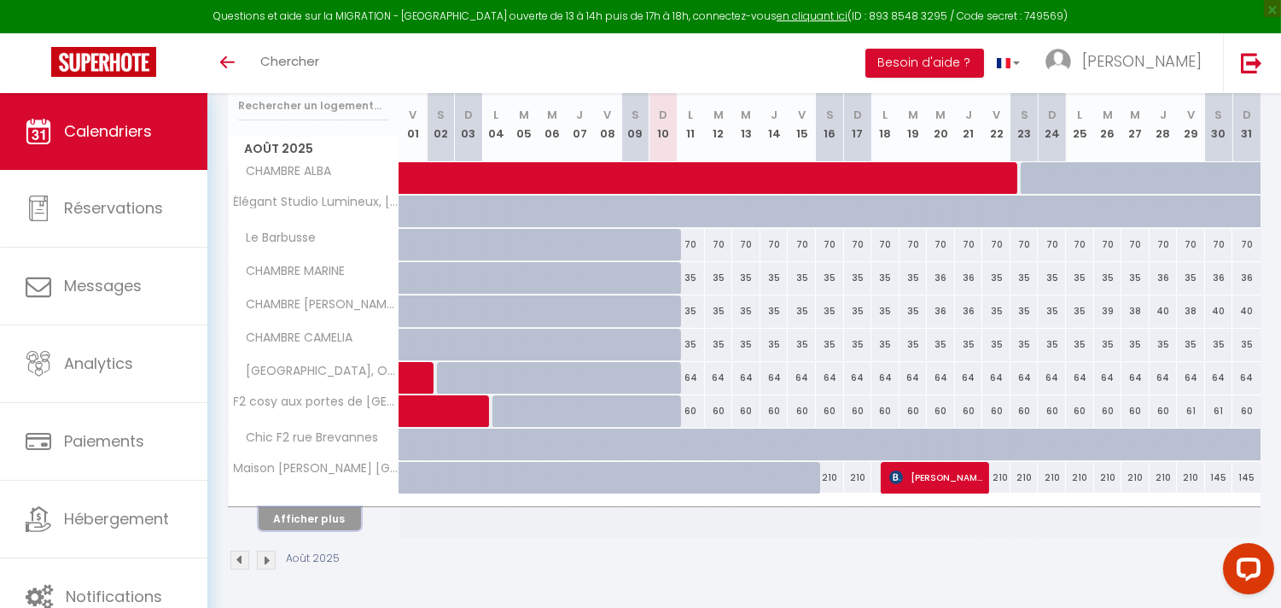
click at [341, 519] on button "Afficher plus" at bounding box center [310, 518] width 102 height 23
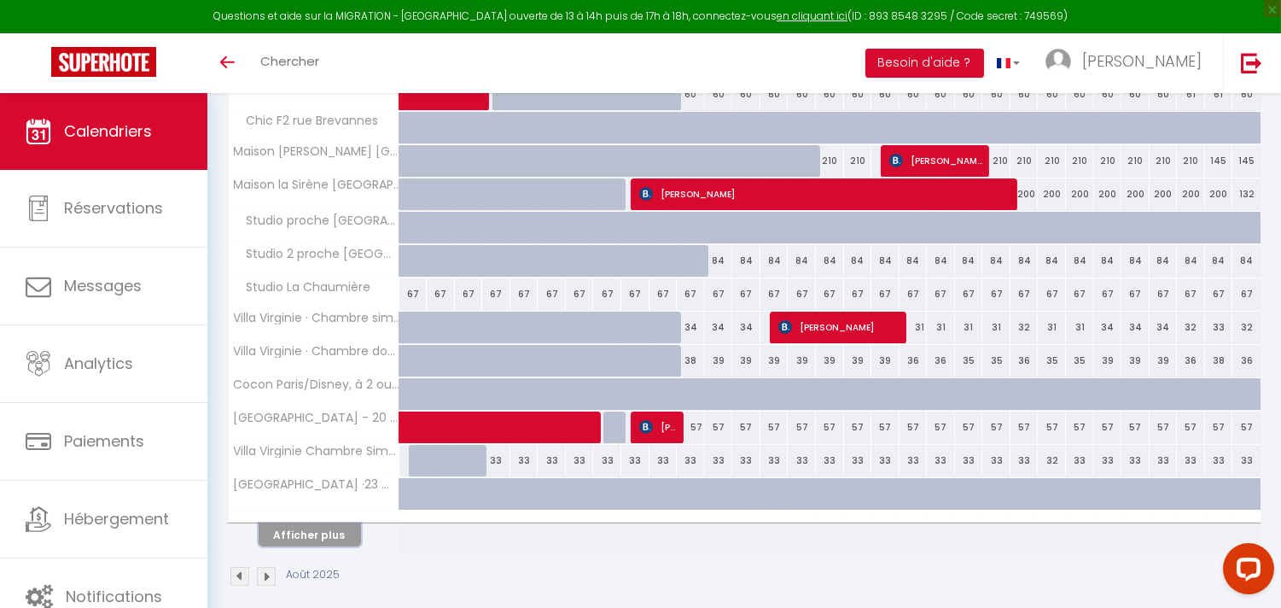
scroll to position [561, 0]
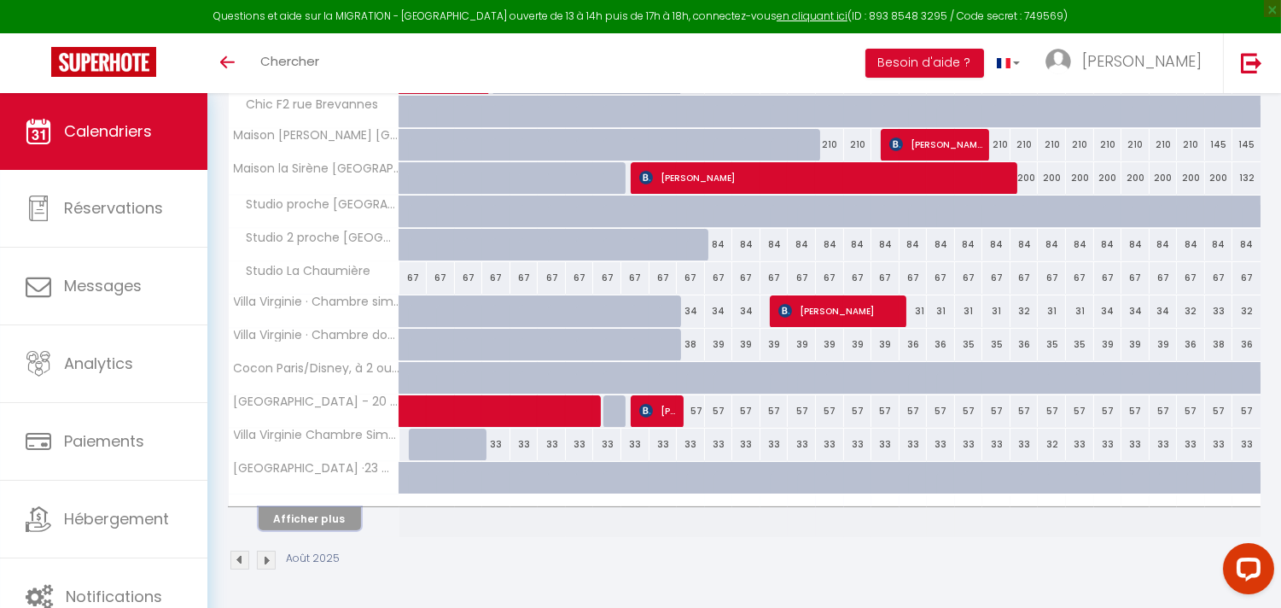
click at [329, 516] on button "Afficher plus" at bounding box center [310, 518] width 102 height 23
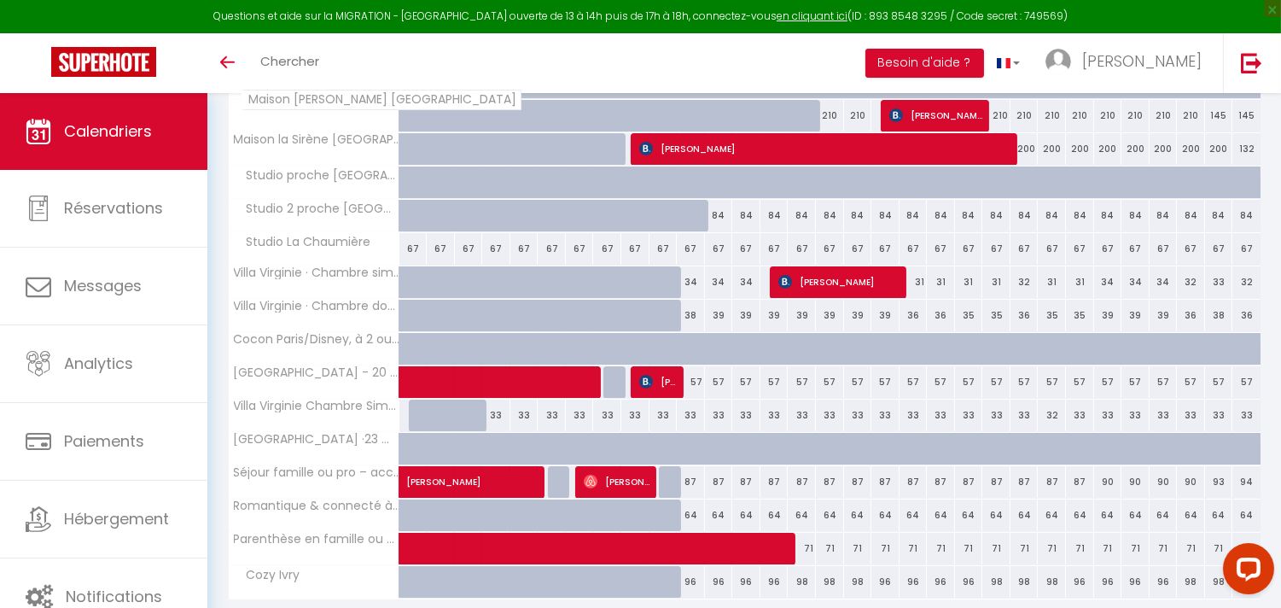
scroll to position [653, 0]
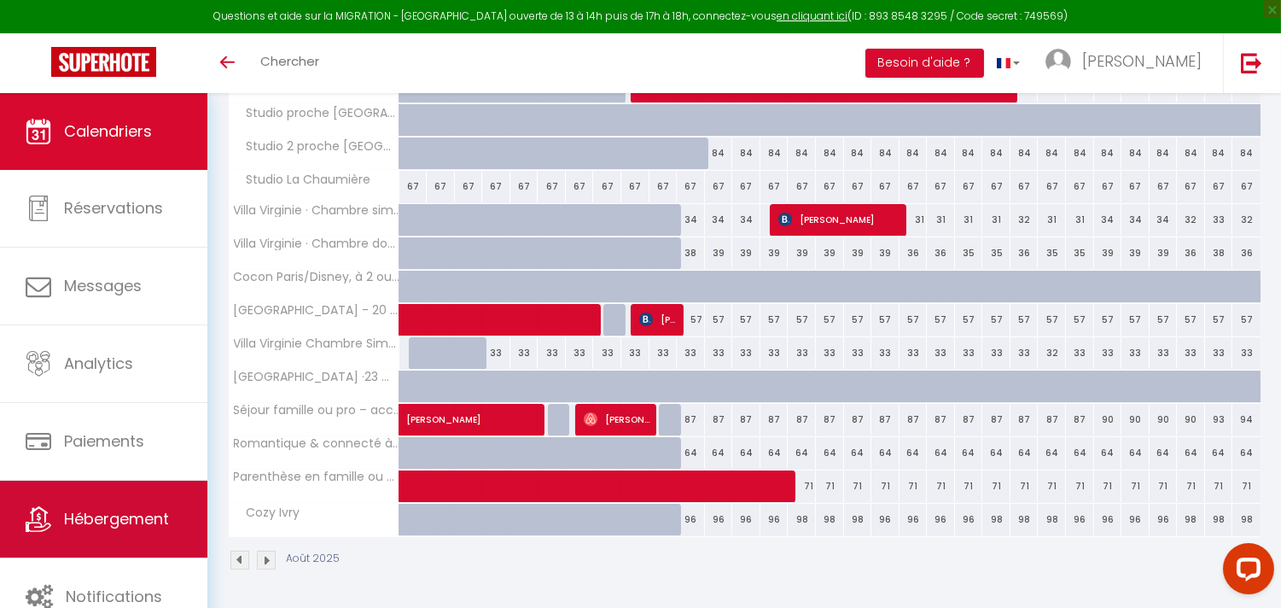
click at [143, 524] on span "Hébergement" at bounding box center [116, 518] width 105 height 21
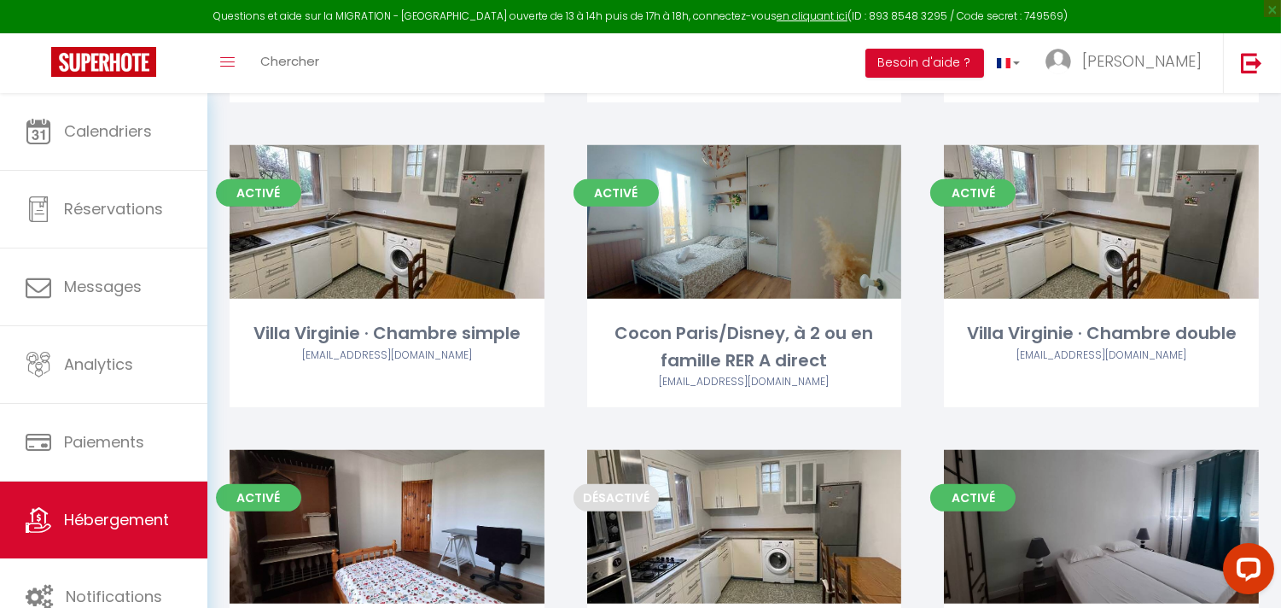
scroll to position [1687, 0]
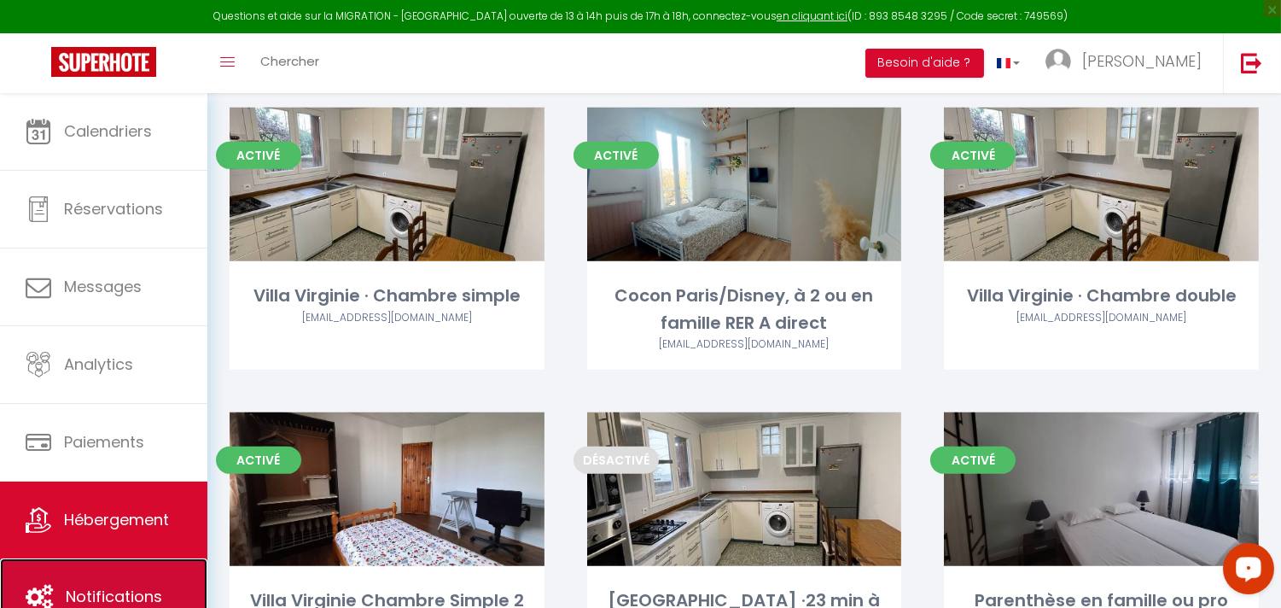
click at [140, 594] on span "Notifications" at bounding box center [114, 595] width 96 height 21
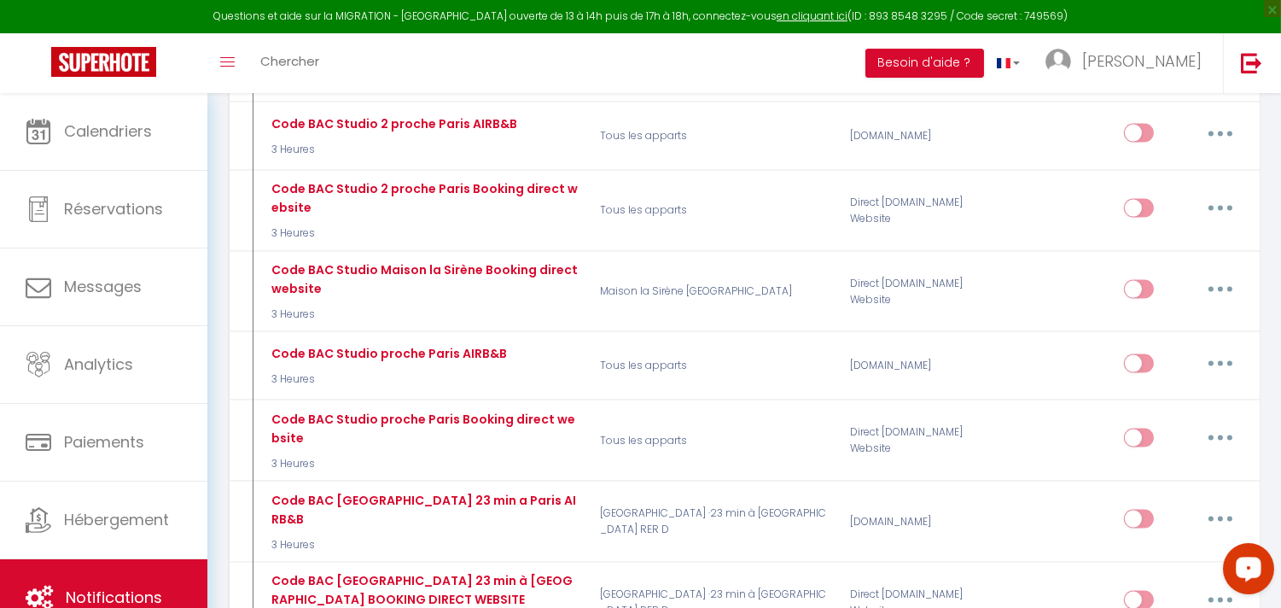
scroll to position [4646, 0]
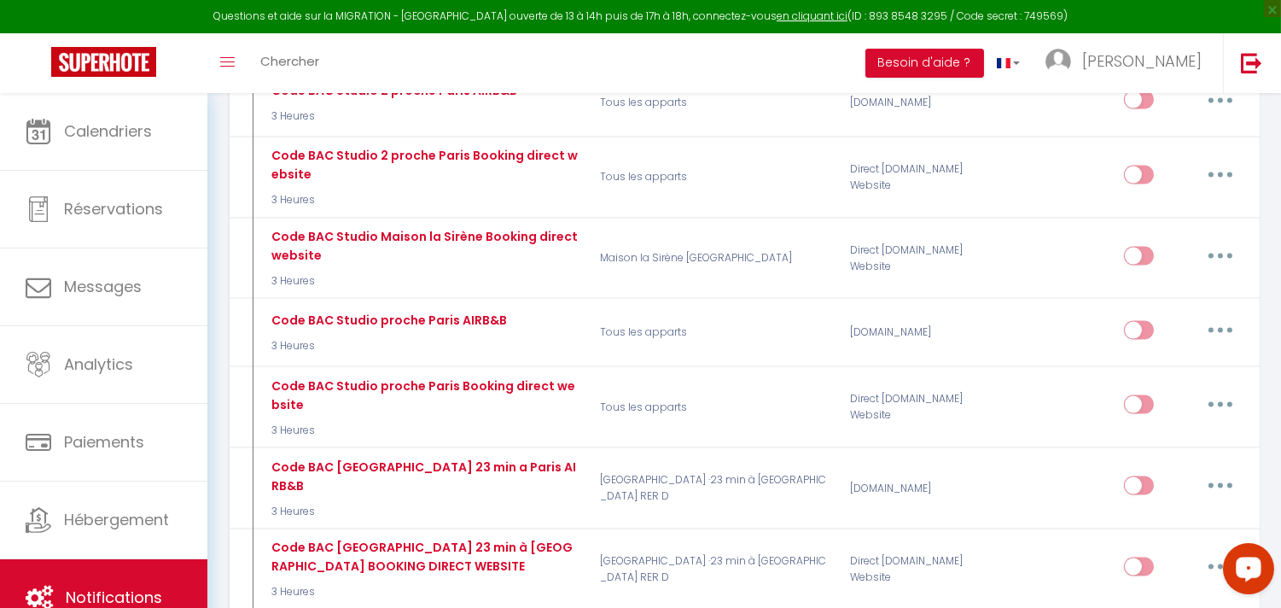
type input "Code BAC Villa Virginie Chambre Double AIRB&B"
select select "3"
select select "3 Heures"
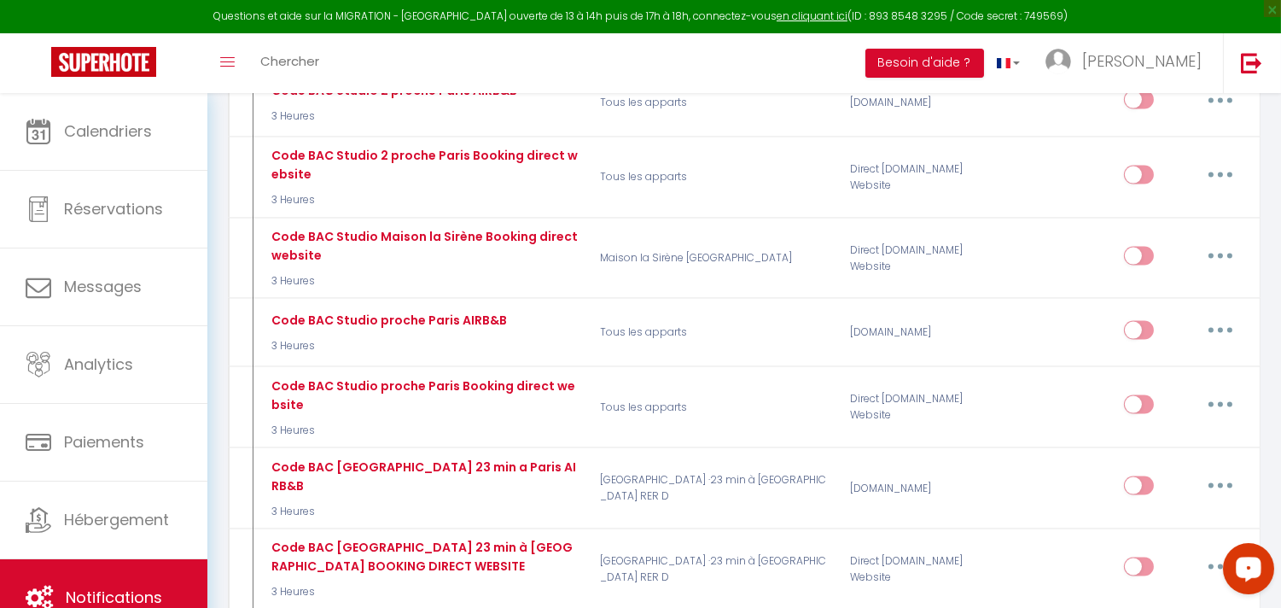
select select "if_booking_is_paid"
checkbox input "true"
checkbox input "false"
radio input "true"
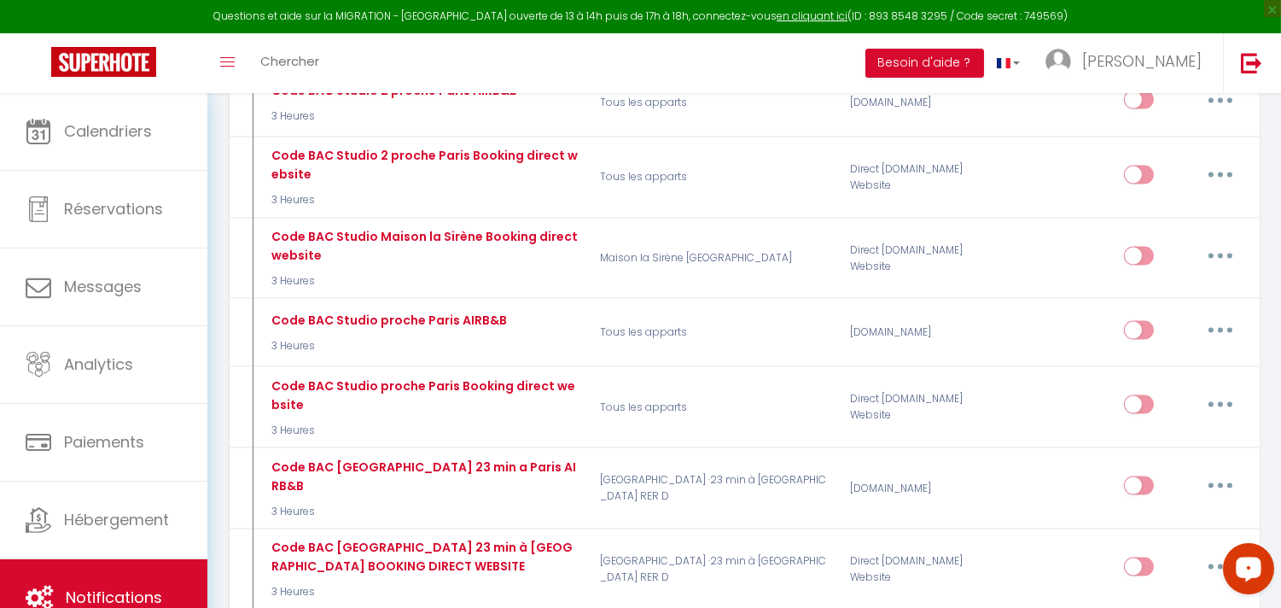
type input "code boite à clés"
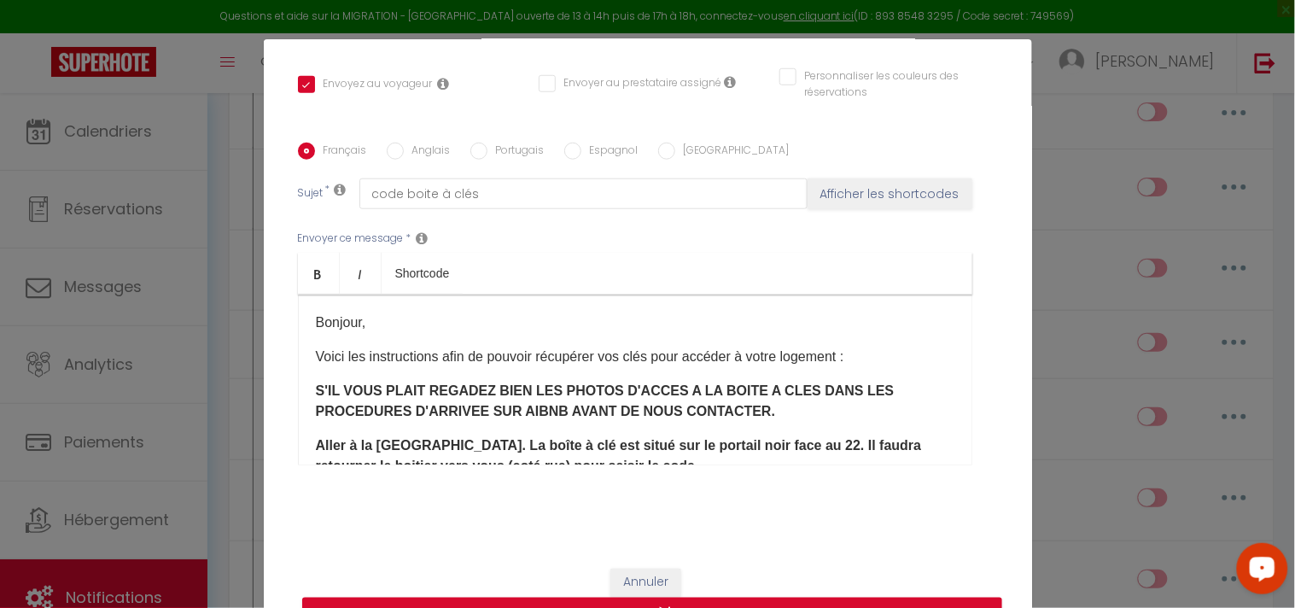
scroll to position [95, 0]
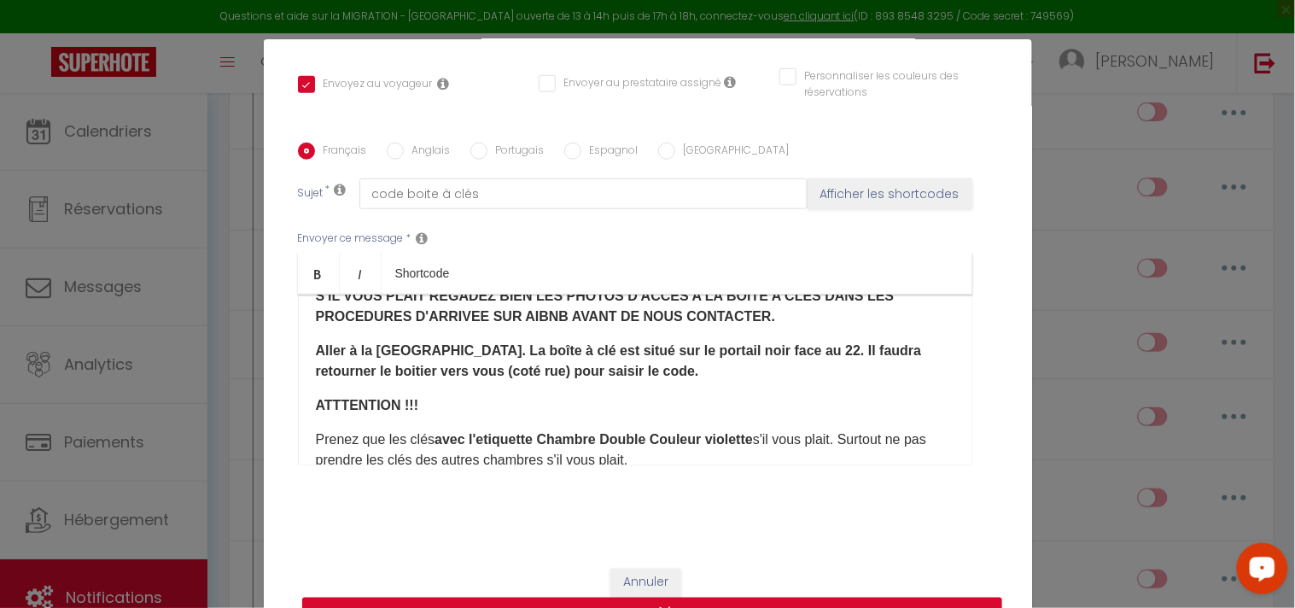
click at [451, 347] on strong "Aller à la [GEOGRAPHIC_DATA]. La boîte à clé est situé sur le portail noir face…" at bounding box center [619, 360] width 606 height 35
click at [629, 348] on strong "Aller à la [GEOGRAPHIC_DATA] pour trouver, la boîte à clé est situé sur le port…" at bounding box center [630, 360] width 628 height 35
click at [847, 344] on strong "Aller à la [GEOGRAPHIC_DATA] pour trouver, la boîte à clé situé sur le portail …" at bounding box center [624, 360] width 616 height 35
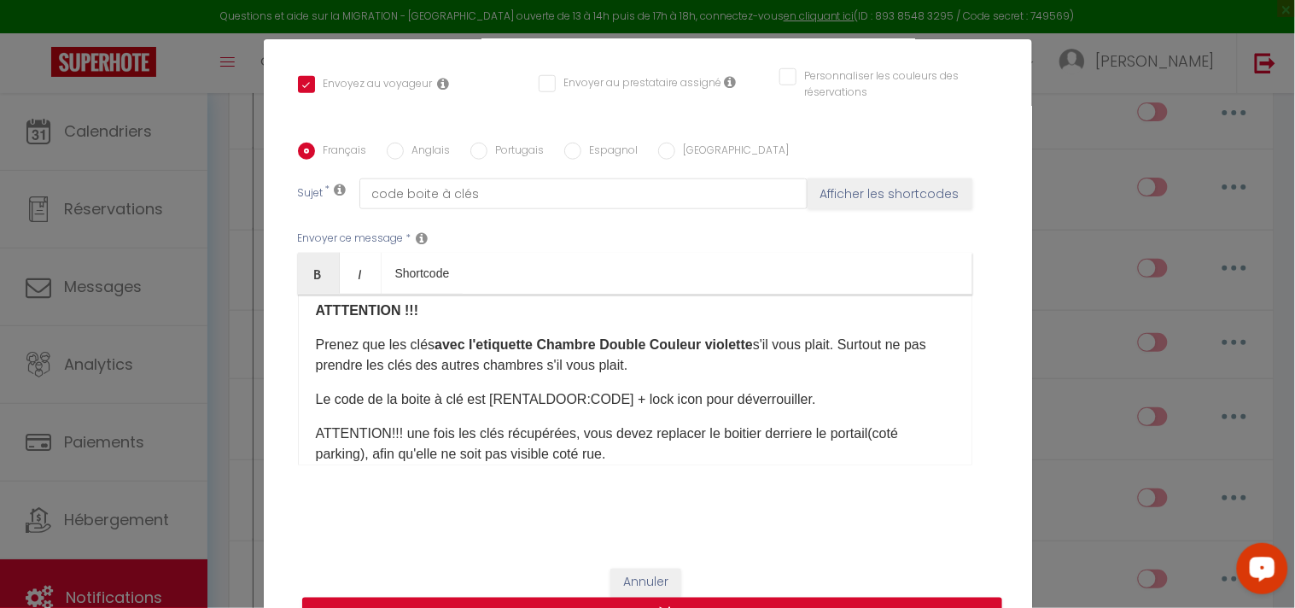
scroll to position [284, 0]
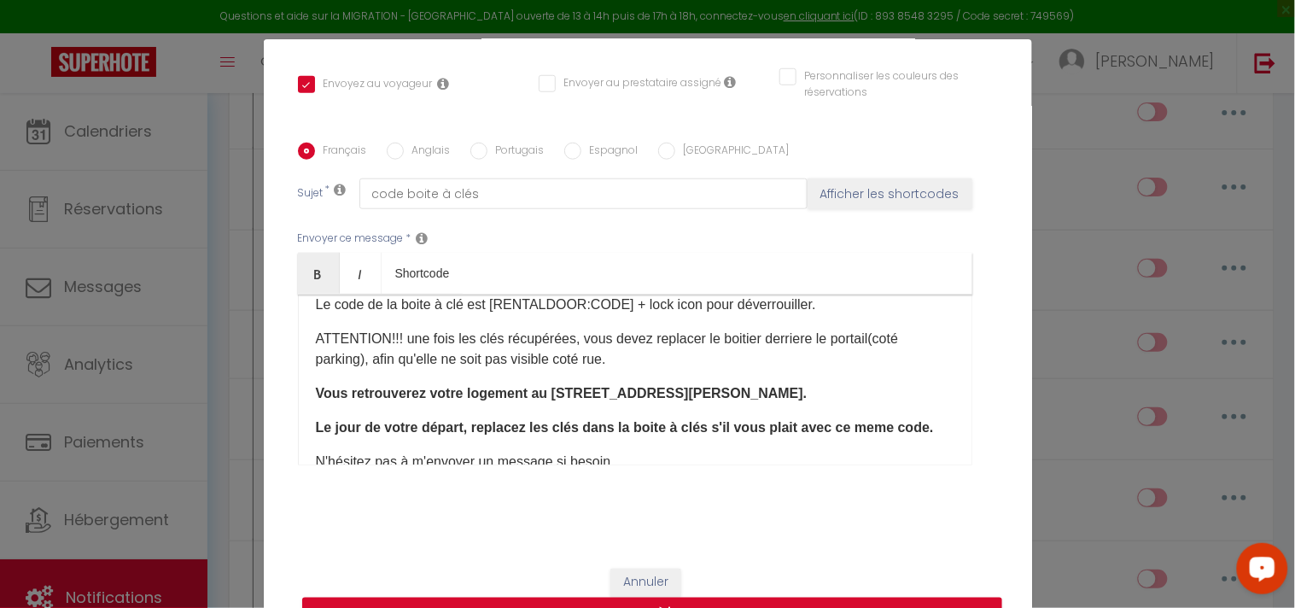
click at [871, 335] on p "ATTENTION!!! une fois les clés récupérées, vous devez replacer le boitier derri…" at bounding box center [635, 349] width 638 height 41
drag, startPoint x: 560, startPoint y: 389, endPoint x: 568, endPoint y: 382, distance: 10.3
click at [560, 388] on strong "Vous retrouverez votre logement au [STREET_ADDRESS][PERSON_NAME]." at bounding box center [562, 393] width 492 height 15
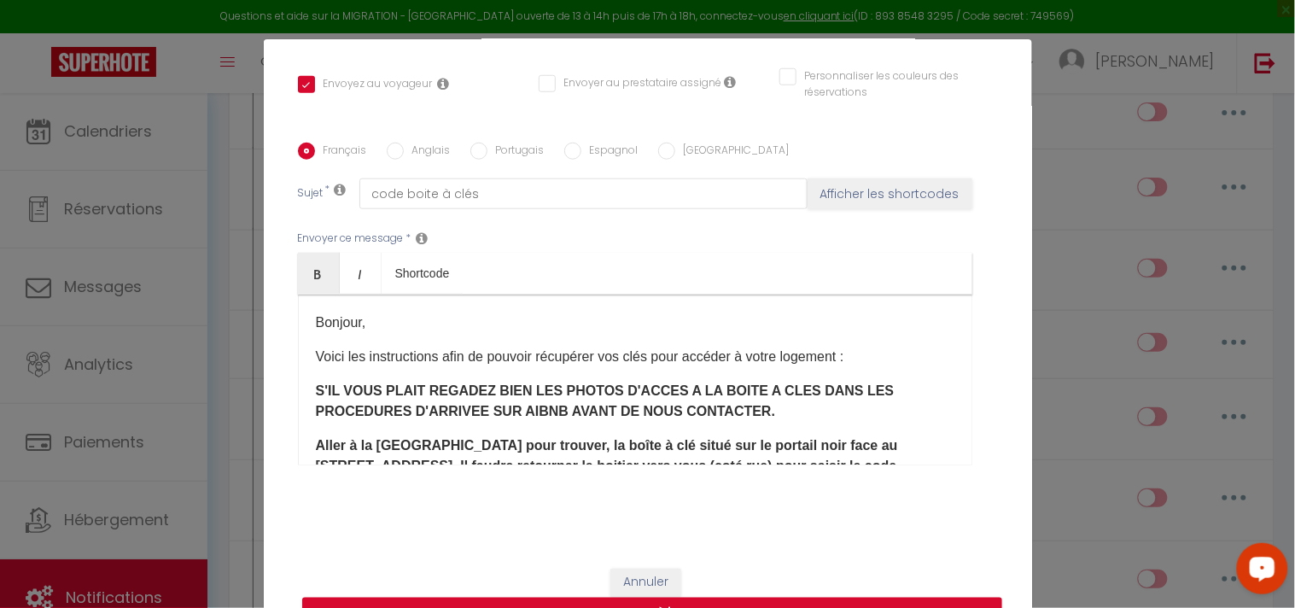
scroll to position [95, 0]
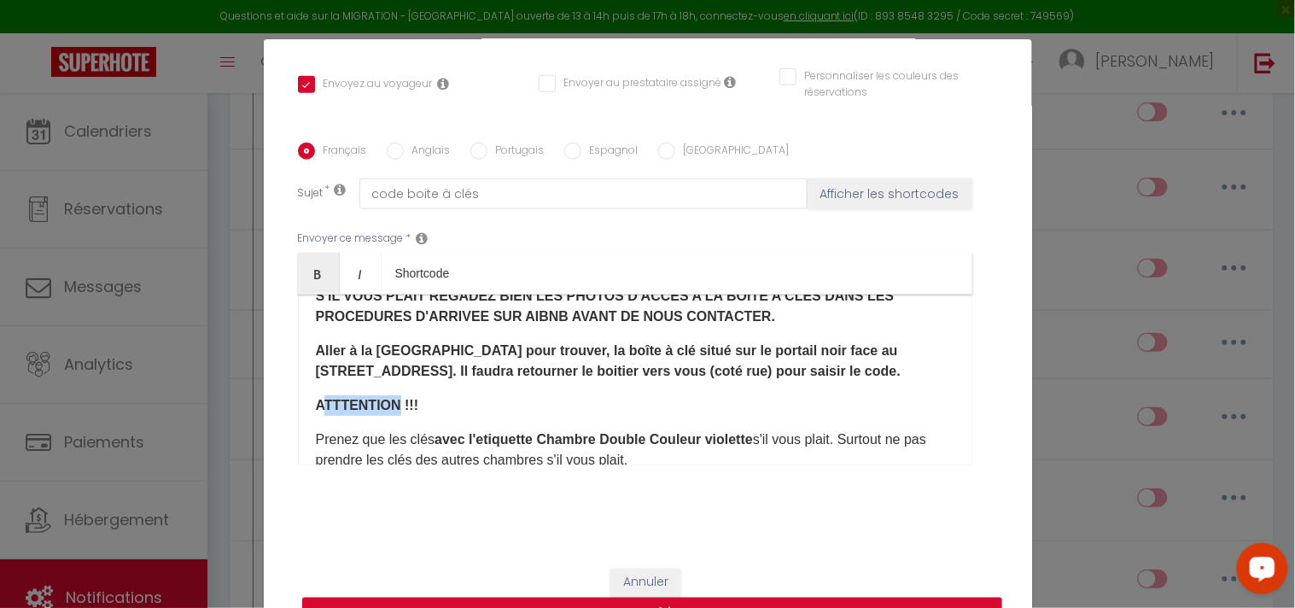
drag, startPoint x: 388, startPoint y: 405, endPoint x: 316, endPoint y: 402, distance: 72.6
click at [316, 402] on strong "​ATTTENTION !!!" at bounding box center [367, 405] width 103 height 15
click at [427, 420] on div "Bonjour, Voici les instructions afin de pouvoir récupérer vos clés pour accéder…" at bounding box center [635, 379] width 674 height 171
drag, startPoint x: 422, startPoint y: 402, endPoint x: 297, endPoint y: 399, distance: 125.5
click at [298, 399] on div "Bonjour, Voici les instructions afin de pouvoir récupérer vos clés pour accéder…" at bounding box center [635, 379] width 674 height 171
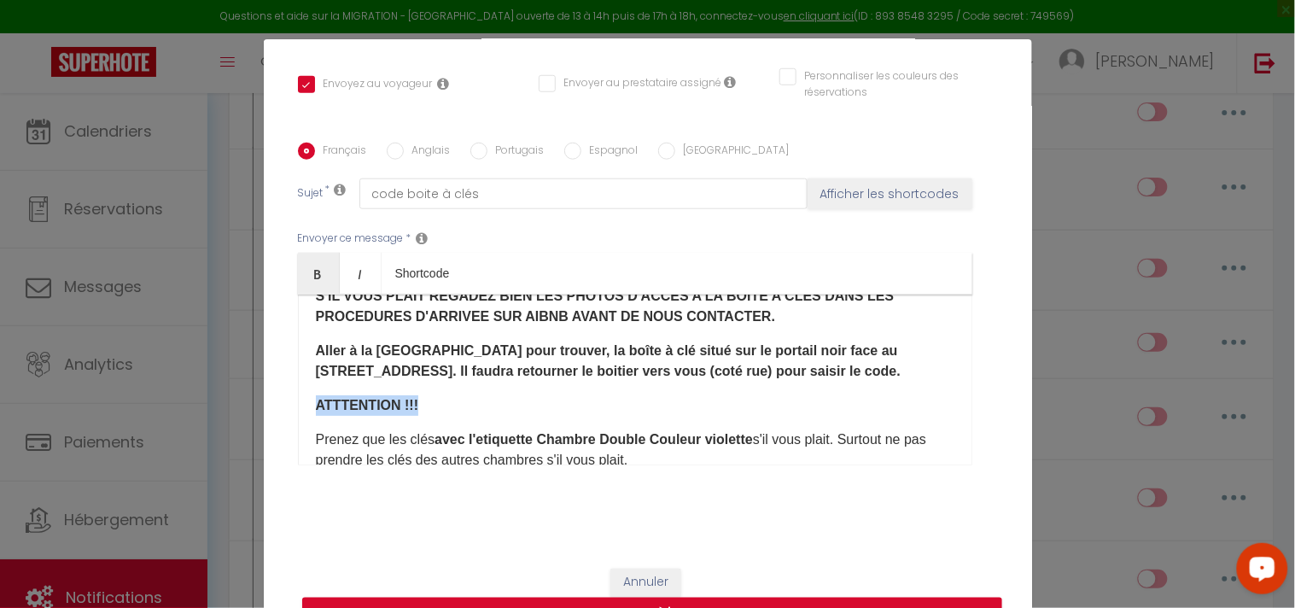
copy strong "​ATTTENTION !!!"
click at [435, 407] on p "​ATTTENTION !!!" at bounding box center [635, 405] width 638 height 20
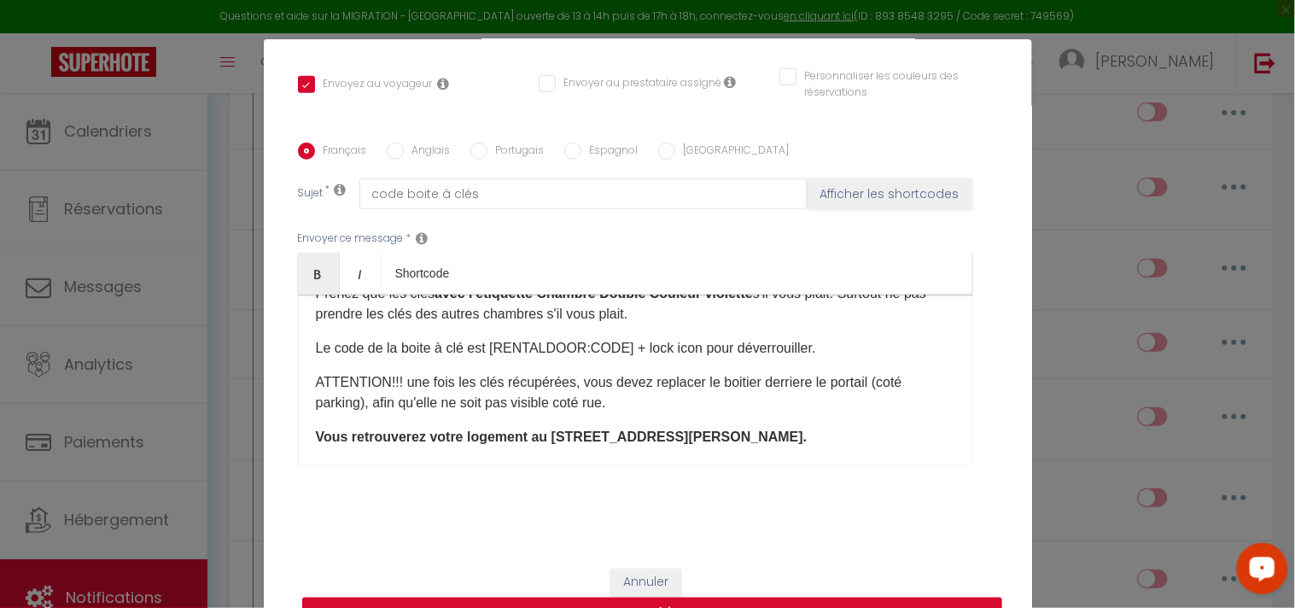
scroll to position [284, 0]
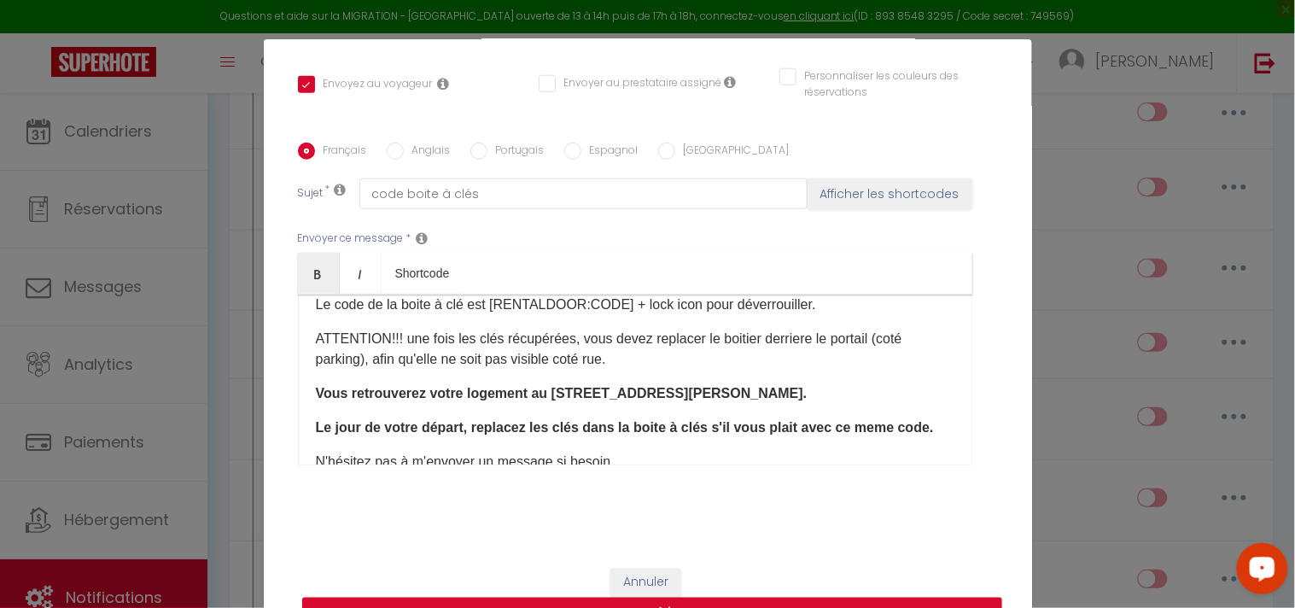
drag, startPoint x: 365, startPoint y: 356, endPoint x: 395, endPoint y: 352, distance: 30.1
click at [364, 356] on p "ATTENTION!!! une fois les clés récupérées, vous devez replacer le boitier derri…" at bounding box center [635, 349] width 638 height 41
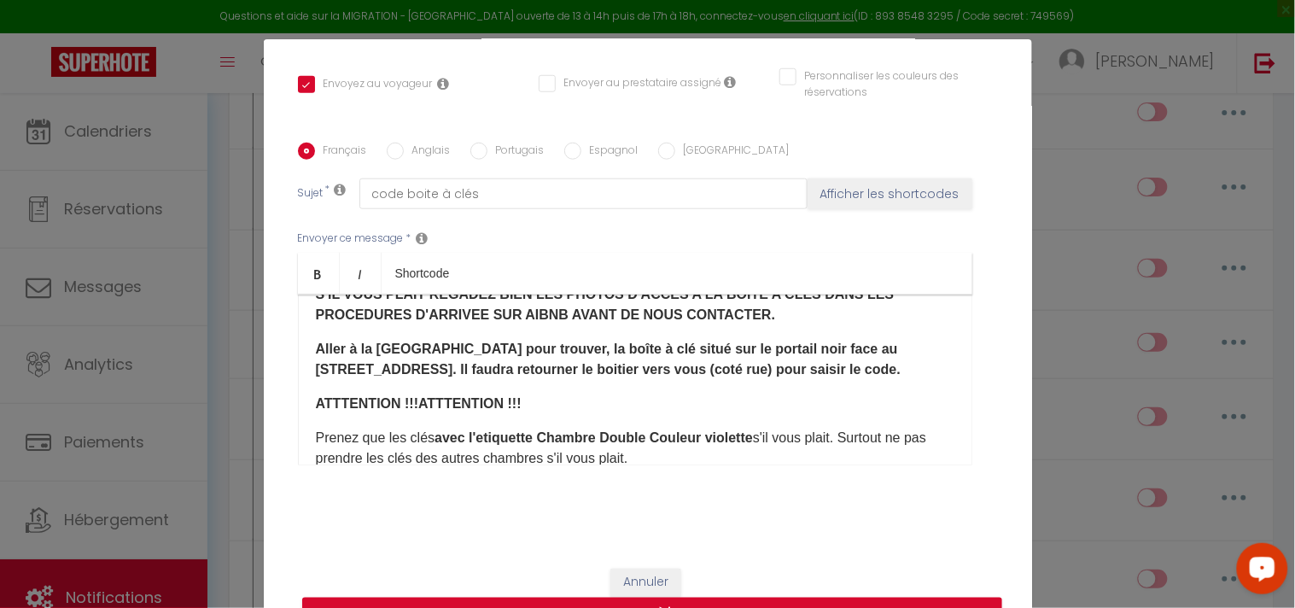
scroll to position [130, 0]
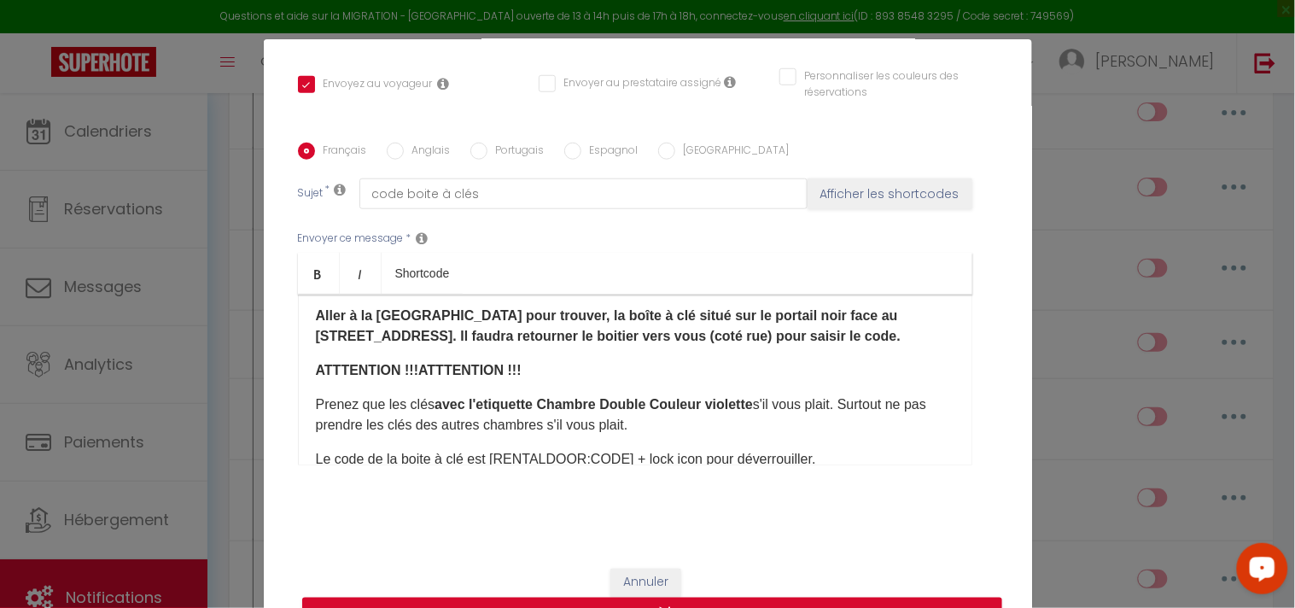
click at [630, 312] on strong "Aller à la [GEOGRAPHIC_DATA] pour trouver, la boîte à clé situé sur le portail …" at bounding box center [608, 325] width 585 height 35
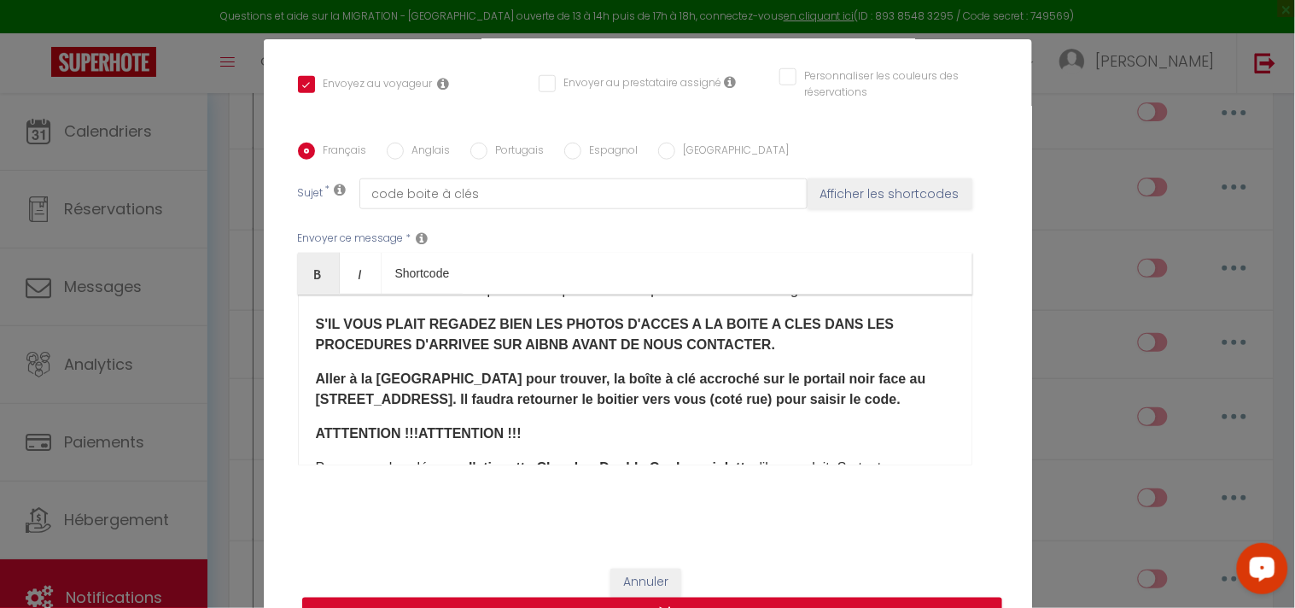
scroll to position [35, 0]
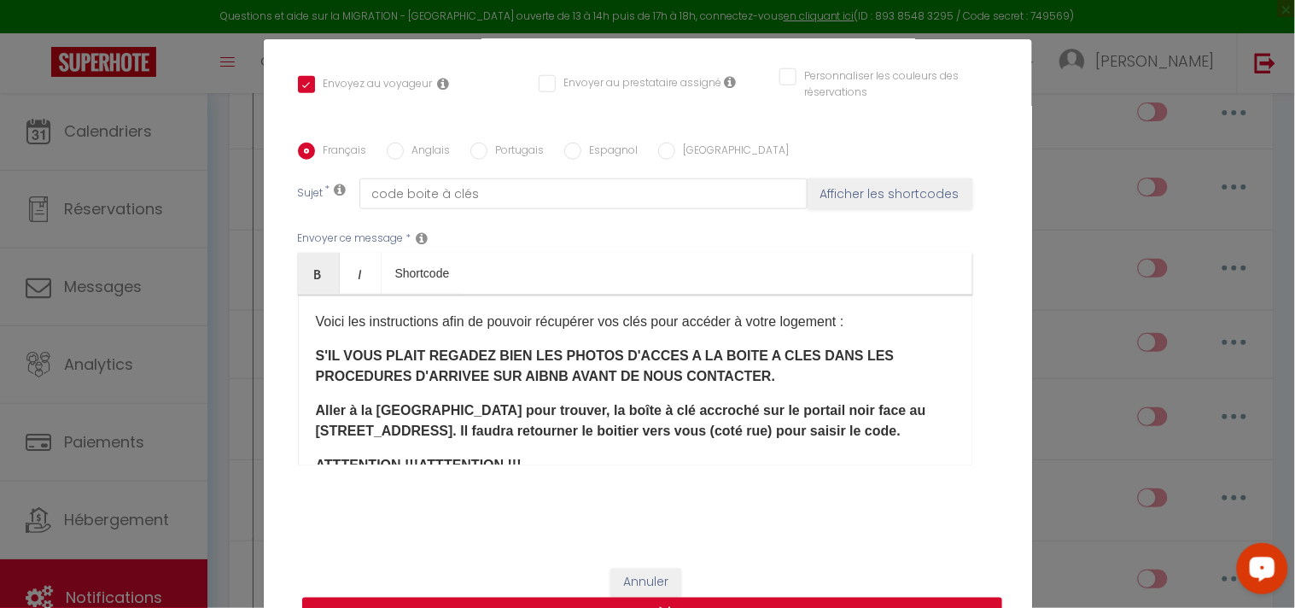
click at [535, 414] on strong "Aller à la [GEOGRAPHIC_DATA] pour trouver, la boîte à clé accroché sur le porta…" at bounding box center [621, 420] width 610 height 35
drag, startPoint x: 795, startPoint y: 406, endPoint x: 813, endPoint y: 402, distance: 19.3
click at [795, 405] on strong "Aller à la [GEOGRAPHIC_DATA] pour trouver la boîte à clé accroché sur le portai…" at bounding box center [620, 420] width 608 height 35
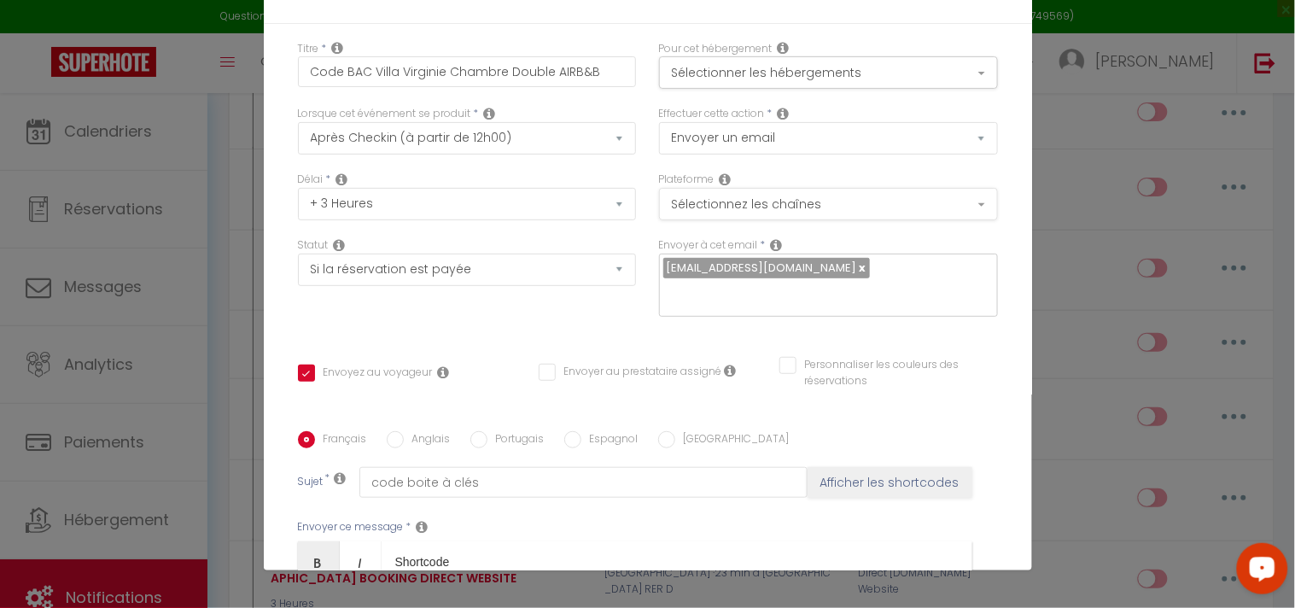
scroll to position [0, 0]
click at [961, 84] on button "Sélectionner les hébergements" at bounding box center [828, 75] width 339 height 32
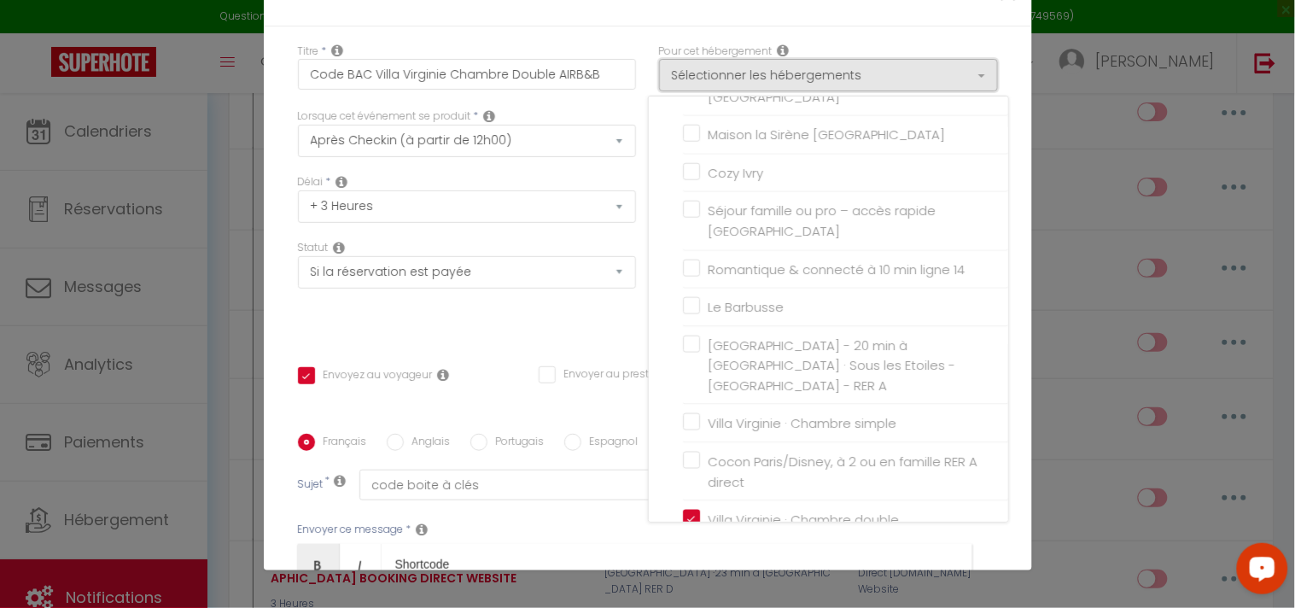
scroll to position [474, 0]
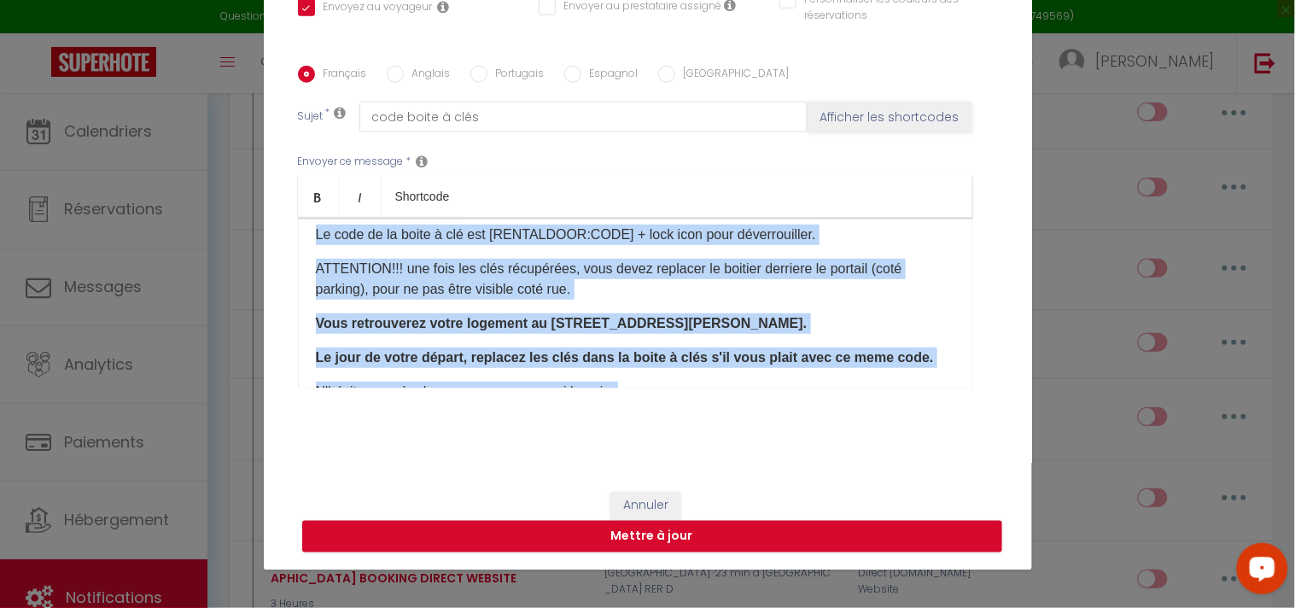
scroll to position [0, 0]
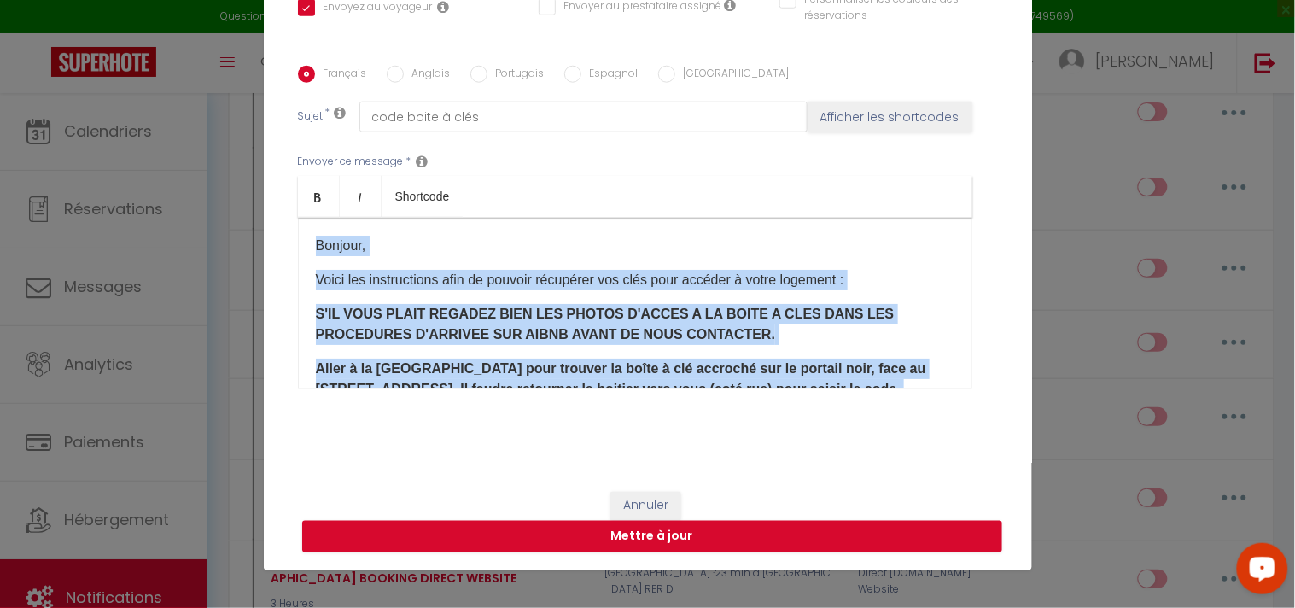
drag, startPoint x: 509, startPoint y: 356, endPoint x: 276, endPoint y: 164, distance: 301.9
click at [276, 164] on div "Titre * Code BAC Villa Virginie Chambre Double AIRB&B Pour cet hébergement Séle…" at bounding box center [648, 67] width 768 height 817
copy div "Loremip, Dolor sit ametconsecte adip el seddoei temporinc utl etdo magn aliquae…"
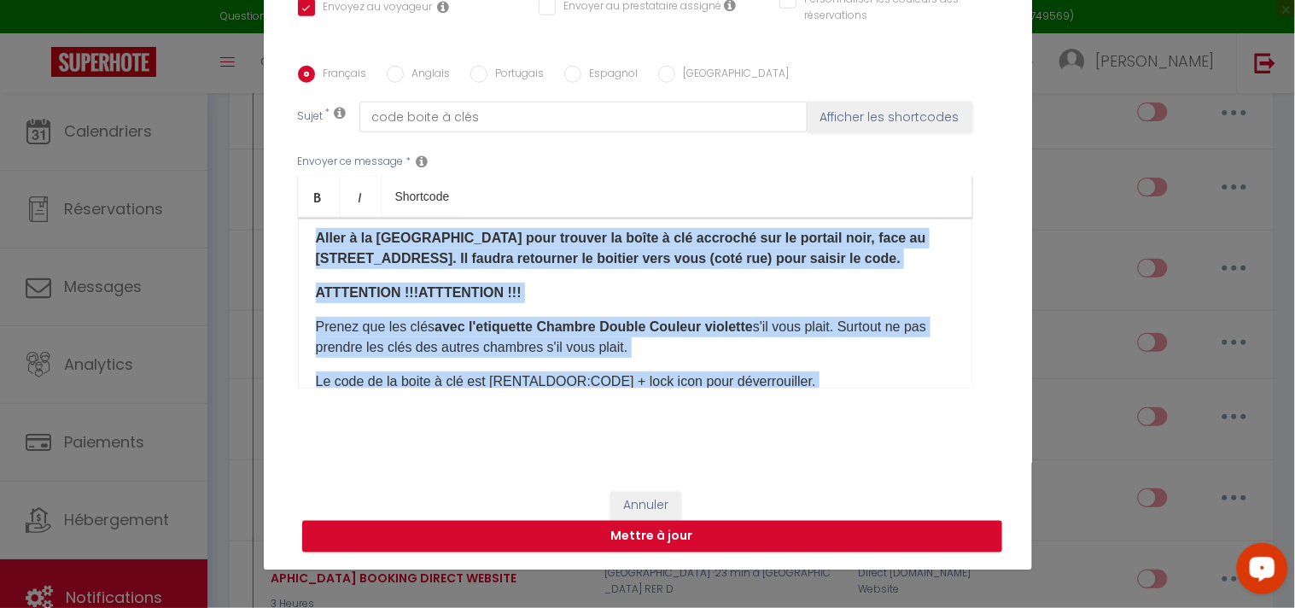
scroll to position [284, 0]
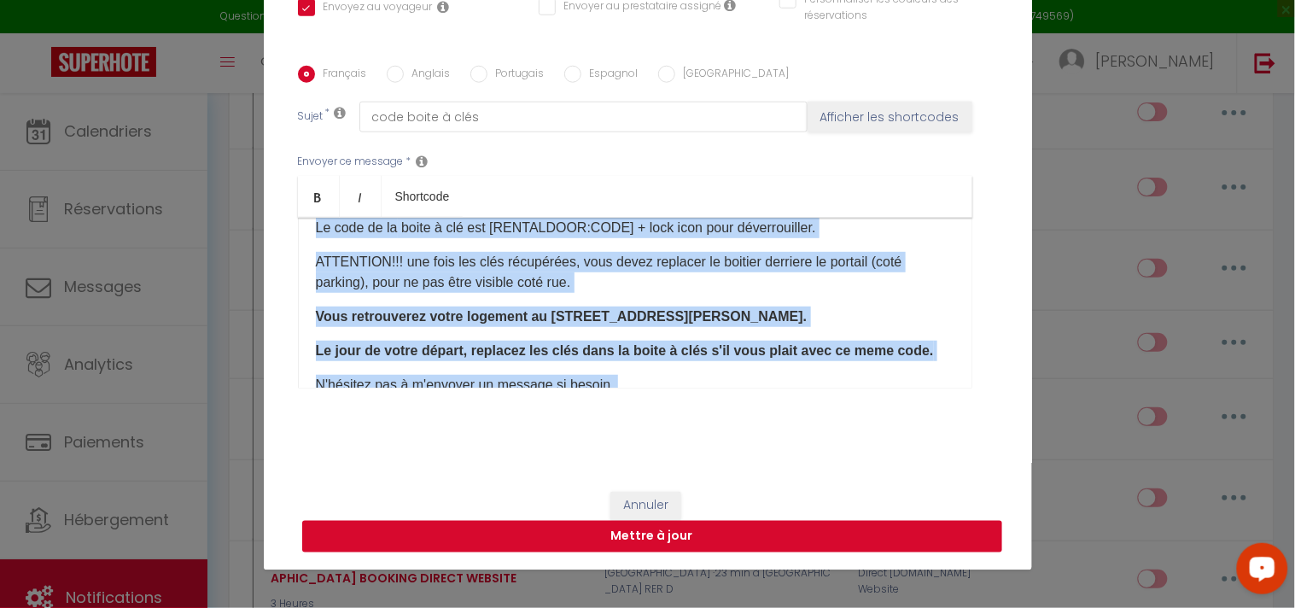
click at [526, 539] on button "Mettre à jour" at bounding box center [652, 537] width 700 height 32
checkbox input "true"
checkbox input "false"
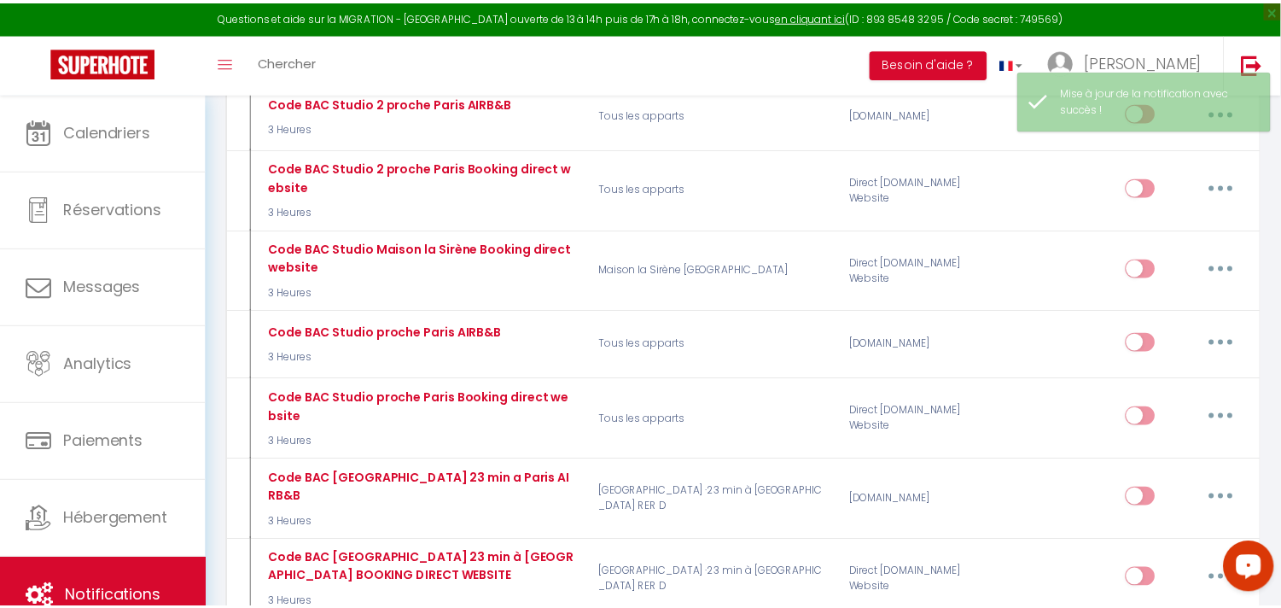
scroll to position [4646, 0]
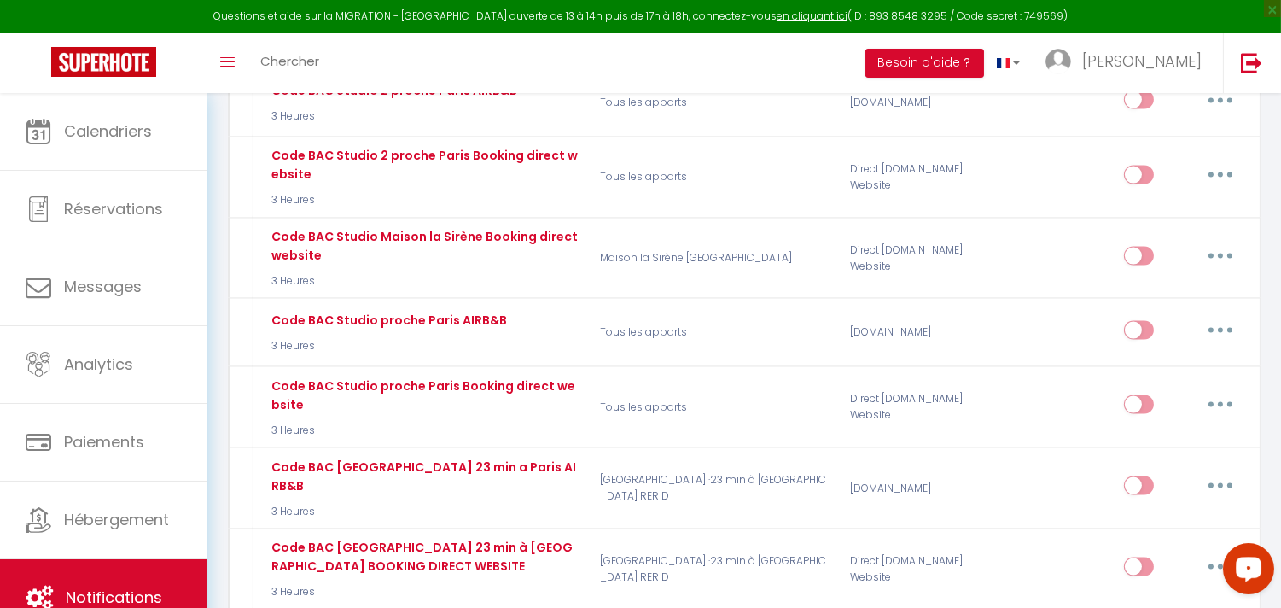
type input "Code BAC Villa Virginie Chambre Double BOOKING DIRECT WEBSITE"
select select "3"
select select "3 Heures"
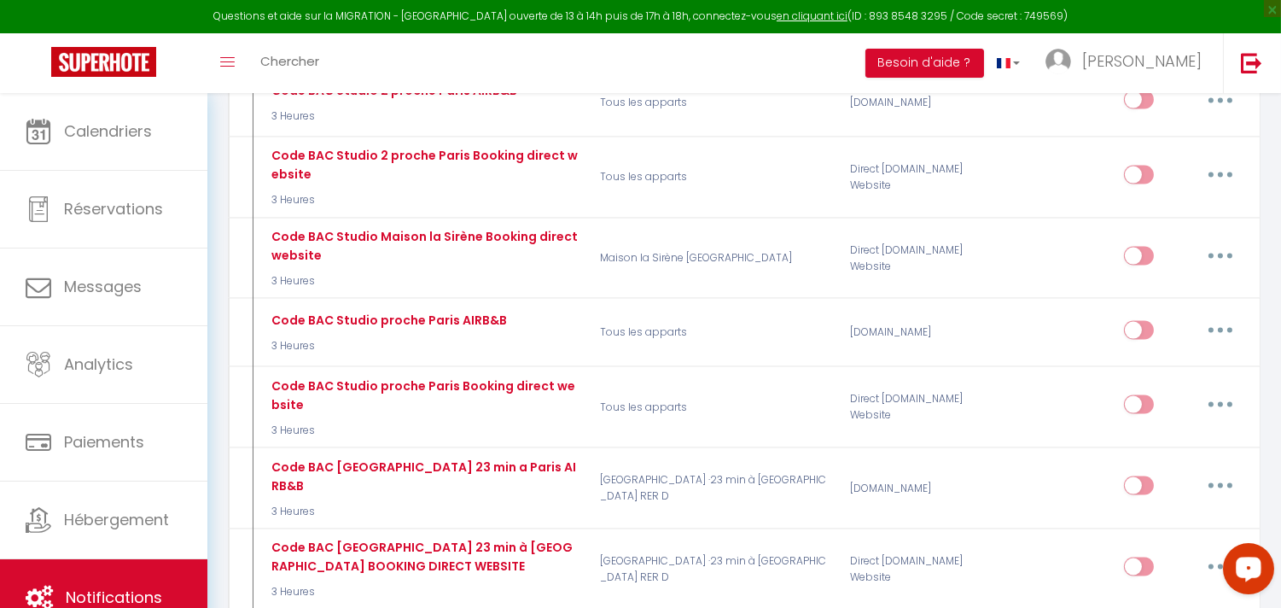
select select "if_deposit_is_paid"
checkbox input "true"
checkbox input "false"
radio input "true"
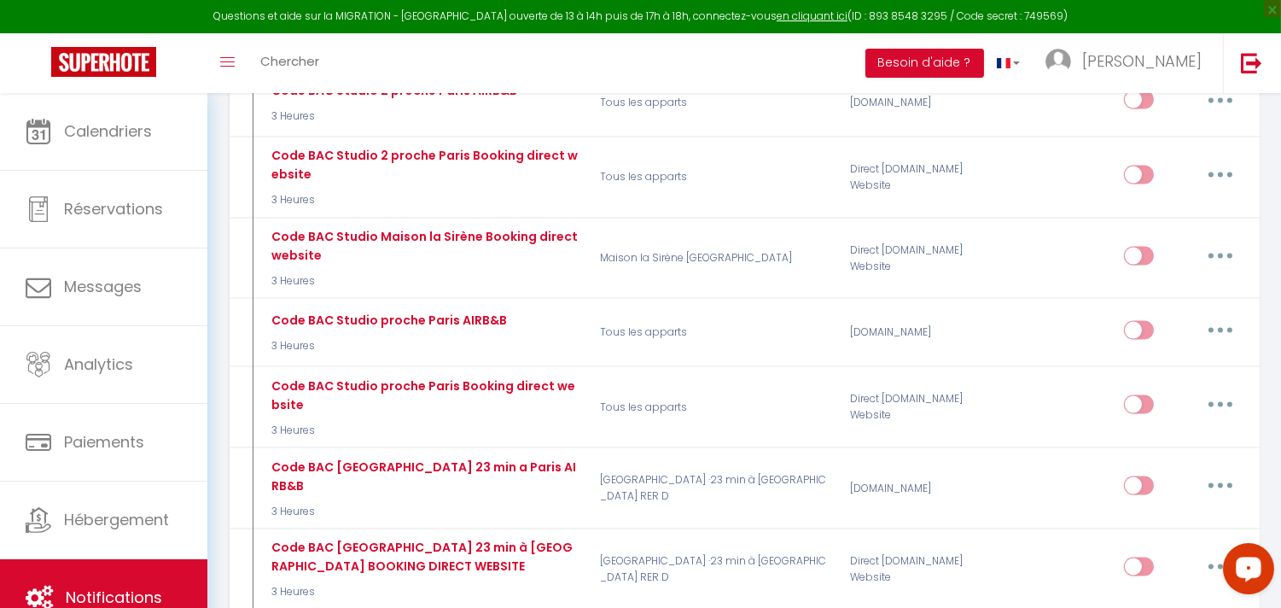
type input "code boite à clés"
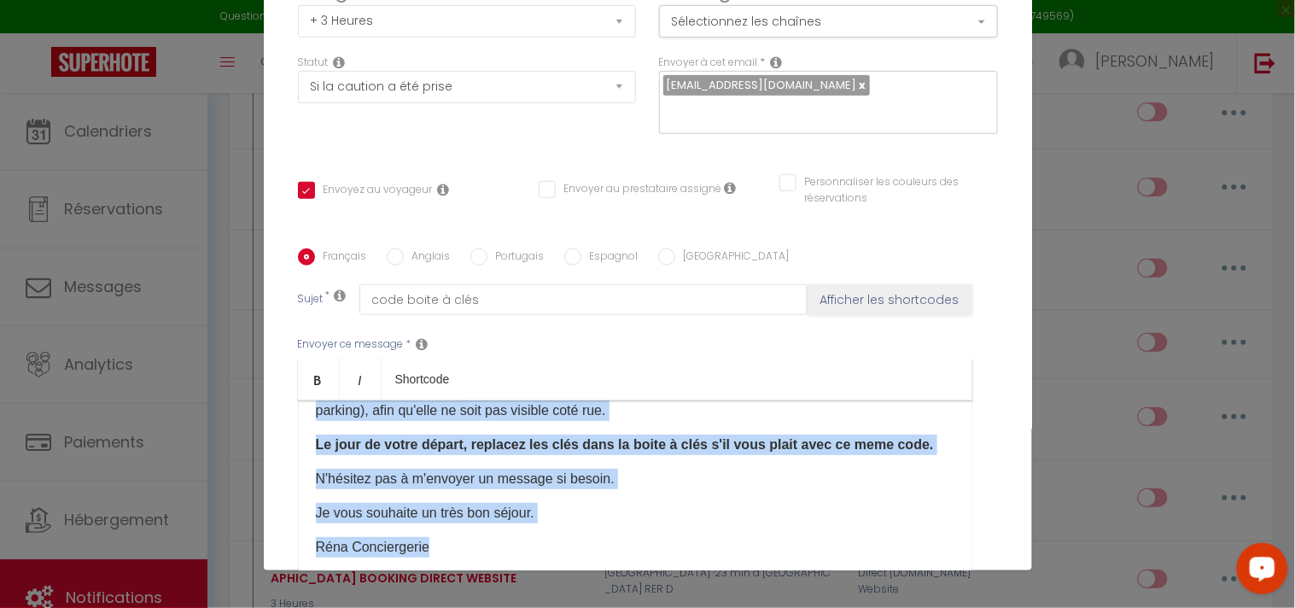
scroll to position [369, 0]
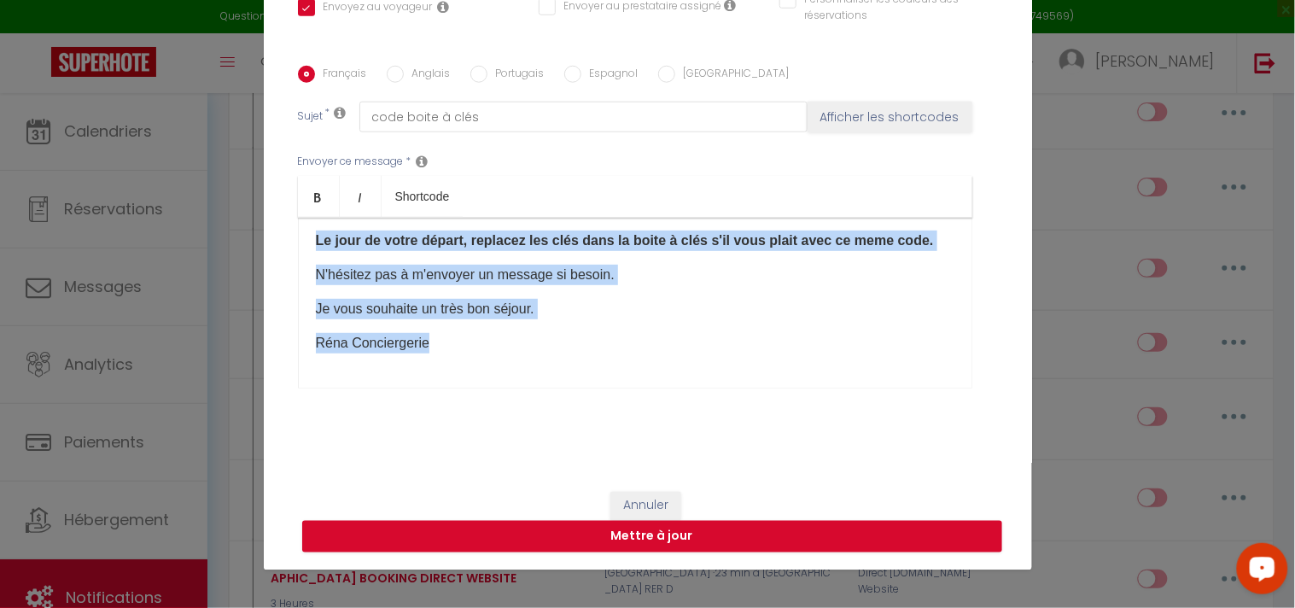
drag, startPoint x: 303, startPoint y: 456, endPoint x: 515, endPoint y: 615, distance: 265.8
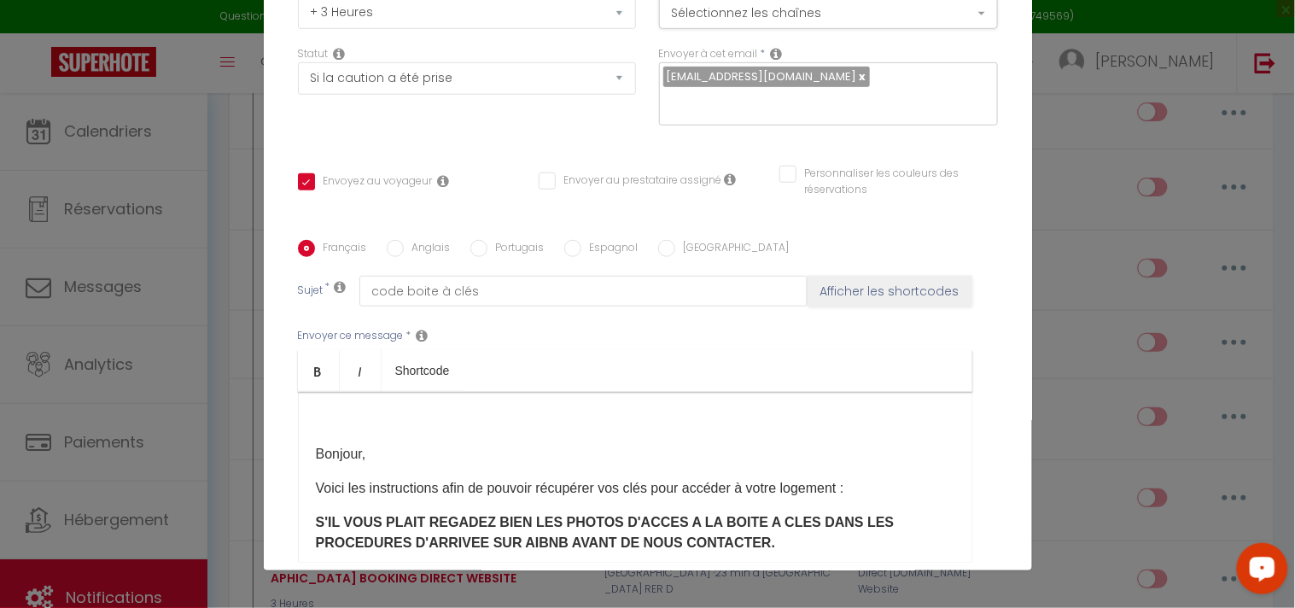
scroll to position [179, 0]
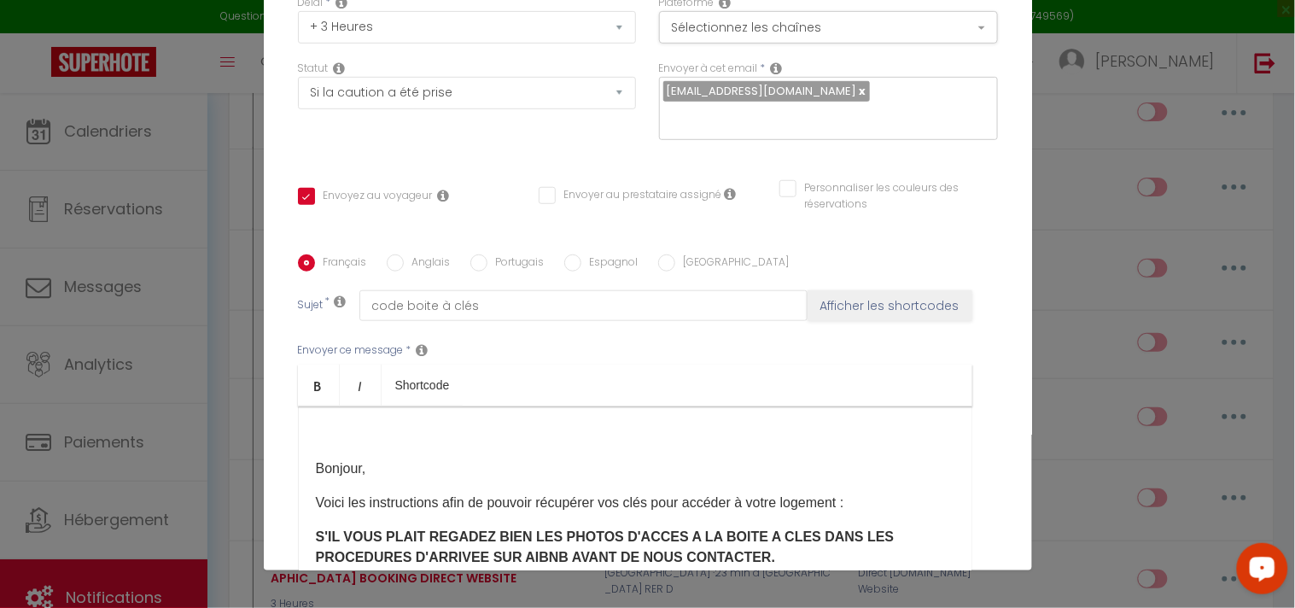
click at [355, 435] on p at bounding box center [635, 434] width 638 height 20
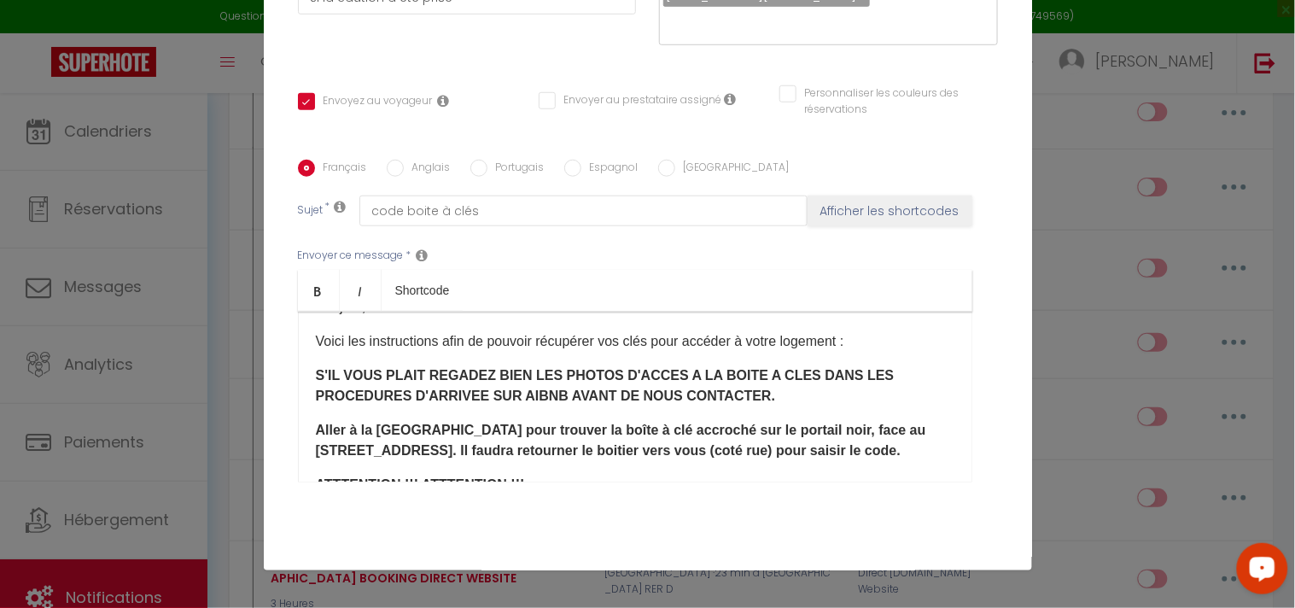
scroll to position [0, 0]
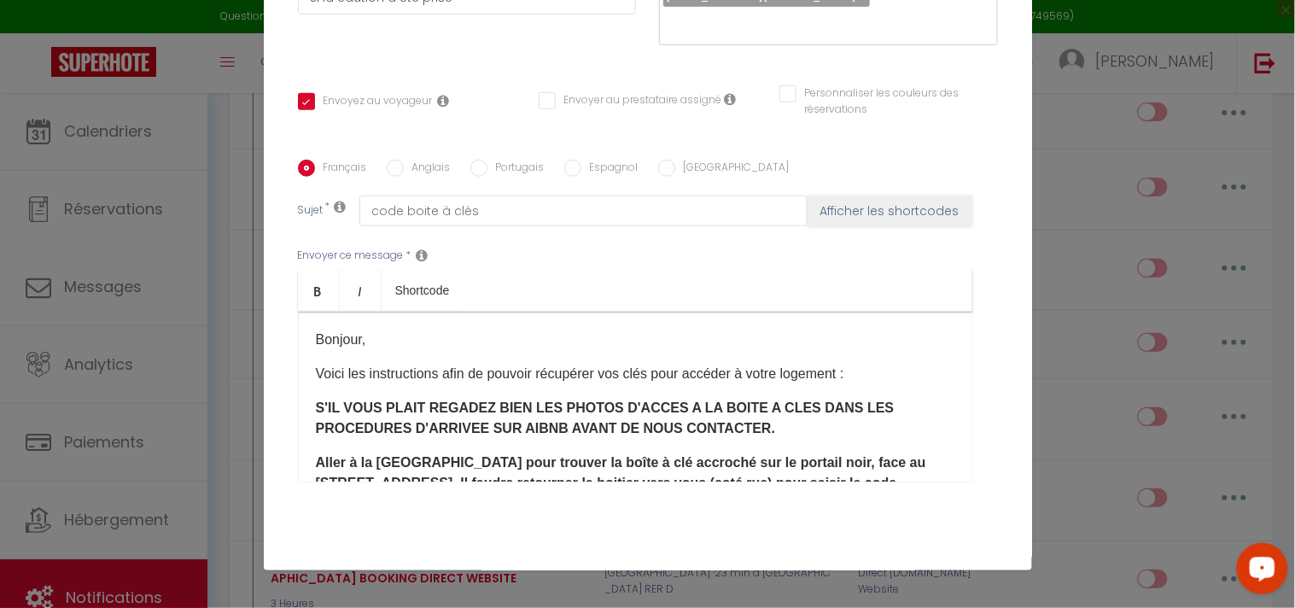
click at [404, 428] on b "S'IL VOUS PLAIT REGADEZ BIEN LES PHOTOS D'ACCES A LA BOITE A CLES DANS LES PROC…" at bounding box center [605, 417] width 579 height 35
click at [405, 425] on b "S'IL VOUS PLAIT REGADEZ BIEN LES PHOTOS D'ACCES A LA BOITE A CLES DANS LES PROC…" at bounding box center [605, 417] width 579 height 35
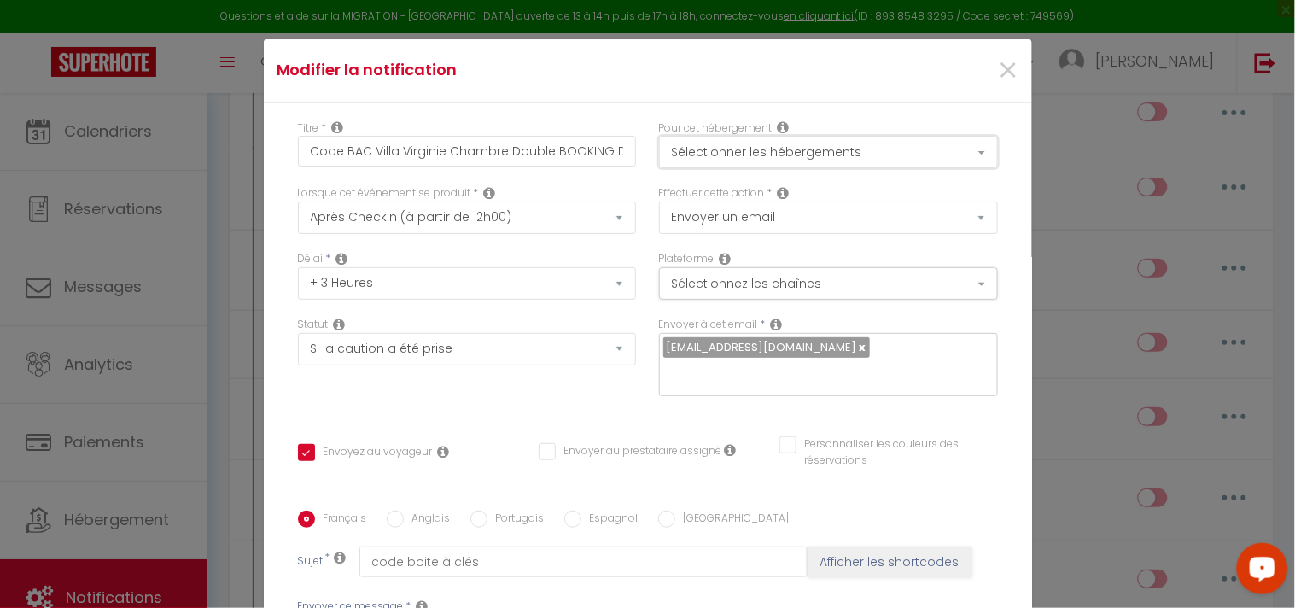
click at [888, 143] on button "Sélectionner les hébergements" at bounding box center [828, 152] width 339 height 32
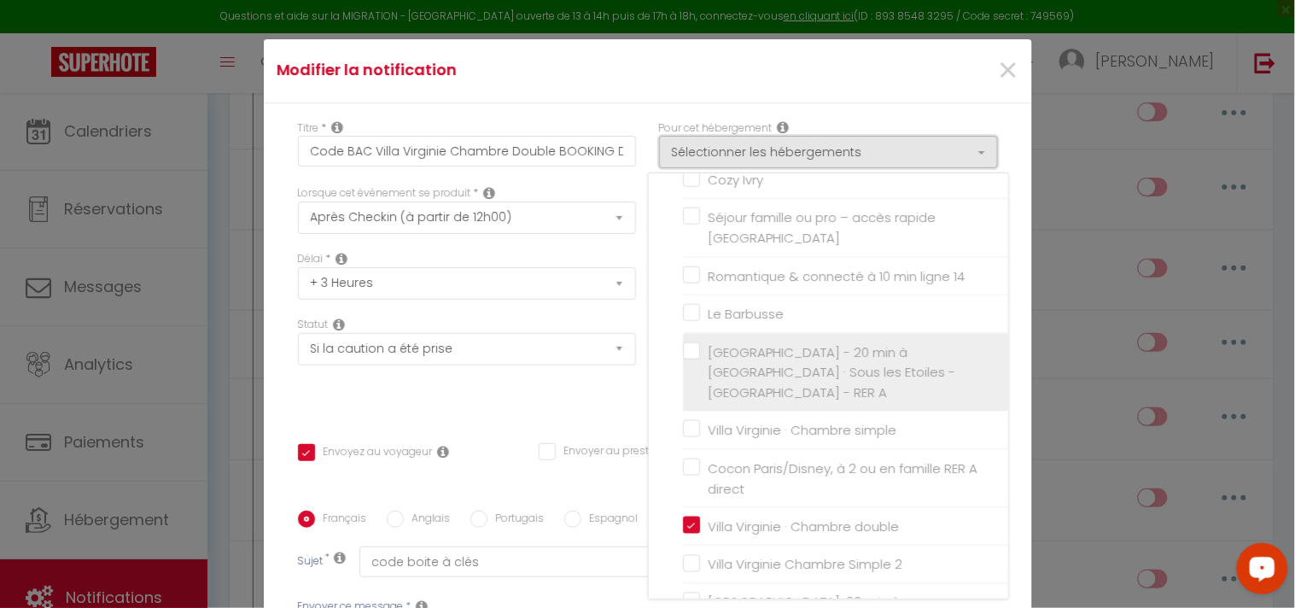
scroll to position [568, 0]
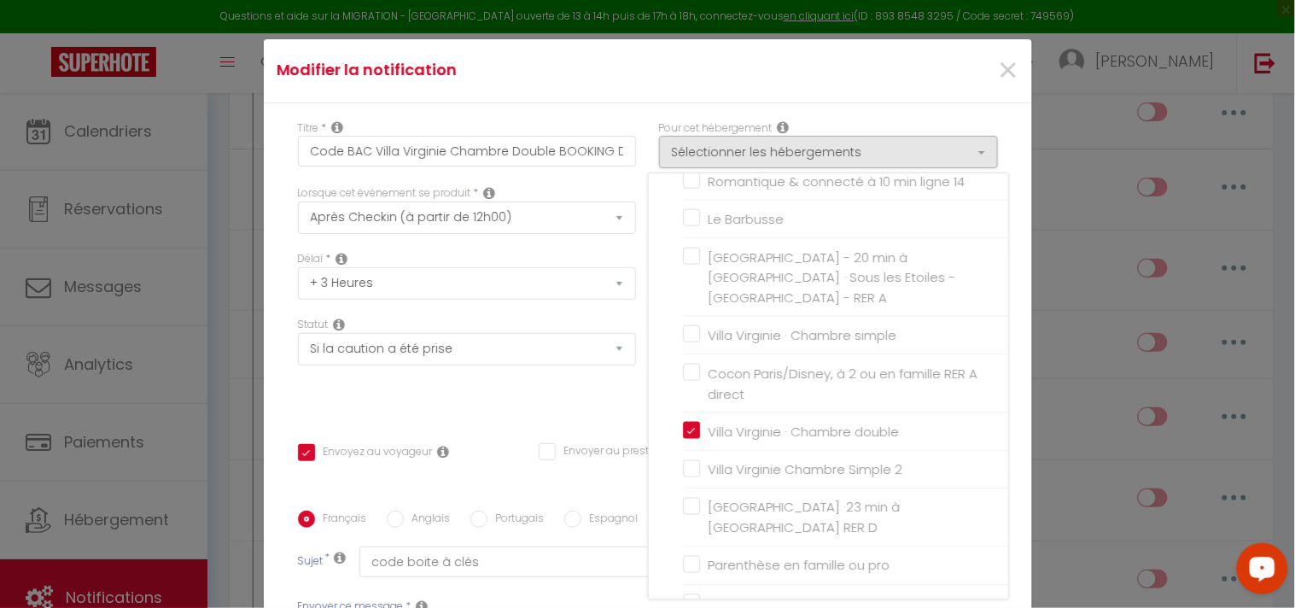
click at [693, 77] on h4 "Modifier la notification" at bounding box center [520, 70] width 487 height 24
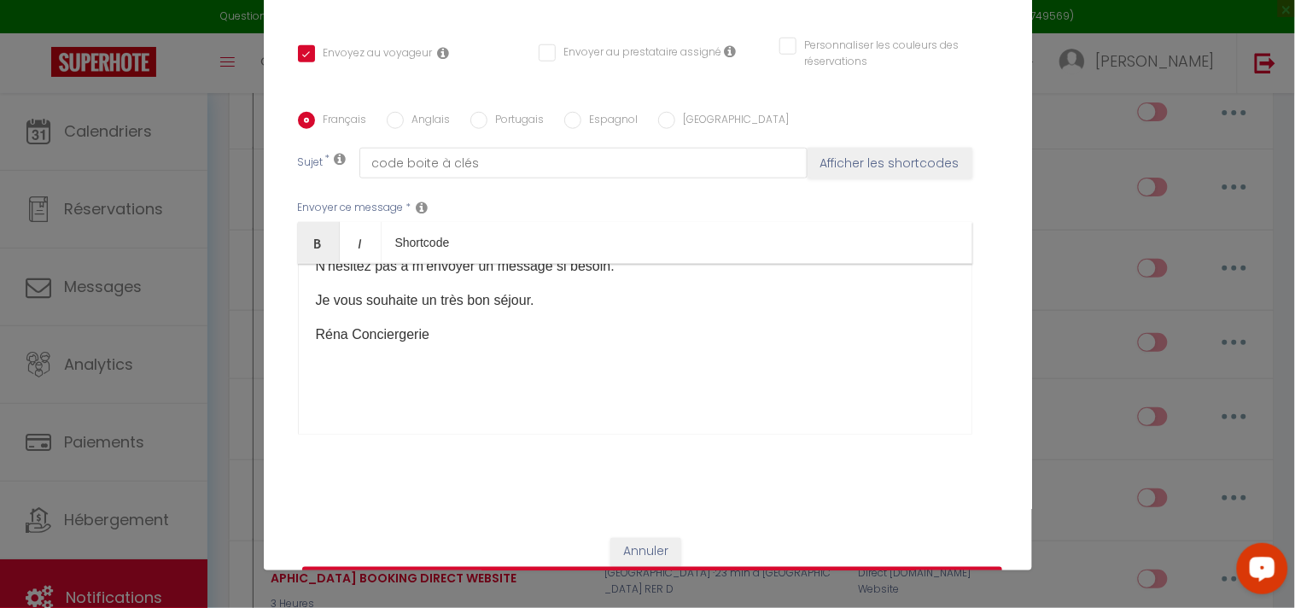
scroll to position [0, 0]
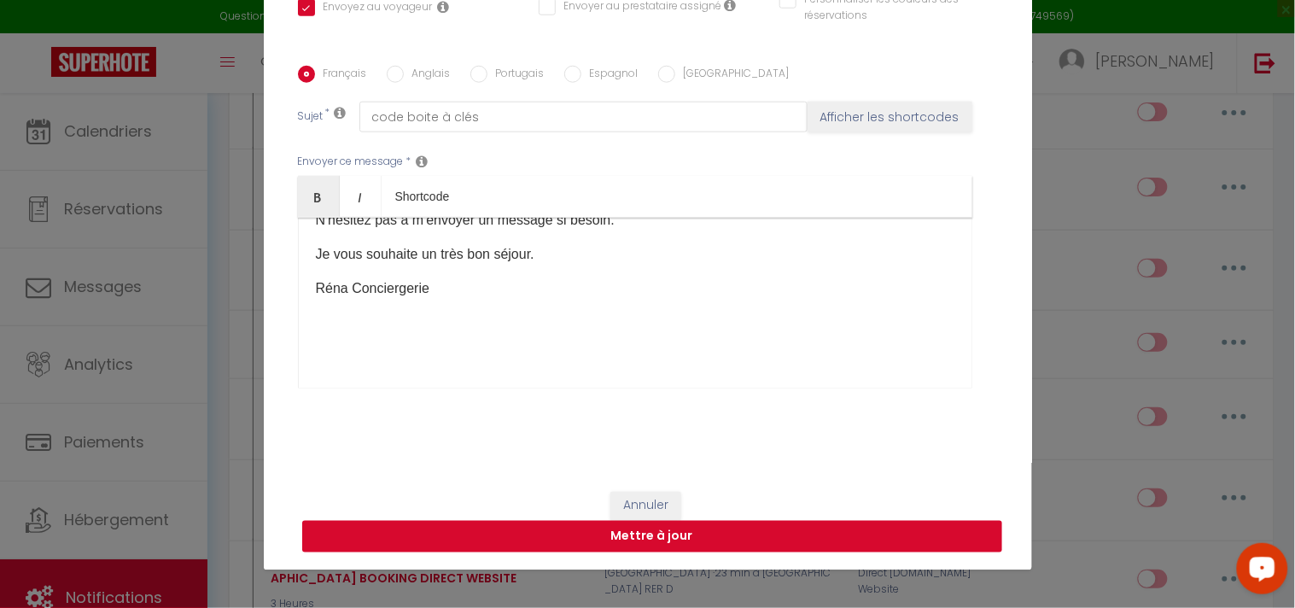
click at [651, 535] on button "Mettre à jour" at bounding box center [652, 537] width 700 height 32
checkbox input "true"
checkbox input "false"
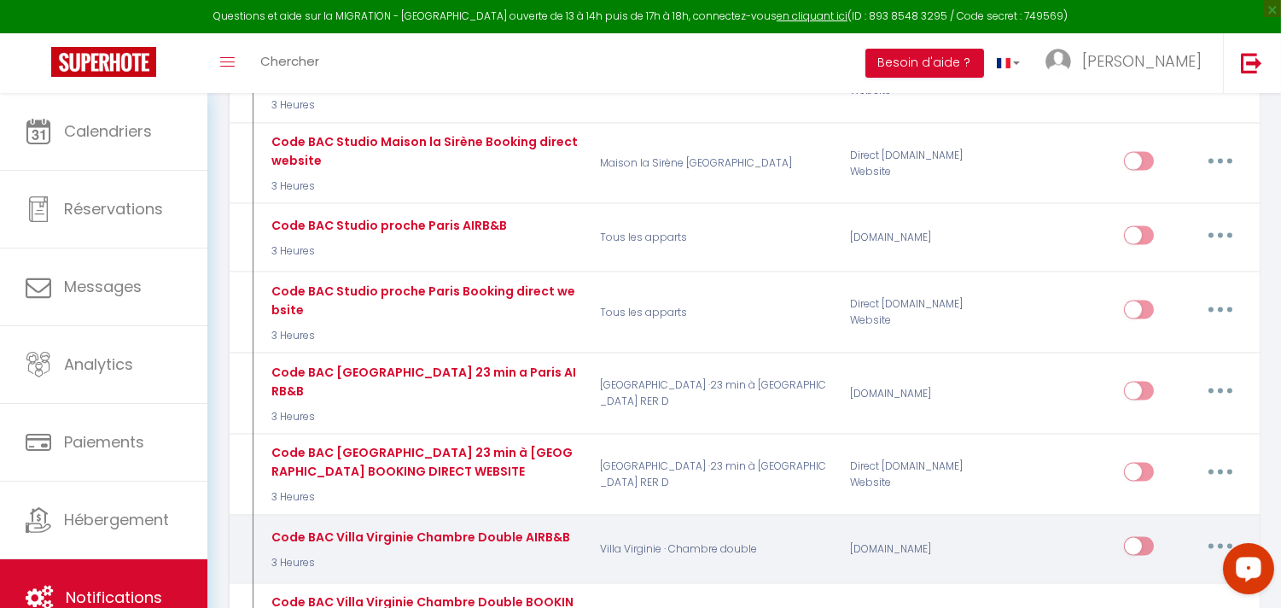
click at [1139, 537] on input "checkbox" at bounding box center [1139, 550] width 30 height 26
checkbox input "true"
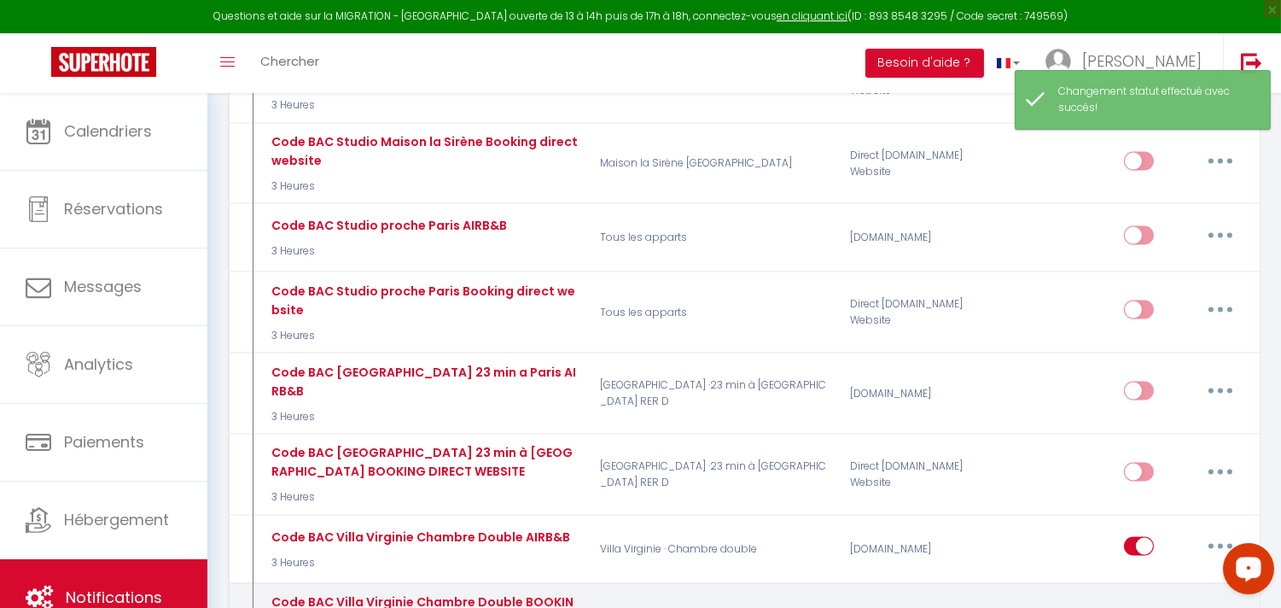
checkbox input "true"
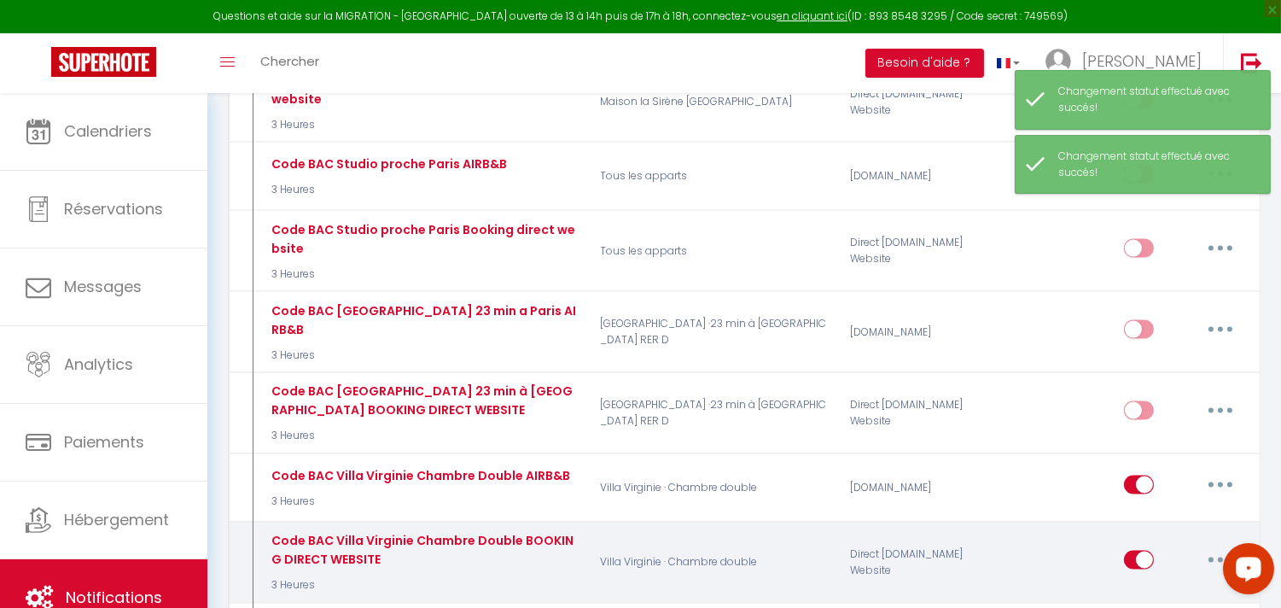
scroll to position [4836, 0]
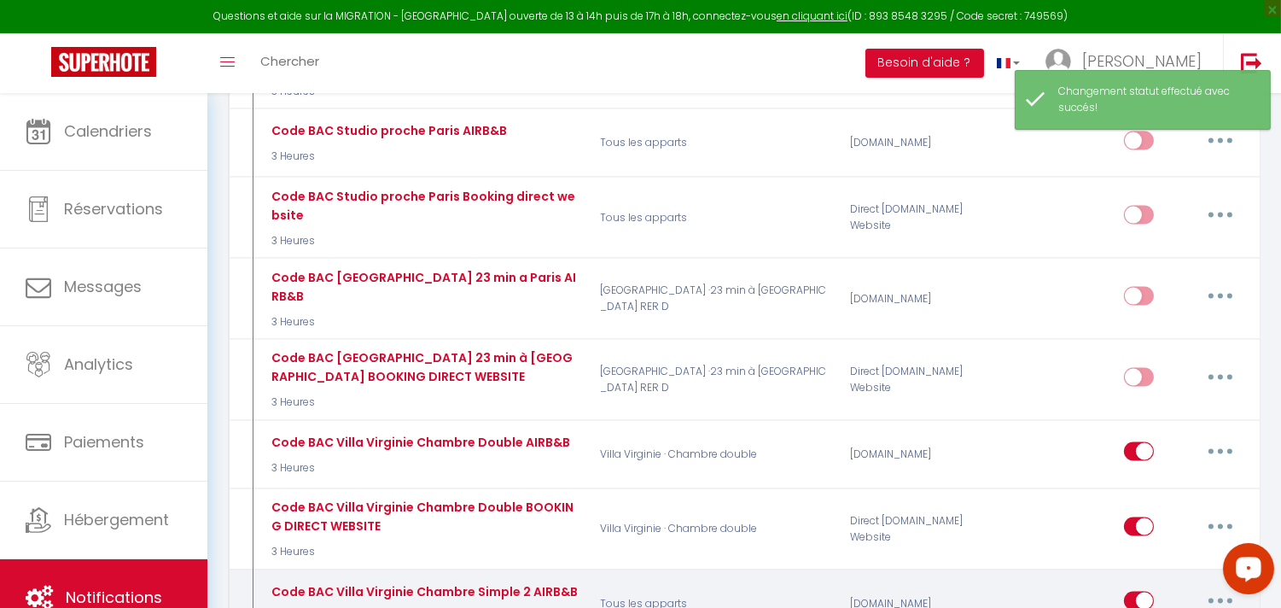
click at [1219, 598] on icon "button" at bounding box center [1220, 600] width 5 height 5
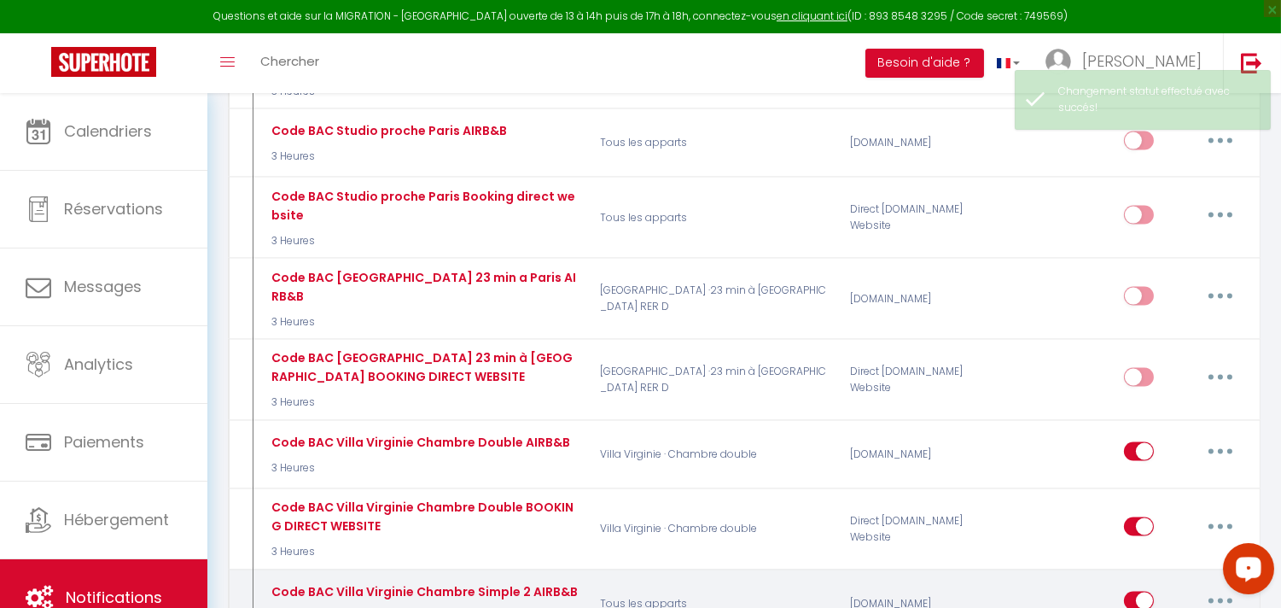
type input "Code BAC Villa Virginie Chambre Simple 2 AIRB&B"
select select "3"
select select "3 Heures"
select select "if_booking_is_paid"
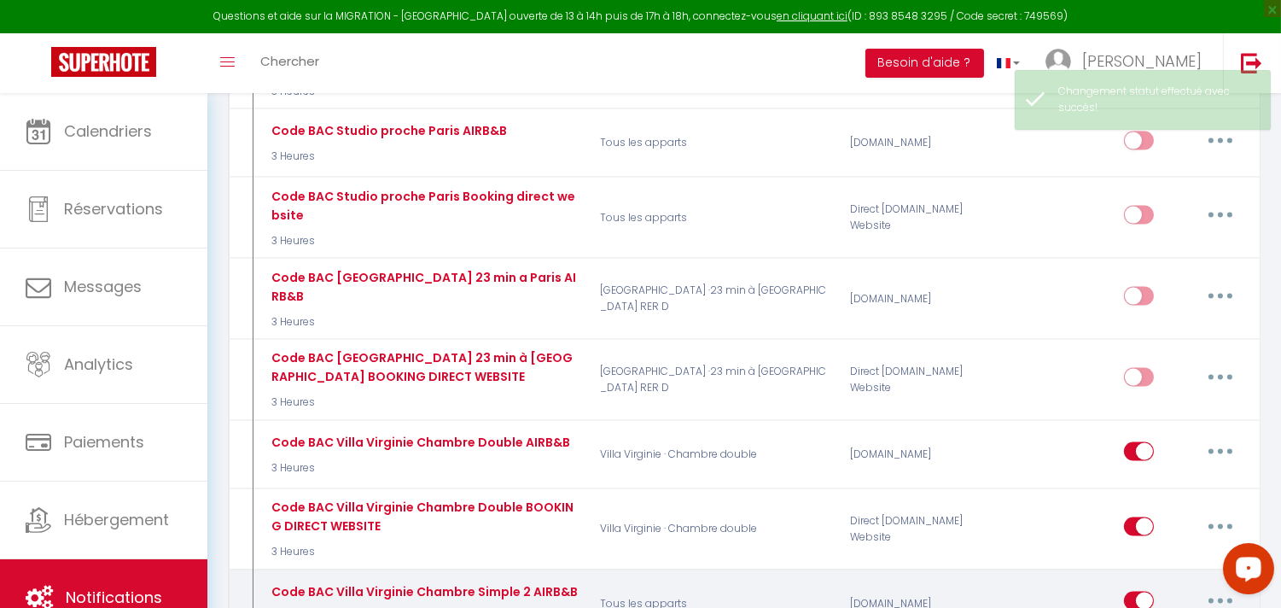
checkbox input "true"
checkbox input "false"
radio input "true"
type input "code boite à clés"
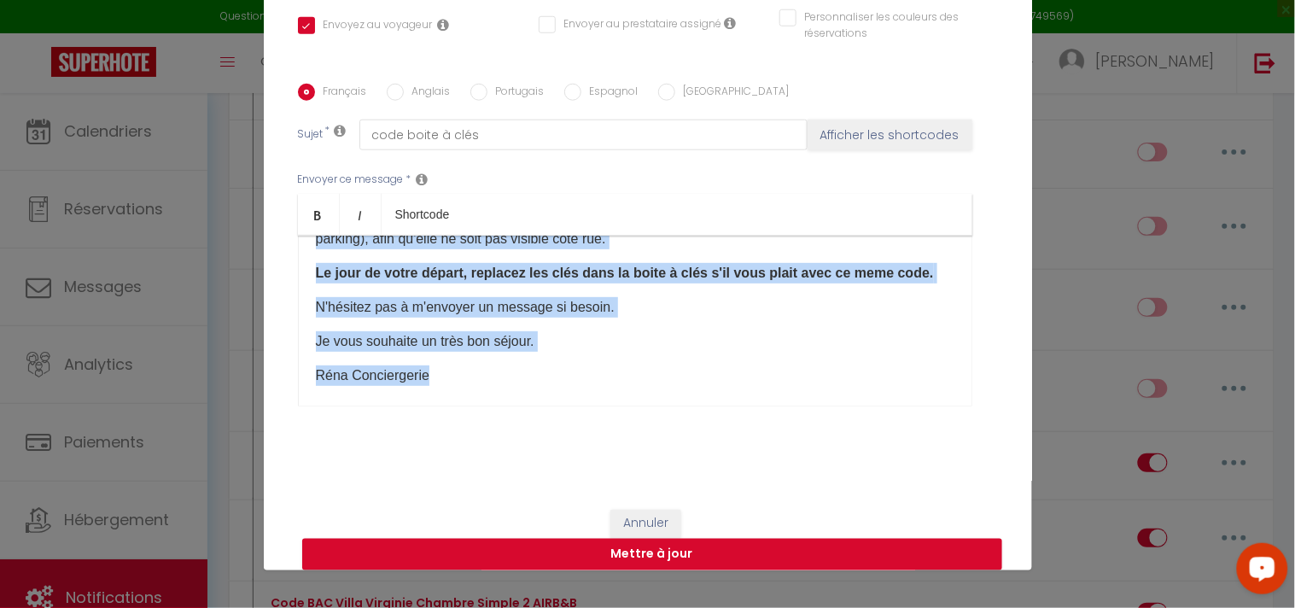
scroll to position [292, 0]
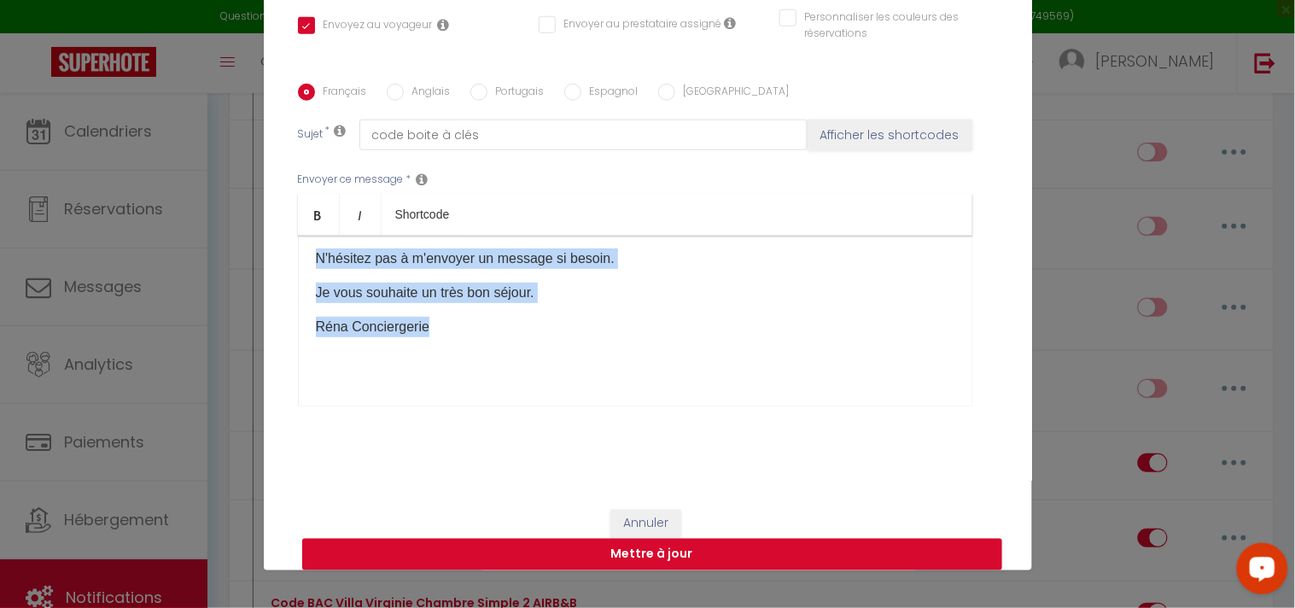
drag, startPoint x: 305, startPoint y: 262, endPoint x: 558, endPoint y: 446, distance: 313.4
click at [558, 446] on div "Français Anglais Portugais Espagnol Italien Sujet * code boite à clés Afficher …" at bounding box center [648, 255] width 700 height 395
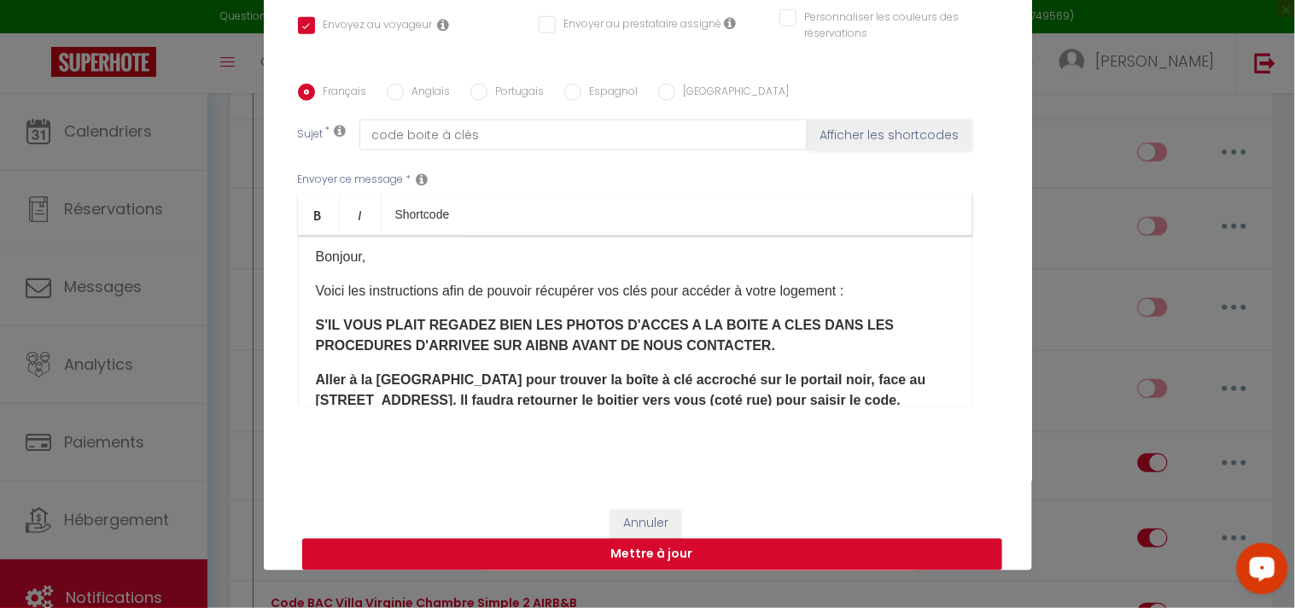
scroll to position [0, 0]
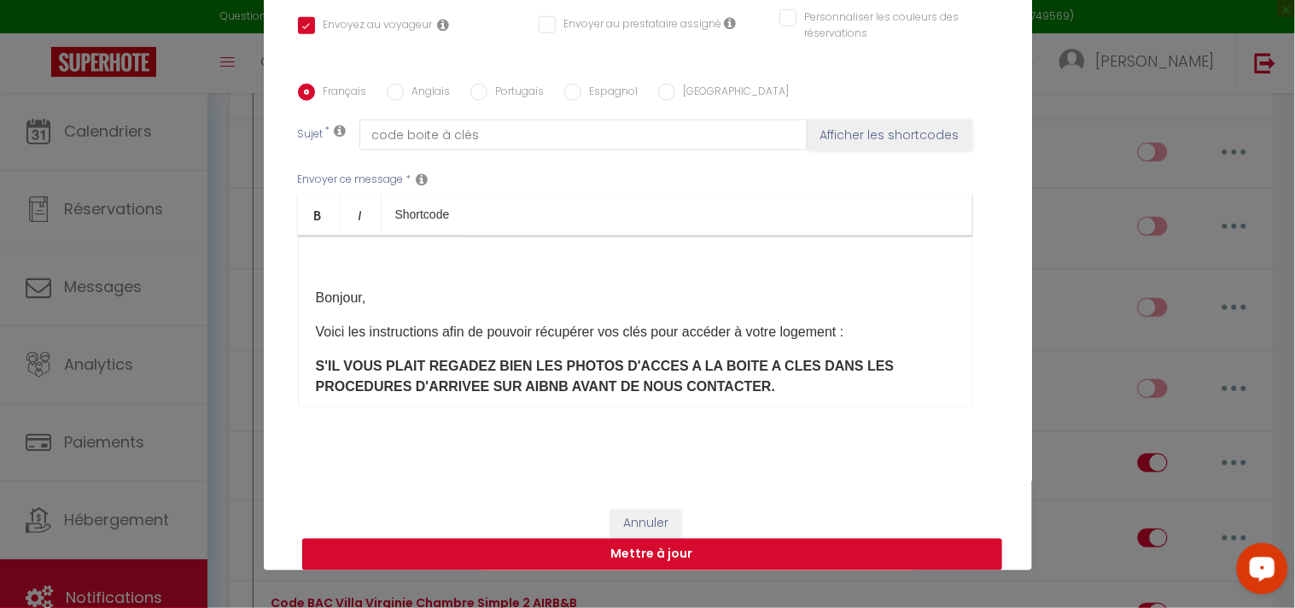
click at [412, 266] on p at bounding box center [635, 263] width 638 height 20
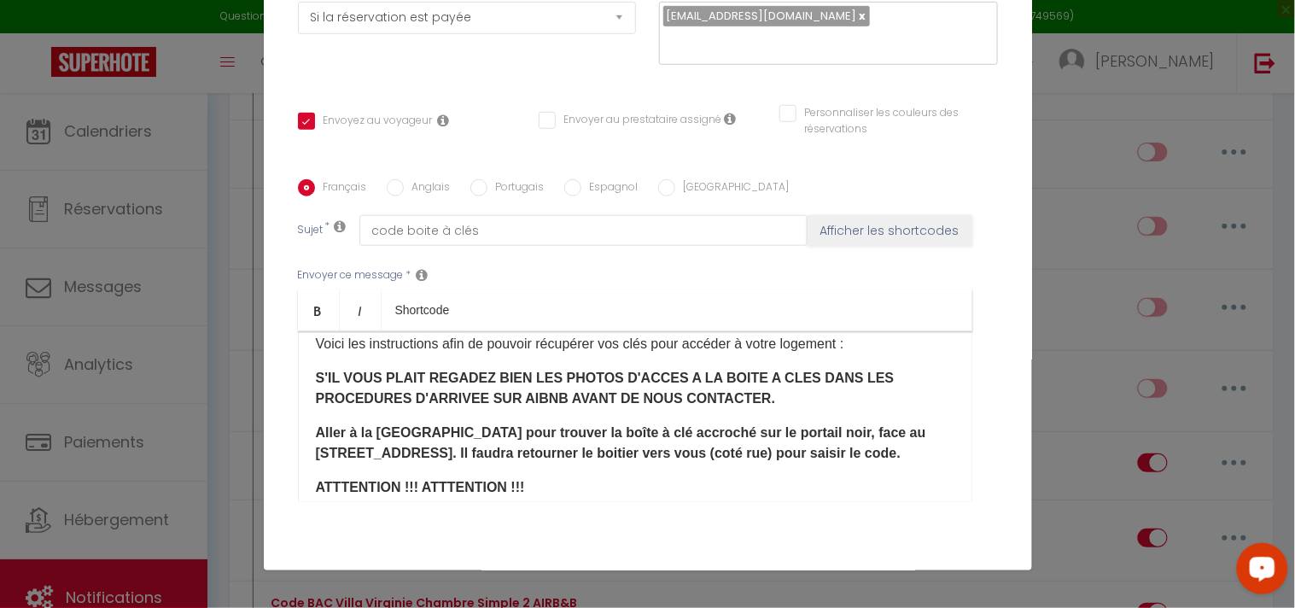
scroll to position [95, 0]
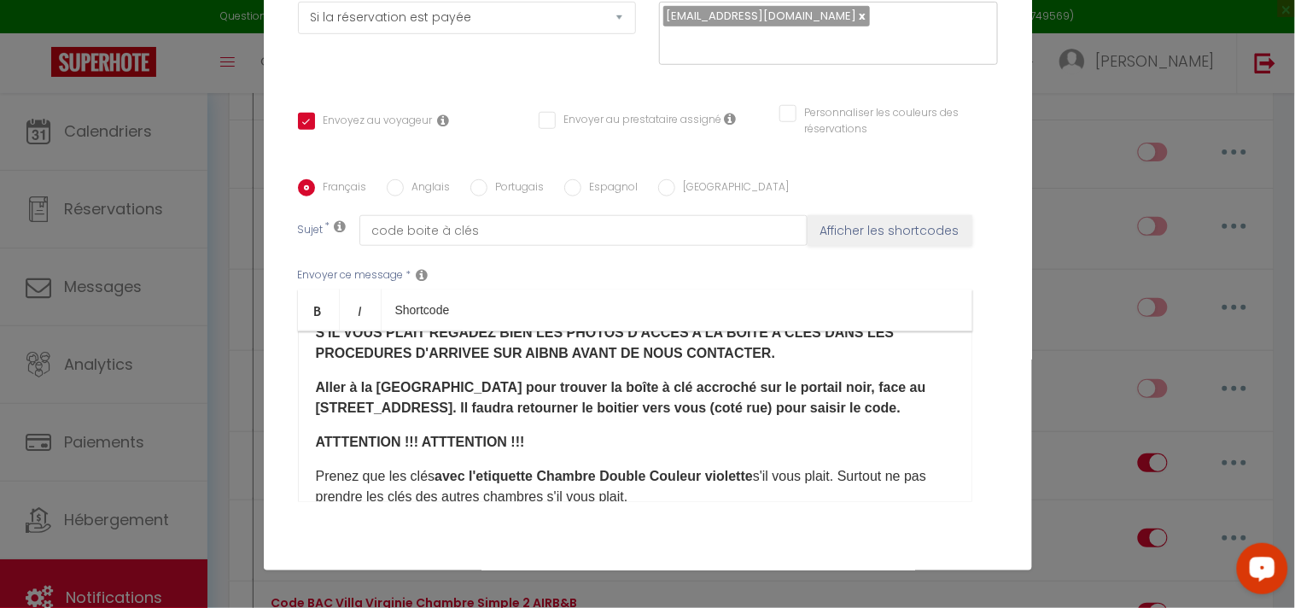
click at [702, 474] on b "avec l'etiquette Chambre Double Couleur violette" at bounding box center [593, 476] width 318 height 15
click at [695, 472] on b "avec l'etiquette Chambre Double Couleur jaune" at bounding box center [587, 476] width 306 height 15
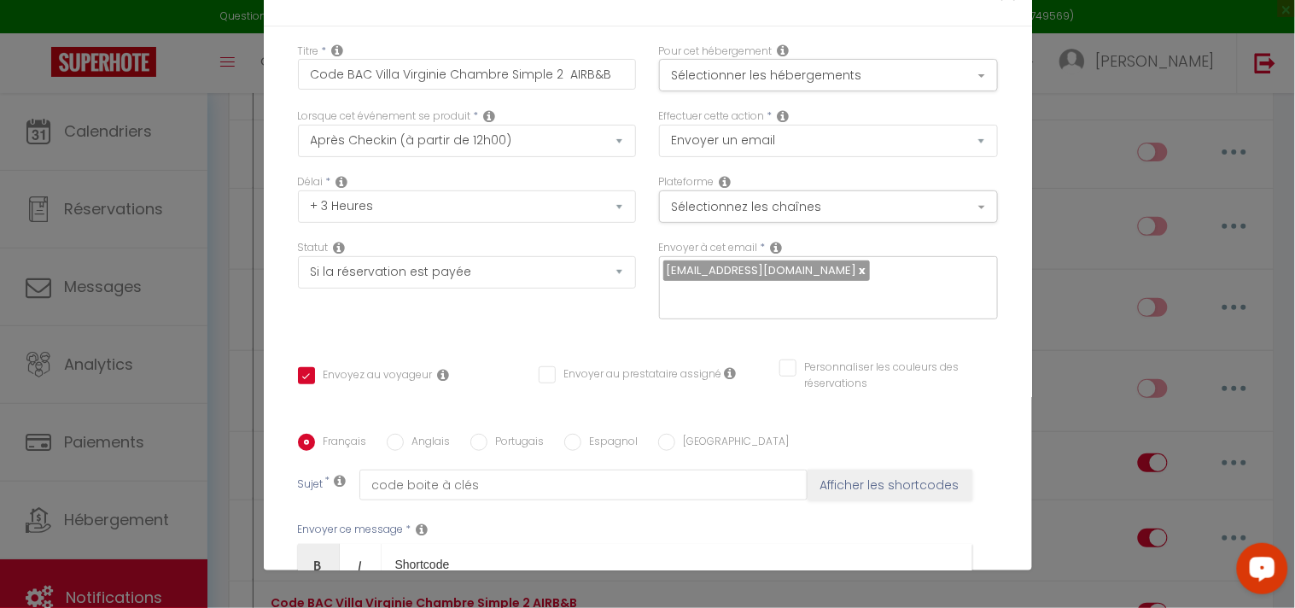
scroll to position [0, 0]
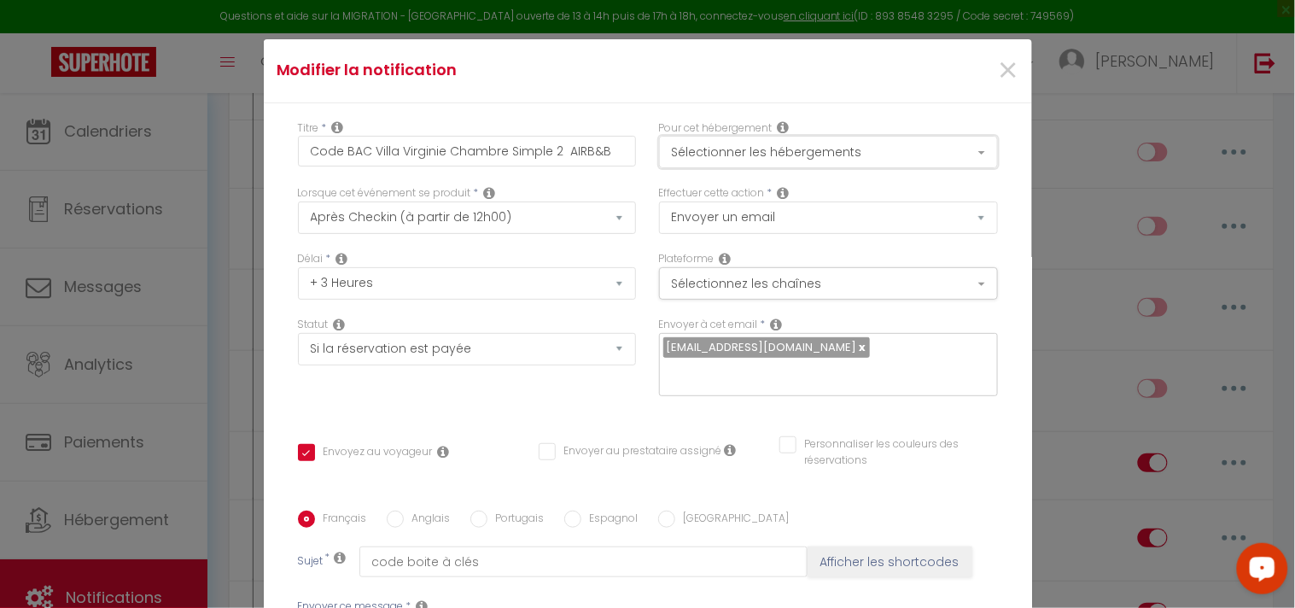
click at [855, 148] on button "Sélectionner les hébergements" at bounding box center [828, 152] width 339 height 32
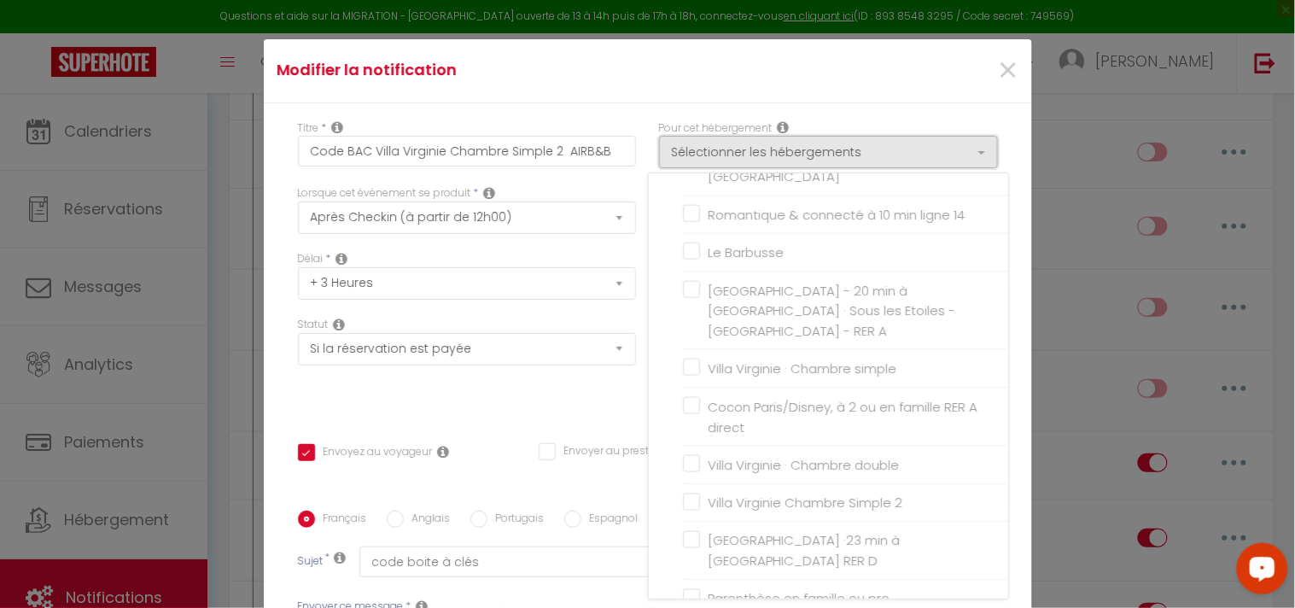
scroll to position [568, 0]
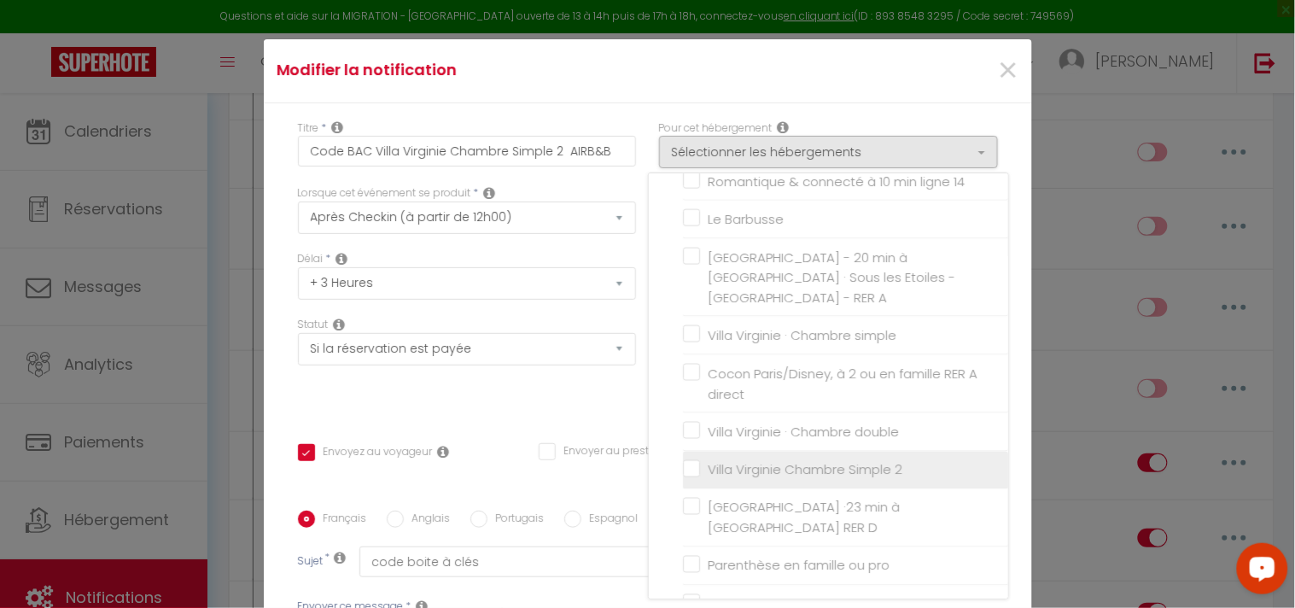
click at [683, 461] on input "Villa Virginie Chambre Simple 2" at bounding box center [845, 469] width 325 height 17
checkbox input "true"
checkbox input "false"
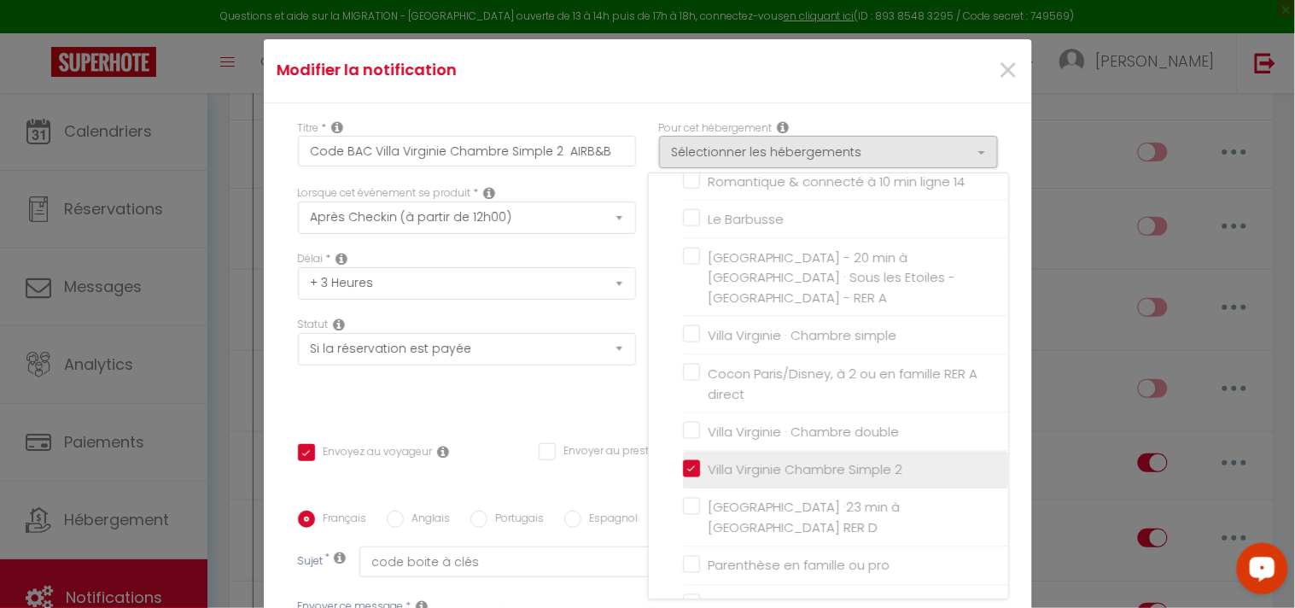
checkbox input "false"
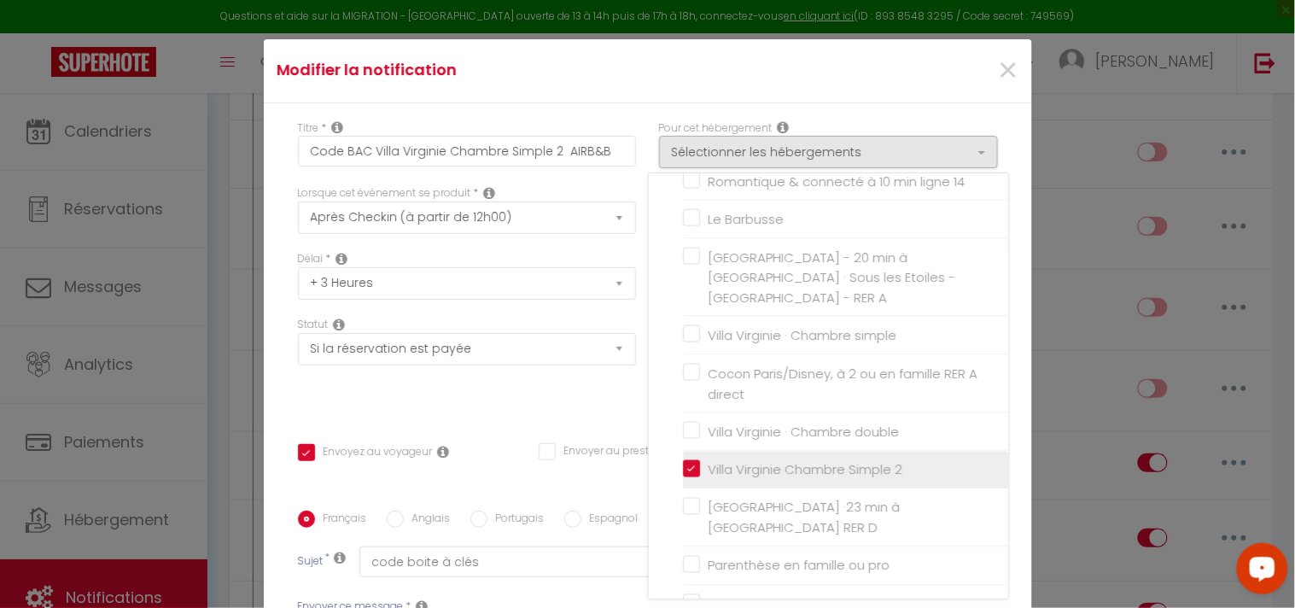
checkbox input "false"
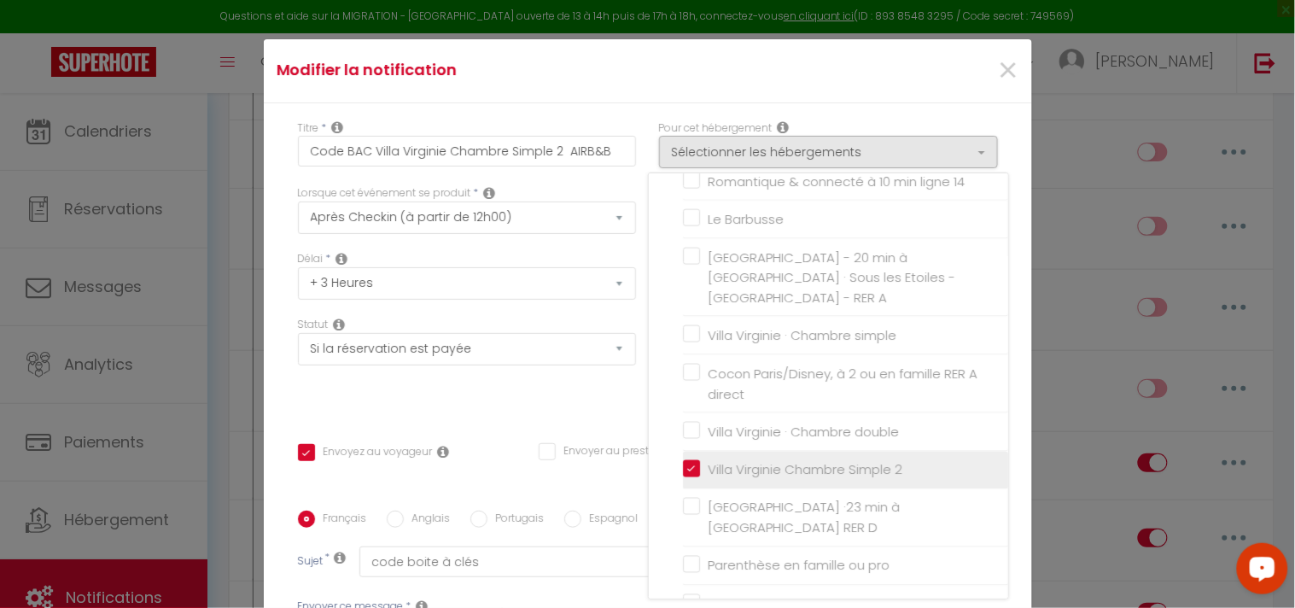
checkbox input "false"
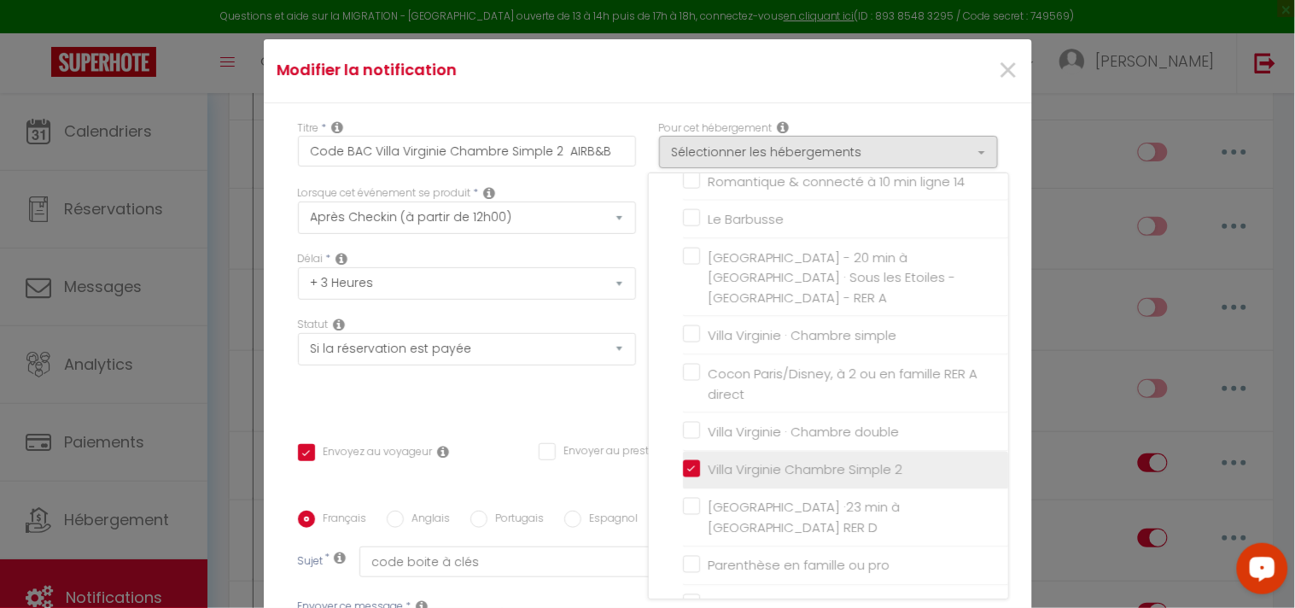
checkbox input "false"
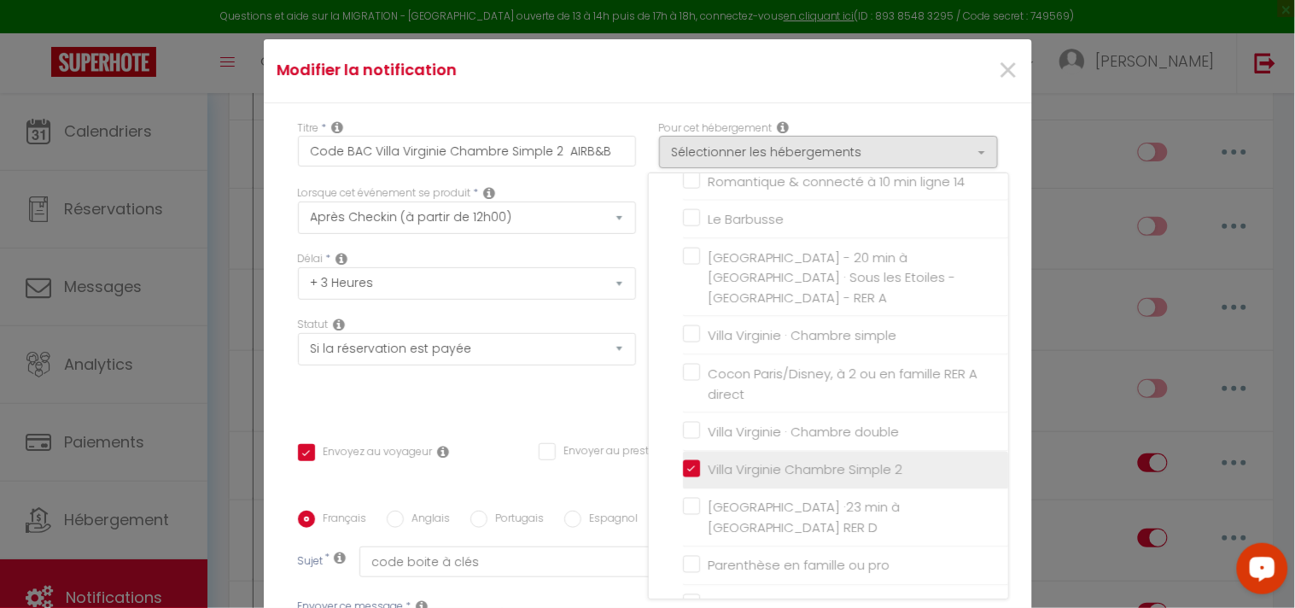
checkbox input "false"
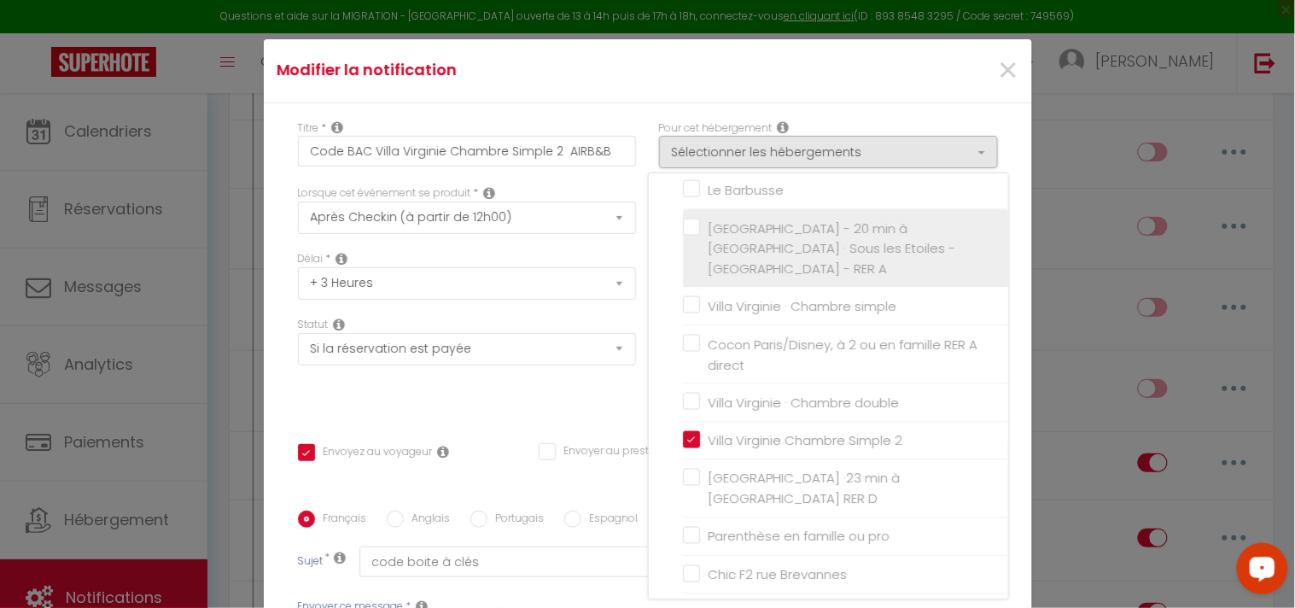
scroll to position [623, 0]
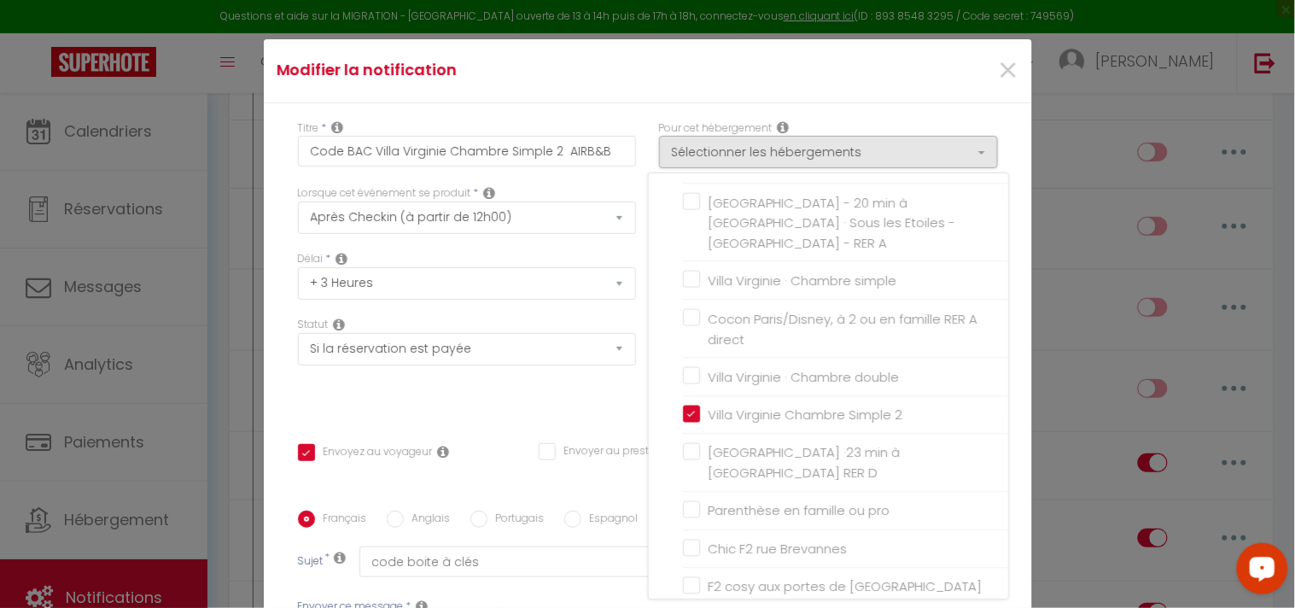
click at [726, 87] on div "Modifier la notification ×" at bounding box center [647, 71] width 765 height 38
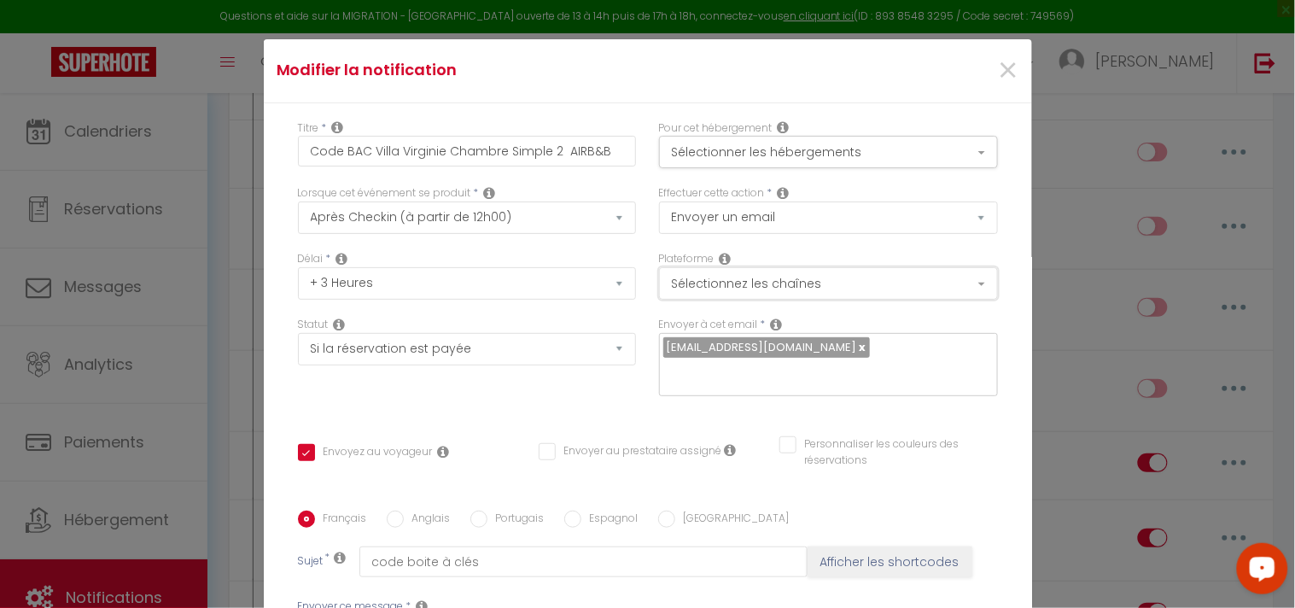
click at [879, 292] on button "Sélectionnez les chaînes" at bounding box center [828, 283] width 339 height 32
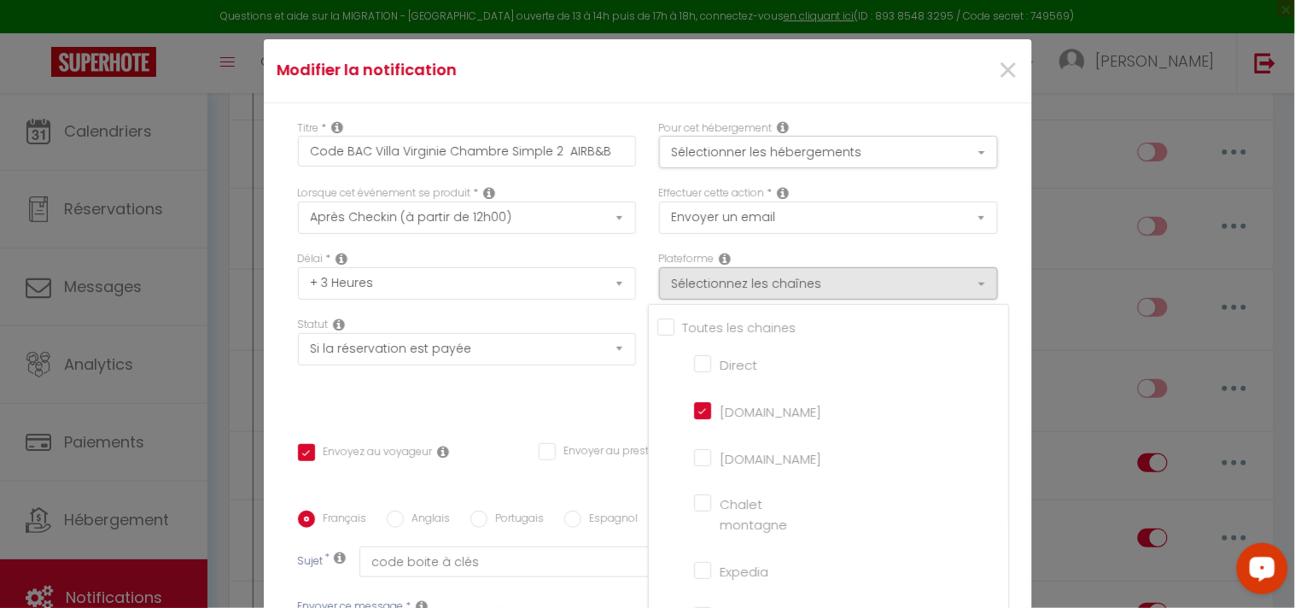
click at [888, 89] on div "Modifier la notification ×" at bounding box center [648, 71] width 768 height 64
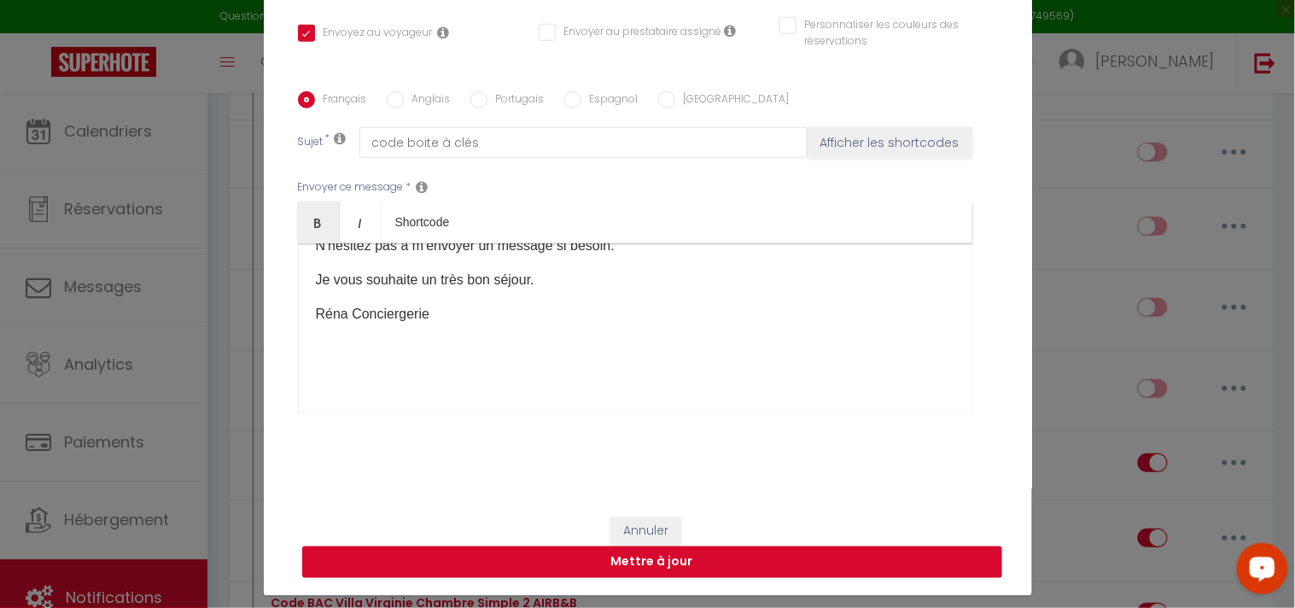
scroll to position [77, 0]
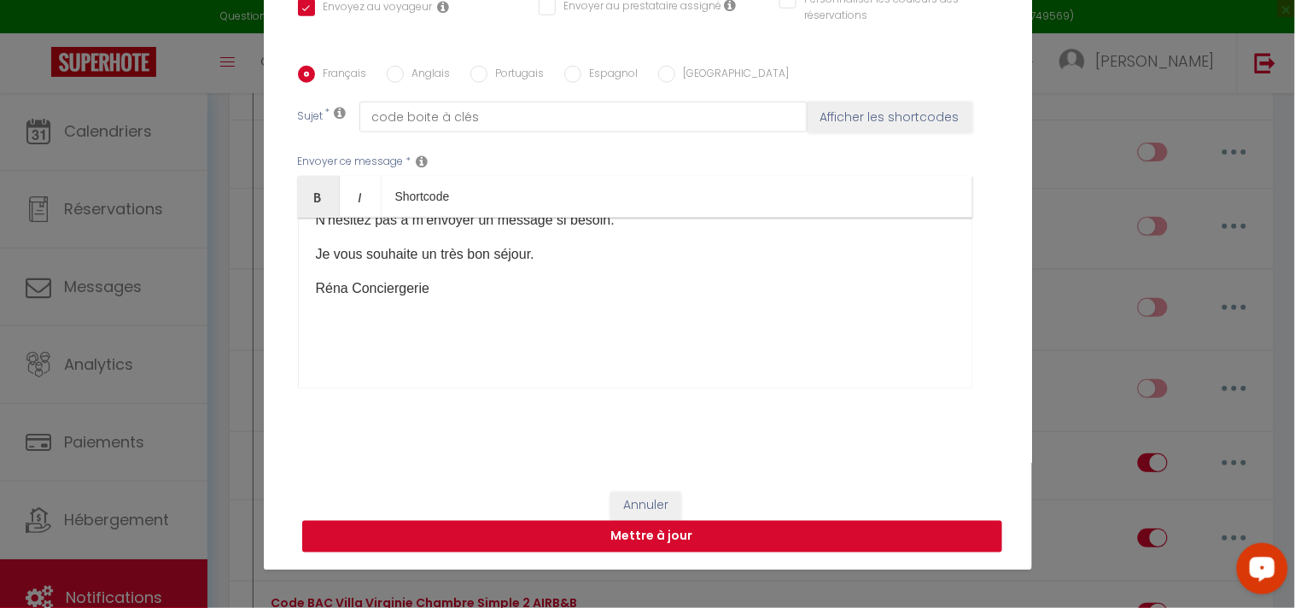
click at [692, 539] on button "Mettre à jour" at bounding box center [652, 537] width 700 height 32
checkbox input "true"
checkbox input "false"
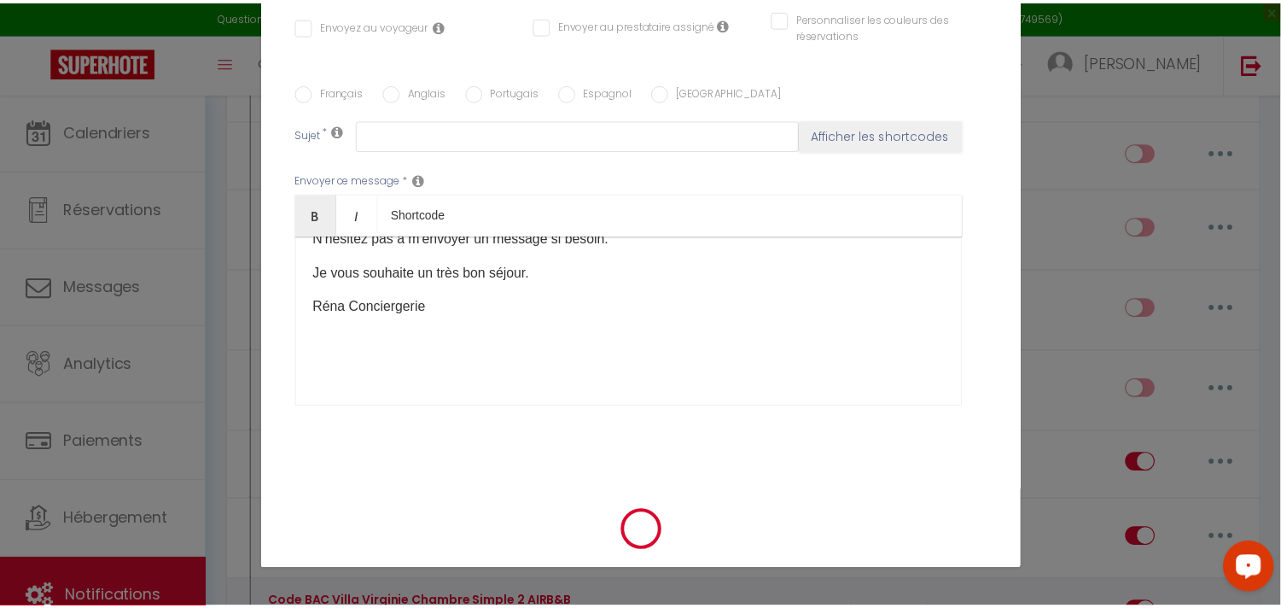
scroll to position [4836, 0]
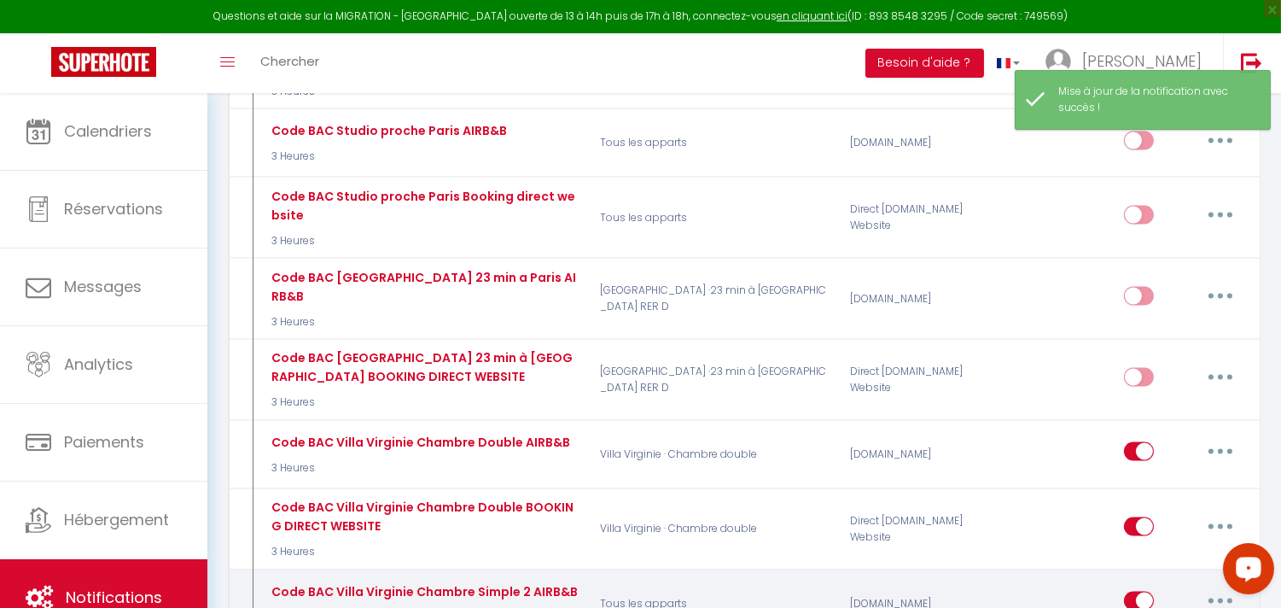
checkbox input "true"
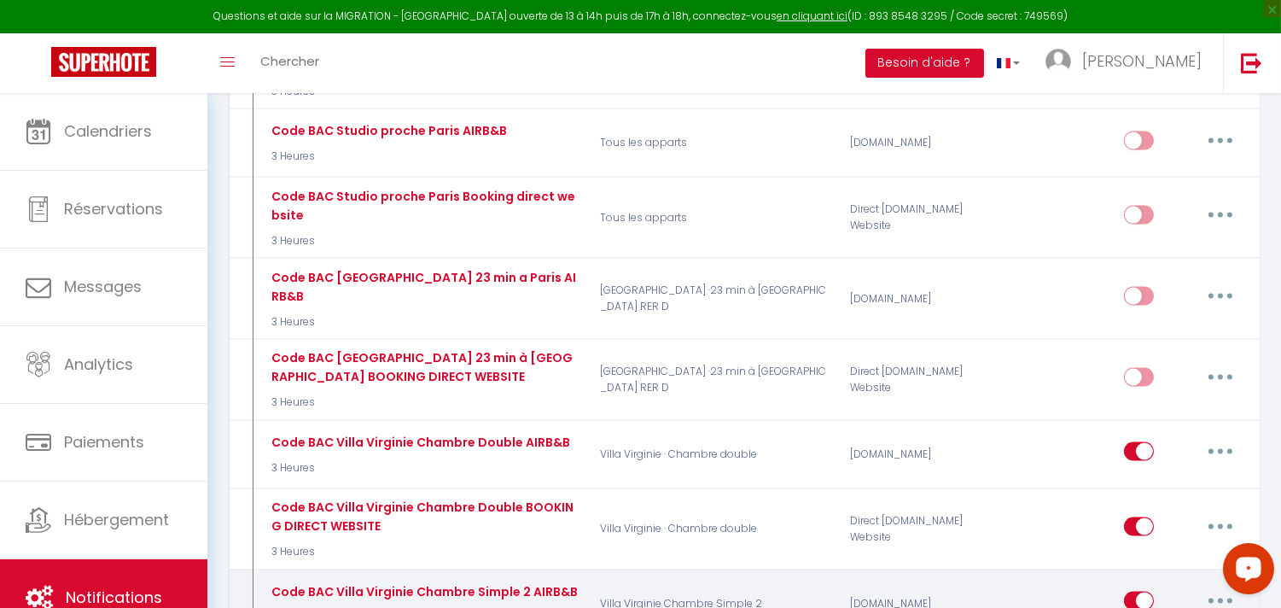
click at [1231, 587] on button "button" at bounding box center [1221, 600] width 48 height 27
type input "Code BAC Villa Virginie Chambre Simple 2 AIRB&B"
select select "3"
select select "3 Heures"
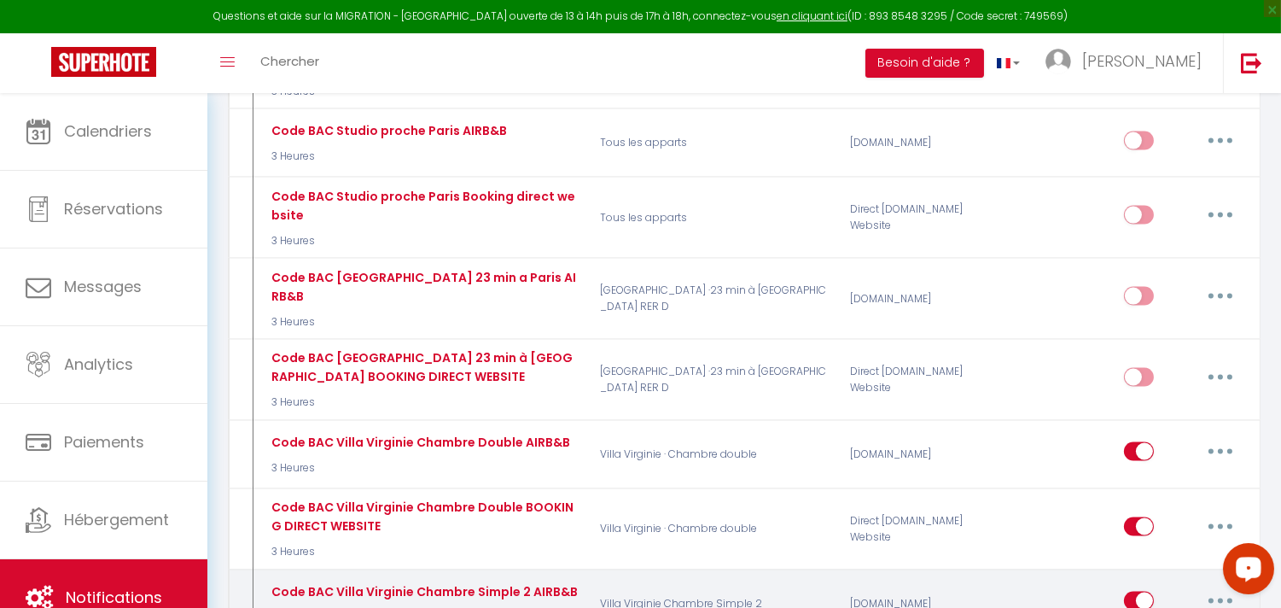
select select "if_booking_is_paid"
checkbox input "true"
checkbox input "false"
radio input "true"
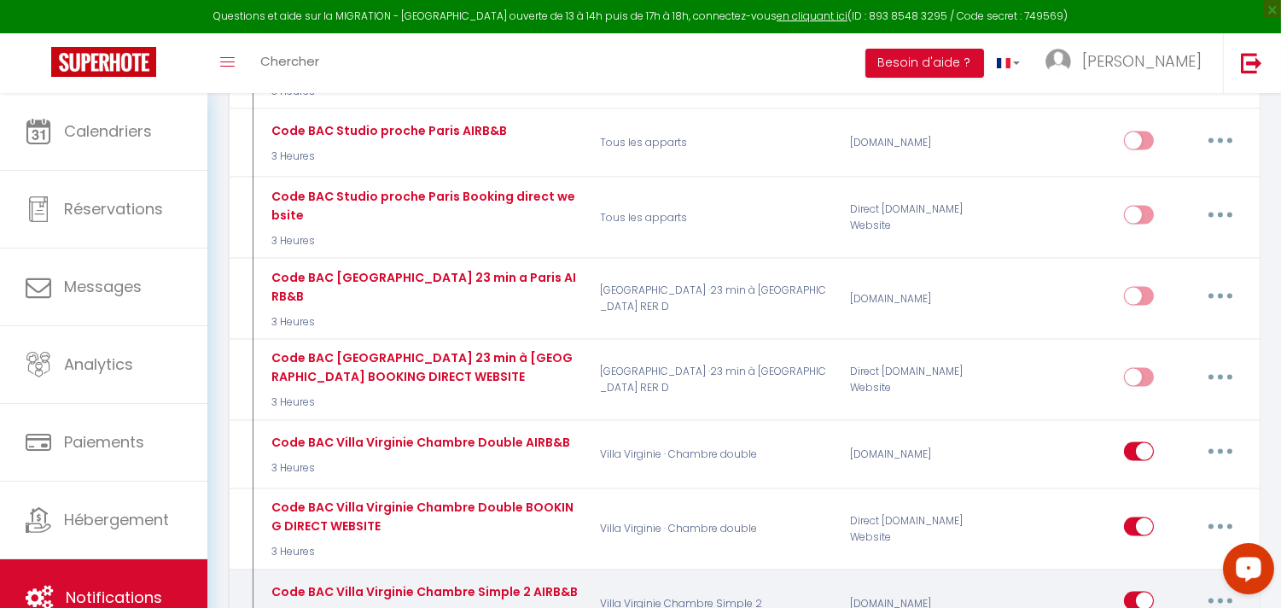
type input "code boite à clés"
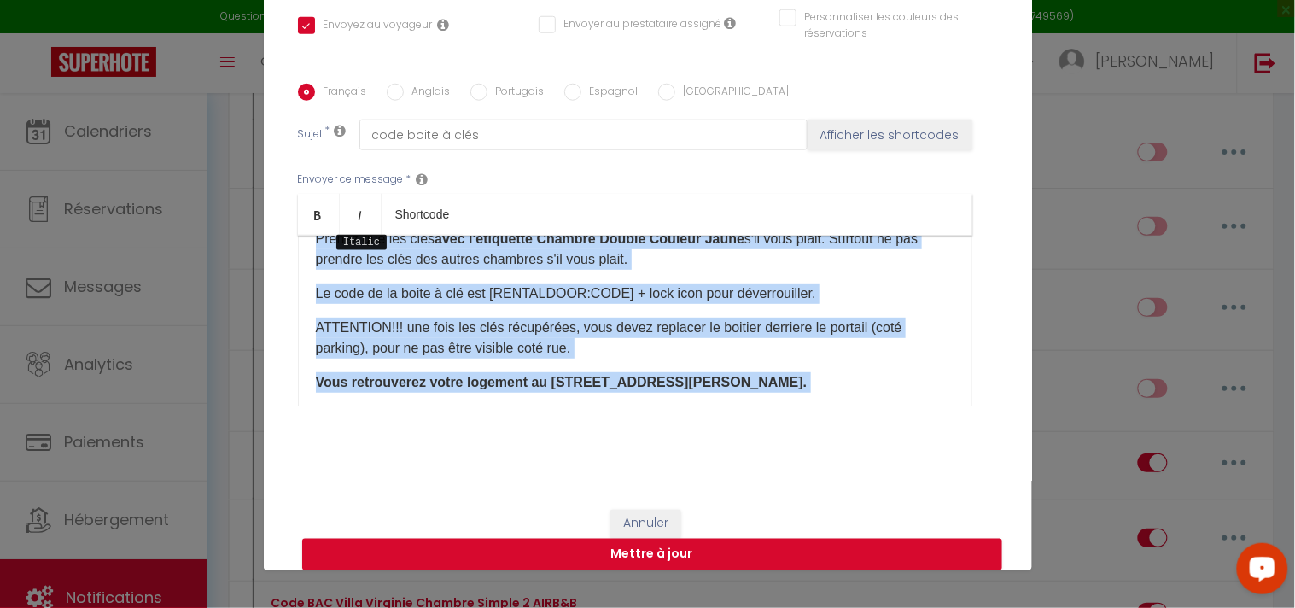
scroll to position [0, 0]
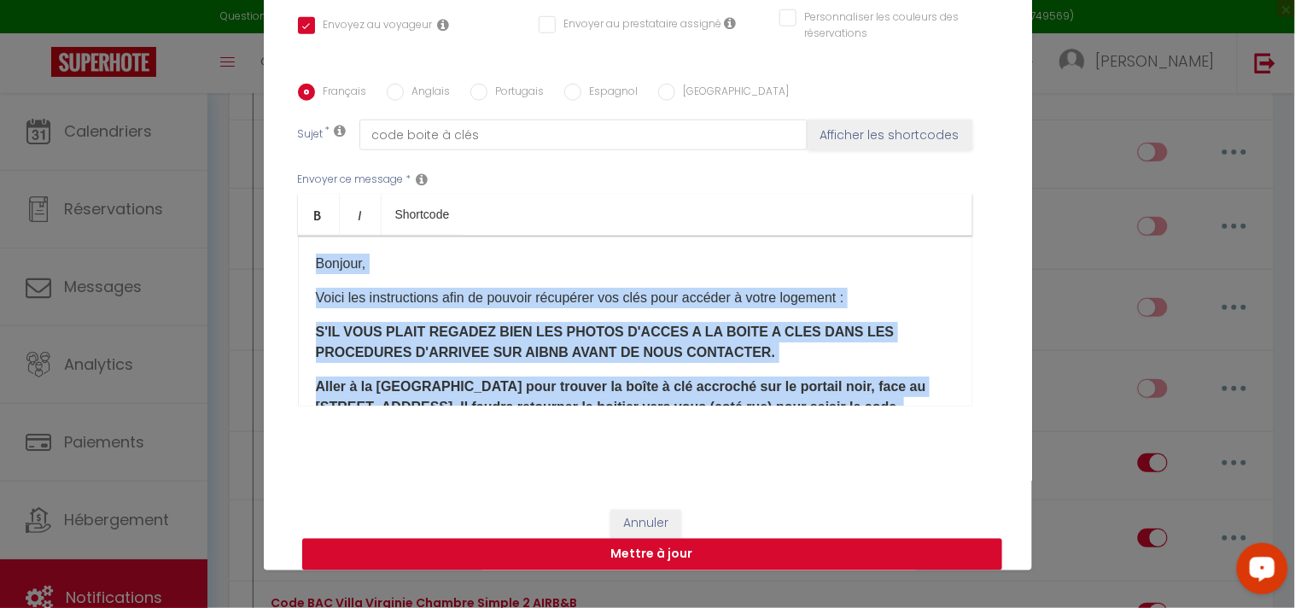
drag, startPoint x: 451, startPoint y: 304, endPoint x: 251, endPoint y: 177, distance: 236.8
click at [251, 177] on div "Modifier la notification × Titre * Code BAC Villa Virginie Chambre Simple 2 AIR…" at bounding box center [647, 304] width 1295 height 608
copy div "Loremip, Dolor sit ametconsecte adip el seddoei temporinc utl etdo magn aliquae…"
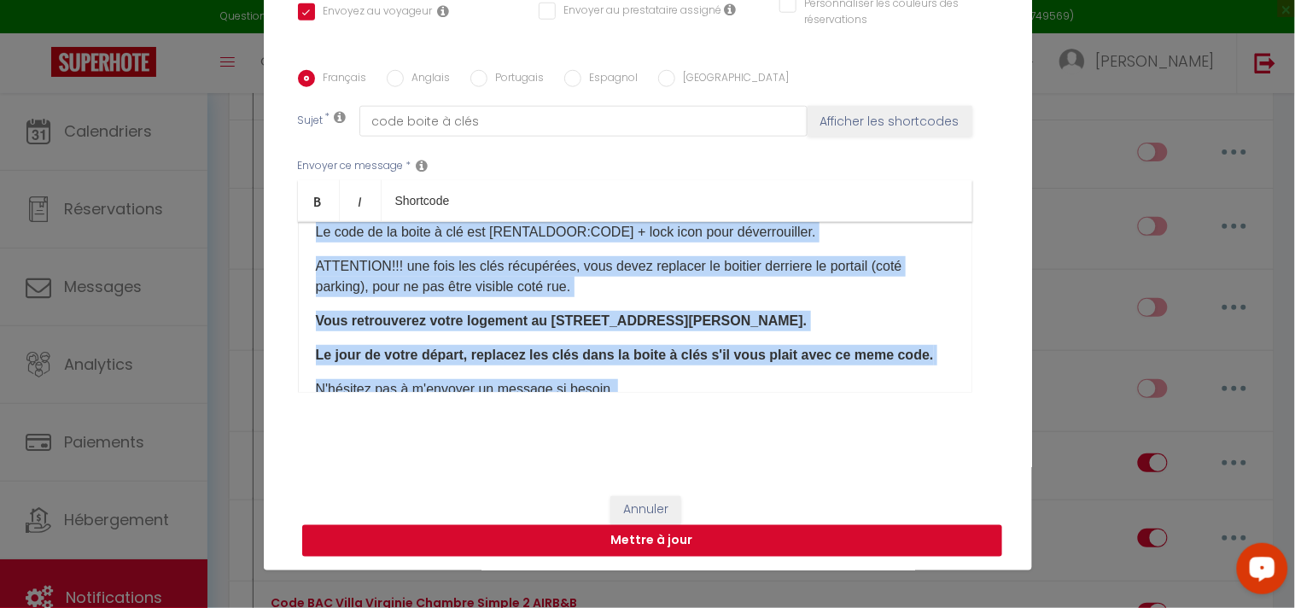
scroll to position [368, 0]
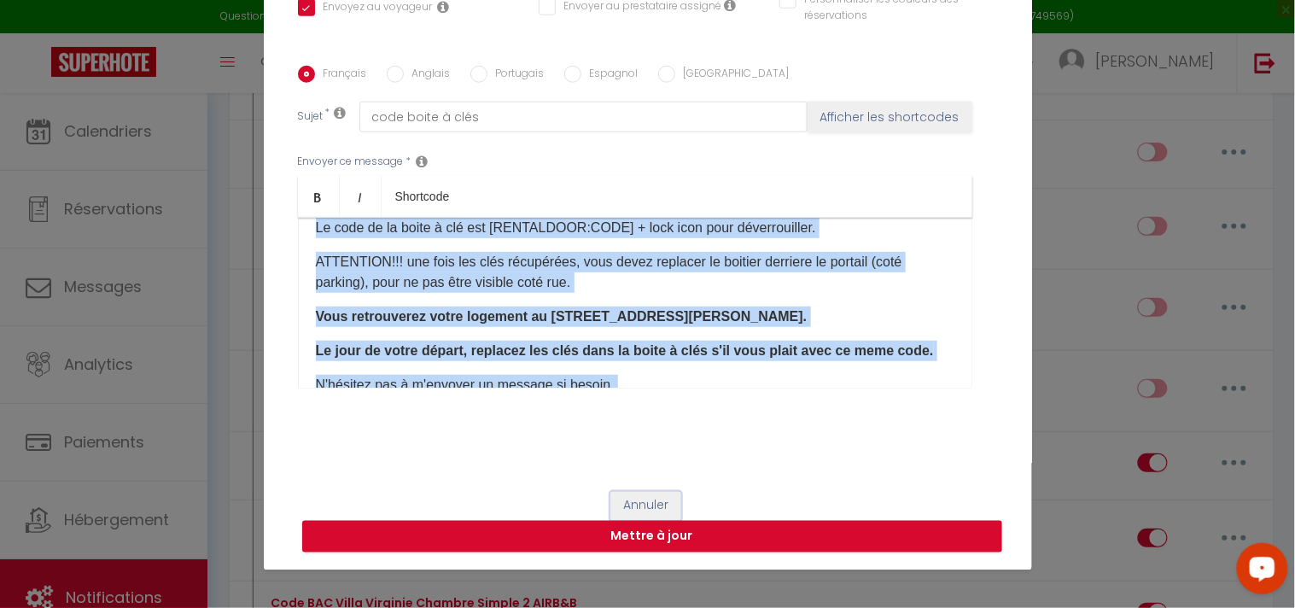
click at [617, 501] on button "Annuler" at bounding box center [645, 506] width 71 height 29
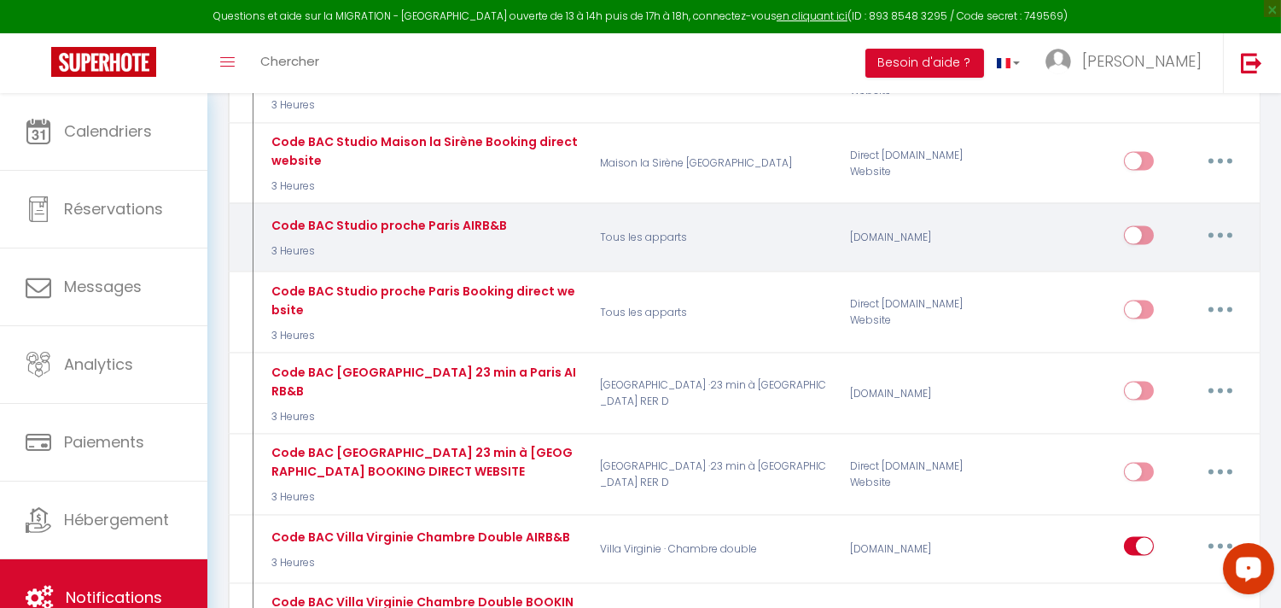
scroll to position [4836, 0]
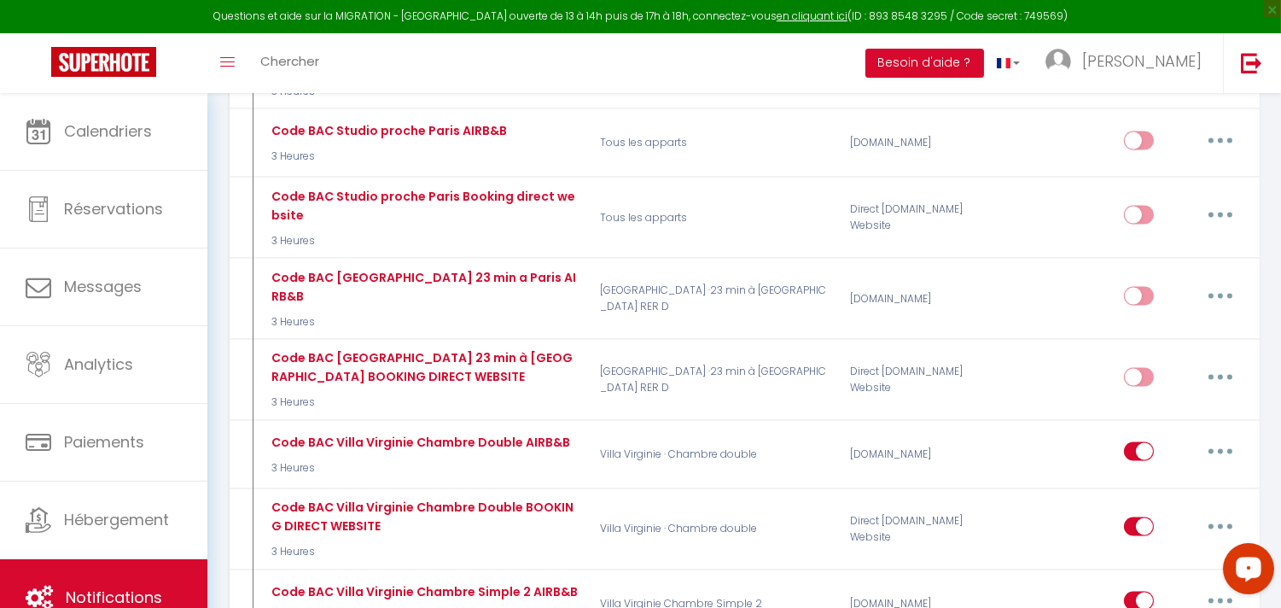
type input "Code BAC Villa Virginie Chambre Simple 2 BOOKING DIRECT WEBSITE"
select select "if_deposit_is_paid"
checkbox input "true"
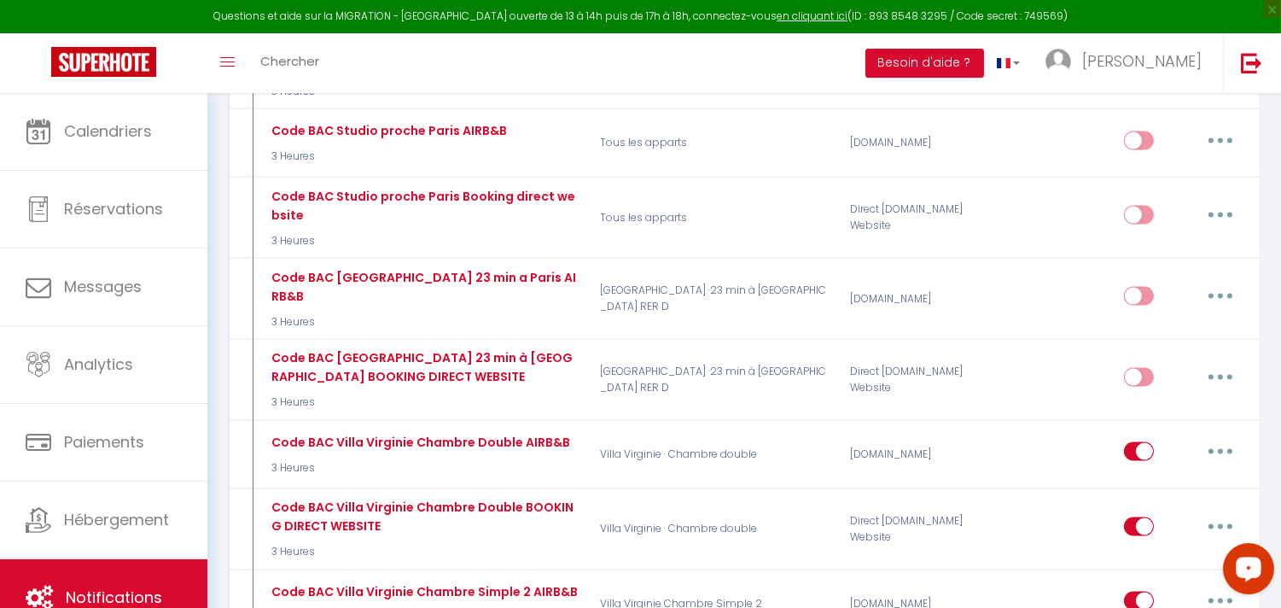
checkbox input "false"
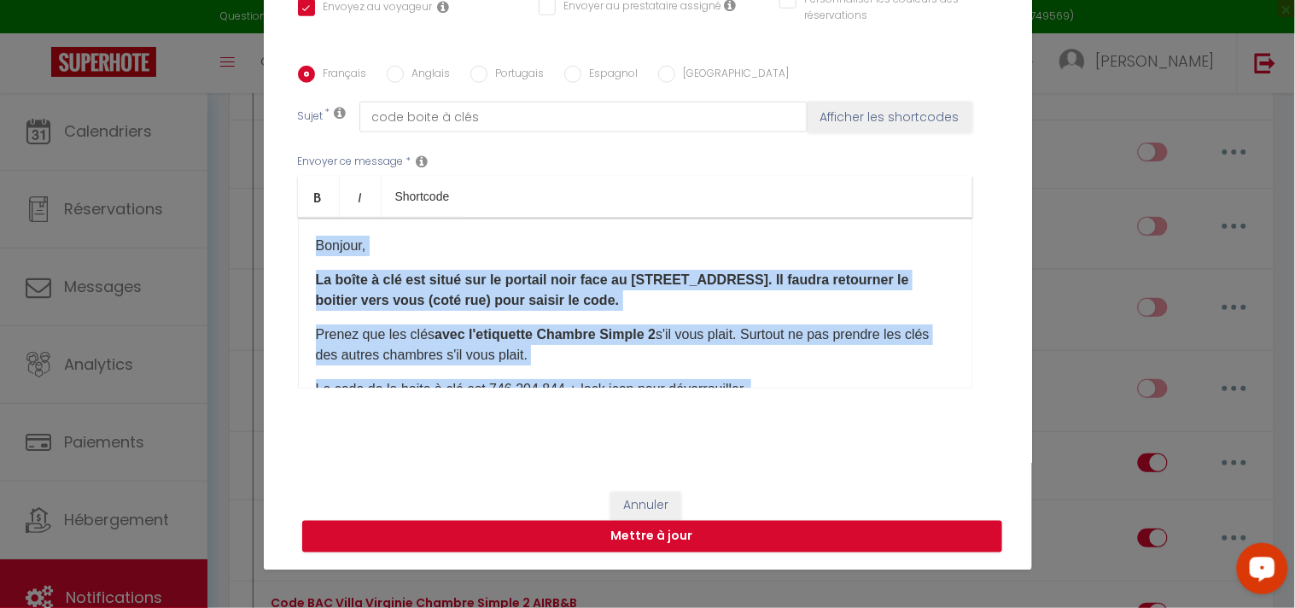
scroll to position [292, 0]
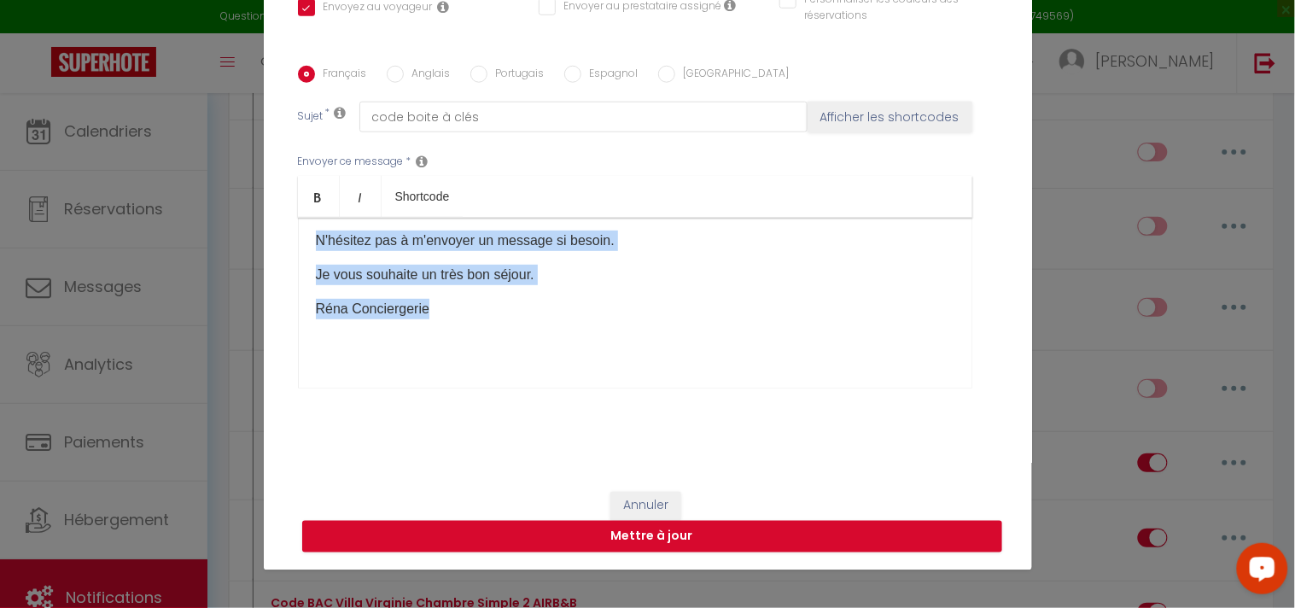
drag, startPoint x: 301, startPoint y: 246, endPoint x: 529, endPoint y: 498, distance: 340.2
click at [529, 498] on form "Modifier la notification × Titre * Code BAC Villa Virginie Chambre Simple 2 BOO…" at bounding box center [648, 82] width 768 height 975
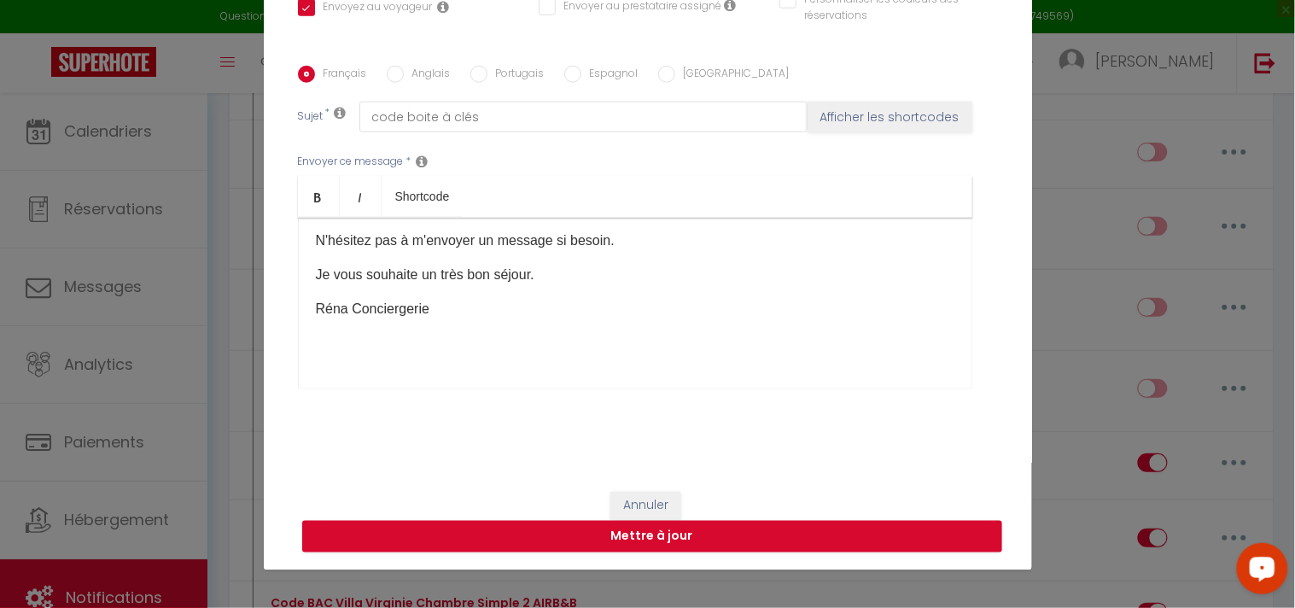
scroll to position [0, 0]
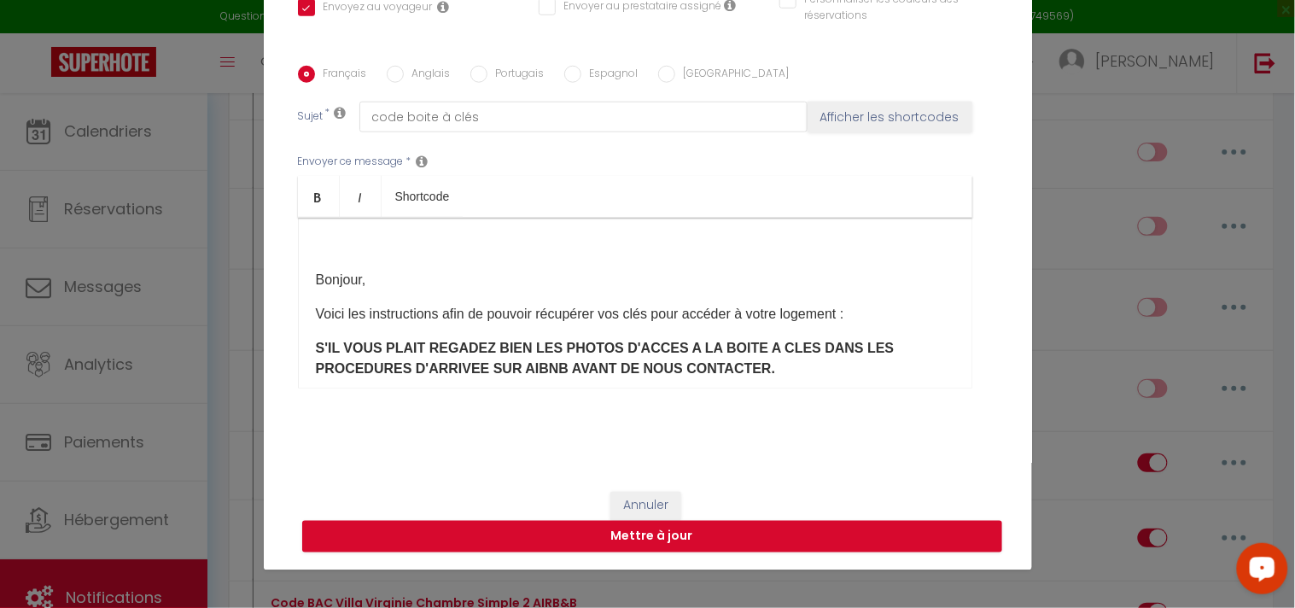
click at [403, 260] on div "Bonjour, Voici les instructions afin de pouvoir récupérer vos clés pour accéder…" at bounding box center [635, 303] width 674 height 171
click at [358, 262] on div "Bonjour, Voici les instructions afin de pouvoir récupérer vos clés pour accéder…" at bounding box center [635, 303] width 674 height 171
click at [335, 257] on div "Bonjour, Voici les instructions afin de pouvoir récupérer vos clés pour accéder…" at bounding box center [635, 303] width 674 height 171
click at [316, 244] on p at bounding box center [635, 246] width 638 height 20
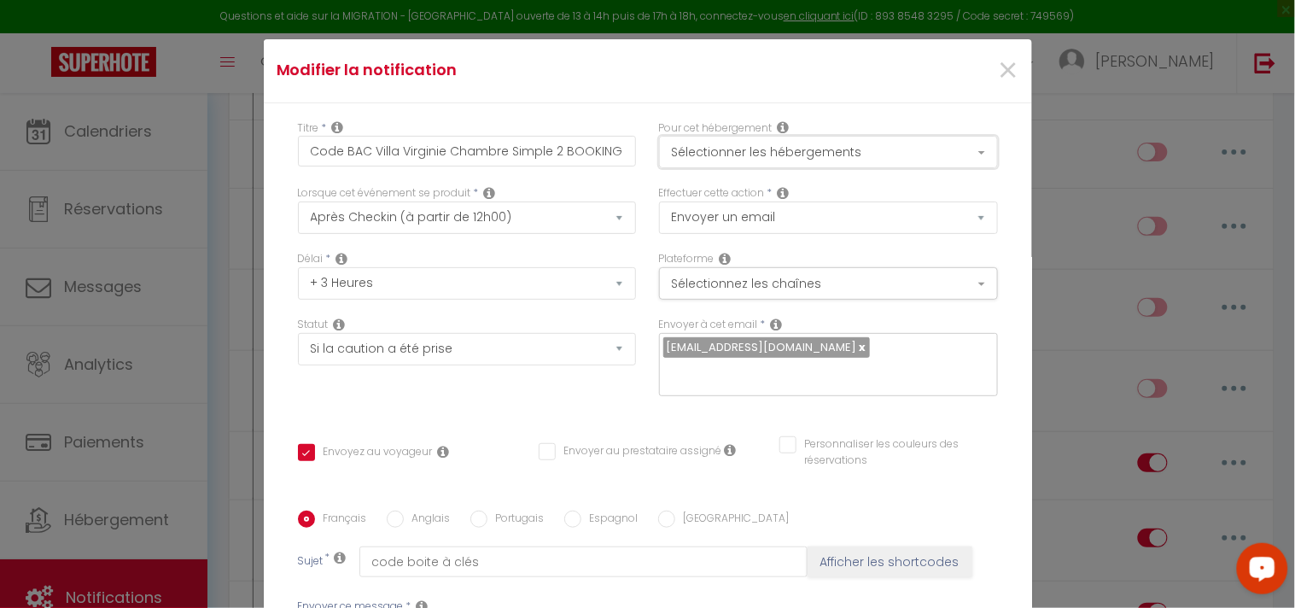
click at [834, 155] on button "Sélectionner les hébergements" at bounding box center [828, 152] width 339 height 32
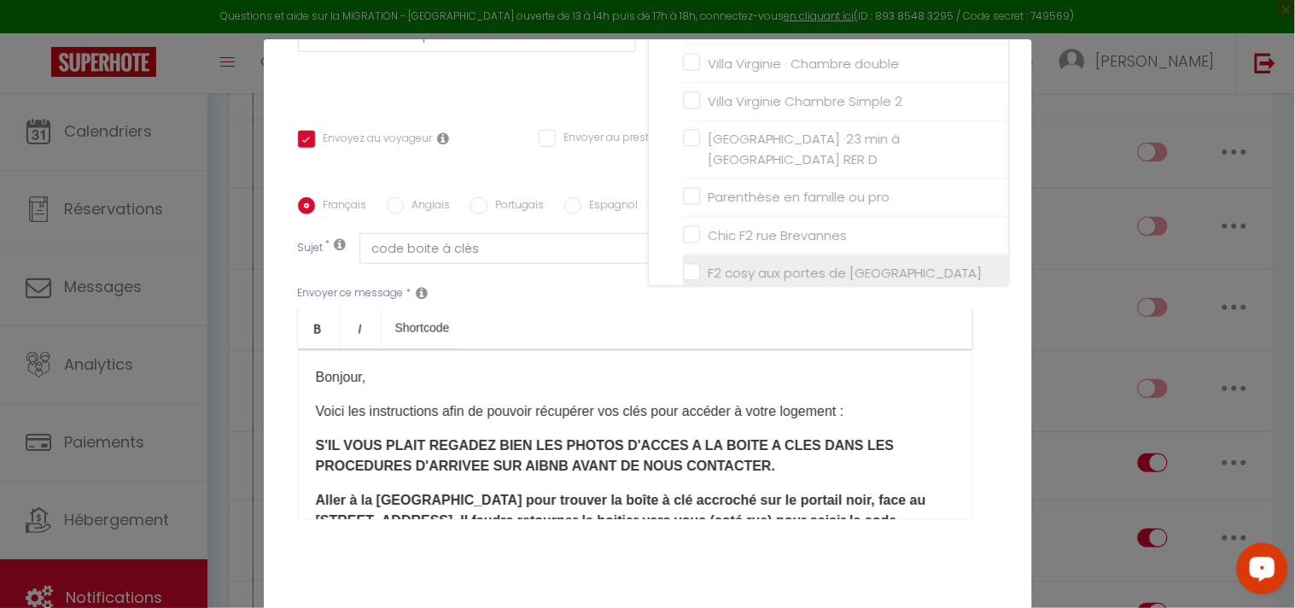
scroll to position [178, 0]
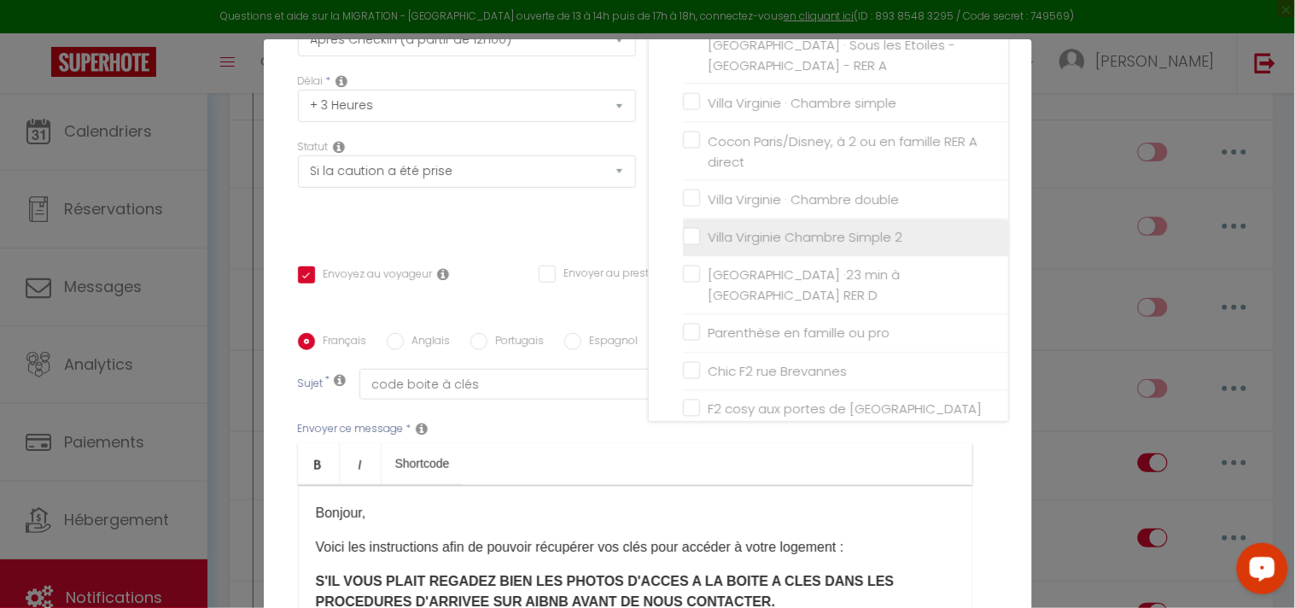
click at [683, 229] on input "Villa Virginie Chambre Simple 2" at bounding box center [845, 237] width 325 height 17
checkbox input "true"
checkbox input "false"
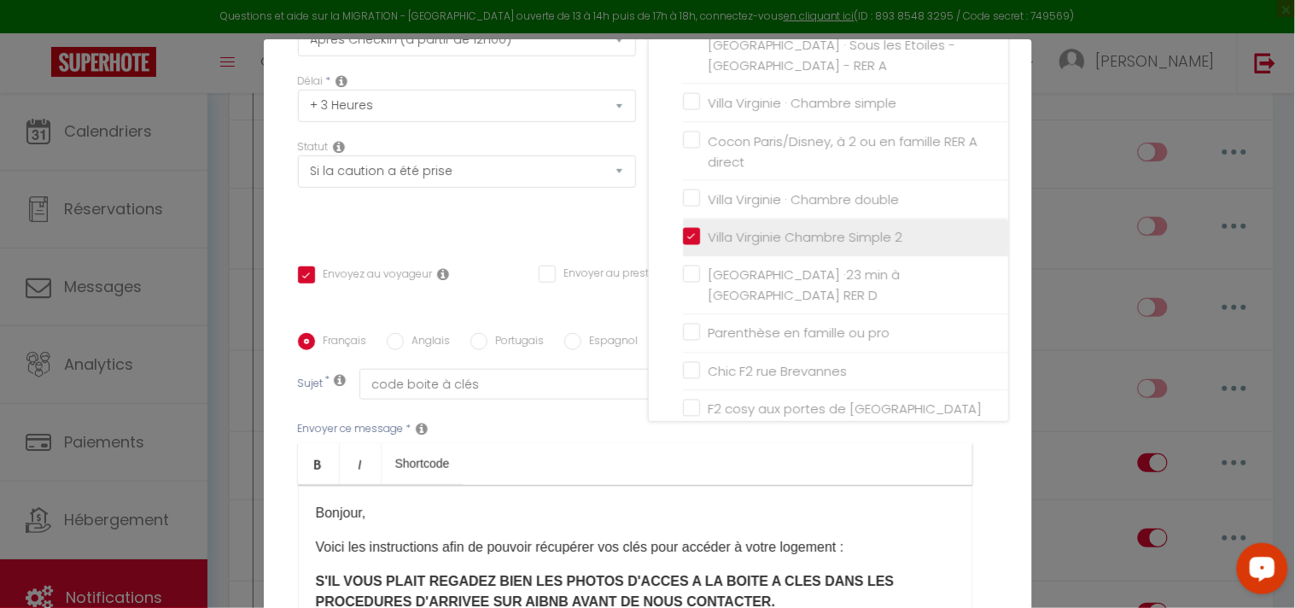
checkbox input "false"
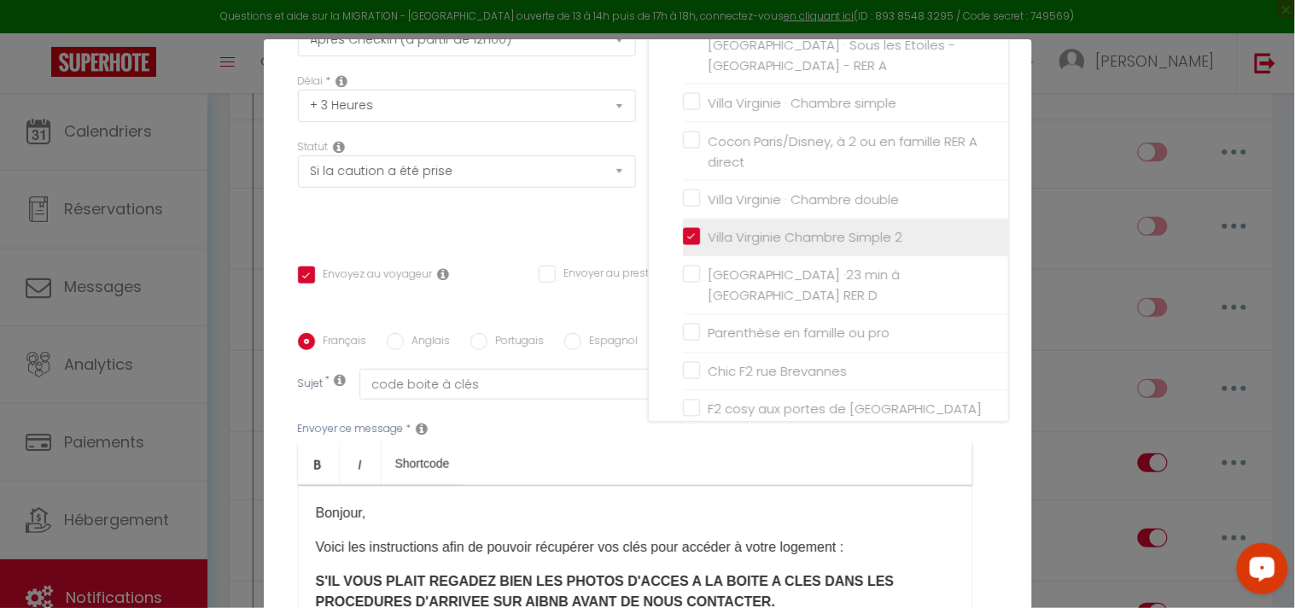
checkbox input "false"
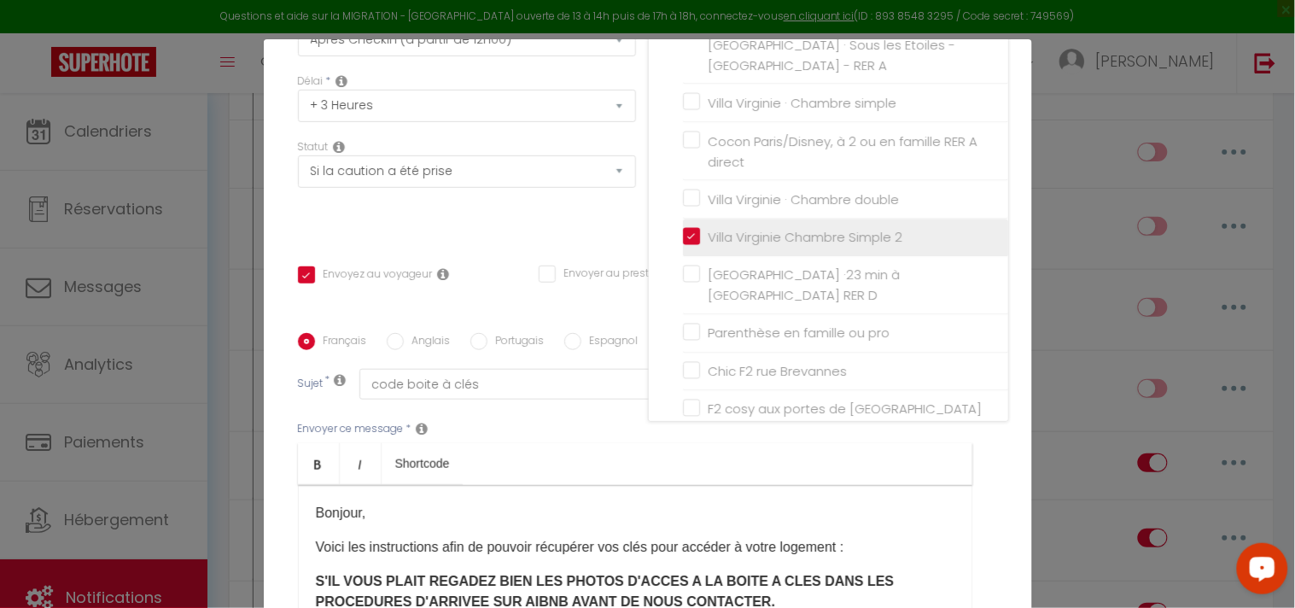
checkbox input "false"
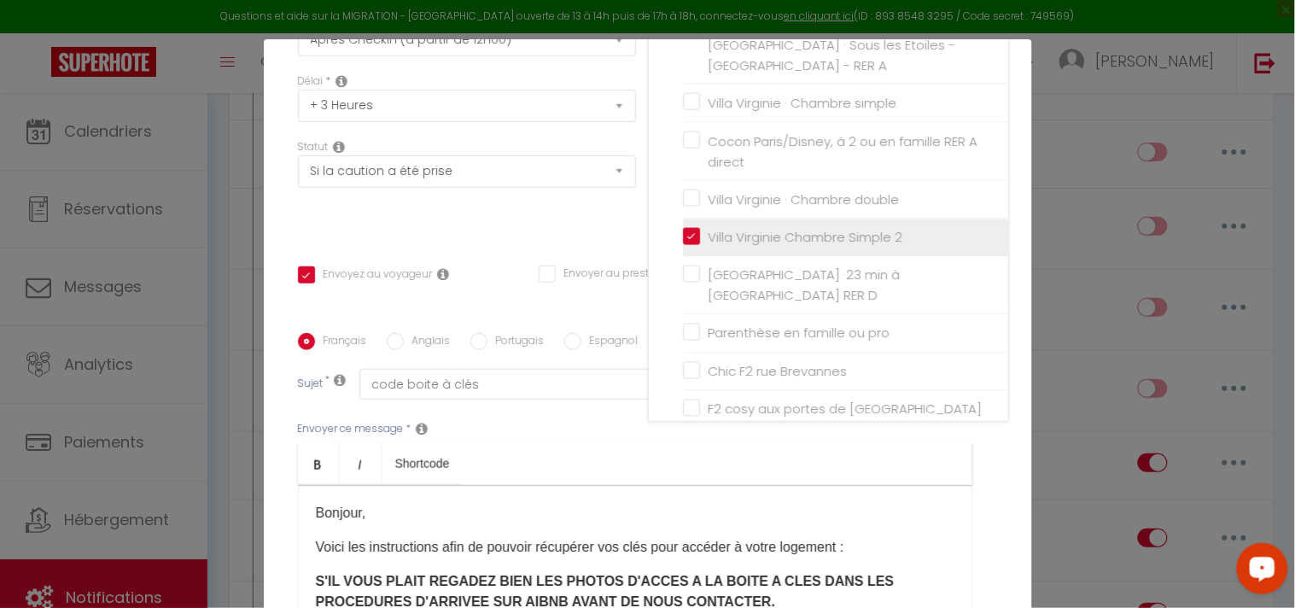
checkbox input "false"
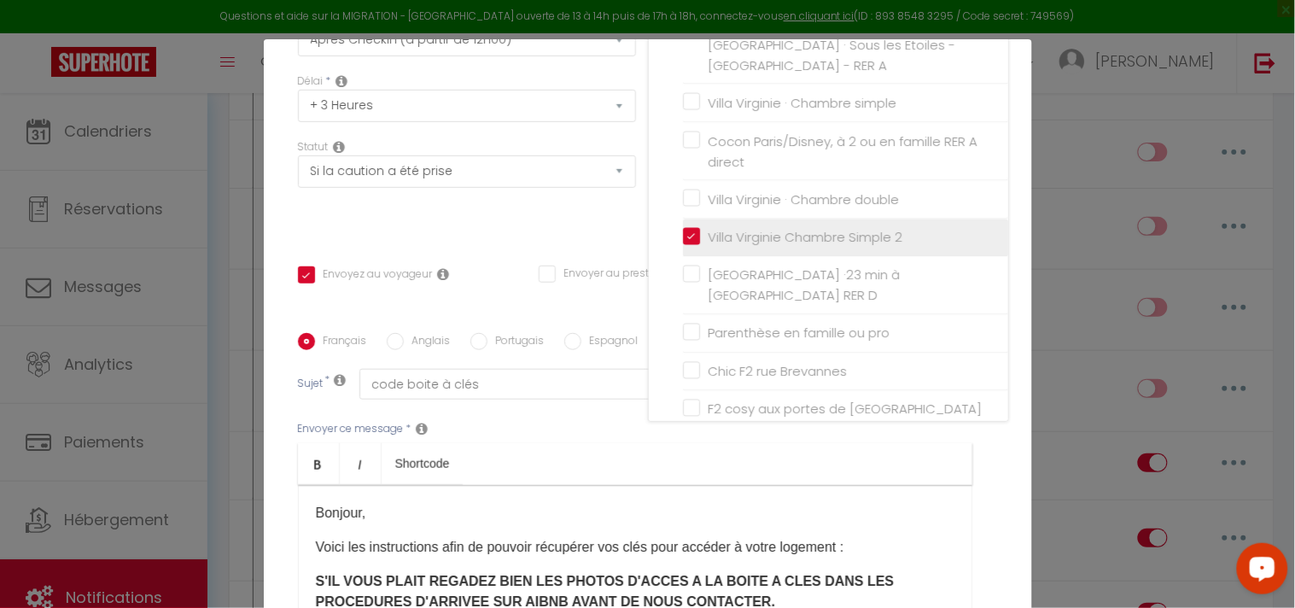
checkbox input "false"
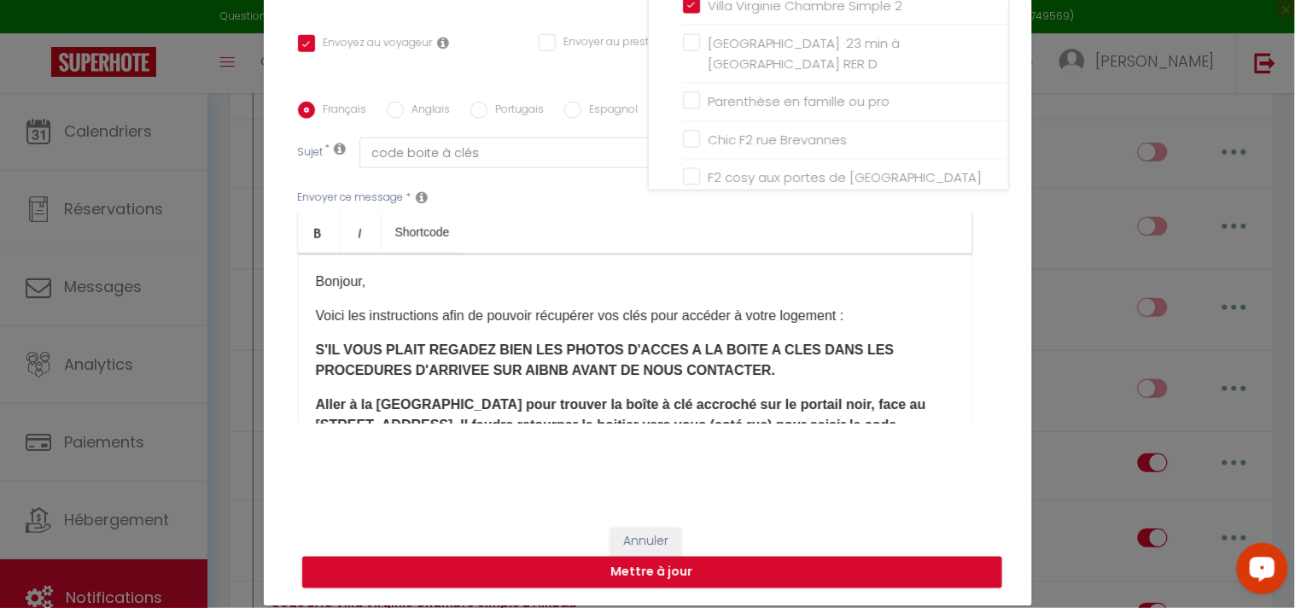
scroll to position [77, 0]
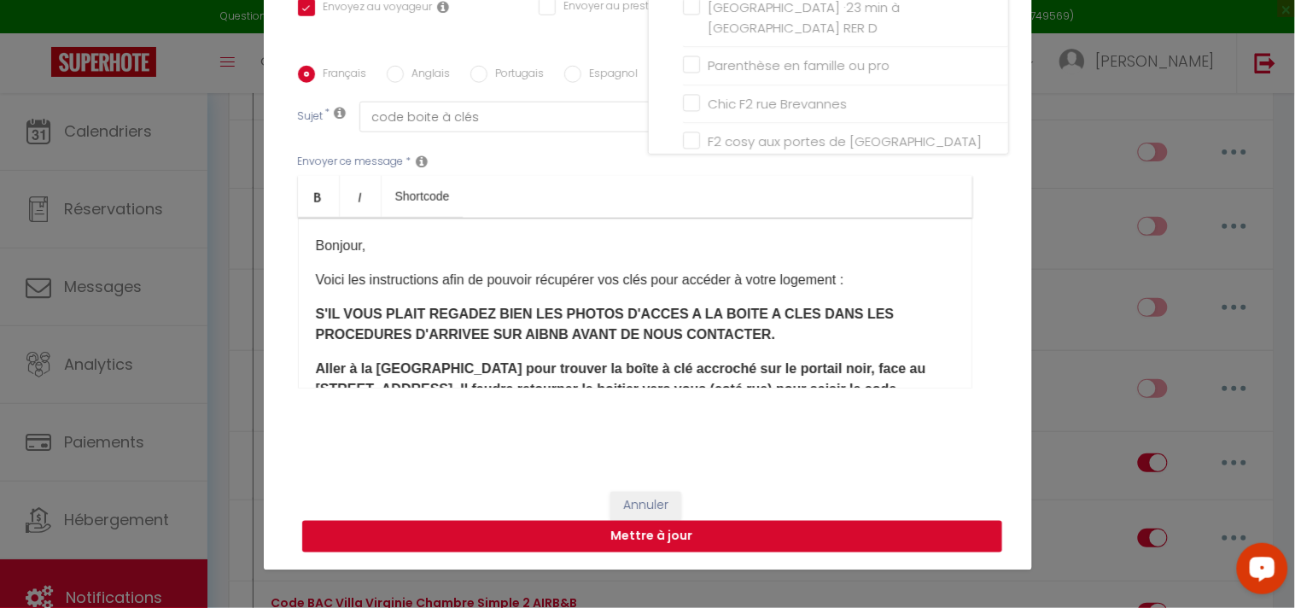
click at [714, 536] on button "Mettre à jour" at bounding box center [652, 537] width 700 height 32
checkbox input "true"
checkbox input "false"
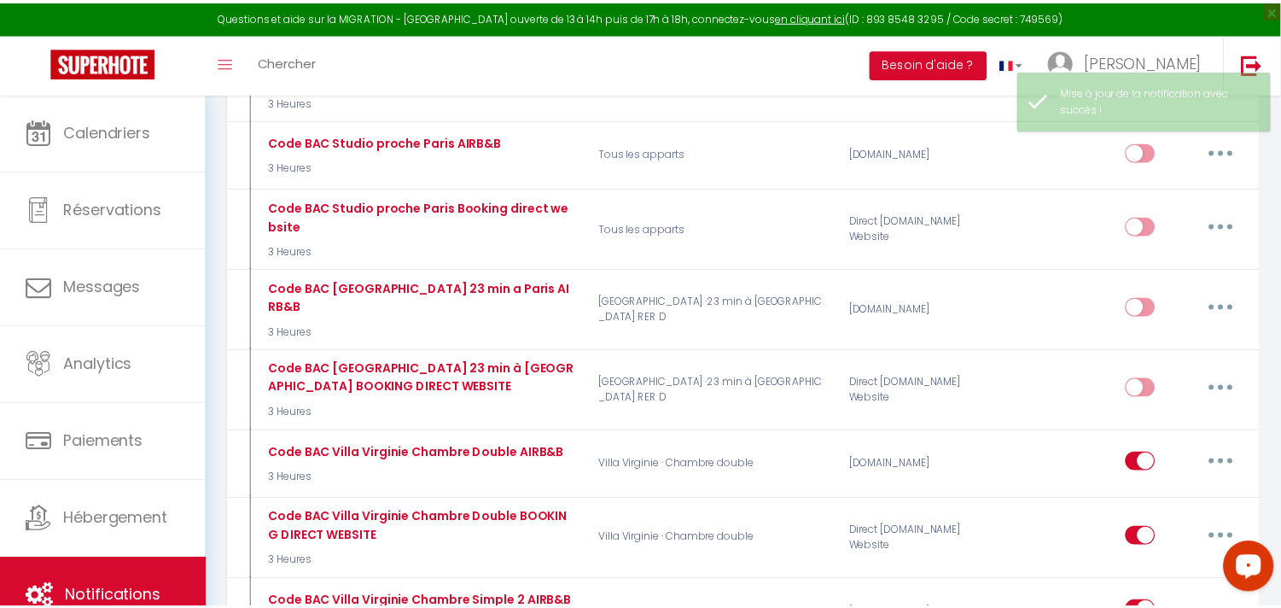
scroll to position [4836, 0]
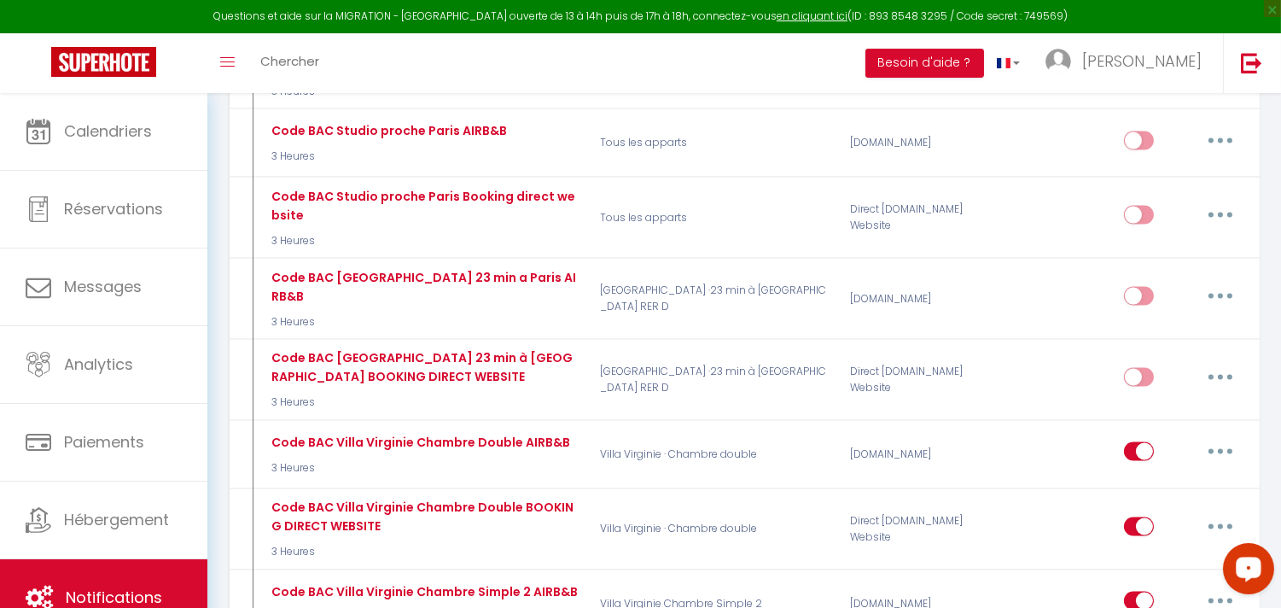
type input "Code BAC Villa Virginie Chambre Simple 2 BOOKING DIRECT WEBSITE"
select select "3"
select select "3 Heures"
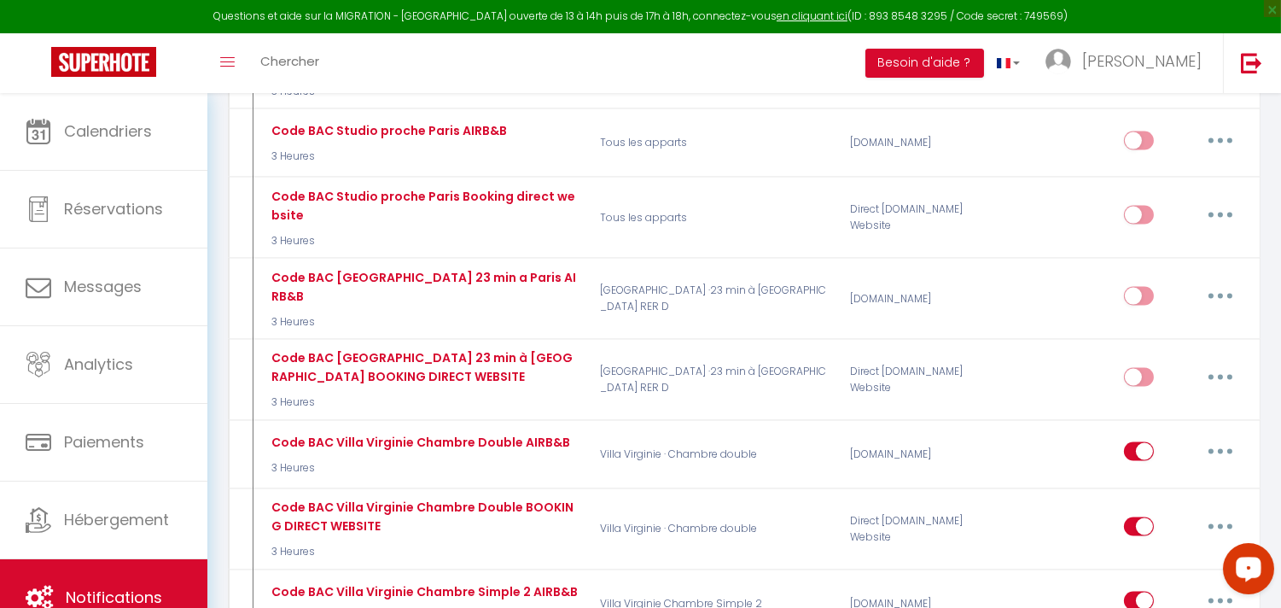
select select "if_deposit_is_paid"
checkbox input "true"
checkbox input "false"
radio input "true"
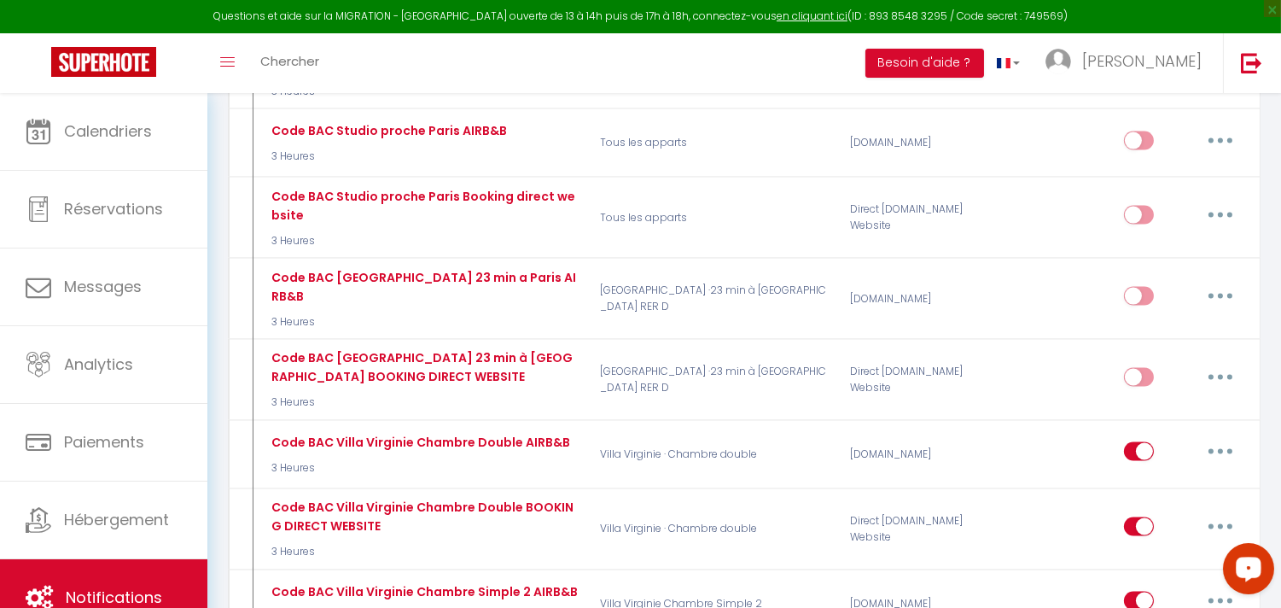
type input "code boite à clés"
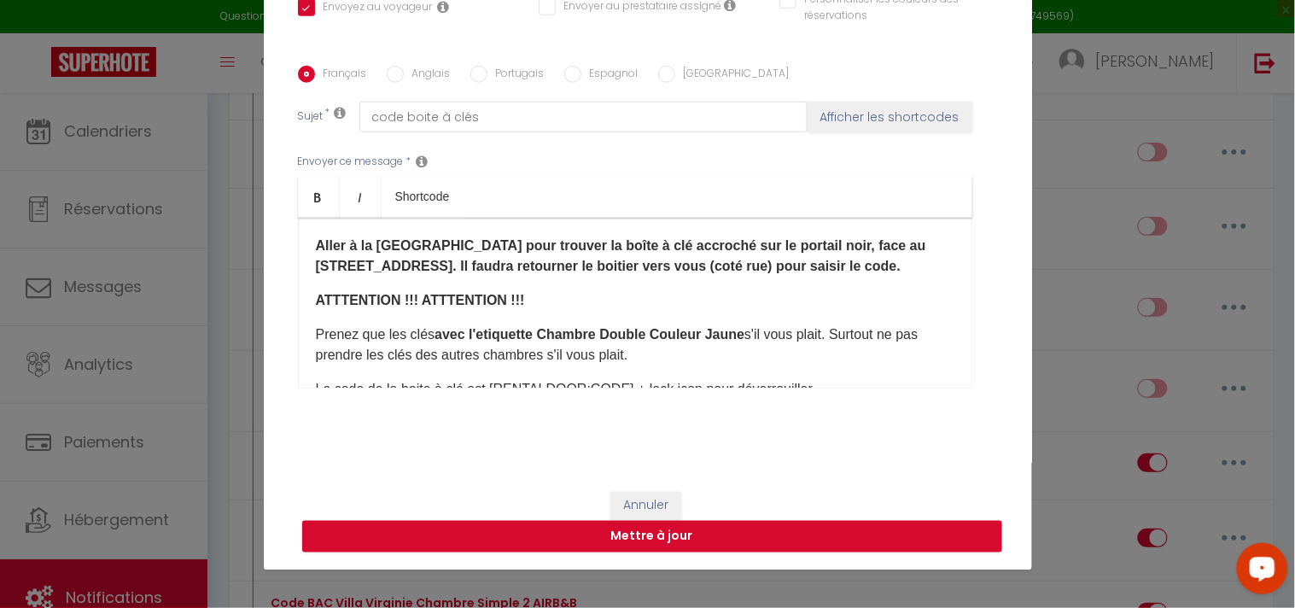
scroll to position [284, 0]
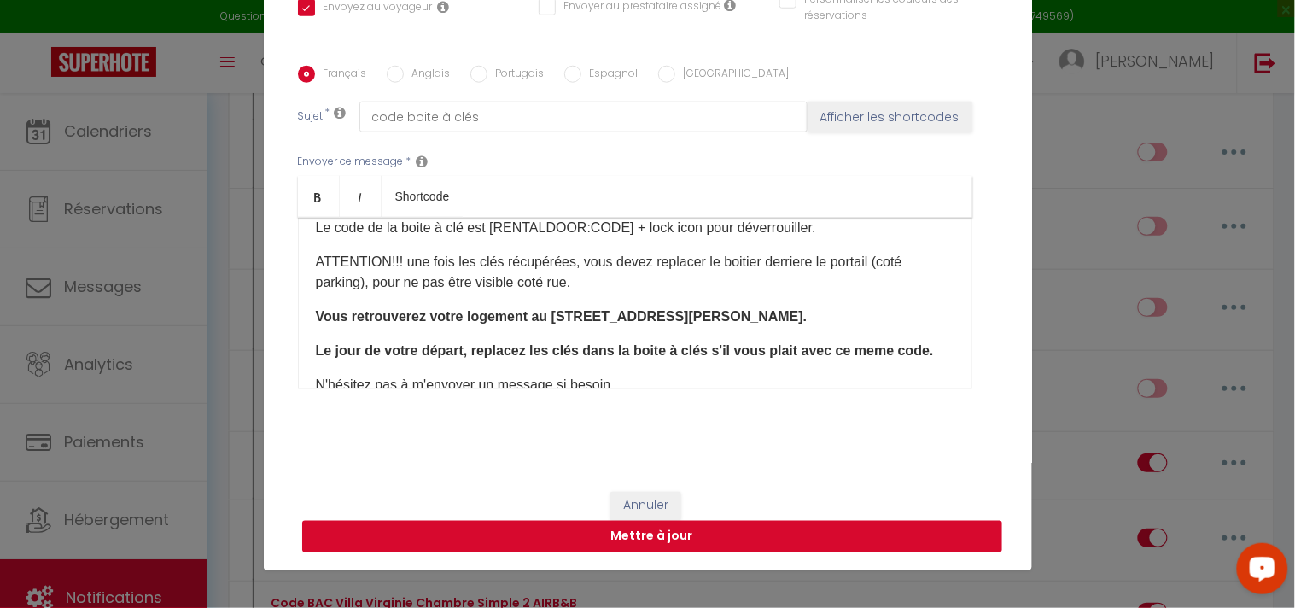
click at [678, 534] on button "Mettre à jour" at bounding box center [652, 537] width 700 height 32
checkbox input "true"
checkbox input "false"
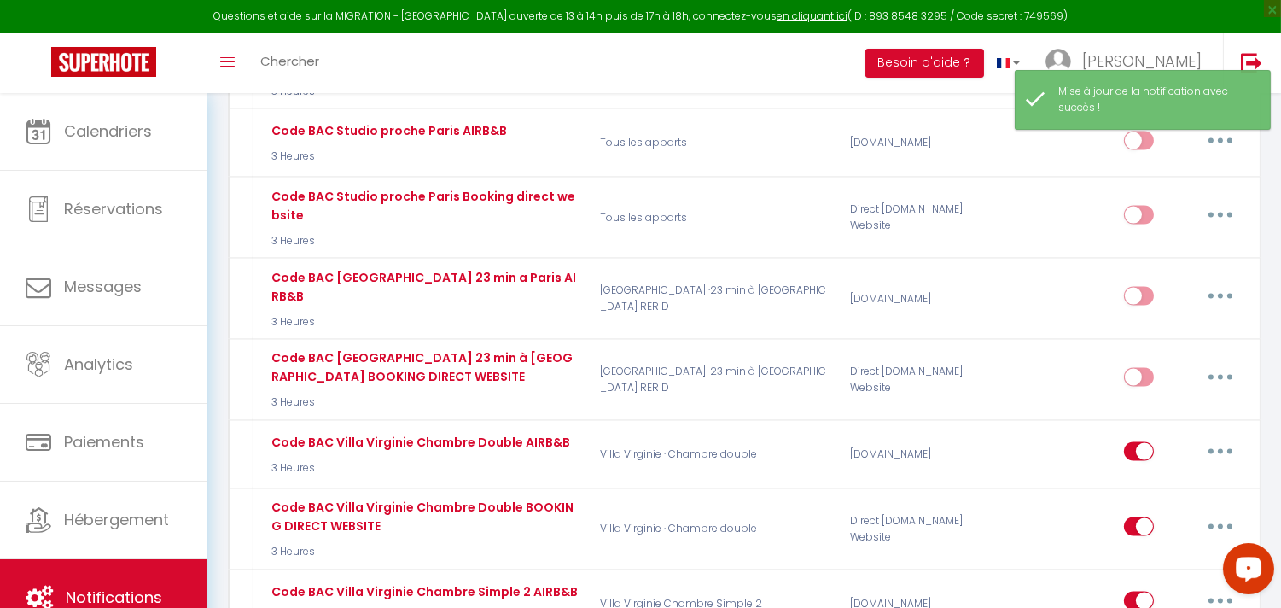
scroll to position [4930, 0]
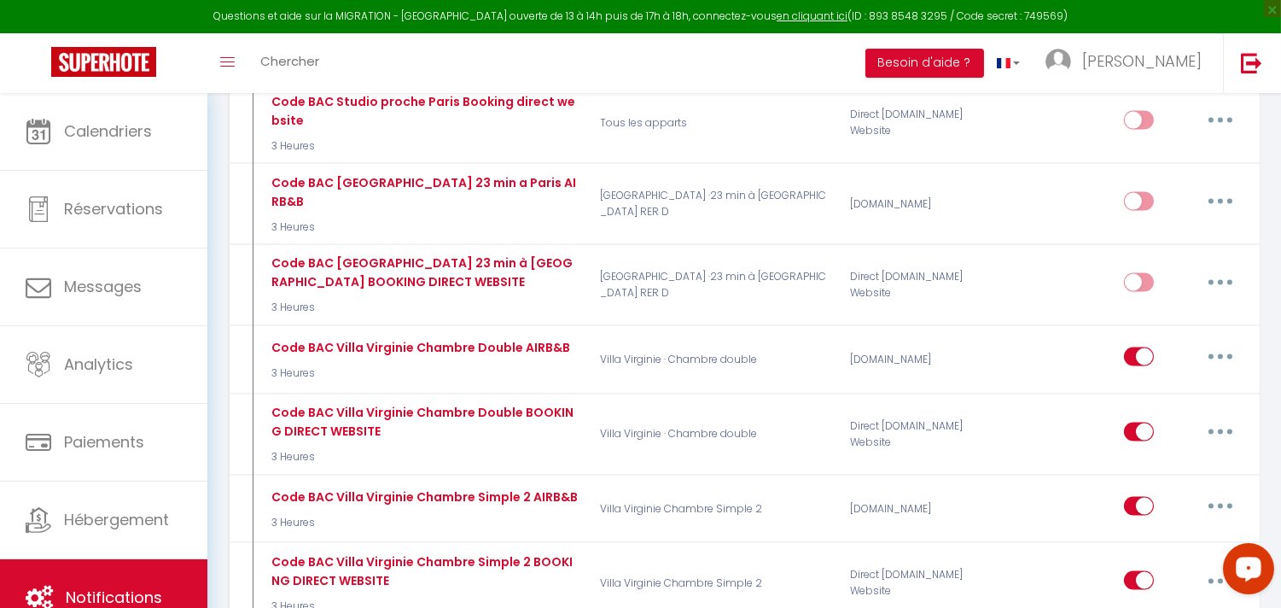
type input "Code BAC Villa Virginie Chambre Simple AIRB&B"
select select "3"
select select "3 Heures"
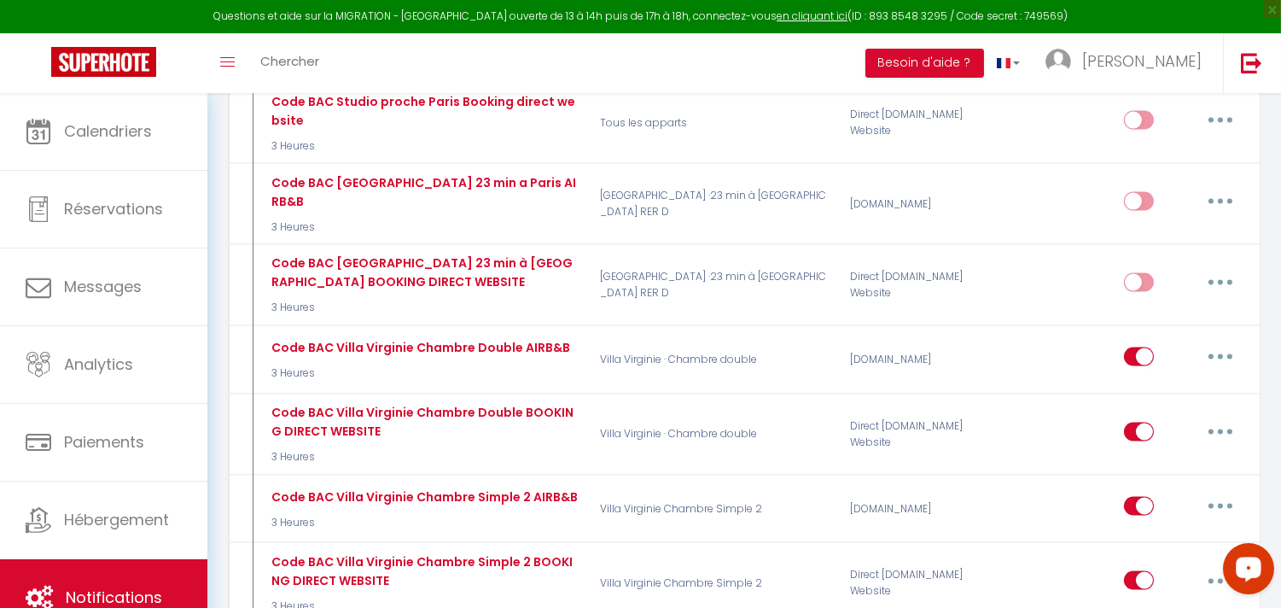
select select "if_booking_is_paid"
checkbox input "true"
checkbox input "false"
radio input "true"
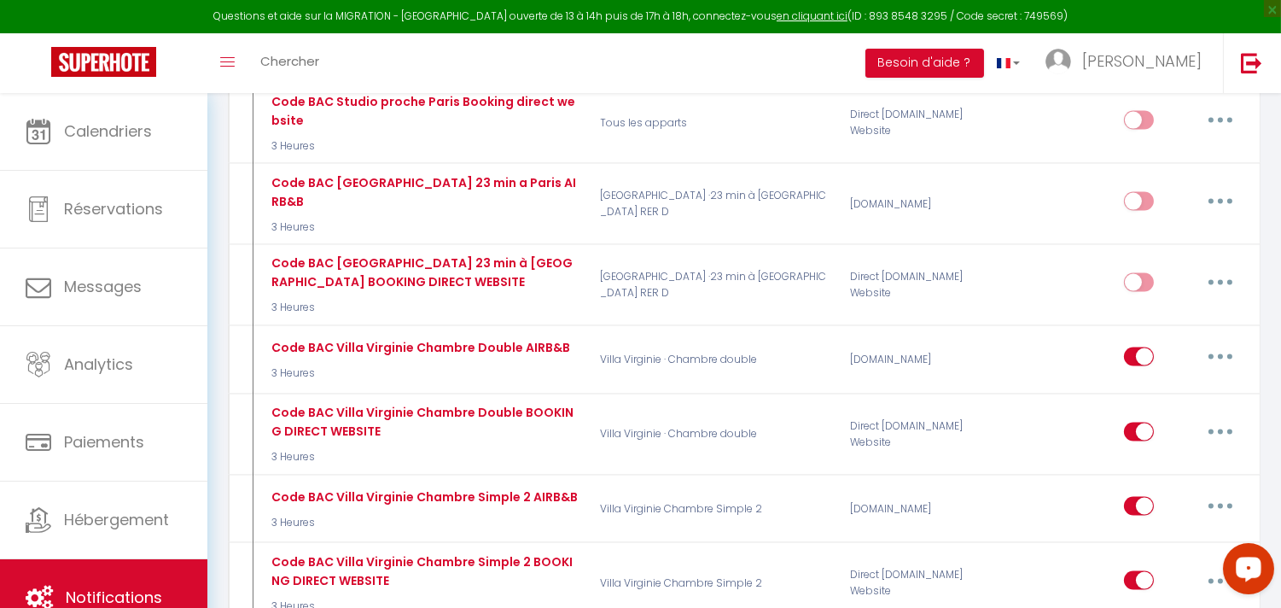
type input "code boite à clés"
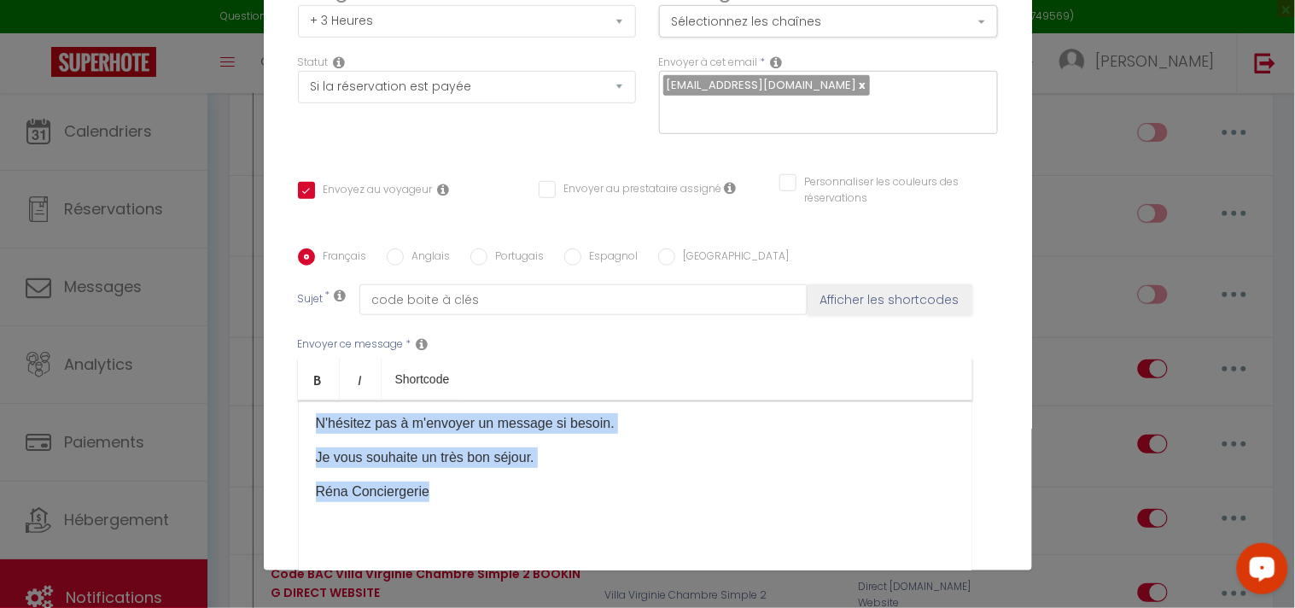
scroll to position [369, 0]
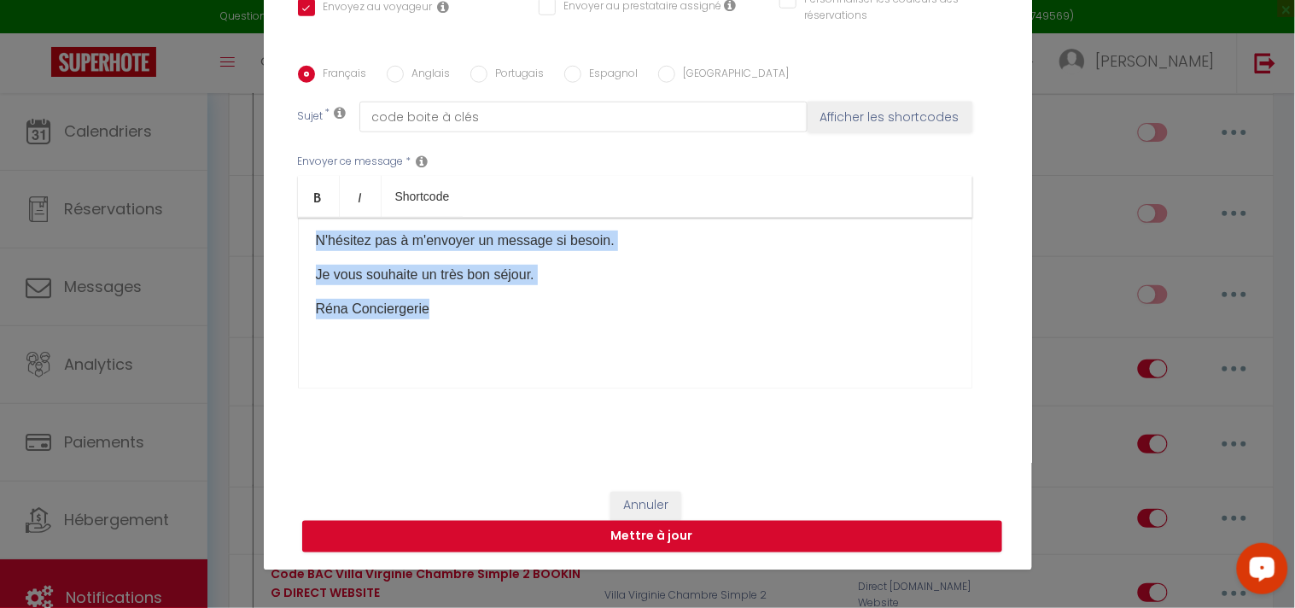
drag, startPoint x: 308, startPoint y: 434, endPoint x: 506, endPoint y: 339, distance: 219.5
click at [544, 591] on div "Modifier la notification × Titre * Code BAC Villa Virginie Chambre Simple AIRB&…" at bounding box center [647, 304] width 1295 height 608
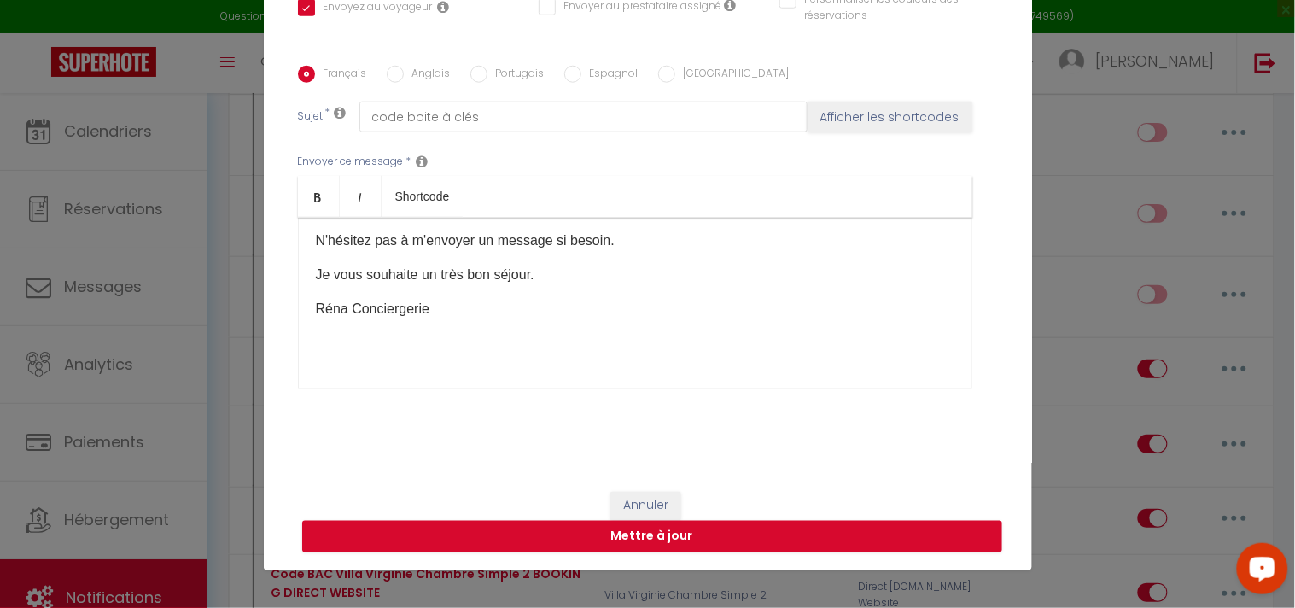
scroll to position [0, 0]
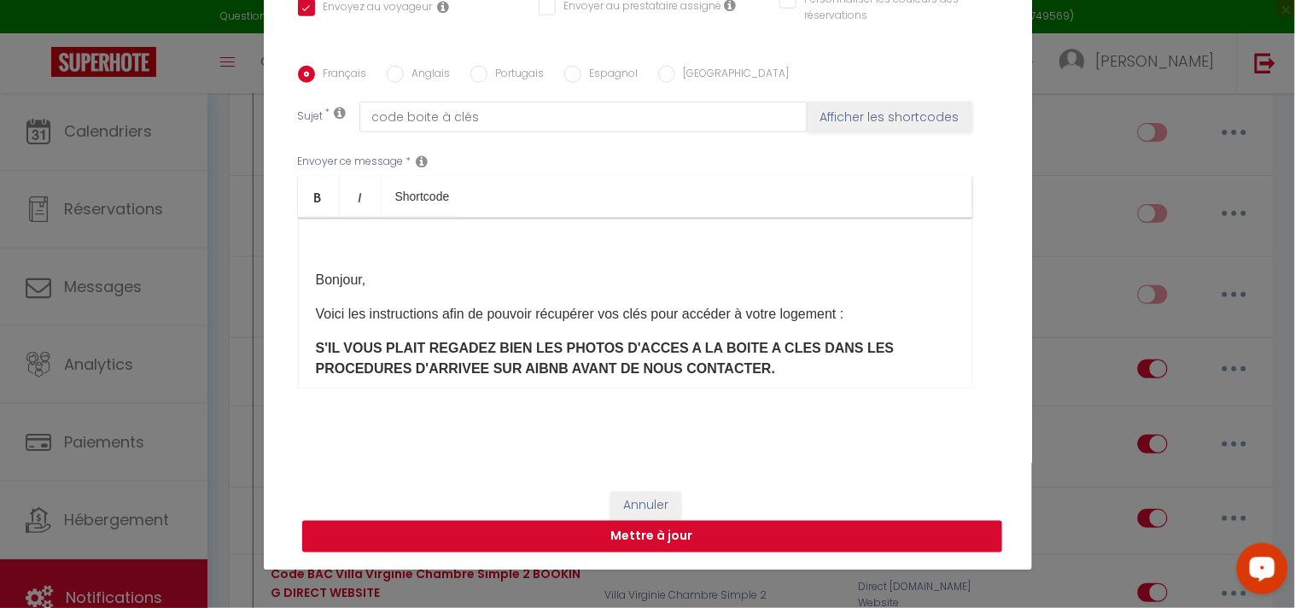
click at [347, 247] on p at bounding box center [635, 246] width 638 height 20
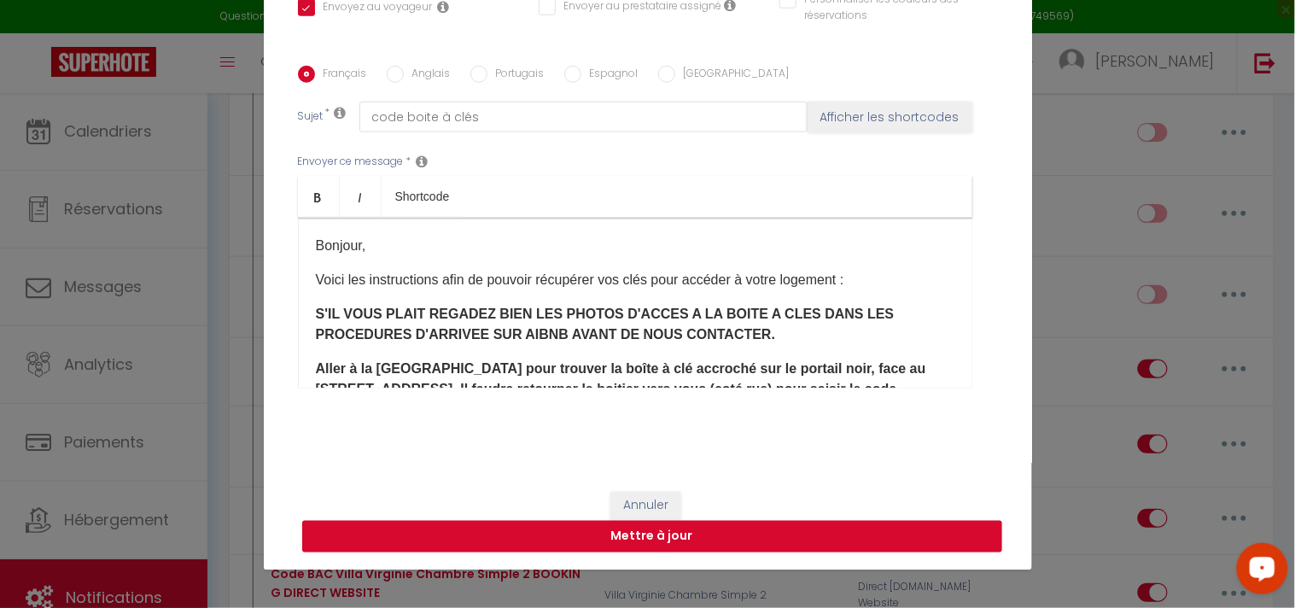
scroll to position [95, 0]
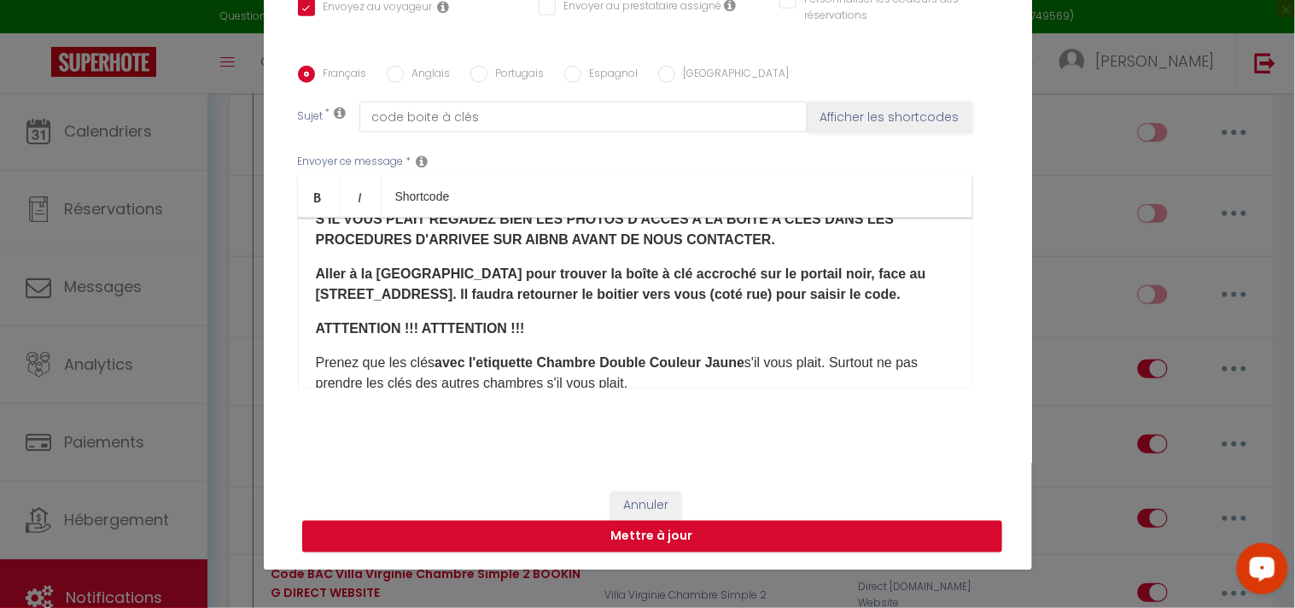
click at [702, 359] on b "avec l'etiquette Chambre Double Couleur Jaune" at bounding box center [589, 362] width 310 height 15
drag, startPoint x: 595, startPoint y: 361, endPoint x: 607, endPoint y: 342, distance: 22.3
click at [593, 356] on b "avec l'etiquette Chambre Double Couleur Rose" at bounding box center [586, 362] width 304 height 15
click at [632, 318] on p "​ATTTENTION !!! ​ATTTENTION !!!​" at bounding box center [635, 328] width 638 height 20
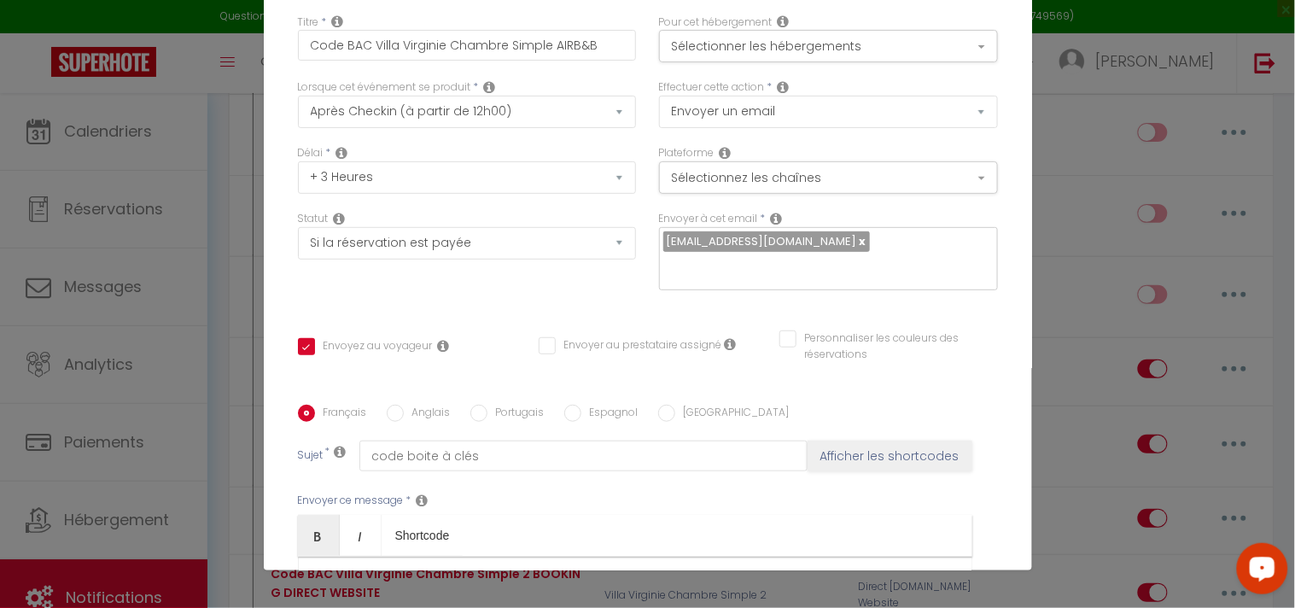
scroll to position [0, 0]
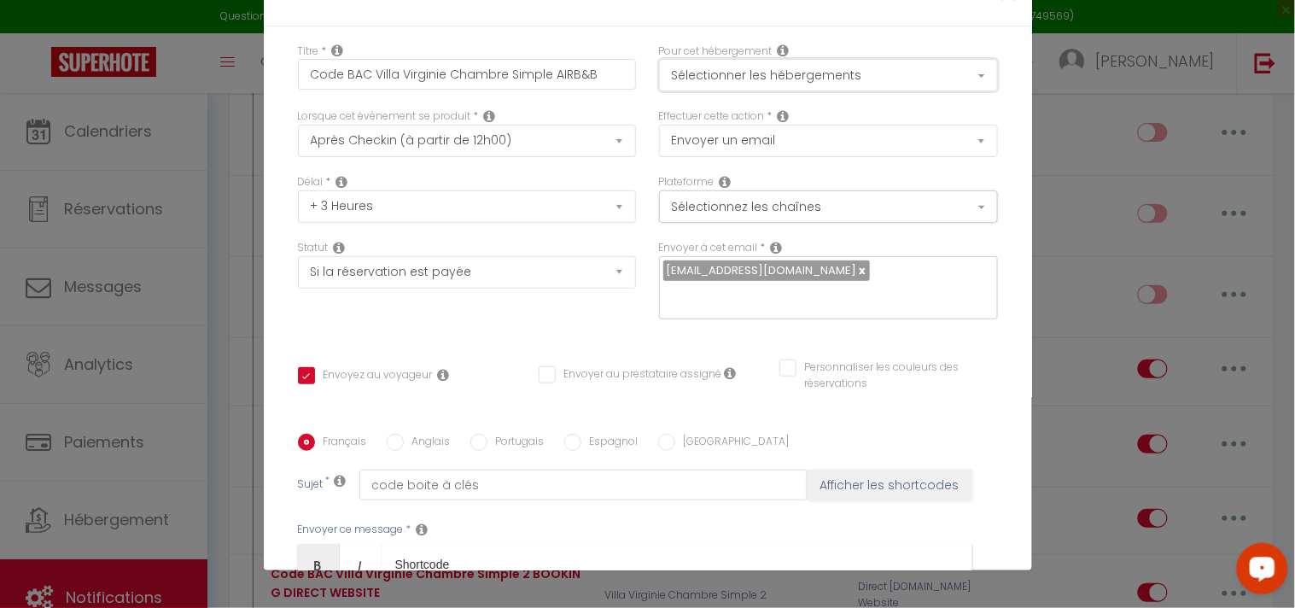
click at [873, 78] on button "Sélectionner les hébergements" at bounding box center [828, 75] width 339 height 32
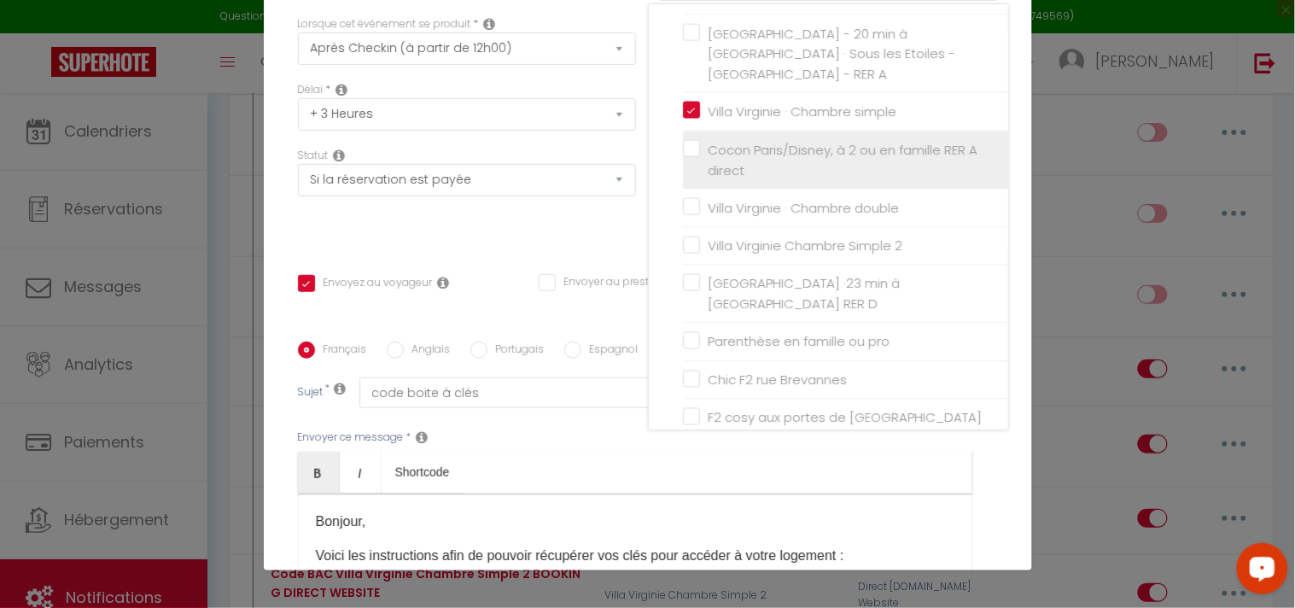
scroll to position [83, 0]
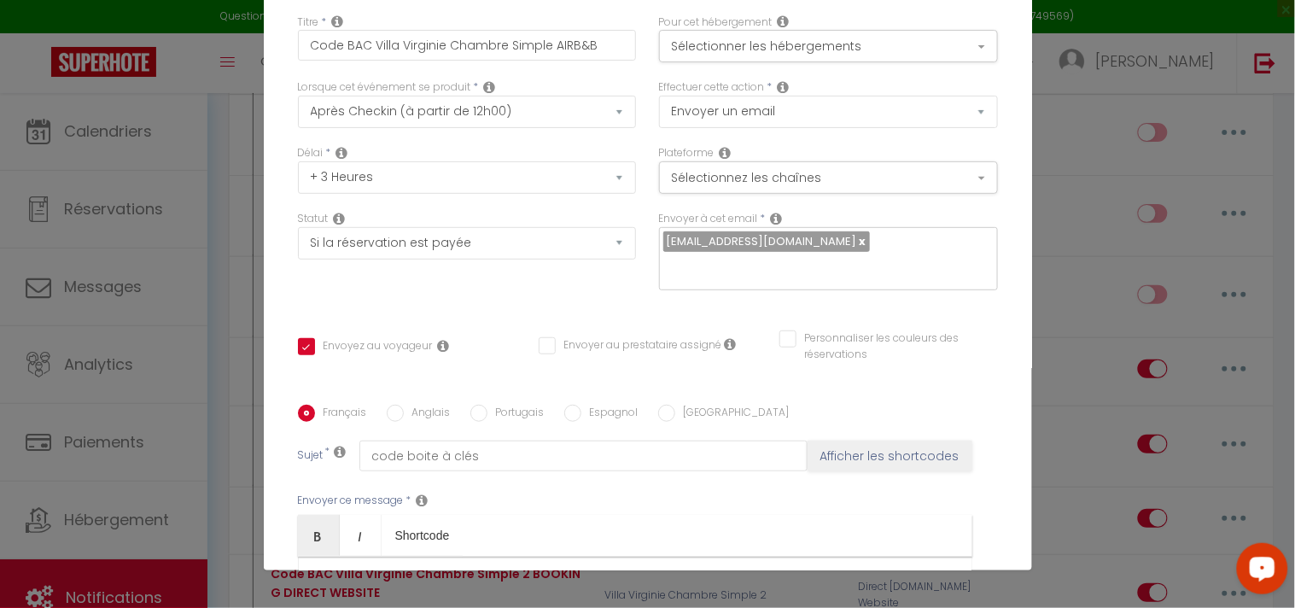
scroll to position [0, 0]
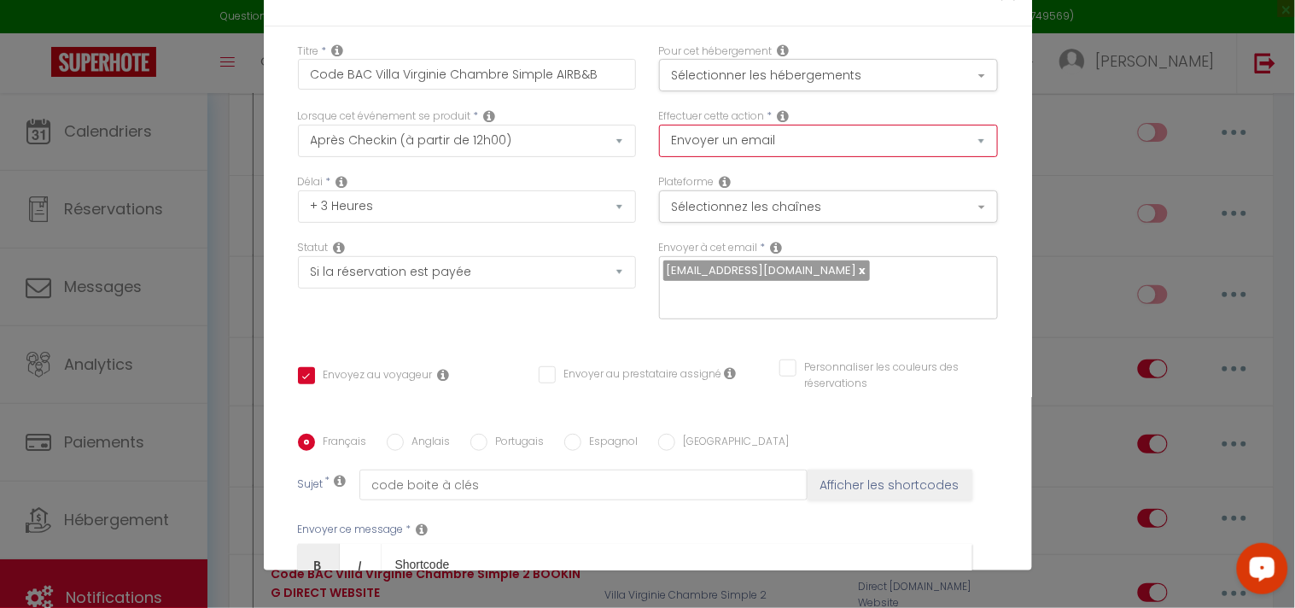
click at [809, 142] on select "Envoyer un email Envoyer un SMS Envoyer une notification push" at bounding box center [828, 141] width 339 height 32
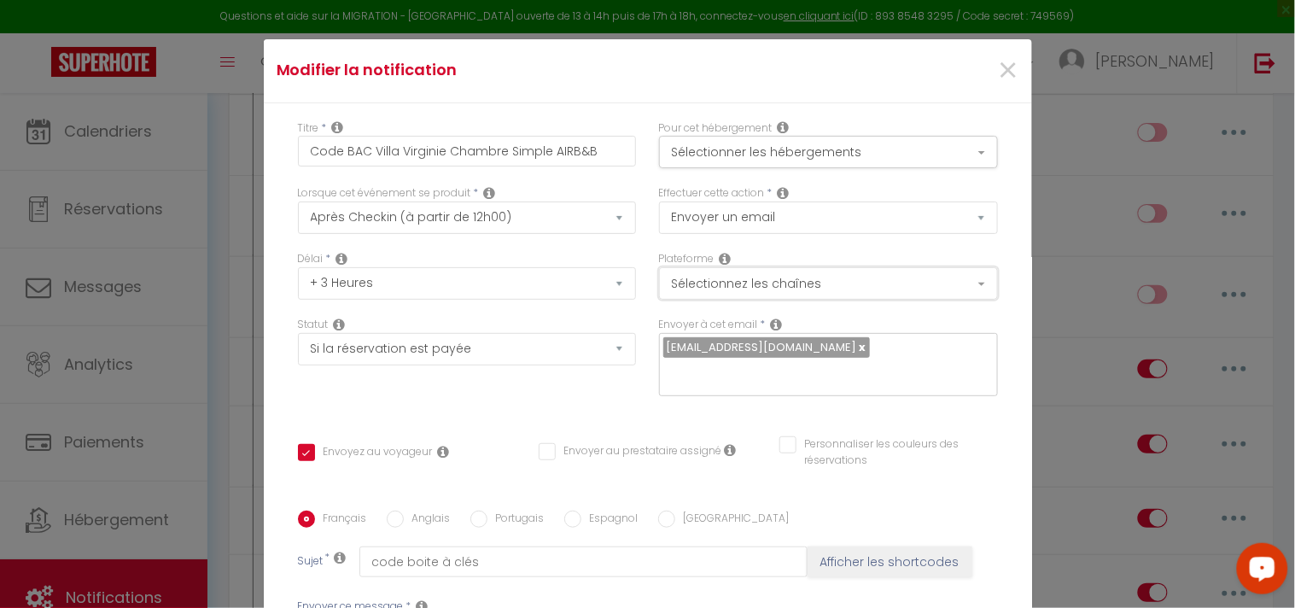
click at [952, 280] on button "Sélectionnez les chaînes" at bounding box center [828, 283] width 339 height 32
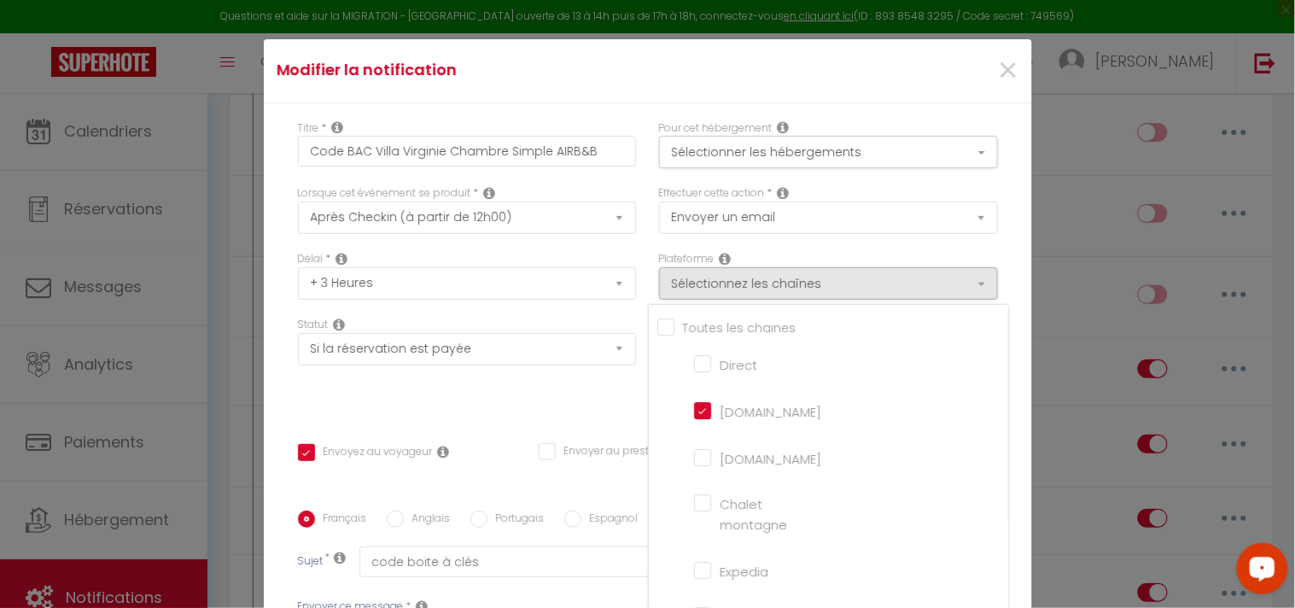
click at [658, 73] on h4 "Modifier la notification" at bounding box center [520, 70] width 487 height 24
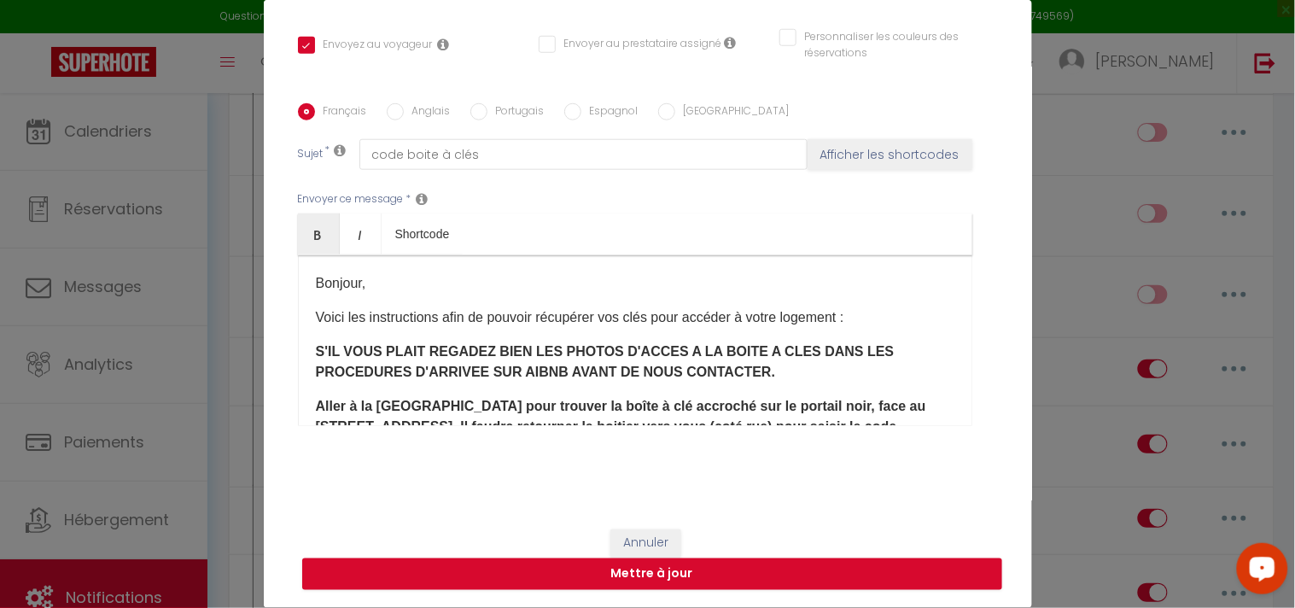
scroll to position [77, 0]
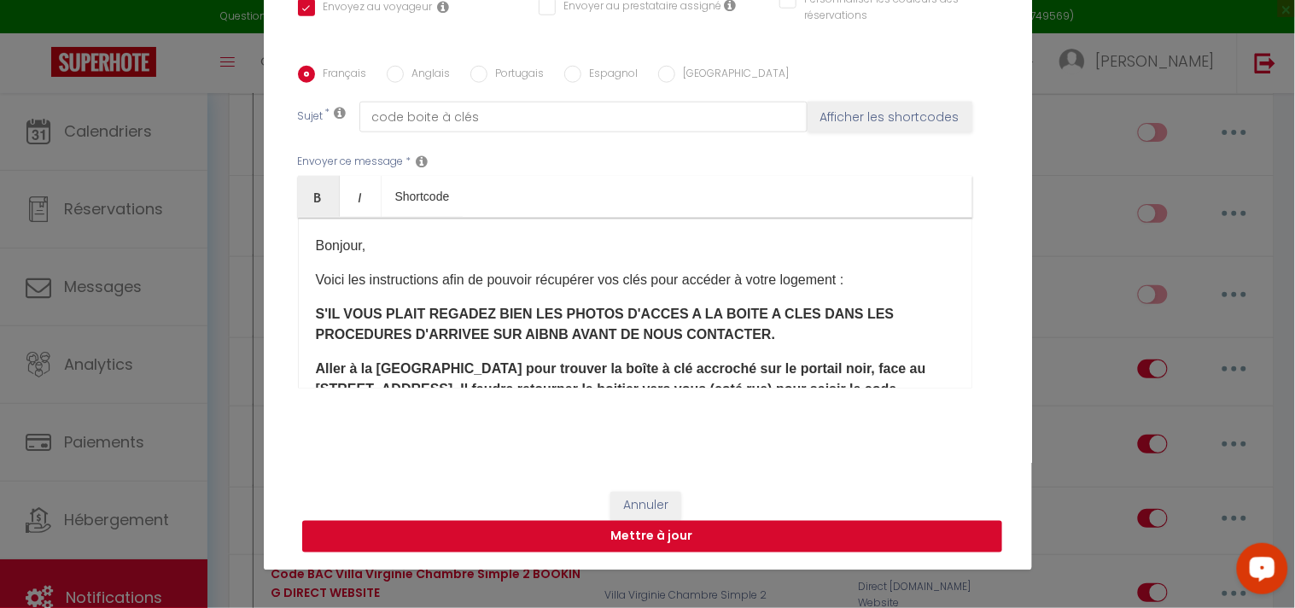
click at [668, 540] on button "Mettre à jour" at bounding box center [652, 537] width 700 height 32
checkbox input "true"
checkbox input "false"
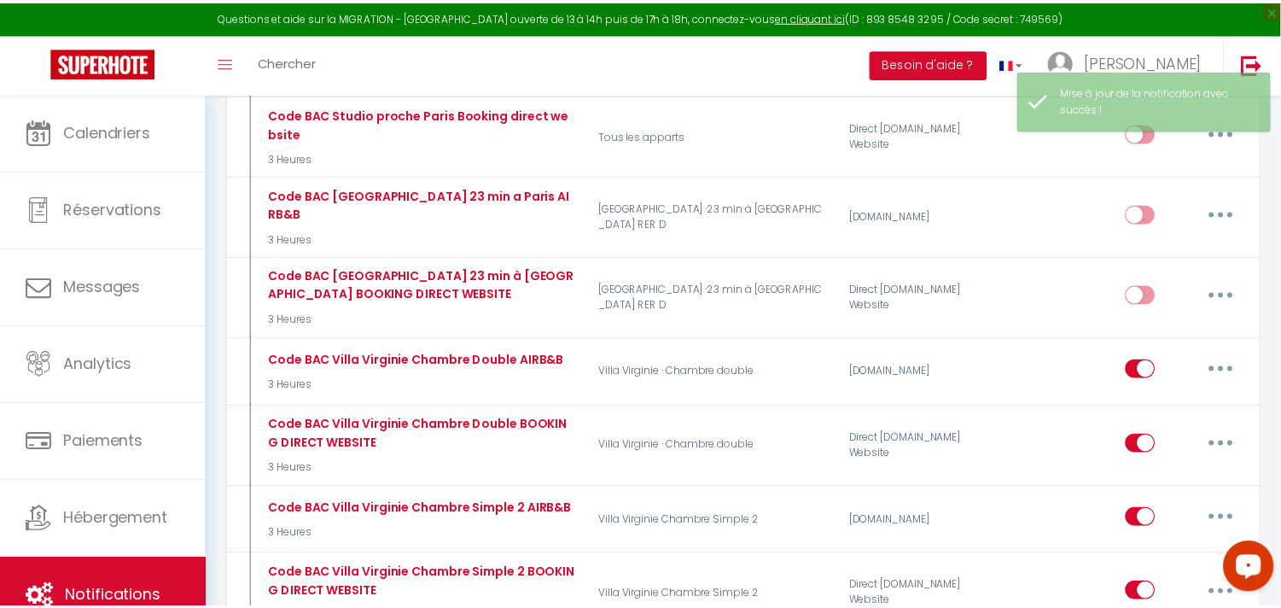
scroll to position [4930, 0]
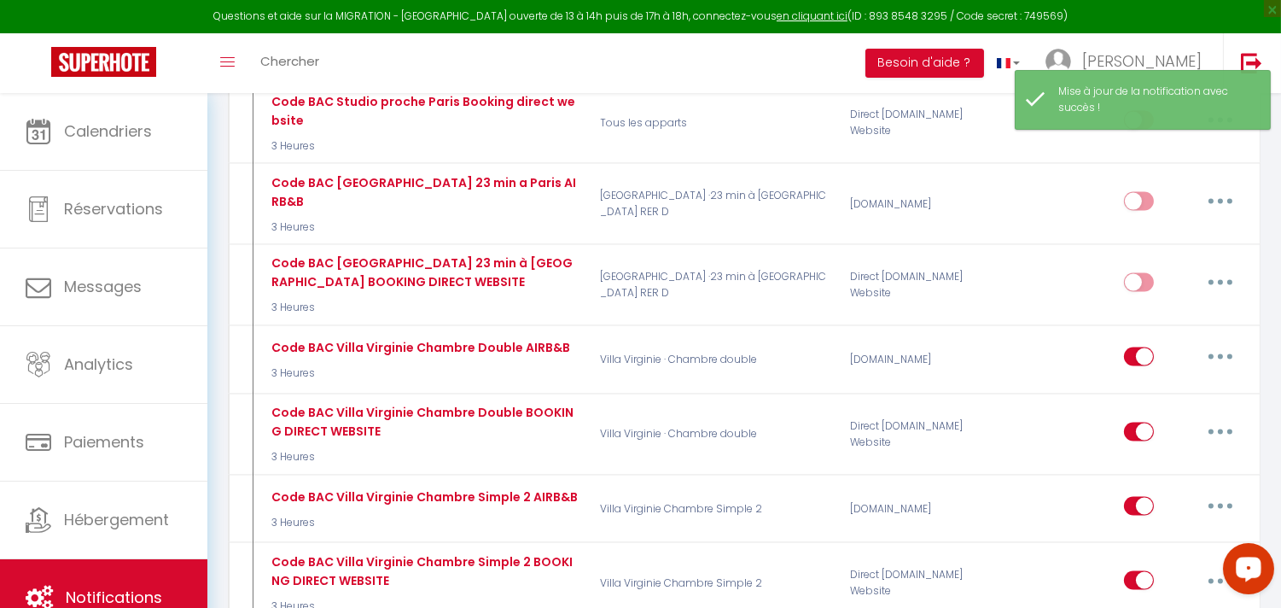
checkbox input "true"
select select
checkbox input "false"
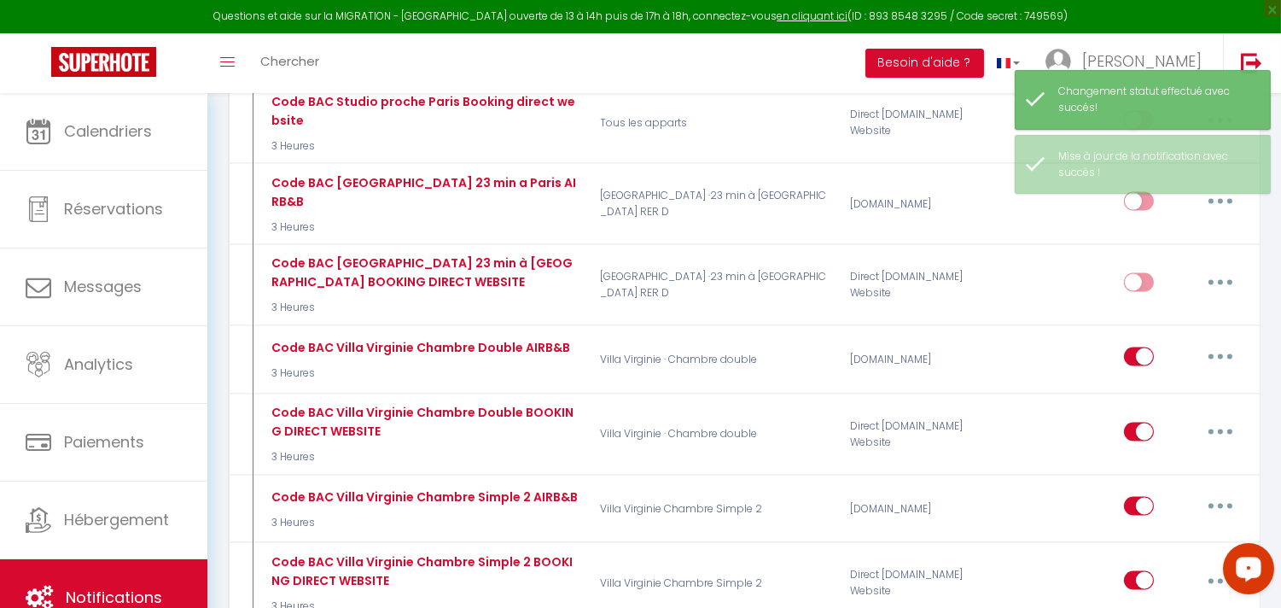
type input "Code BAC Villa Virginie Chambre Simple BOOKING DIRECT WEBSITE"
select select "3"
select select "3 Heures"
select select "if_deposit_is_paid"
checkbox input "true"
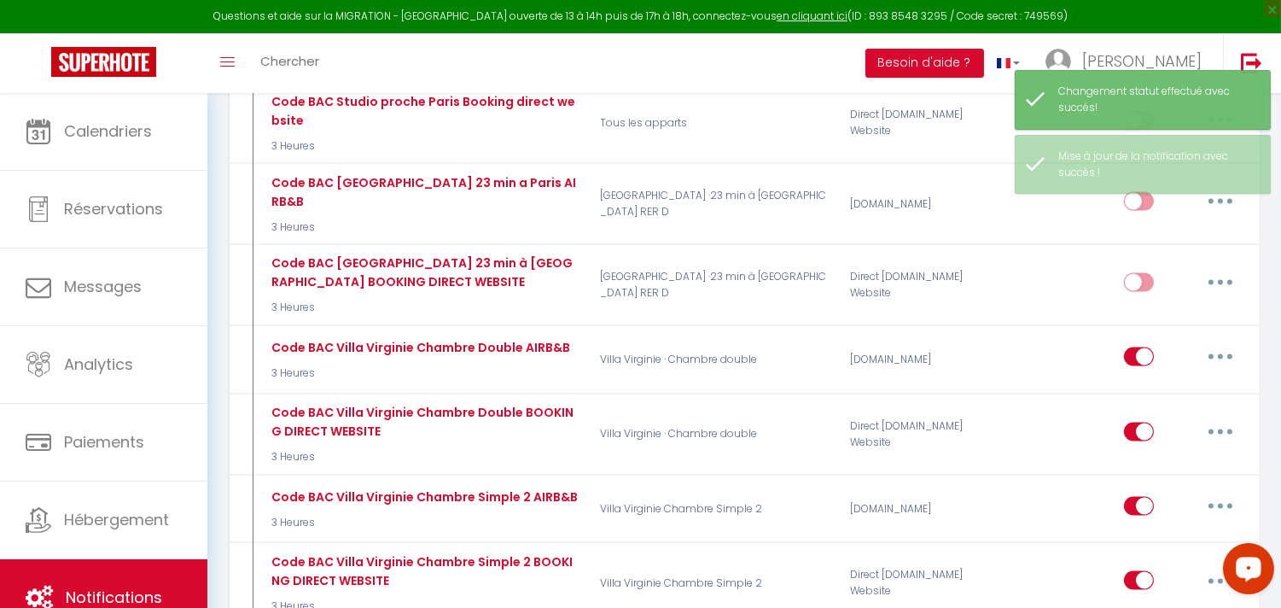
checkbox input "false"
radio input "true"
type input "code boite à clés"
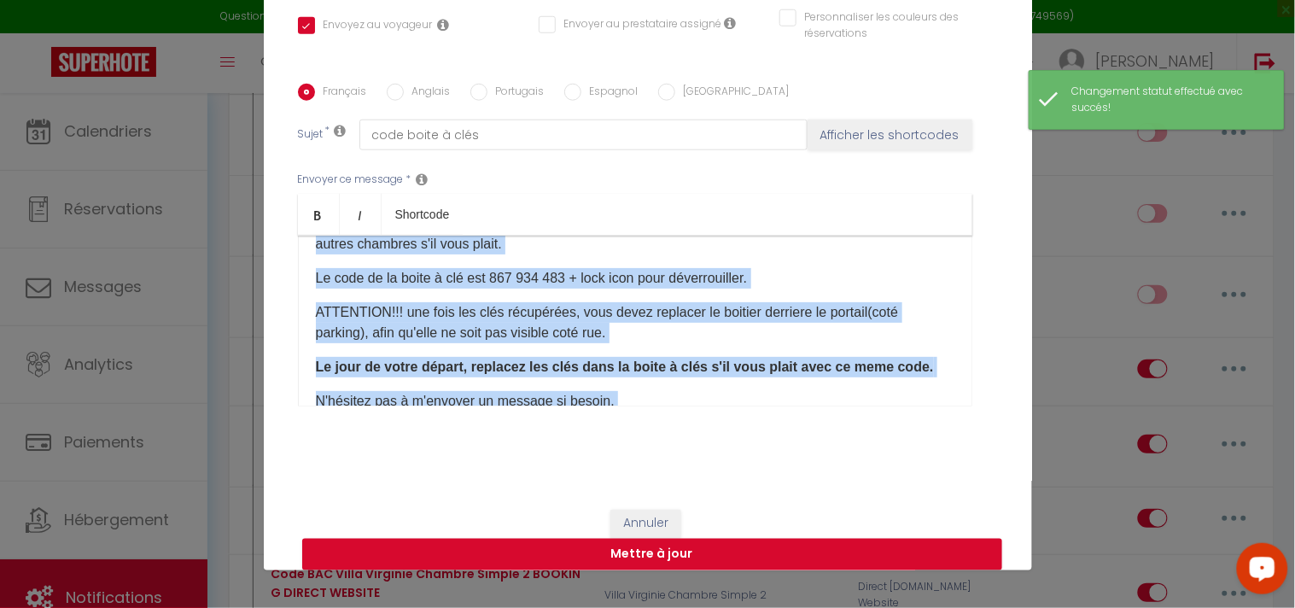
scroll to position [292, 0]
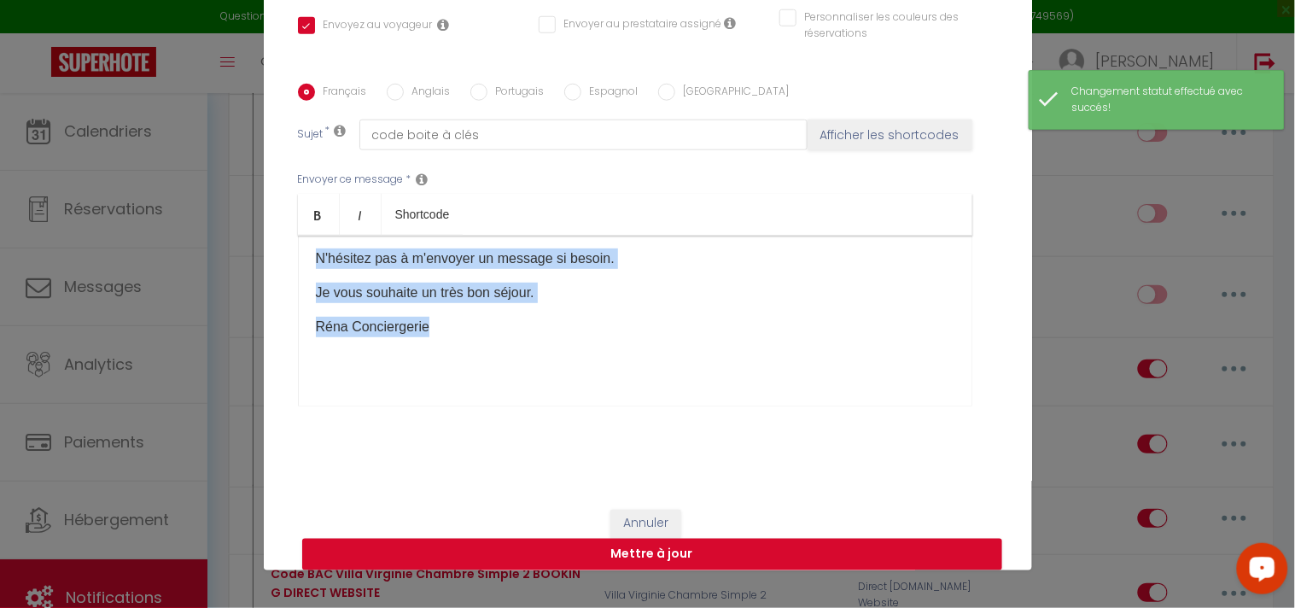
drag, startPoint x: 307, startPoint y: 262, endPoint x: 698, endPoint y: 453, distance: 435.1
click at [698, 453] on div "Français Anglais Portugais Espagnol Italien Sujet * code boite à clés Afficher …" at bounding box center [648, 255] width 700 height 395
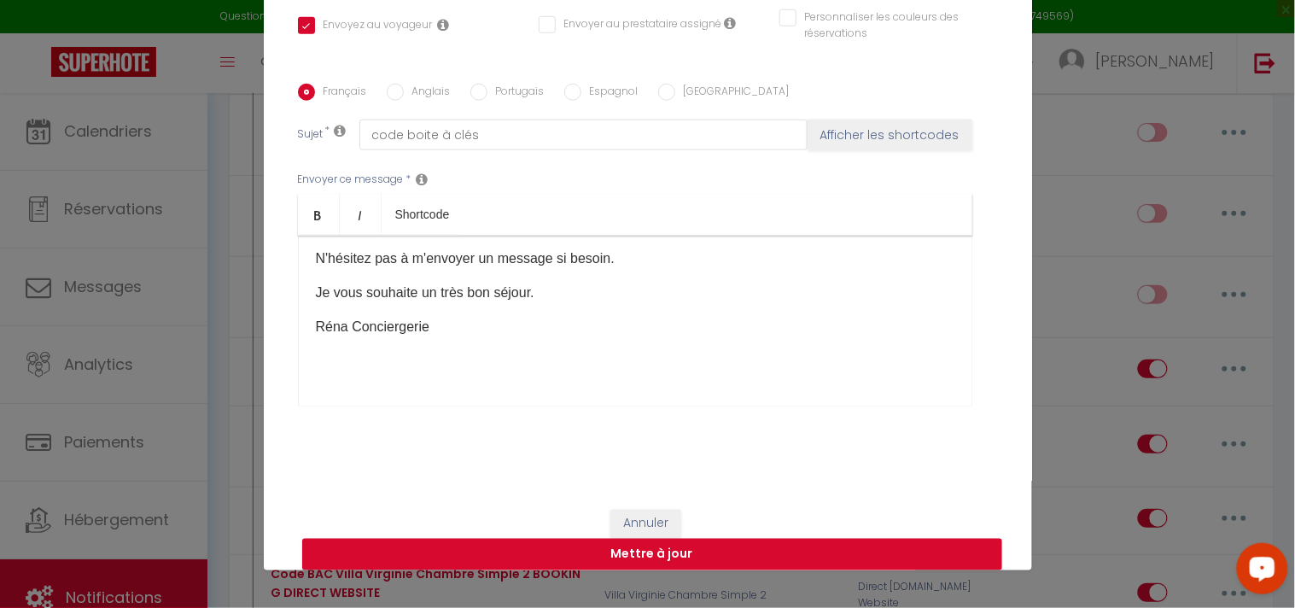
scroll to position [0, 0]
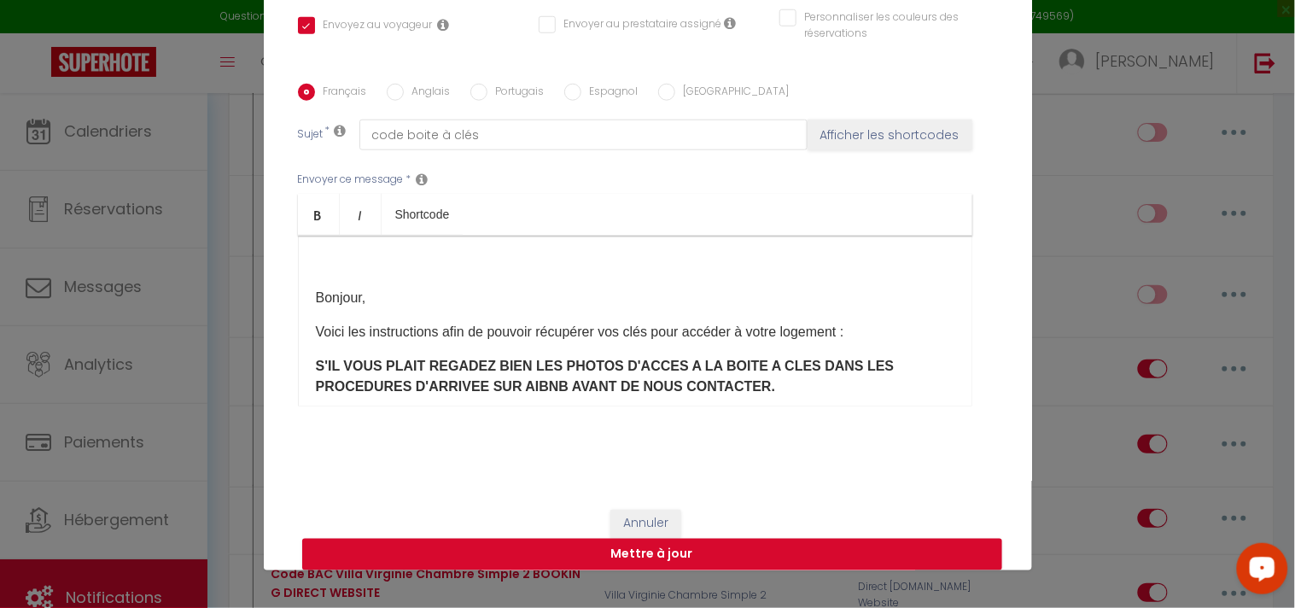
click at [370, 274] on p at bounding box center [635, 263] width 638 height 20
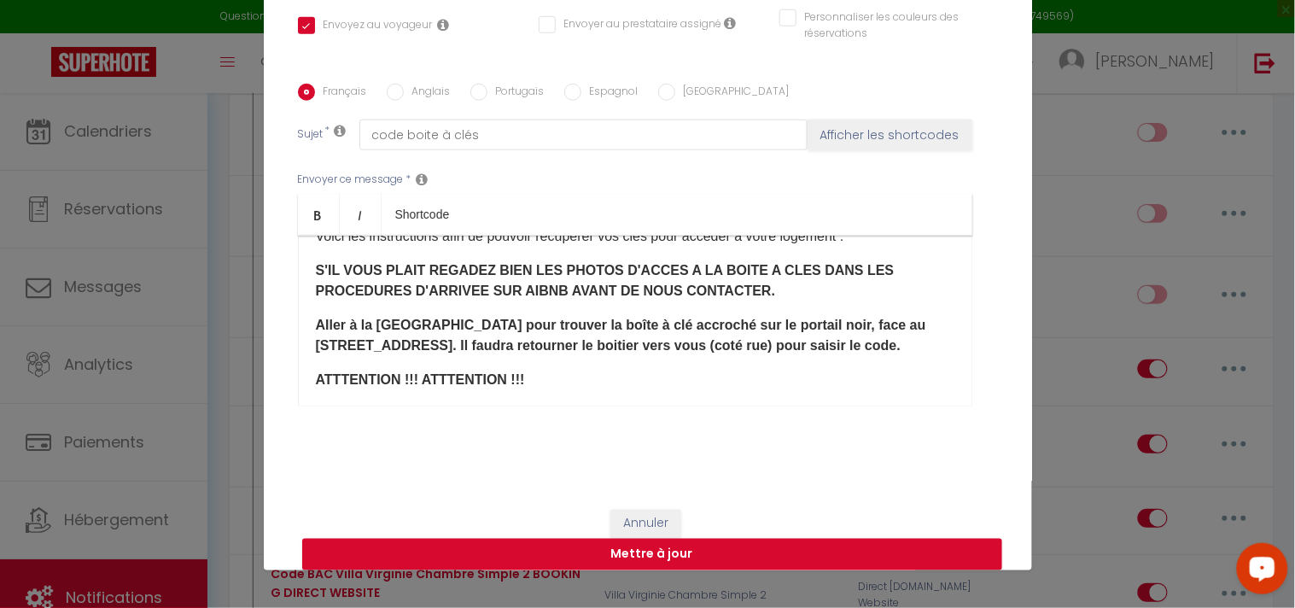
scroll to position [95, 0]
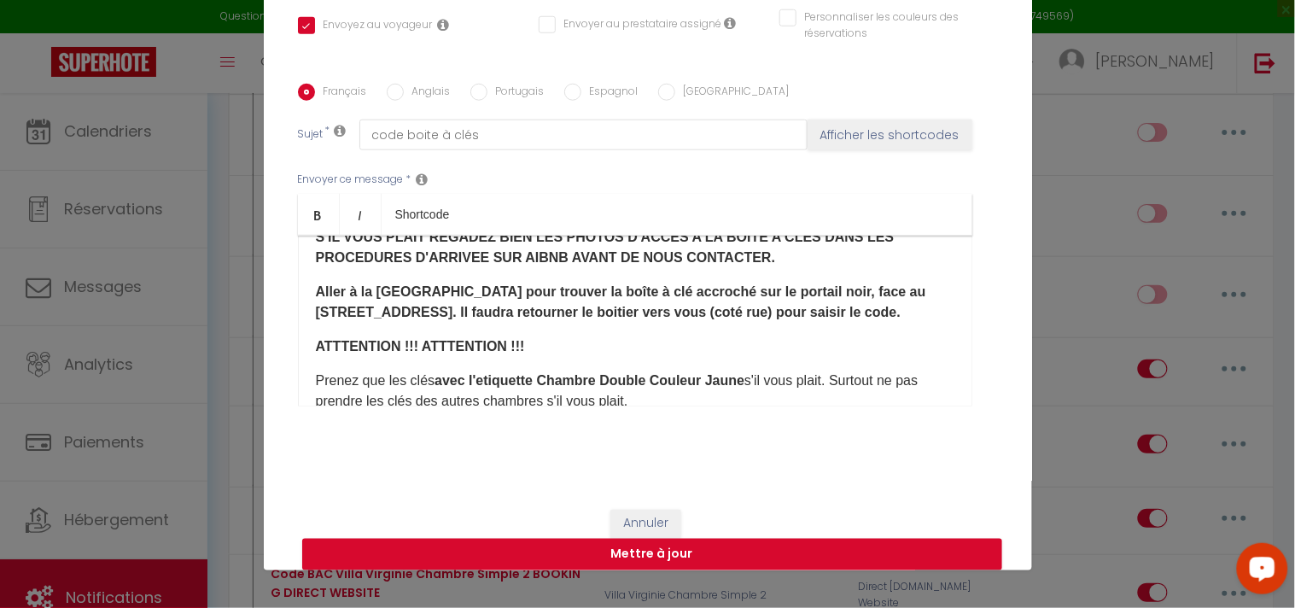
click at [600, 377] on b "avec l'etiquette Chambre Double Couleur Jaune" at bounding box center [589, 380] width 310 height 15
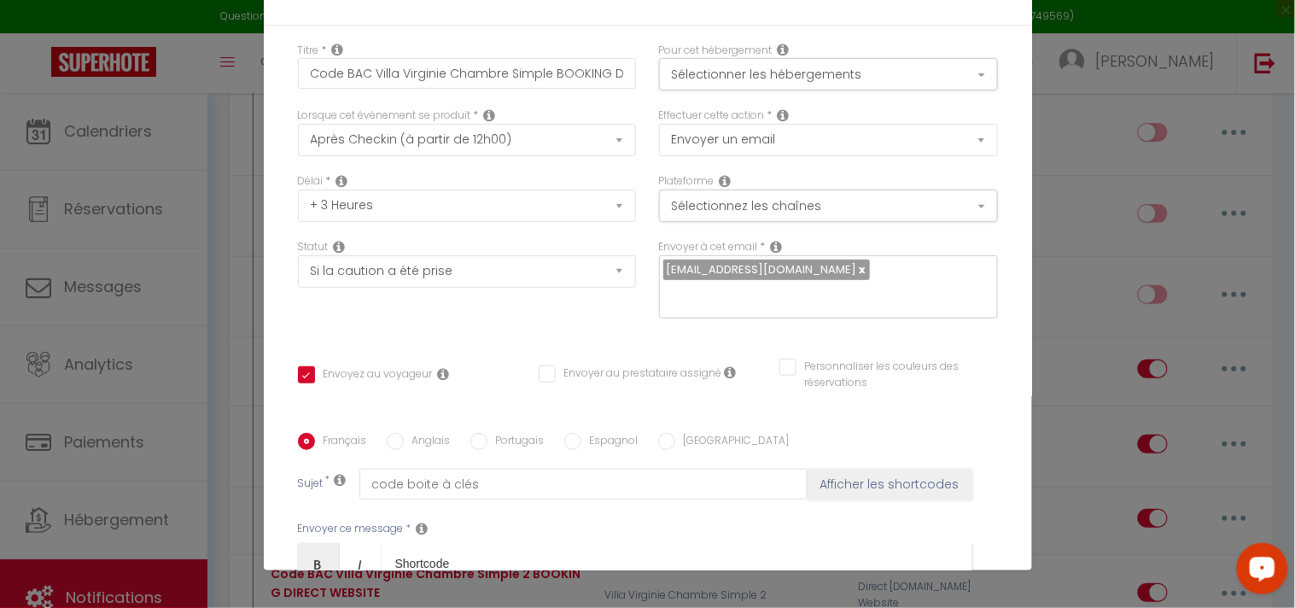
scroll to position [0, 0]
click at [964, 77] on button "Sélectionner les hébergements" at bounding box center [828, 75] width 339 height 32
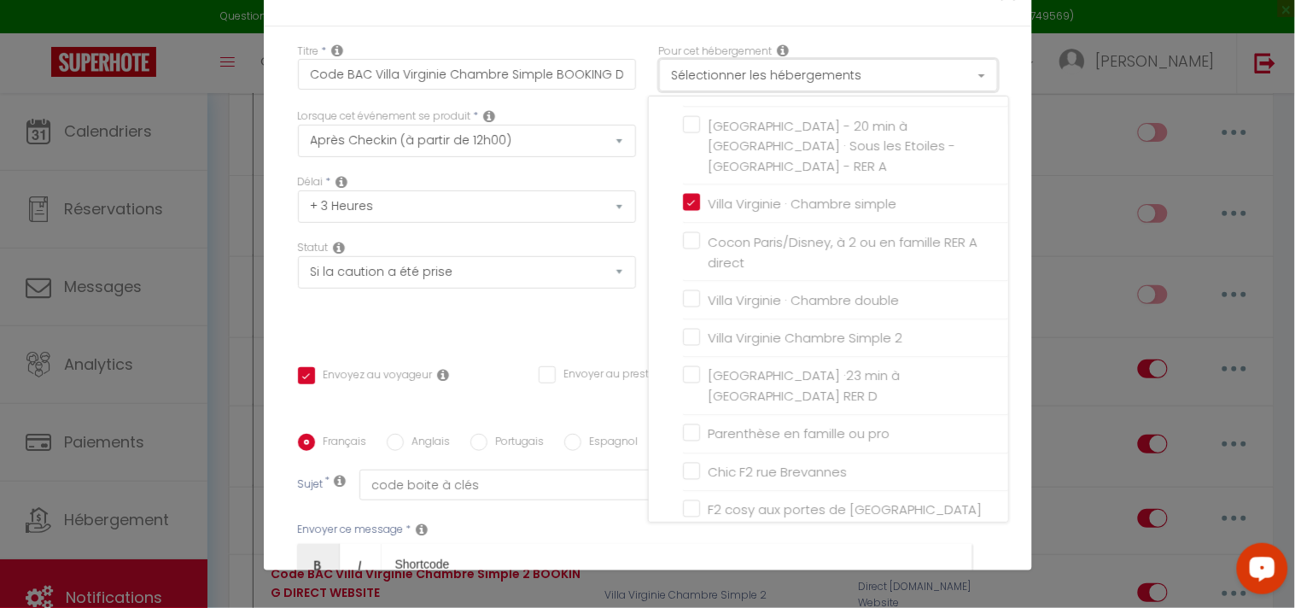
click at [964, 77] on button "Sélectionner les hébergements" at bounding box center [828, 75] width 339 height 32
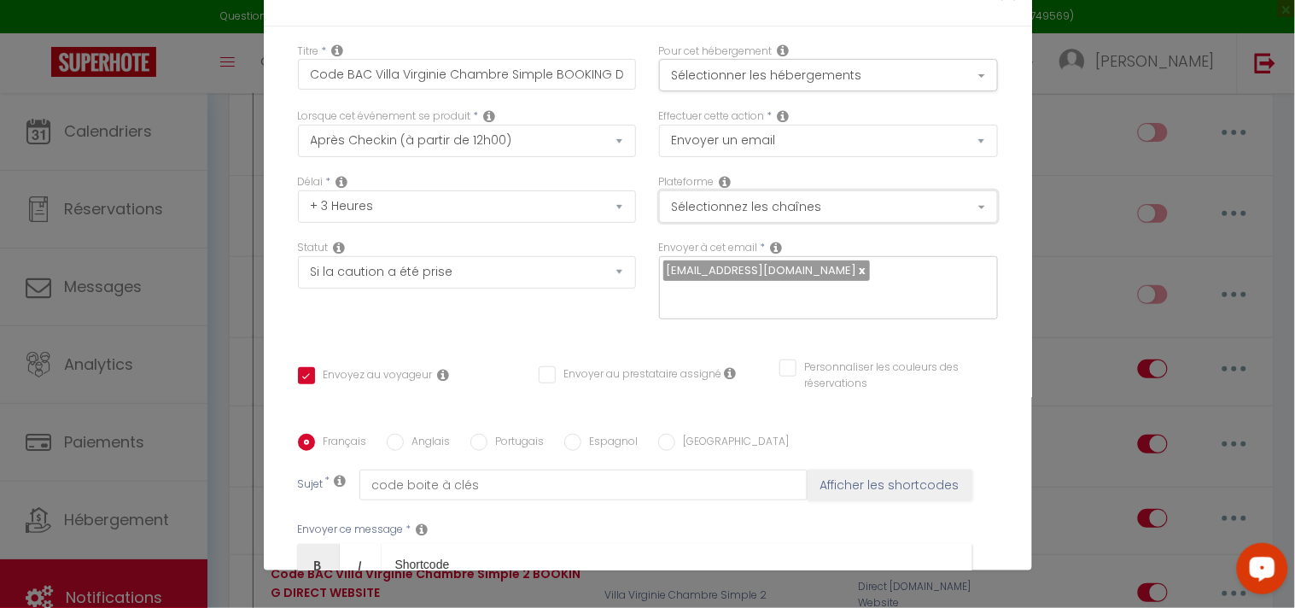
click at [958, 211] on button "Sélectionnez les chaînes" at bounding box center [828, 206] width 339 height 32
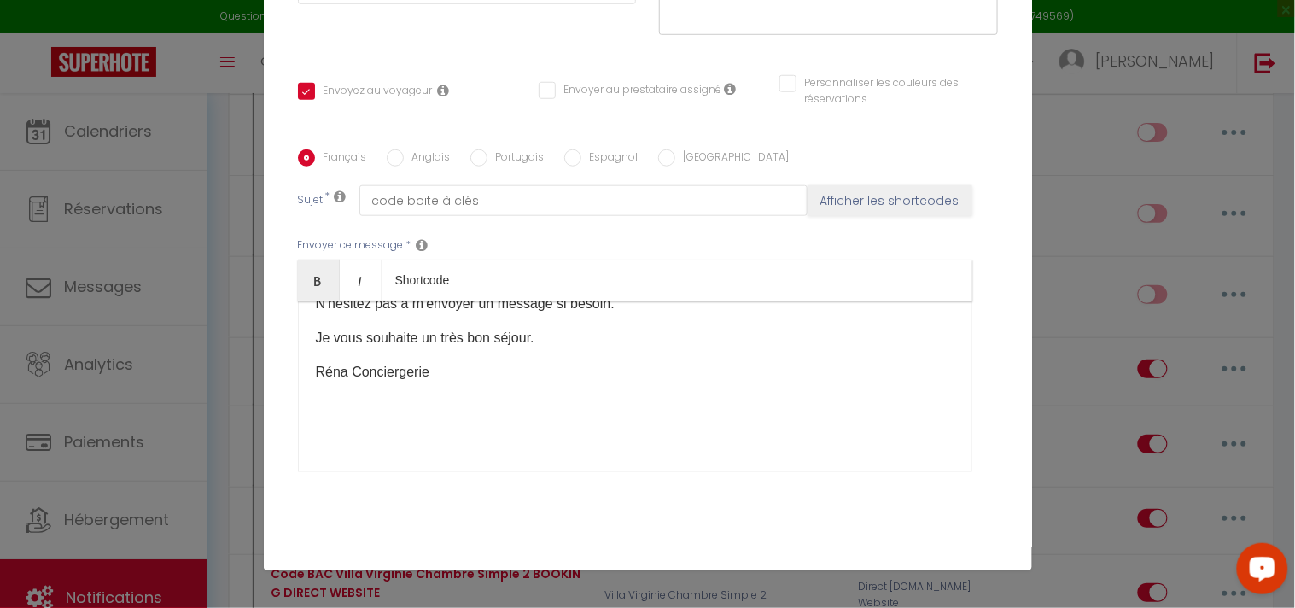
scroll to position [469, 0]
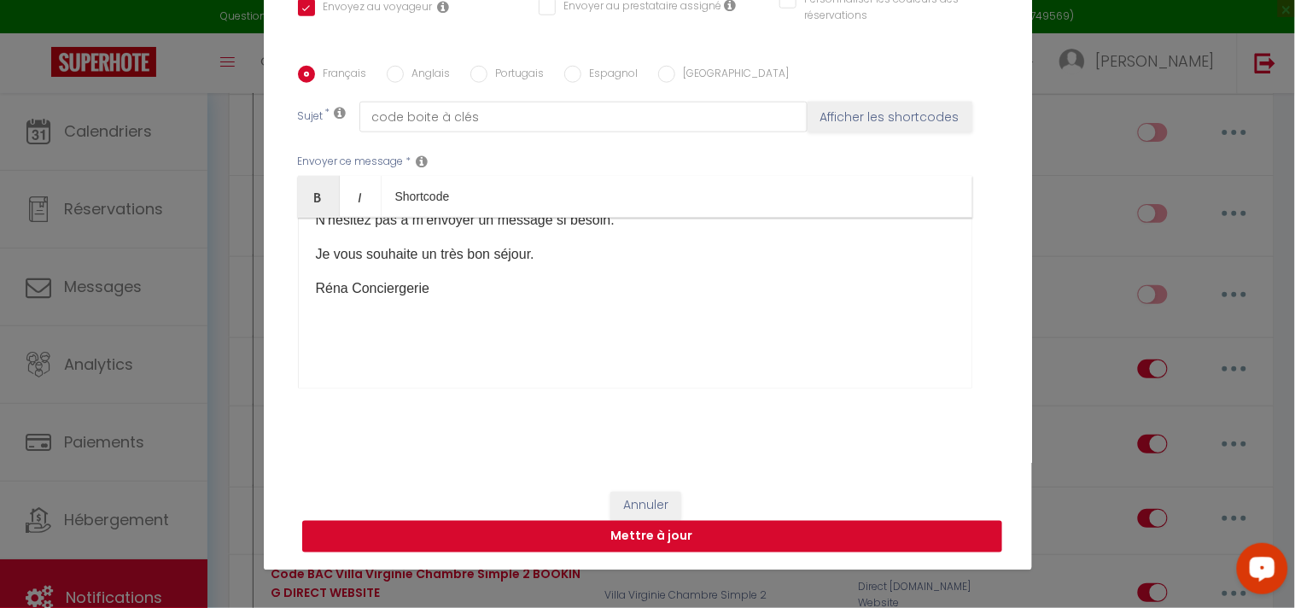
click at [618, 529] on button "Mettre à jour" at bounding box center [652, 537] width 700 height 32
checkbox input "true"
checkbox input "false"
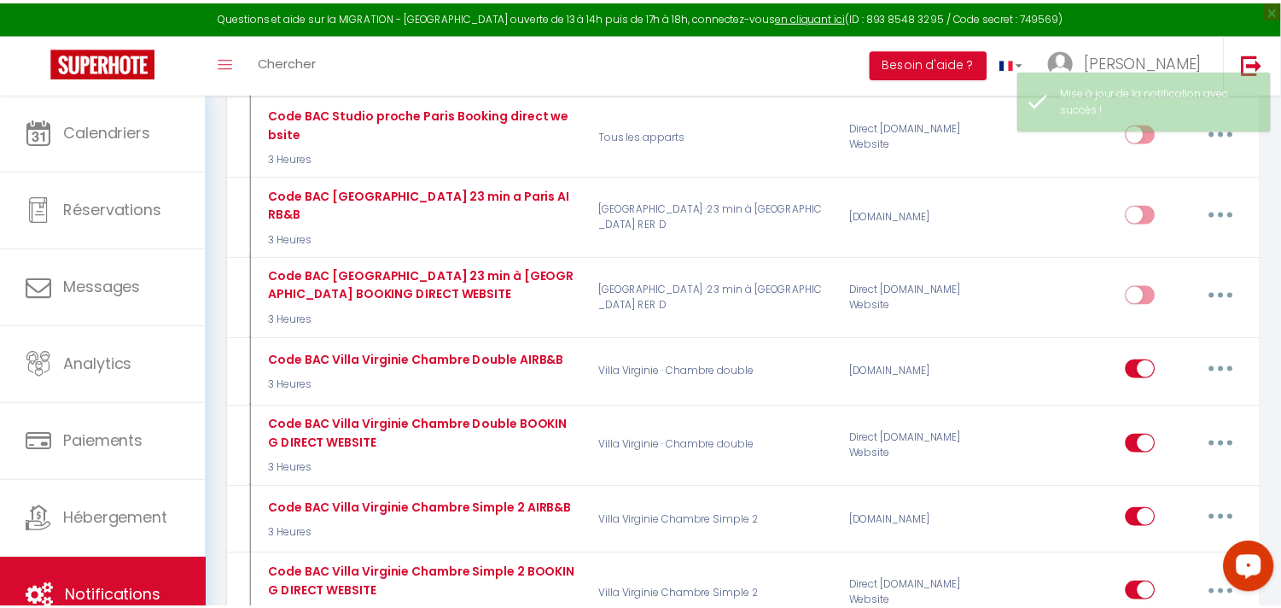
scroll to position [4930, 0]
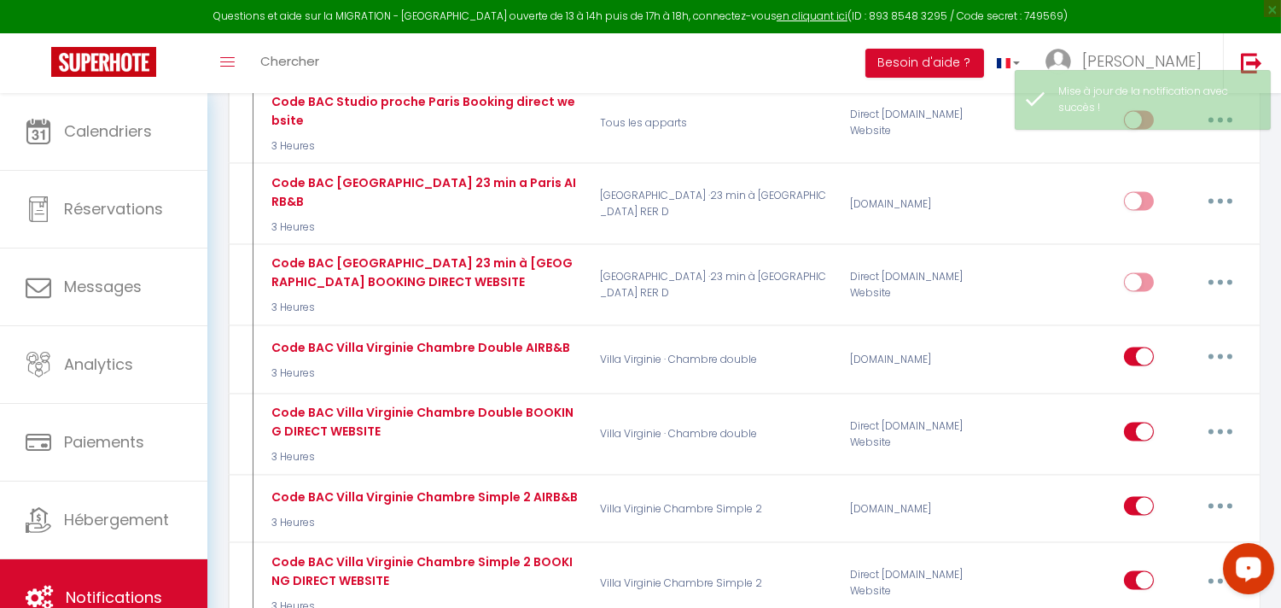
checkbox input "true"
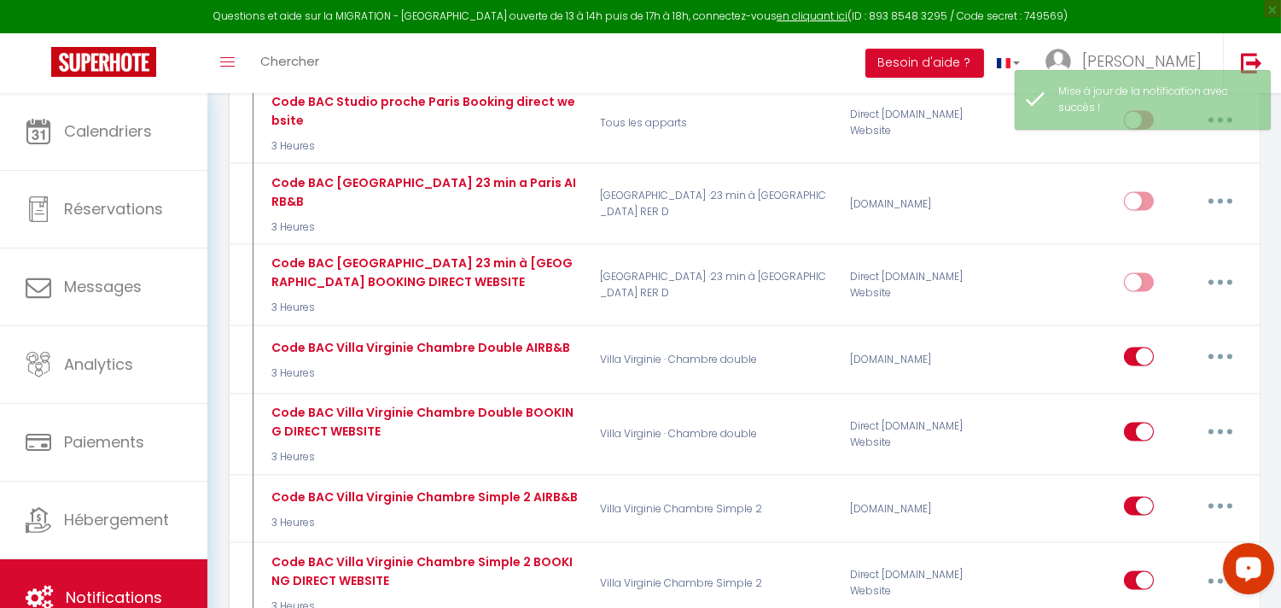
checkbox input "true"
select select
checkbox input "false"
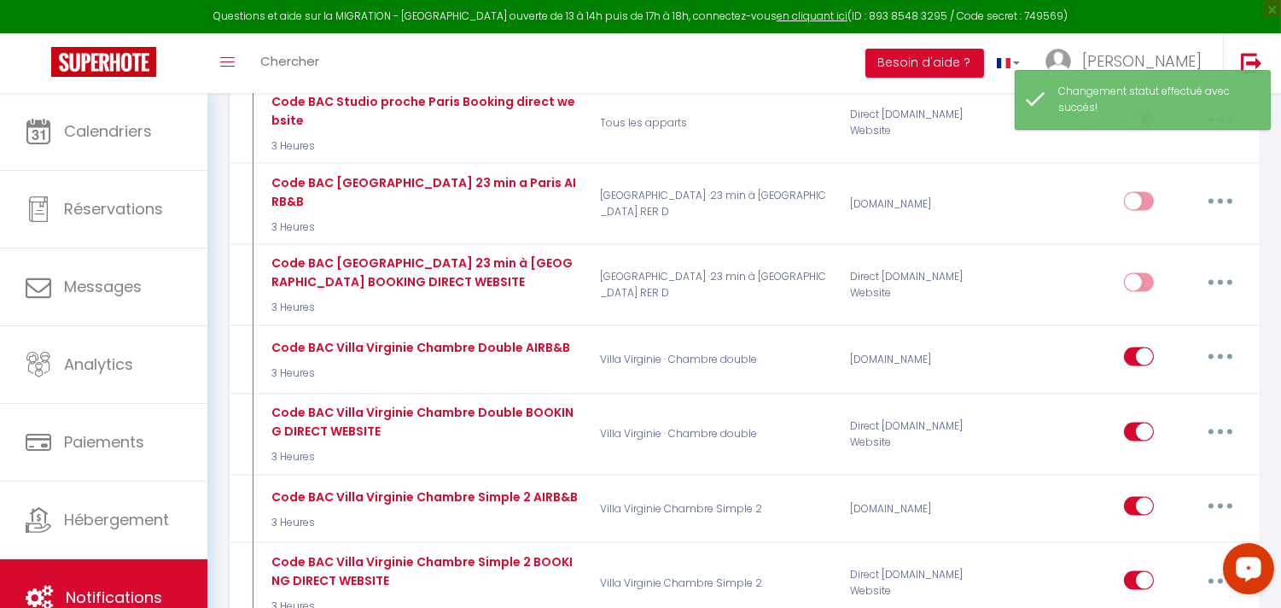
type input "Code BAC Villa Virginie Chambre Simple AIRB&B"
select select "3"
select select "3 Heures"
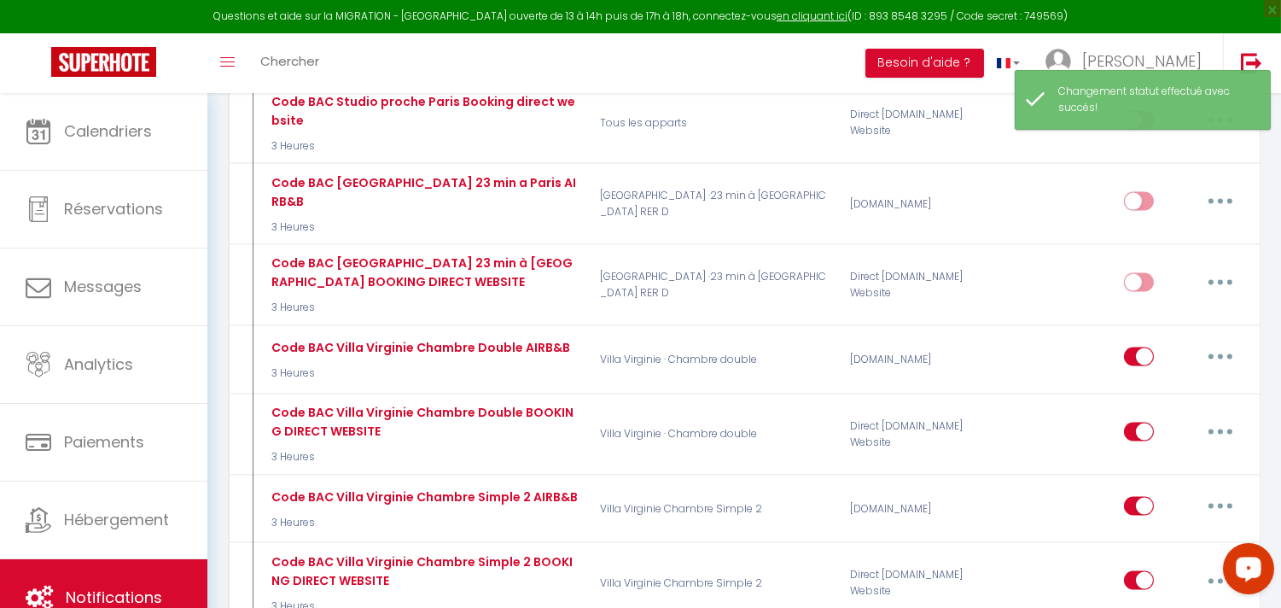
select select "if_booking_is_paid"
checkbox input "true"
checkbox input "false"
radio input "true"
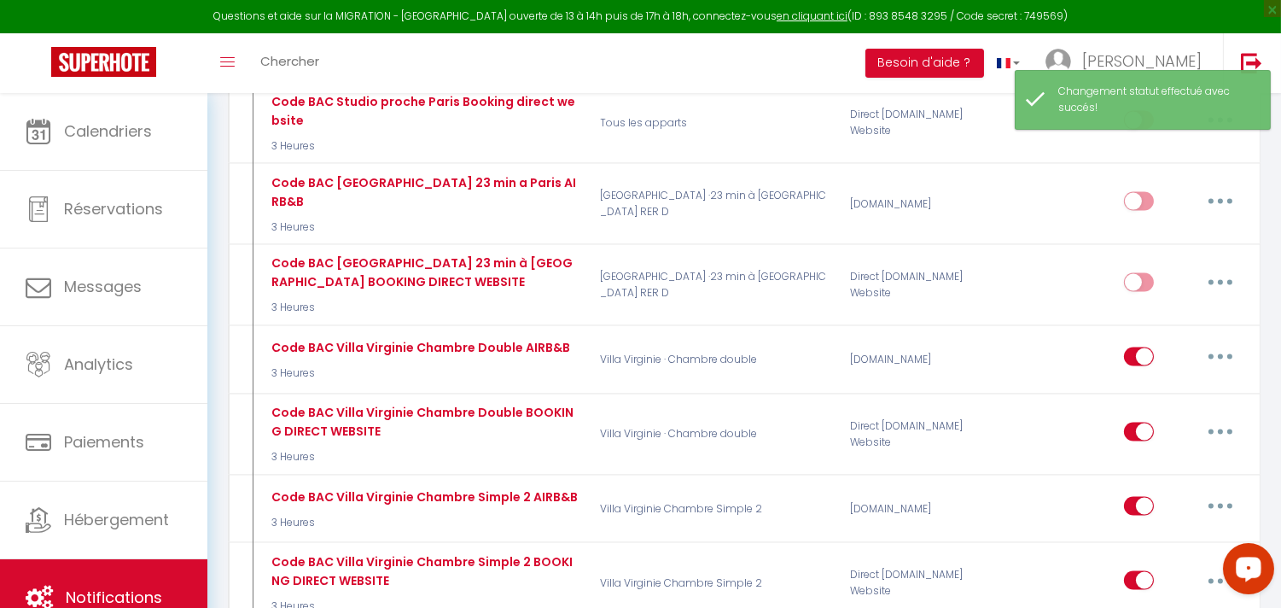
type input "code boite à clés"
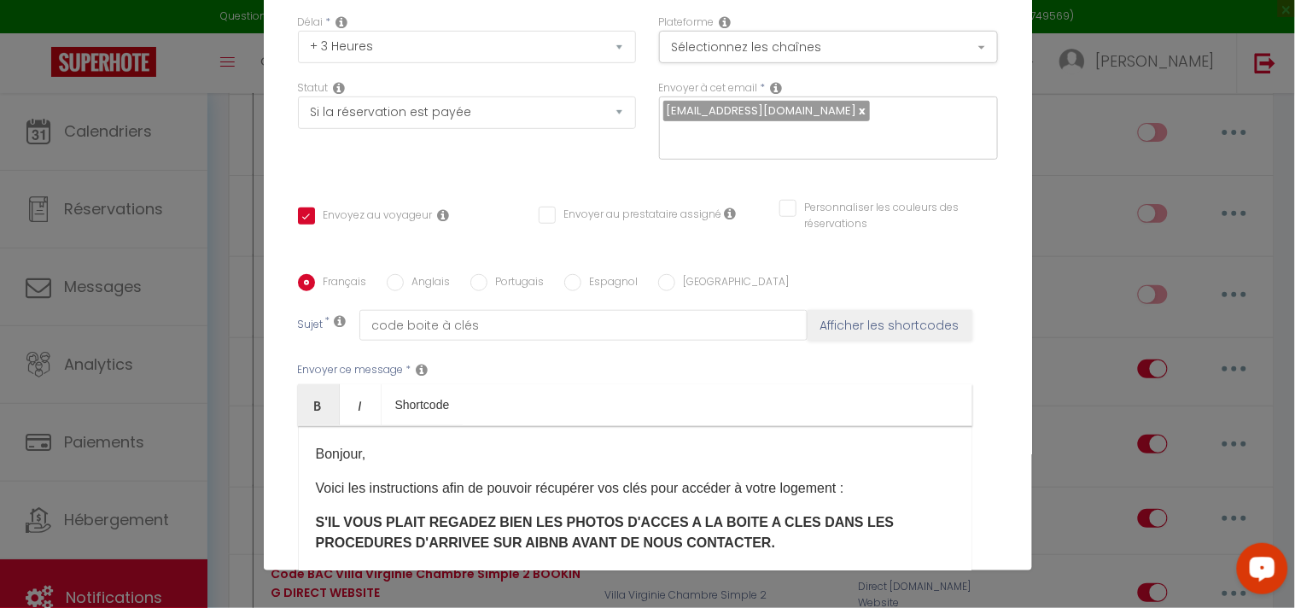
scroll to position [0, 0]
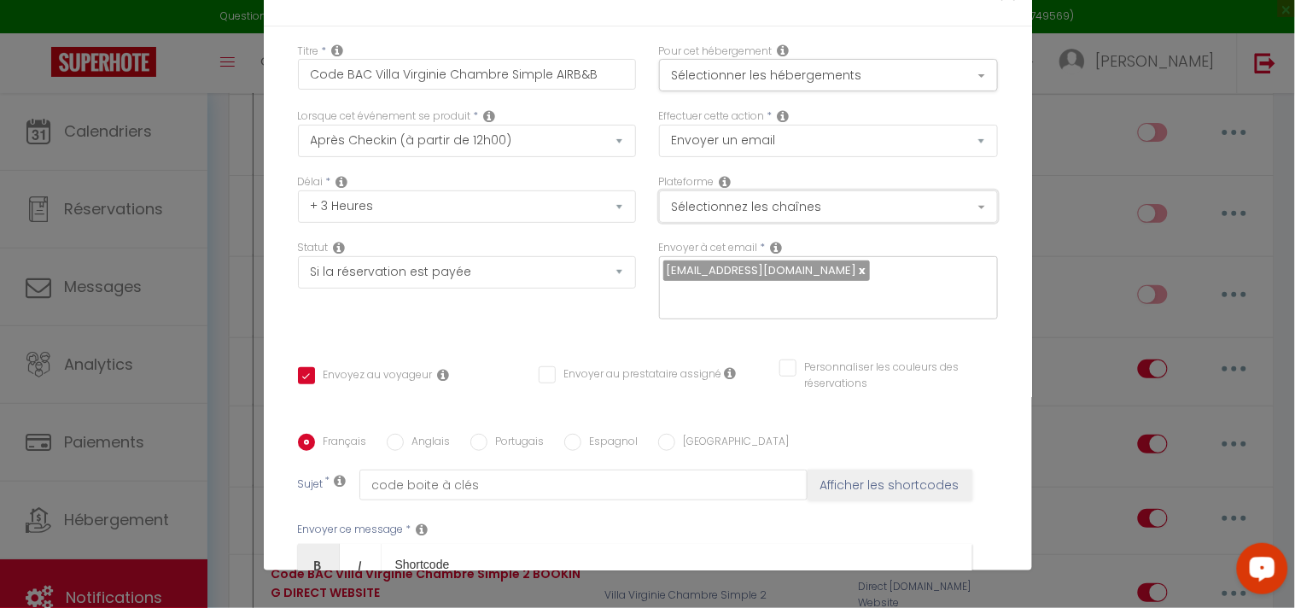
click at [841, 206] on button "Sélectionnez les chaînes" at bounding box center [828, 206] width 339 height 32
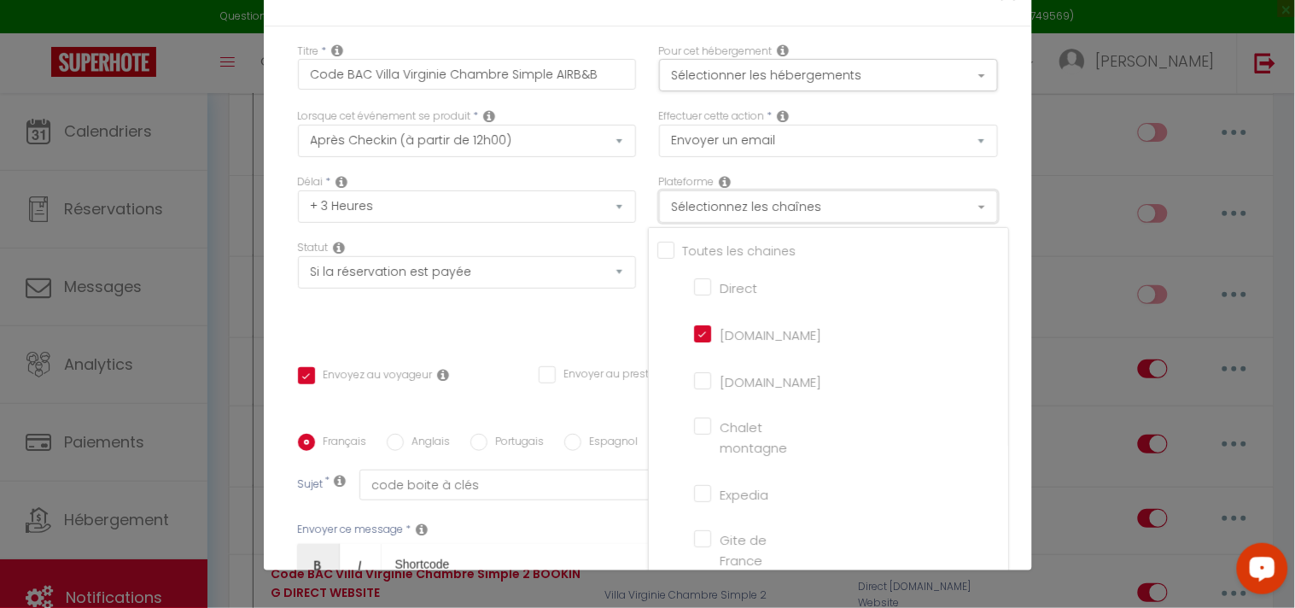
click at [841, 206] on button "Sélectionnez les chaînes" at bounding box center [828, 206] width 339 height 32
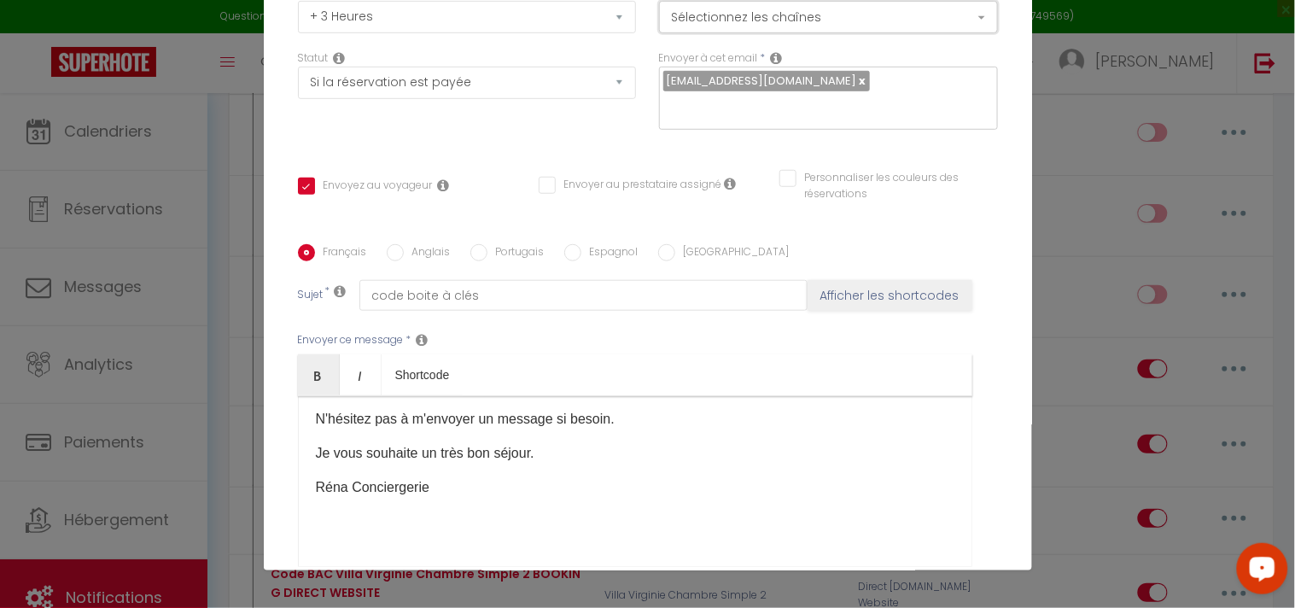
scroll to position [469, 0]
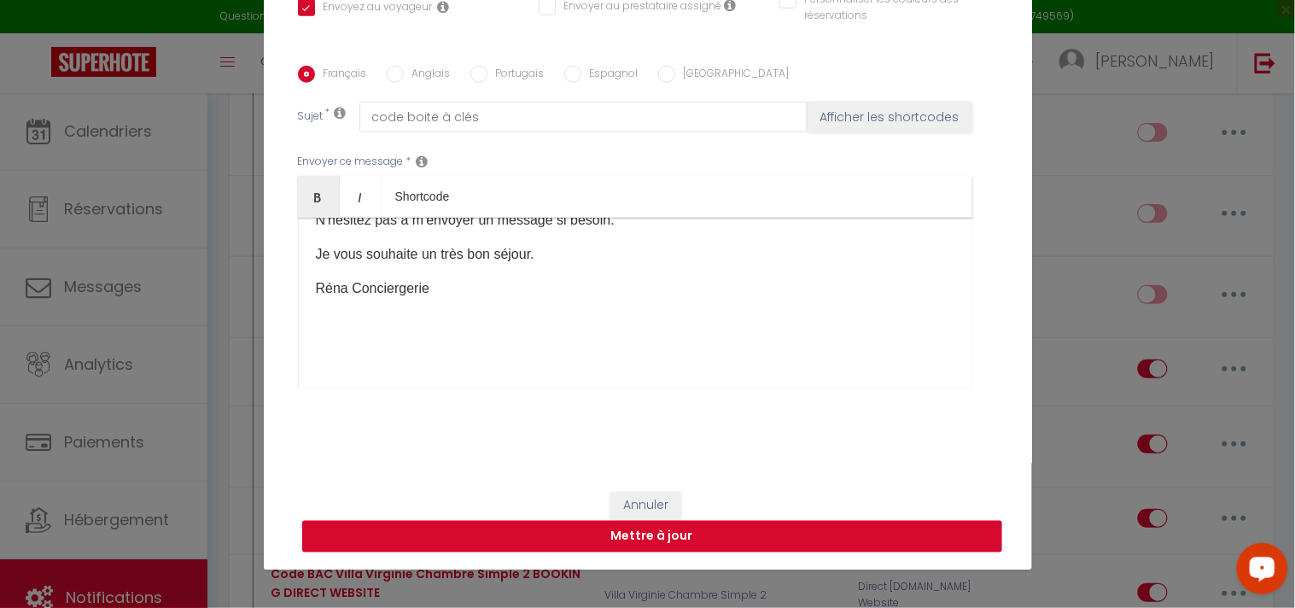
click at [702, 527] on button "Mettre à jour" at bounding box center [652, 537] width 700 height 32
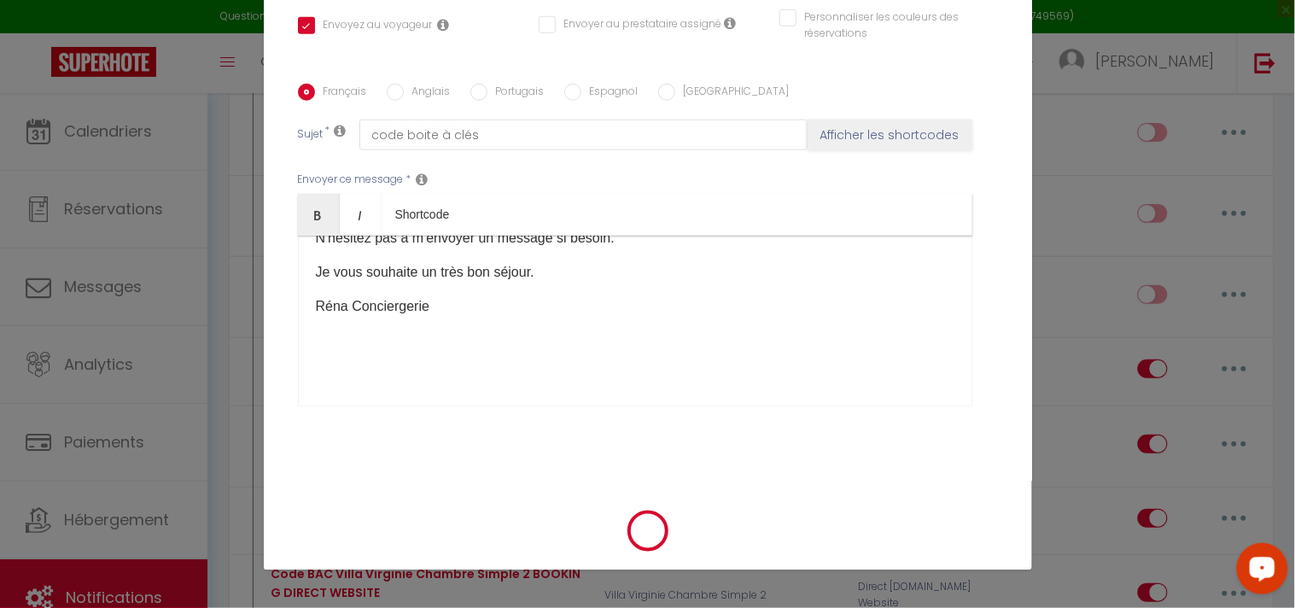
checkbox input "true"
checkbox input "false"
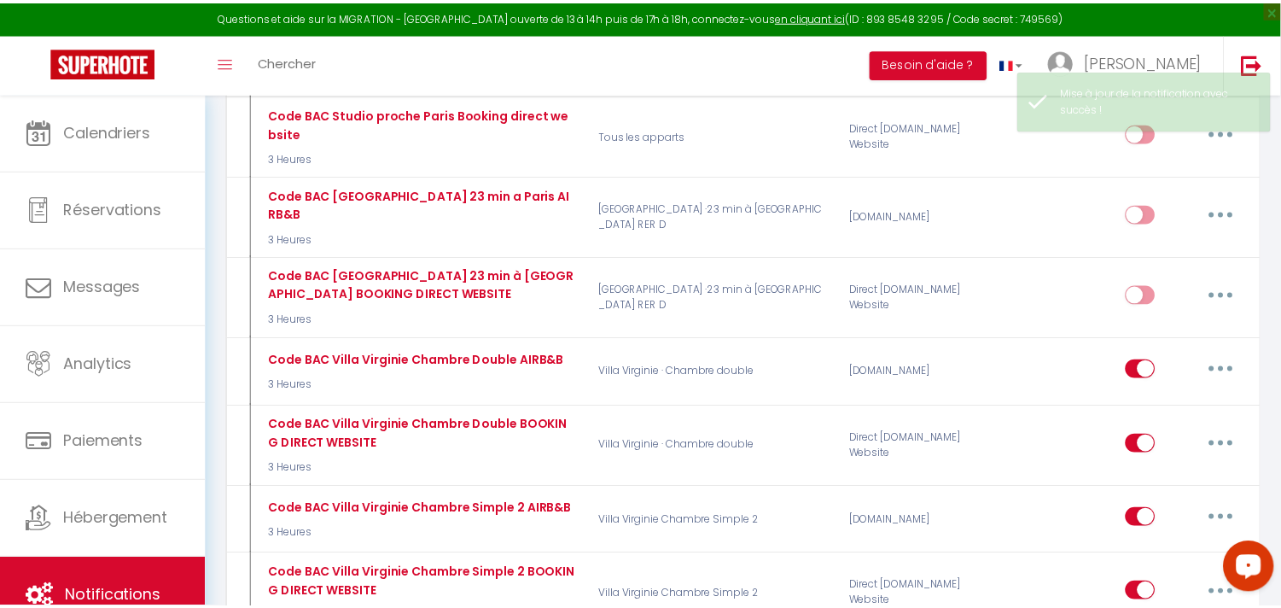
scroll to position [4930, 0]
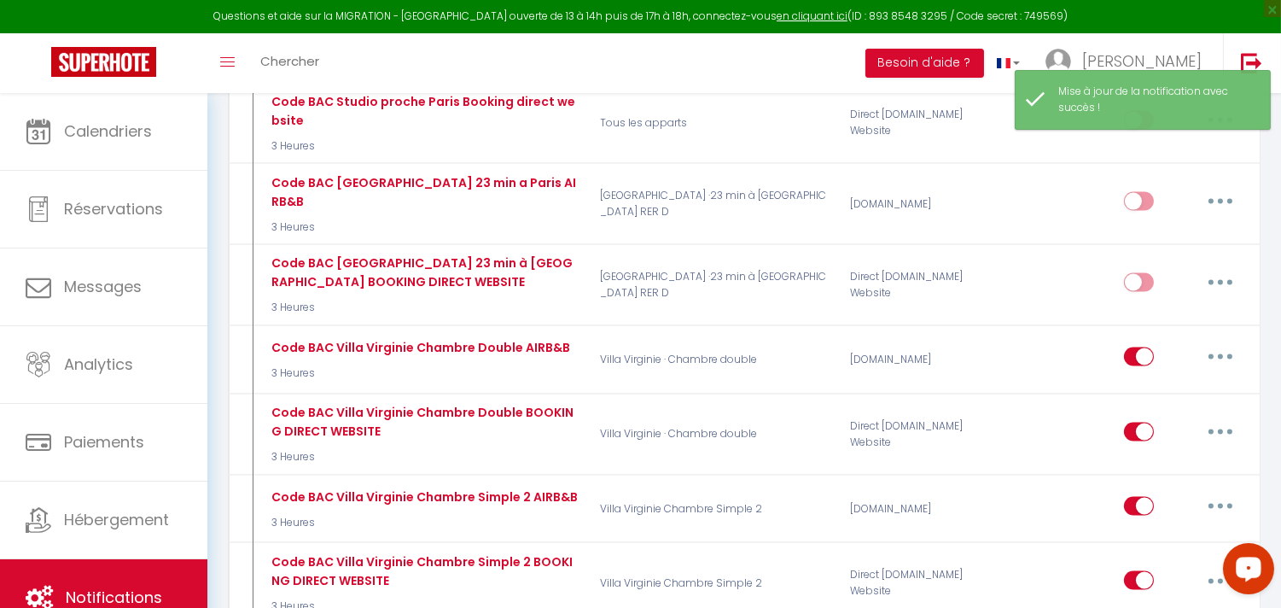
checkbox input "true"
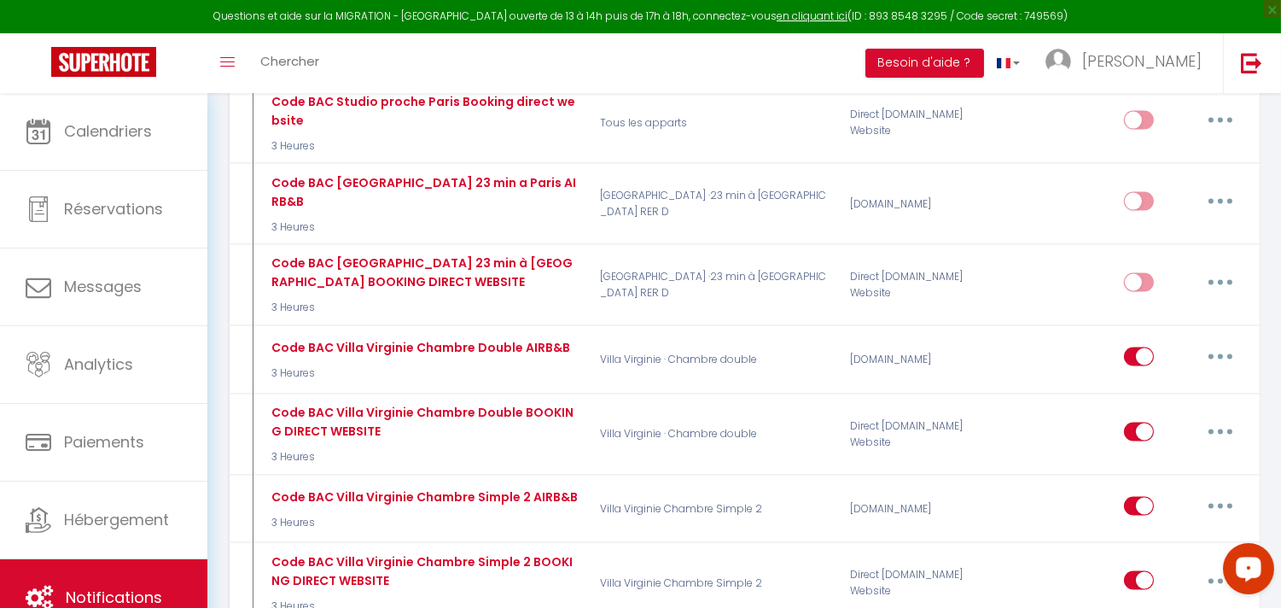
scroll to position [5121, 0]
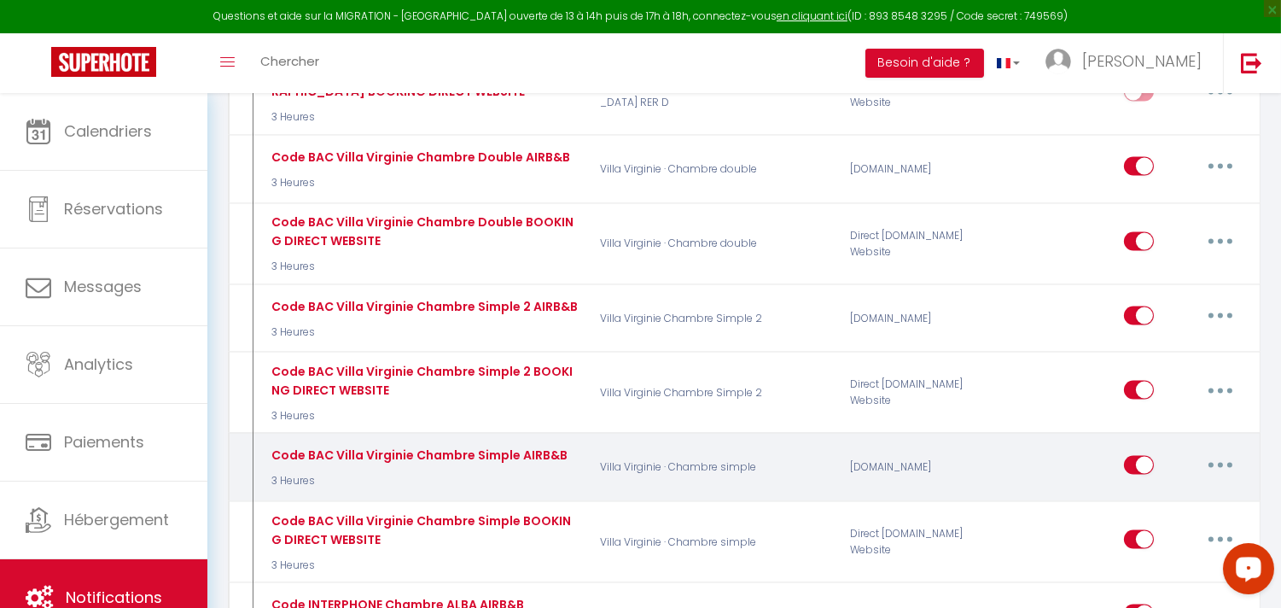
click at [1206, 451] on button "button" at bounding box center [1221, 464] width 48 height 27
click at [1146, 489] on link "Editer" at bounding box center [1176, 503] width 126 height 29
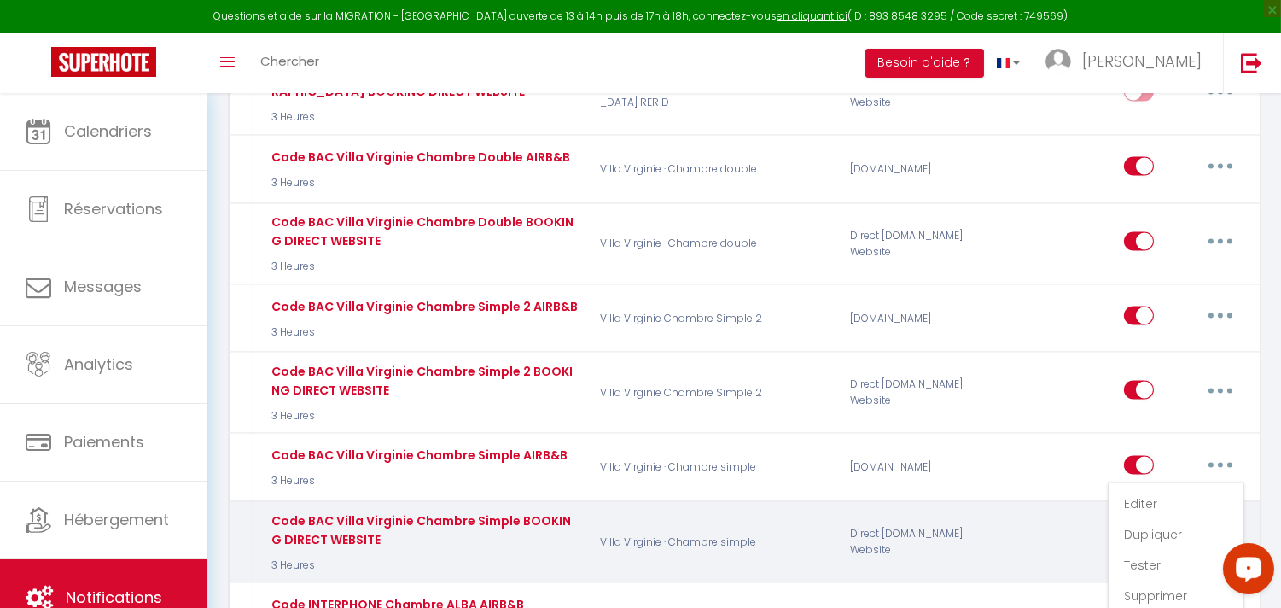
type input "Code BAC Villa Virginie Chambre Simple AIRB&B"
select select "3"
select select "3 Heures"
select select "if_booking_is_paid"
checkbox input "true"
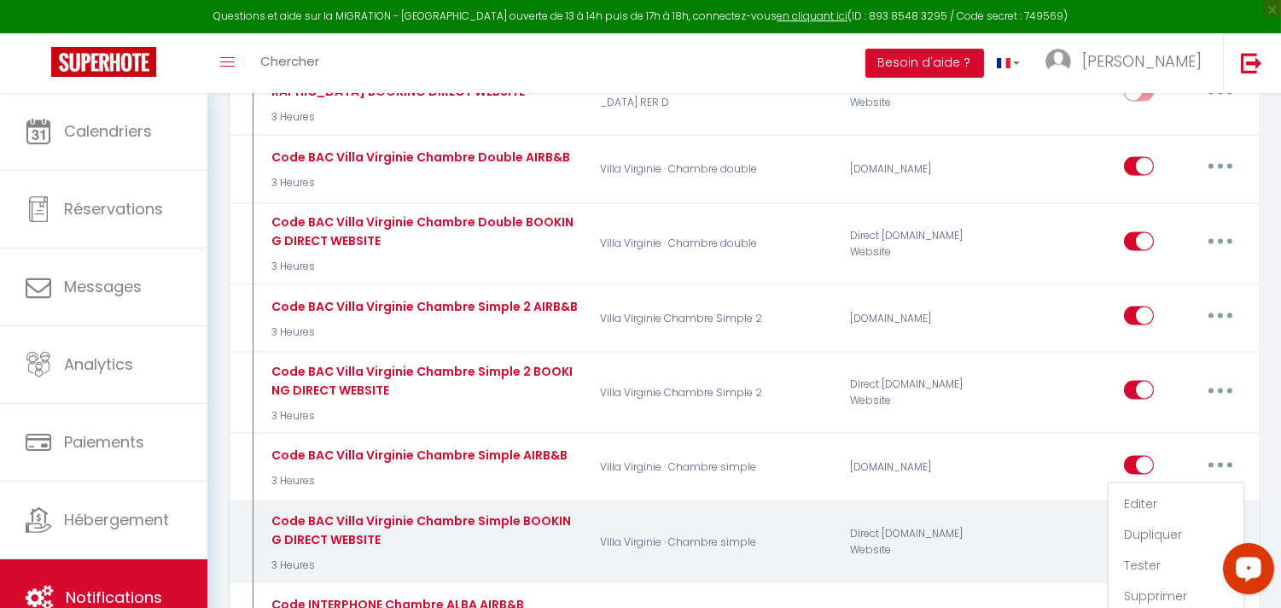
checkbox input "false"
radio input "true"
type input "code boite à clés"
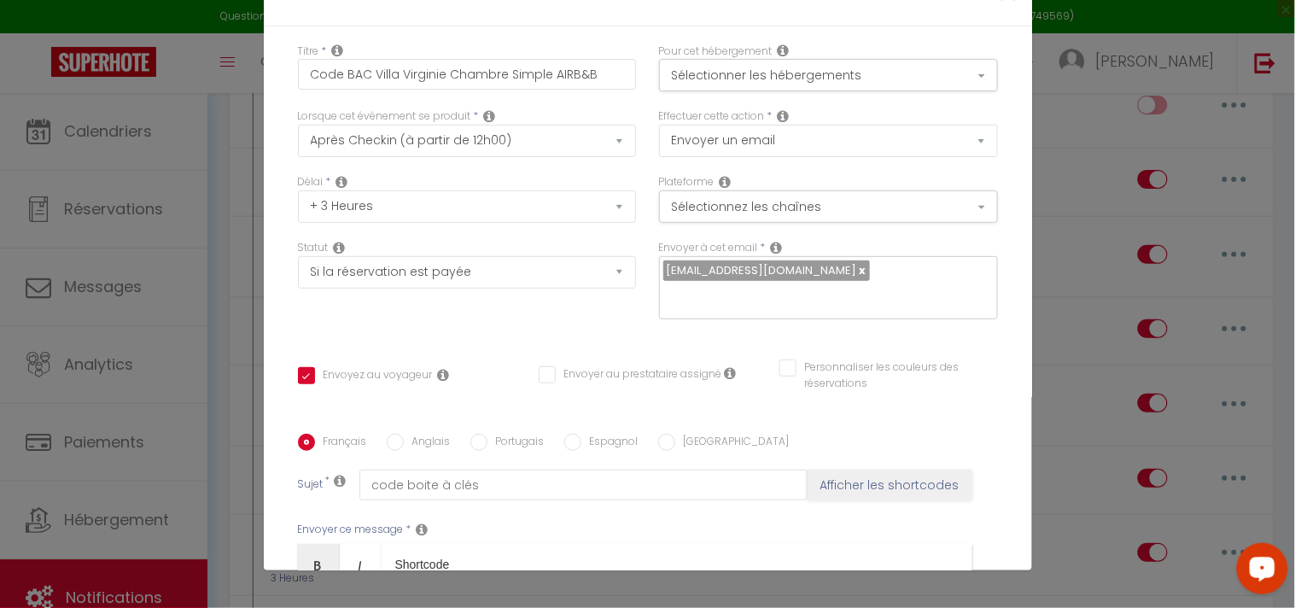
scroll to position [0, 0]
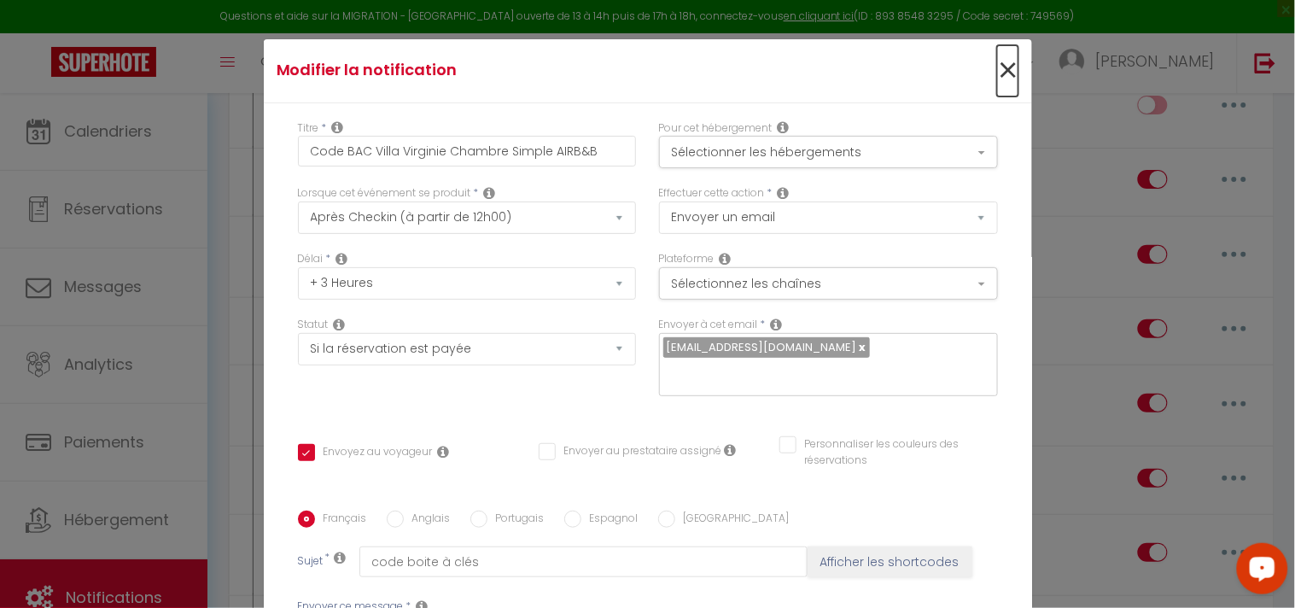
click at [997, 64] on span "×" at bounding box center [1007, 70] width 21 height 51
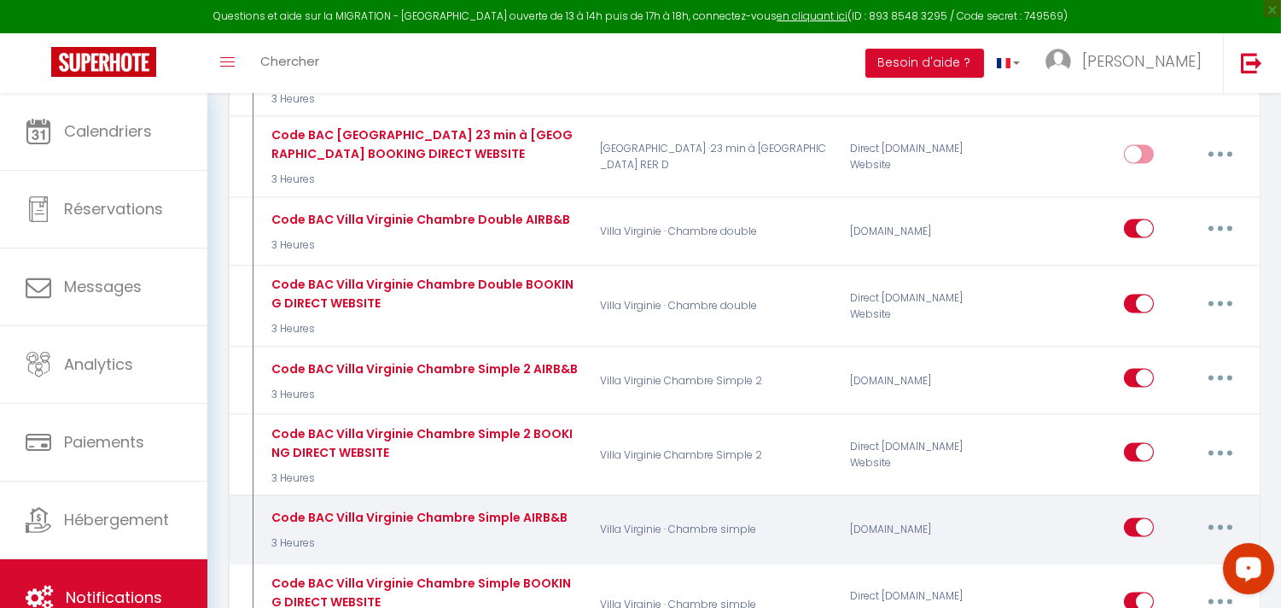
scroll to position [5025, 0]
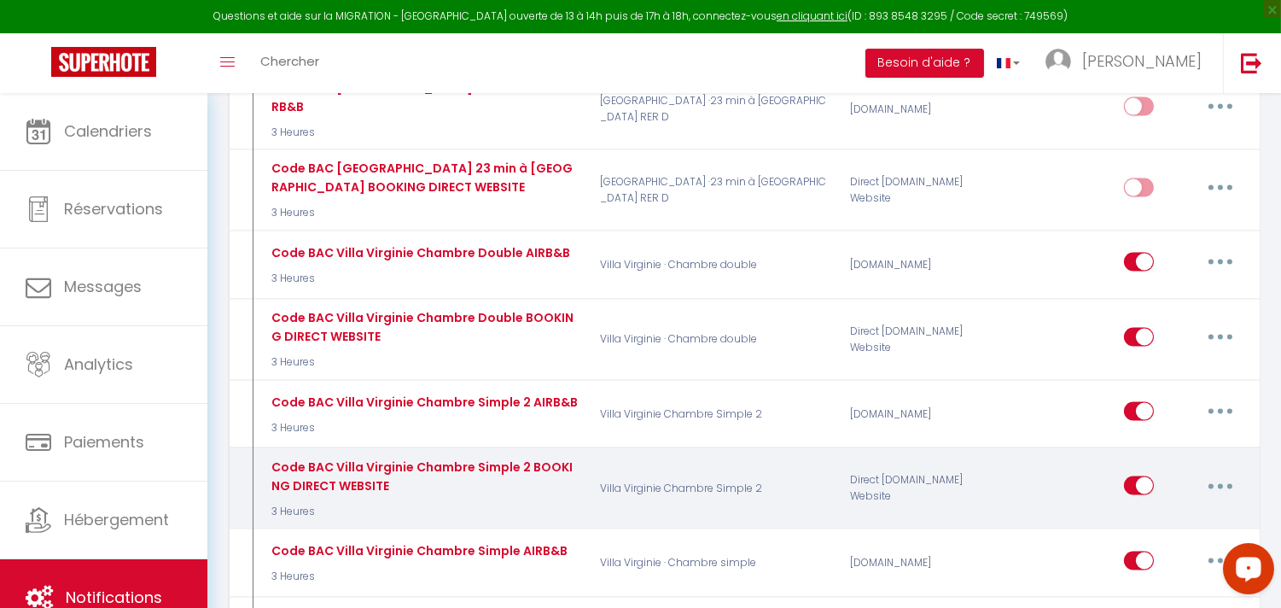
click at [1207, 472] on button "button" at bounding box center [1221, 485] width 48 height 27
click at [1154, 510] on link "Editer" at bounding box center [1176, 524] width 126 height 29
type input "Code BAC Villa Virginie Chambre Simple 2 BOOKING DIRECT WEBSITE"
select select "if_deposit_is_paid"
checkbox input "true"
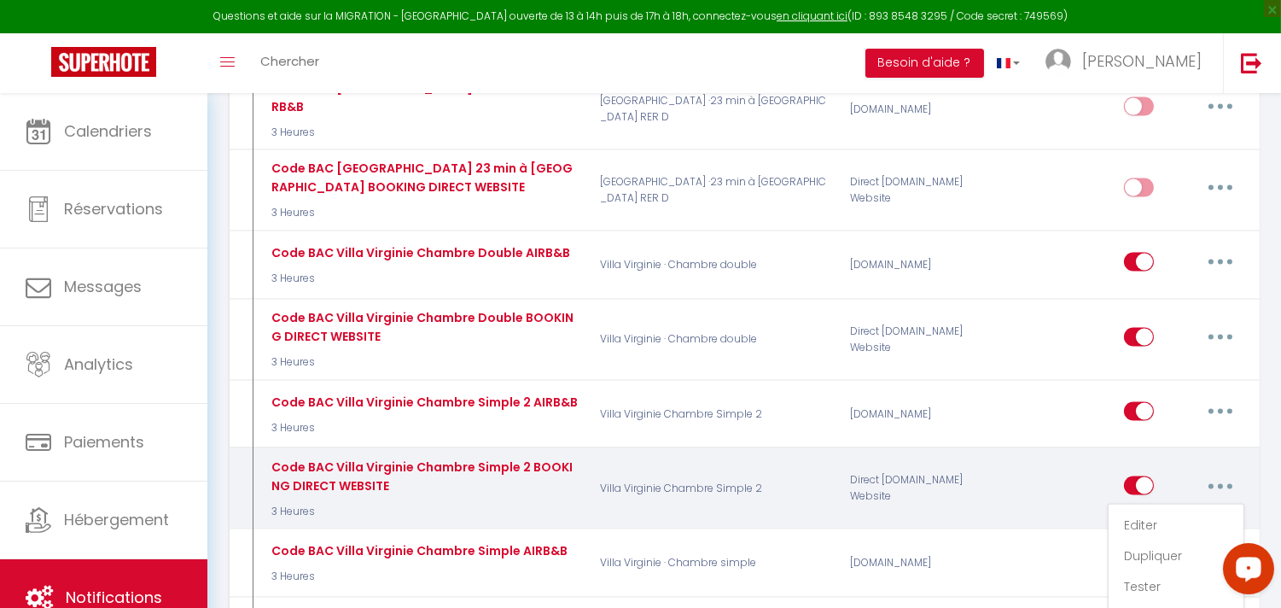
checkbox input "false"
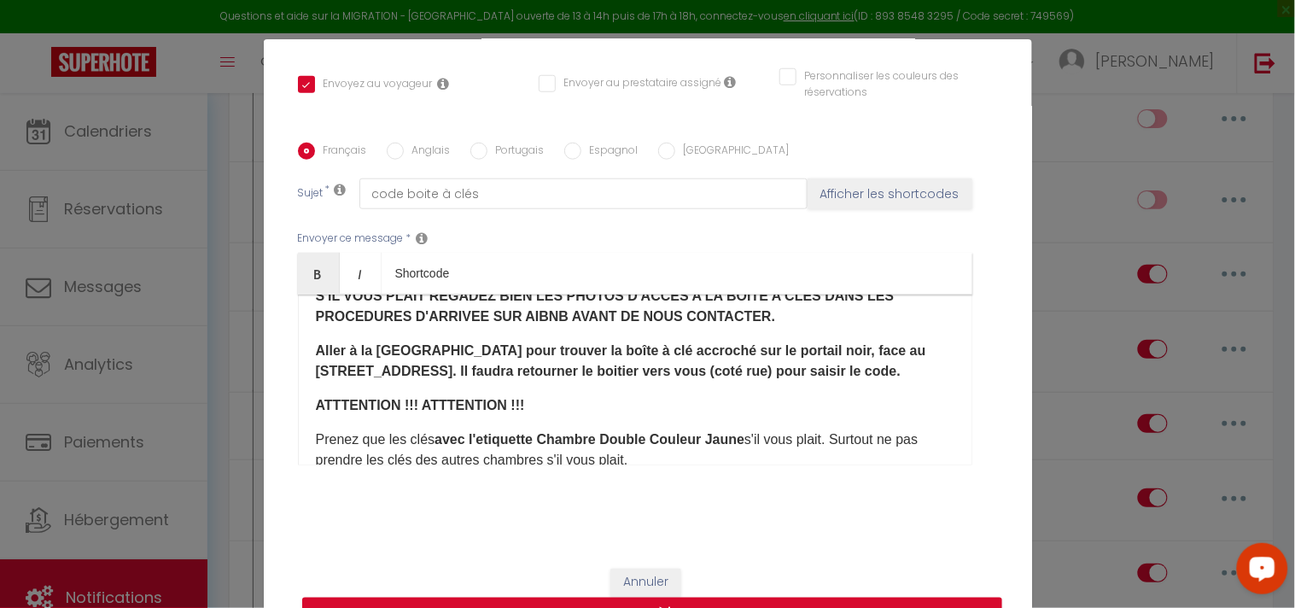
scroll to position [189, 0]
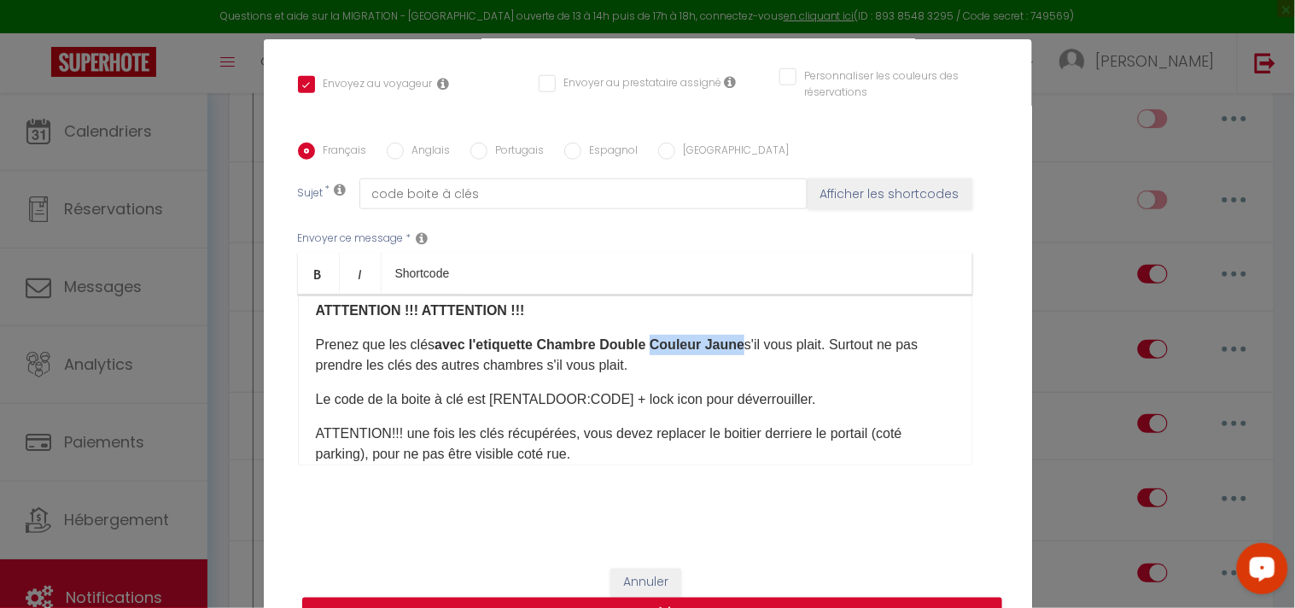
drag, startPoint x: 646, startPoint y: 345, endPoint x: 735, endPoint y: 343, distance: 88.8
click at [735, 343] on b "avec l'etiquette Chambre Double Couleur Jaune" at bounding box center [589, 344] width 310 height 15
click at [533, 343] on b "avec l'etiquette Chambre Double" at bounding box center [539, 344] width 211 height 15
click at [625, 346] on b "avec l'etiquette Couleur Jaune ​ Chambre Double" at bounding box center [585, 344] width 302 height 15
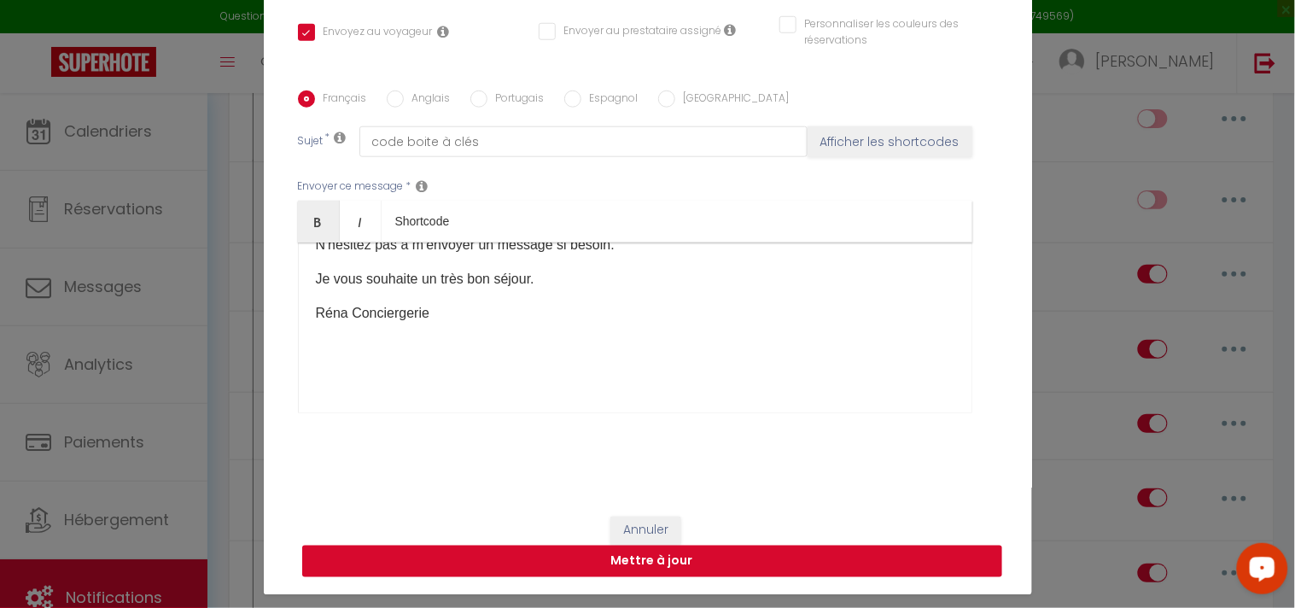
scroll to position [77, 0]
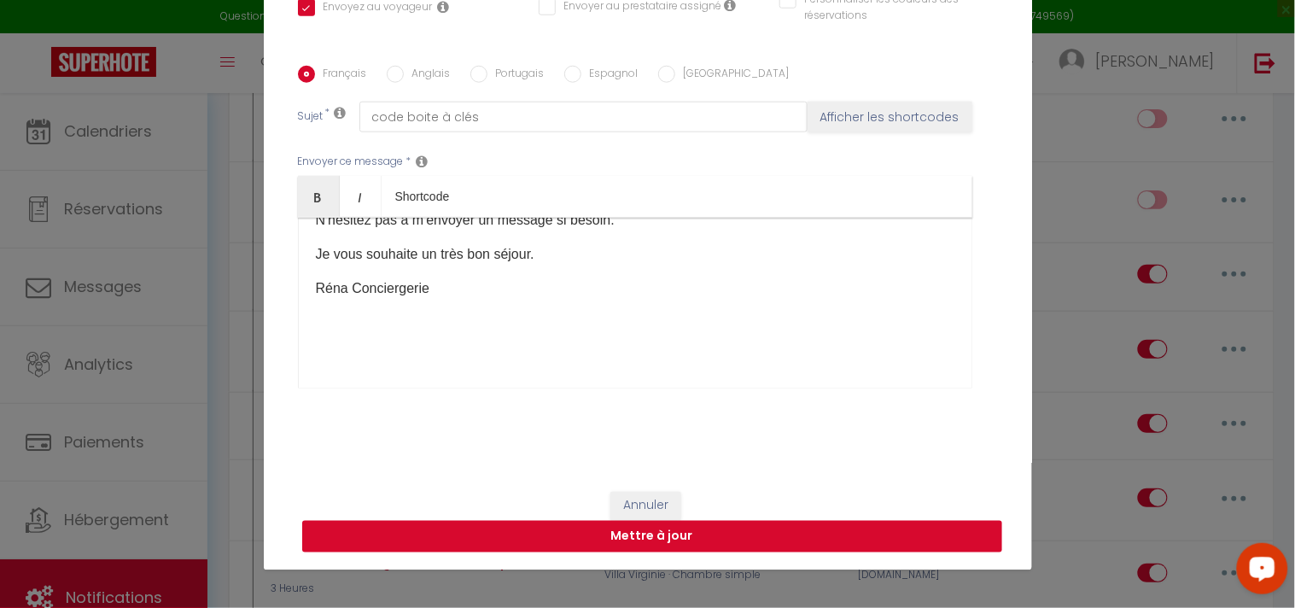
click at [806, 530] on button "Mettre à jour" at bounding box center [652, 537] width 700 height 32
checkbox input "true"
checkbox input "false"
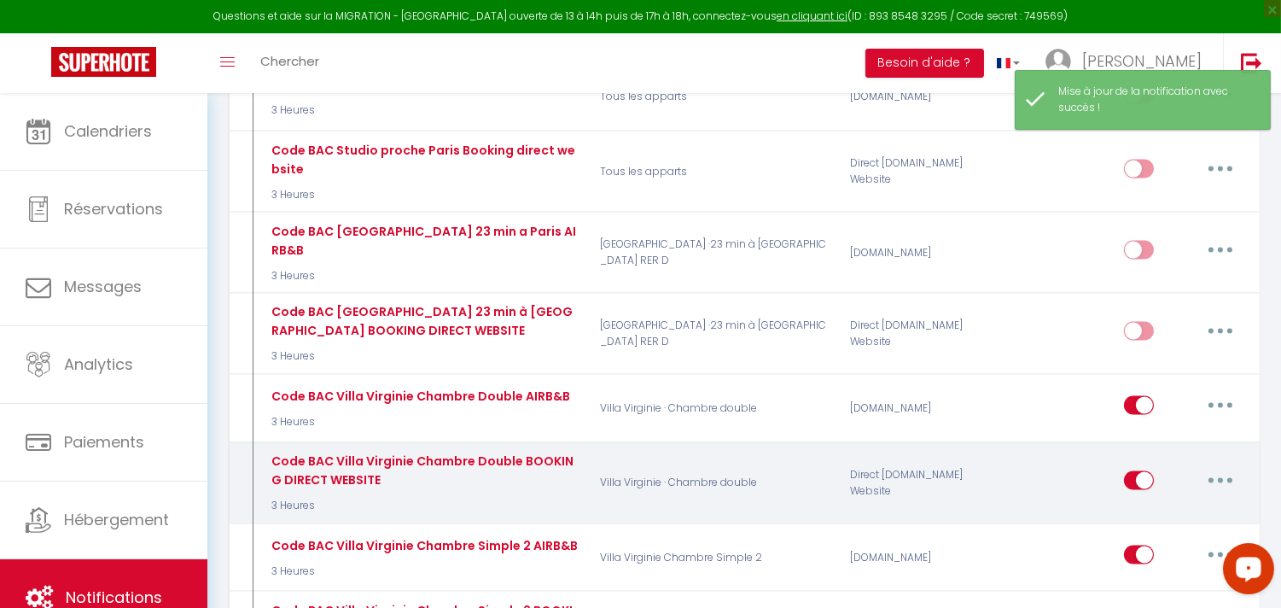
scroll to position [4836, 0]
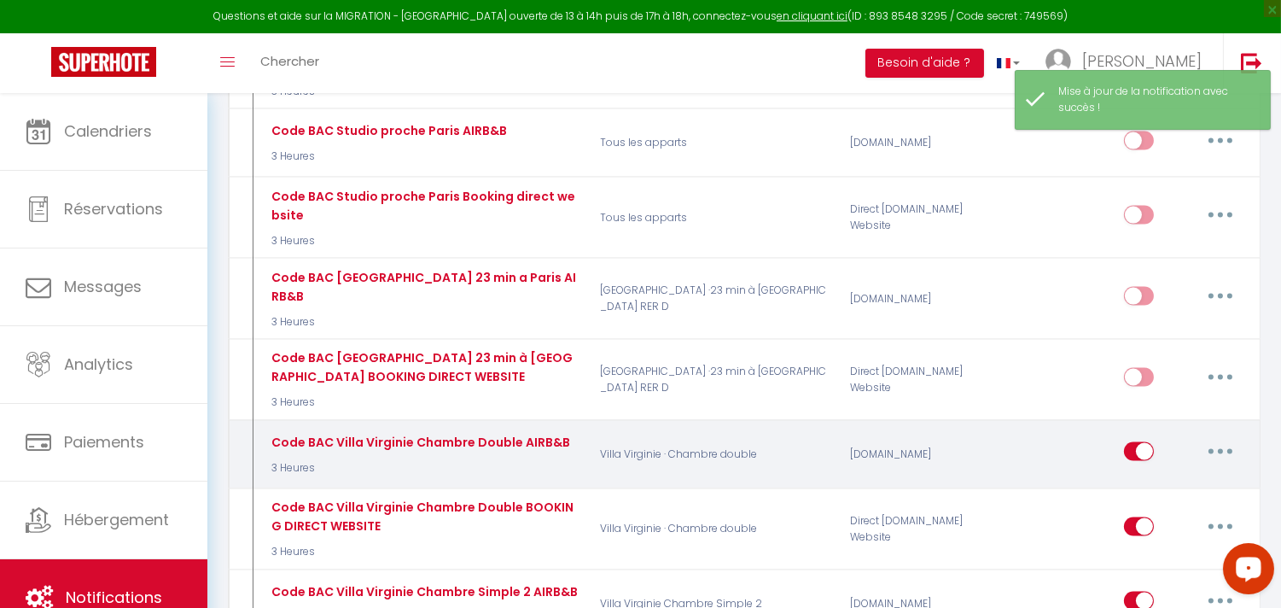
click at [1217, 438] on button "button" at bounding box center [1221, 451] width 48 height 27
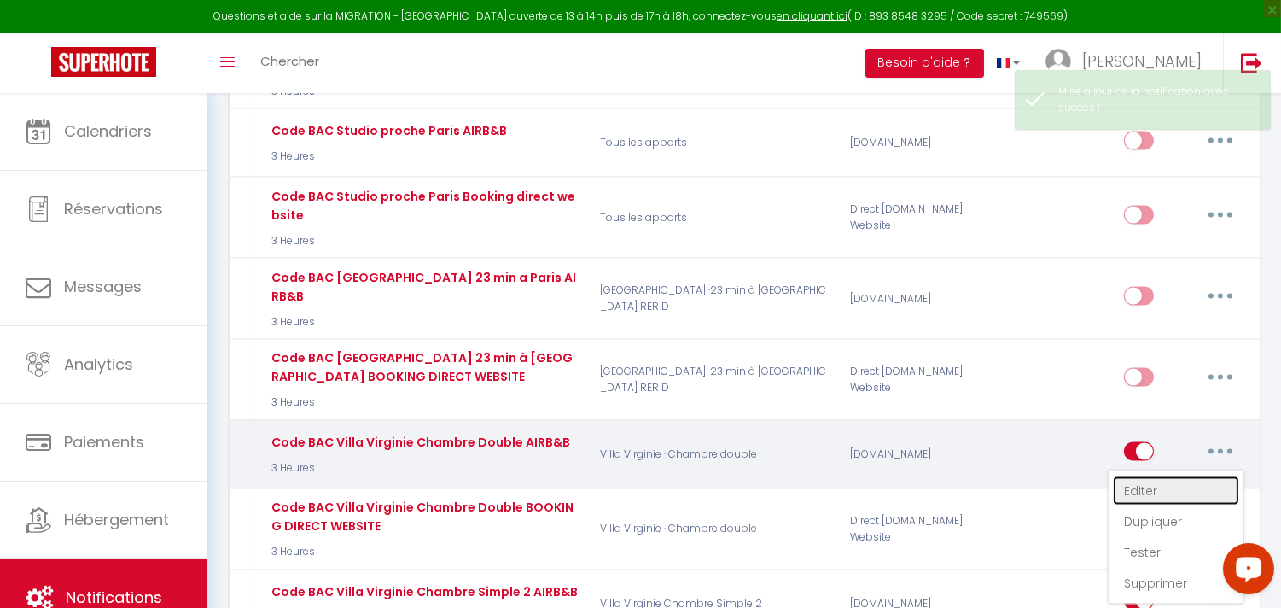
click at [1140, 476] on link "Editer" at bounding box center [1176, 490] width 126 height 29
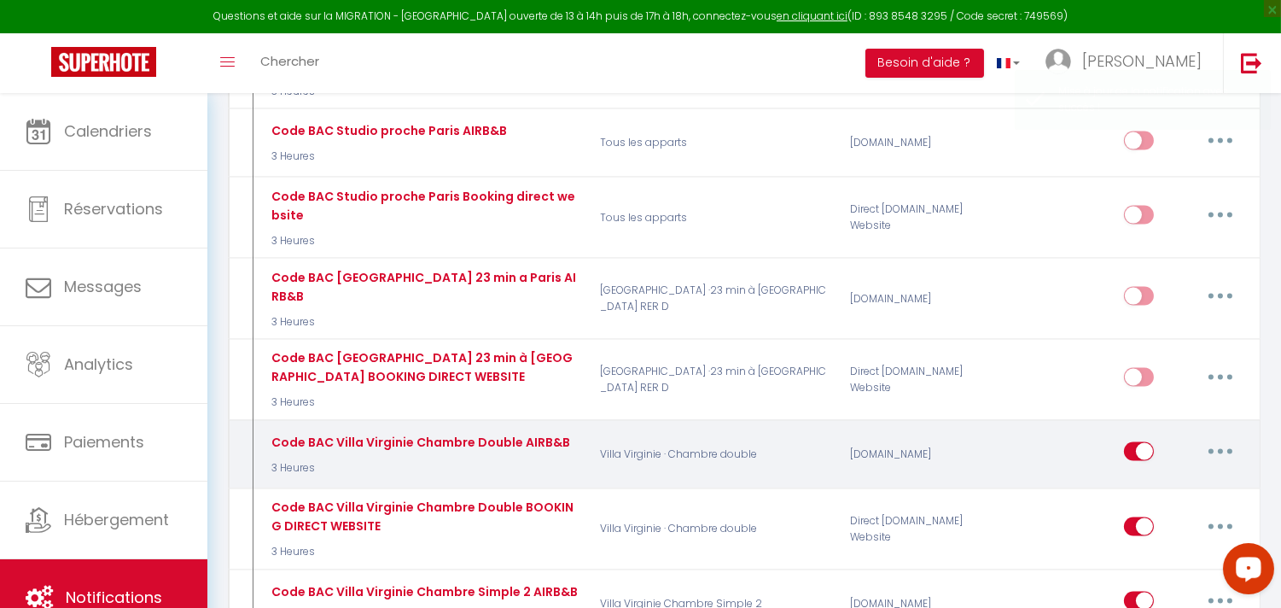
type input "Code BAC Villa Virginie Chambre Double AIRB&B"
select select "3"
select select "3 Heures"
select select "if_booking_is_paid"
checkbox input "true"
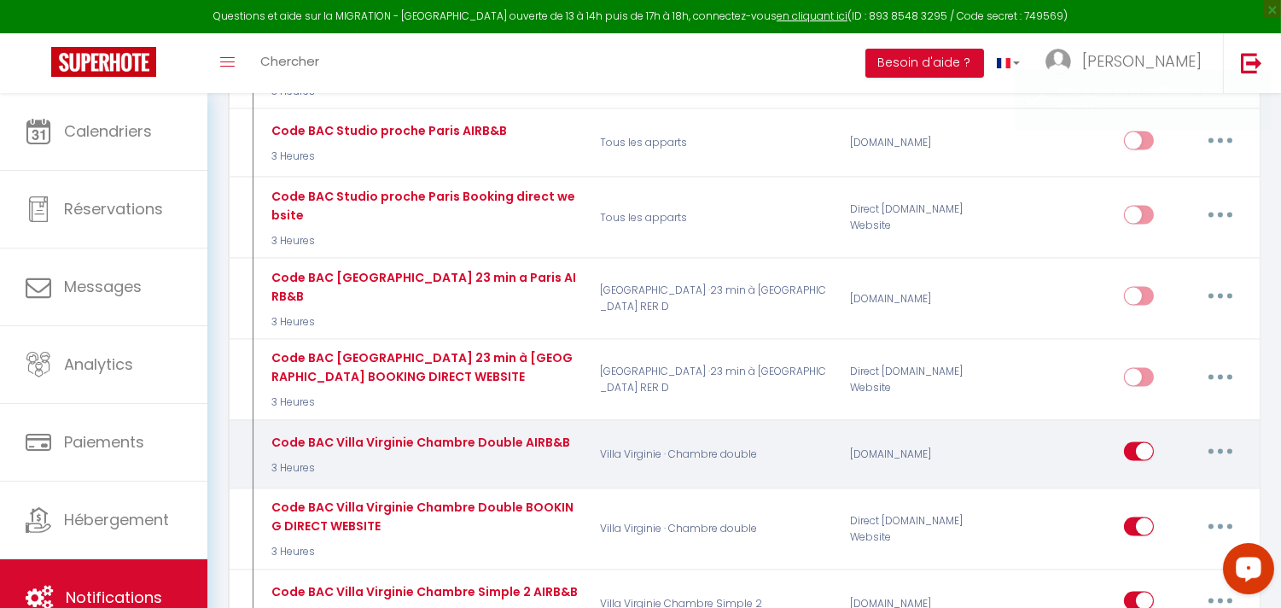
checkbox input "false"
radio input "true"
type input "code boite à clés"
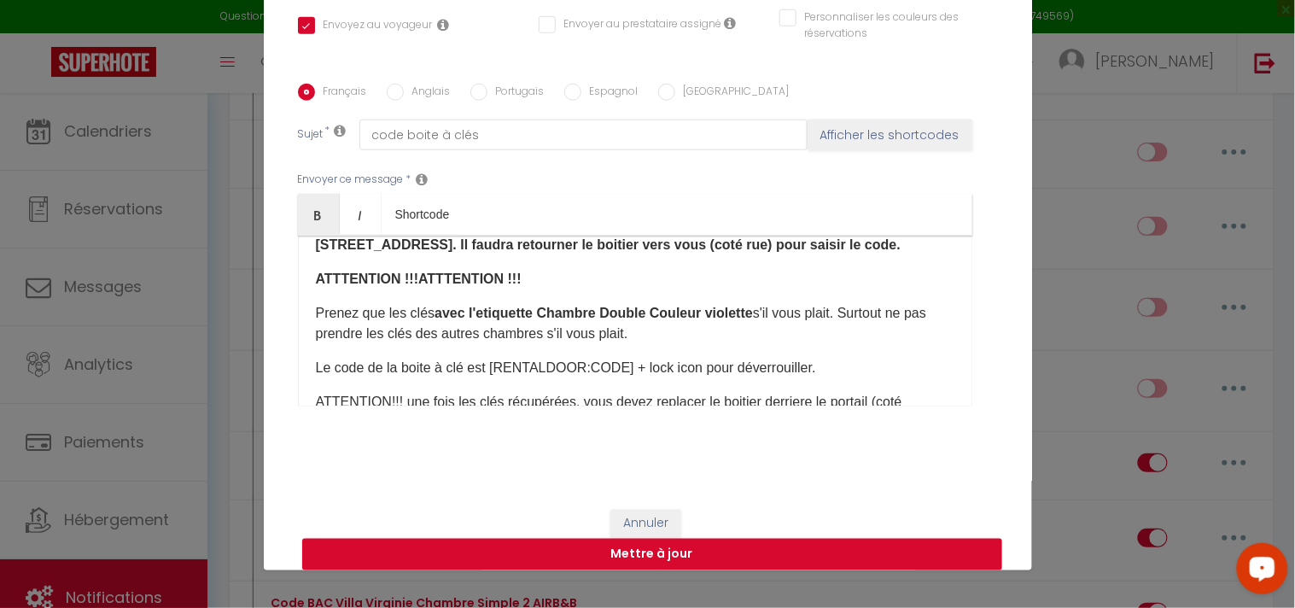
scroll to position [130, 0]
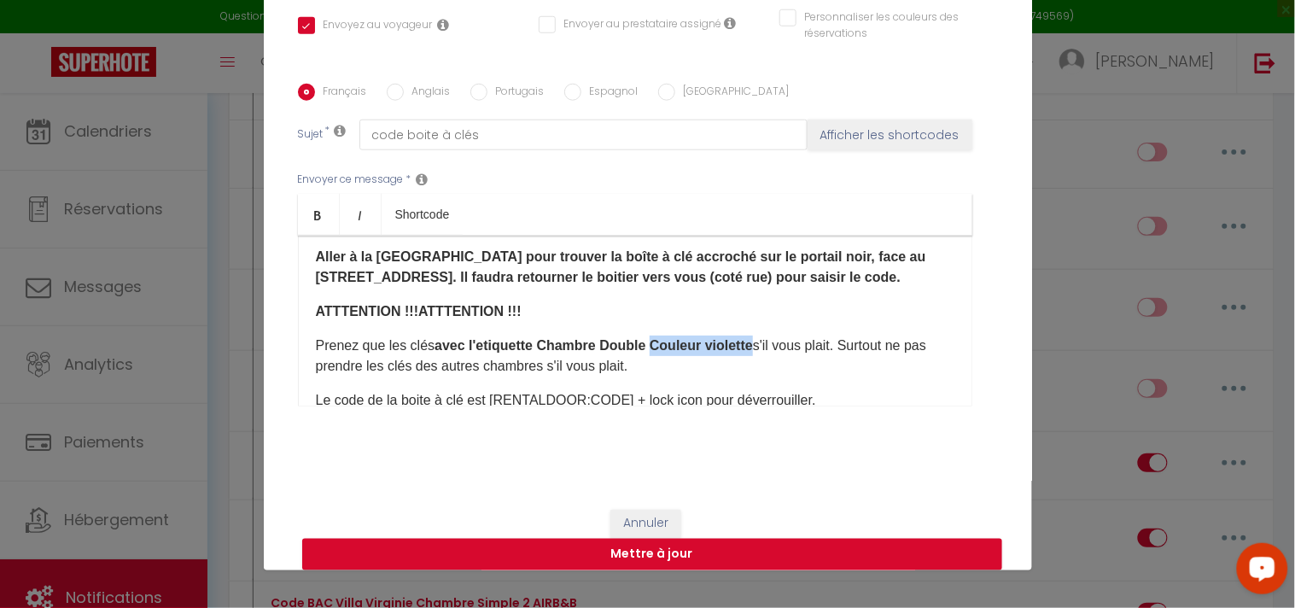
drag, startPoint x: 643, startPoint y: 341, endPoint x: 748, endPoint y: 344, distance: 105.9
click at [748, 344] on strong "avec l'etiquette Chambre Double Couleur violette" at bounding box center [593, 345] width 318 height 15
click at [534, 341] on strong "avec l'etiquette Chambre Double" at bounding box center [539, 345] width 211 height 15
click at [638, 341] on strong "avec l'etiquette Couleur violette ​ Chambre Double" at bounding box center [589, 345] width 311 height 15
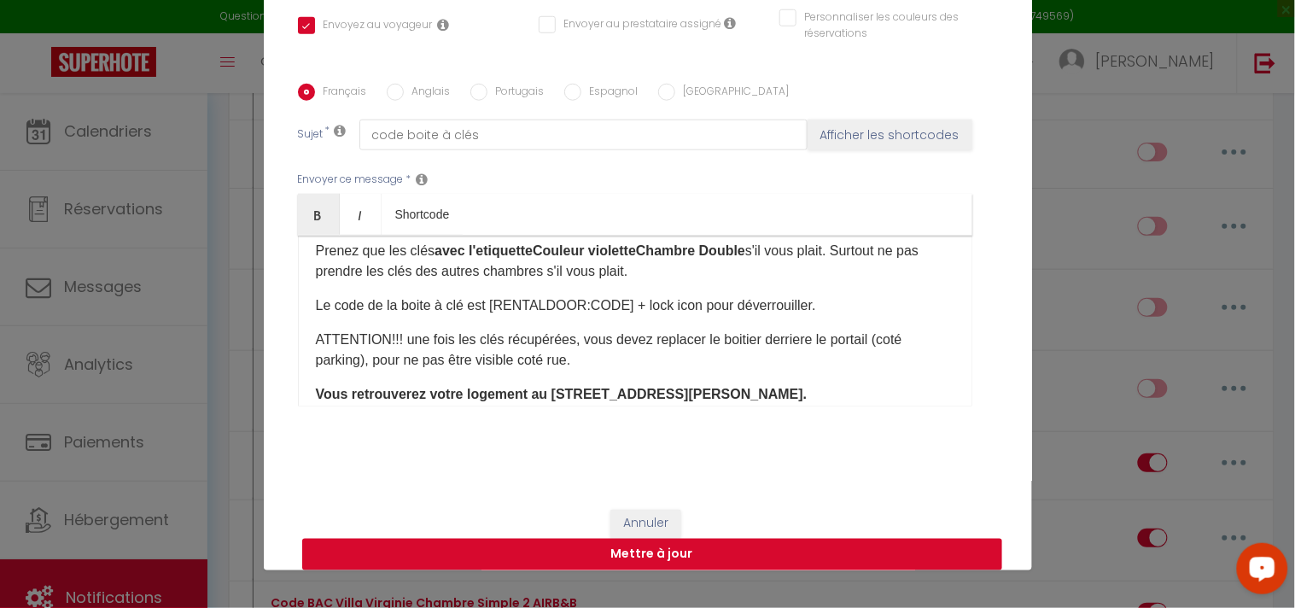
click at [633, 552] on button "Mettre à jour" at bounding box center [652, 555] width 700 height 32
checkbox input "true"
checkbox input "false"
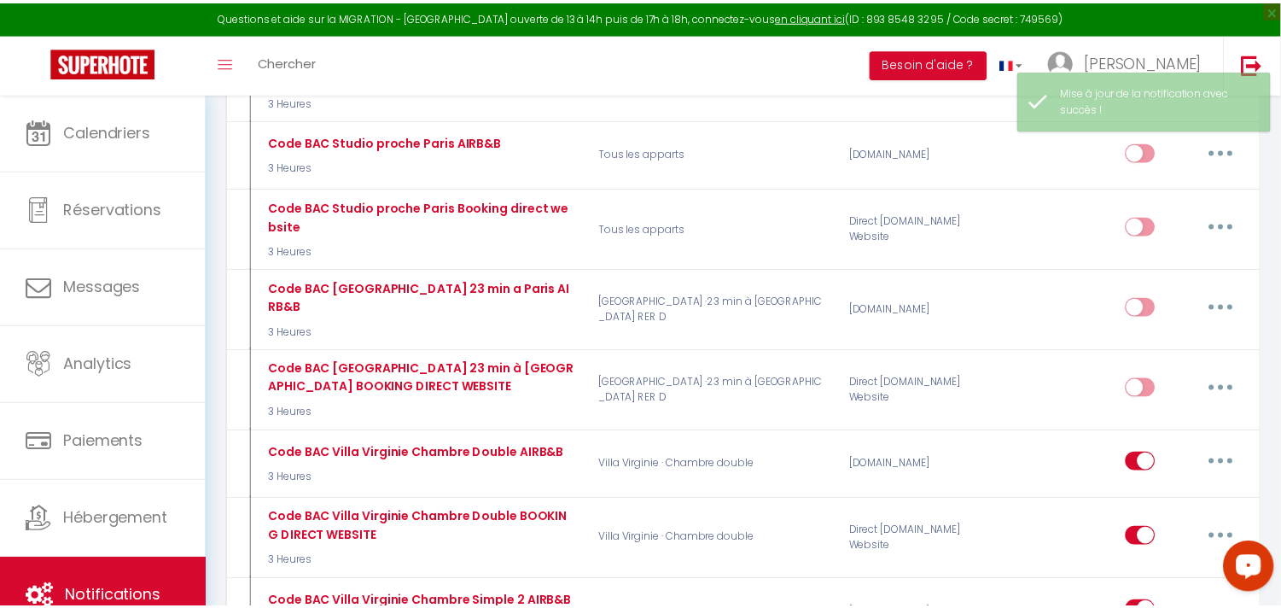
scroll to position [4836, 0]
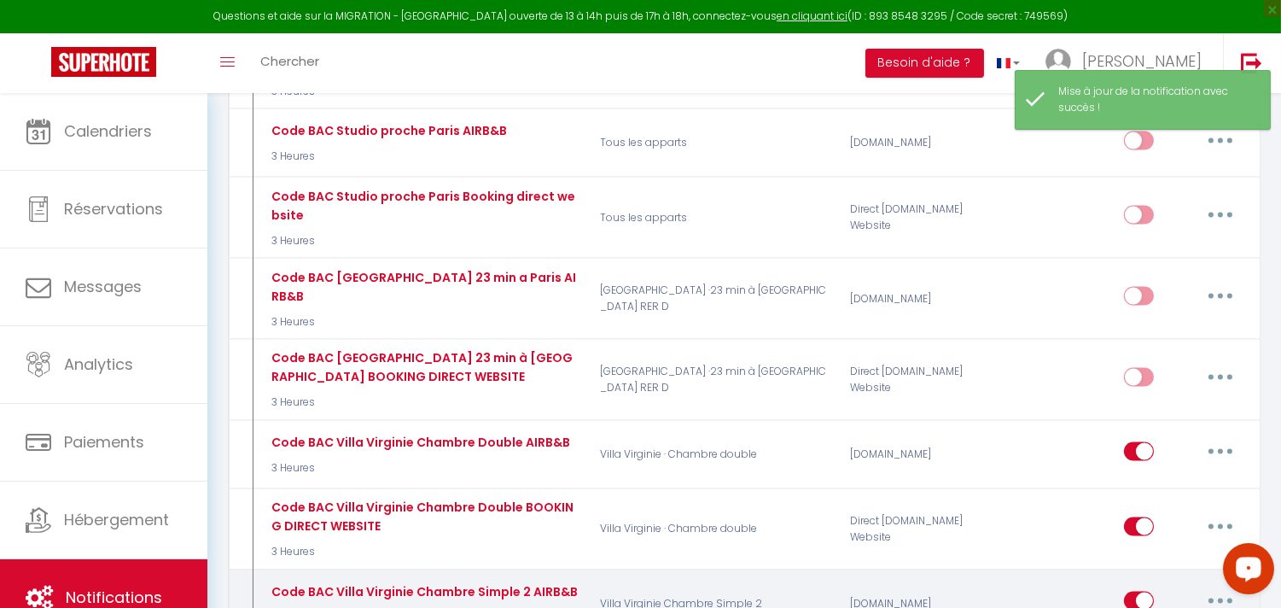
click at [1218, 587] on button "button" at bounding box center [1221, 600] width 48 height 27
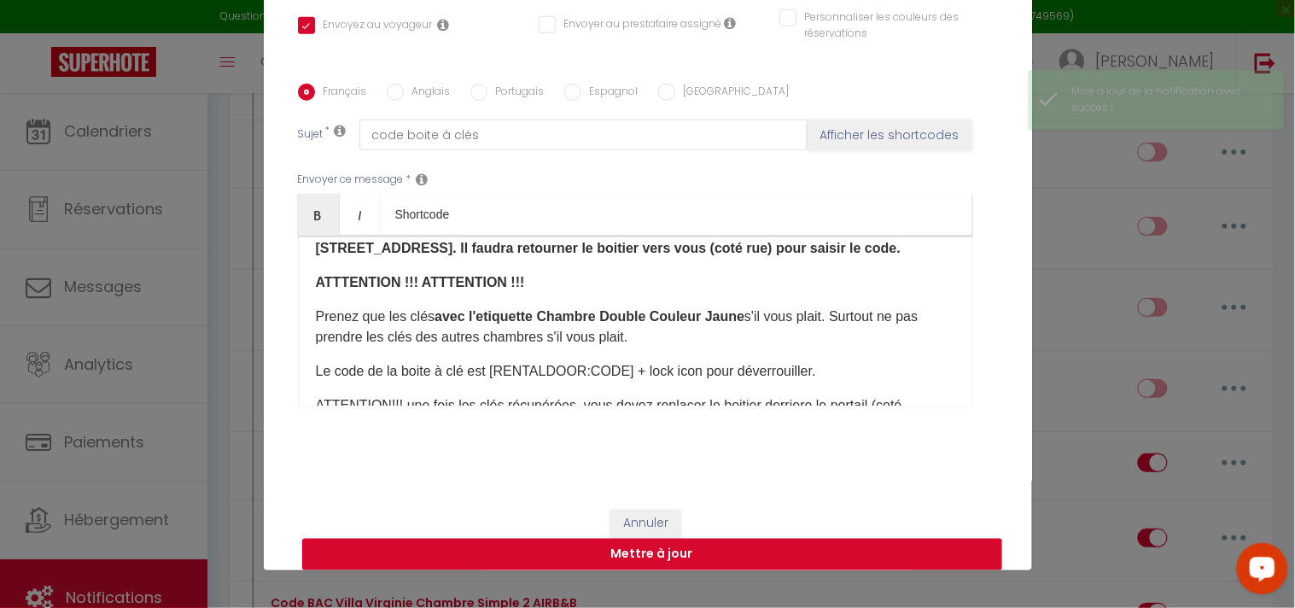
scroll to position [130, 0]
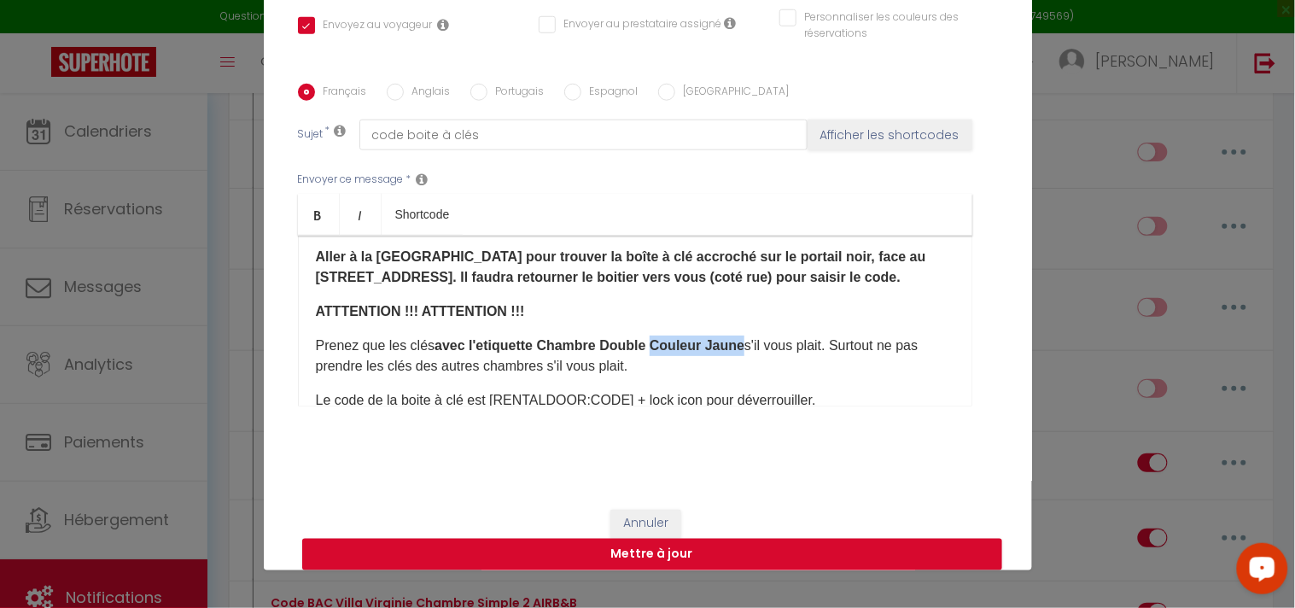
drag, startPoint x: 644, startPoint y: 341, endPoint x: 735, endPoint y: 347, distance: 90.7
click at [735, 347] on b "avec l'etiquette Chambre Double Couleur Jaune" at bounding box center [589, 345] width 310 height 15
click at [532, 346] on b "avec l'etiquette Chambre Double" at bounding box center [539, 345] width 211 height 15
click at [532, 346] on b "avec l'etiquette Couleur Jaune ​ Chambre Double" at bounding box center [585, 345] width 302 height 15
click at [661, 551] on button "Mettre à jour" at bounding box center [652, 555] width 700 height 32
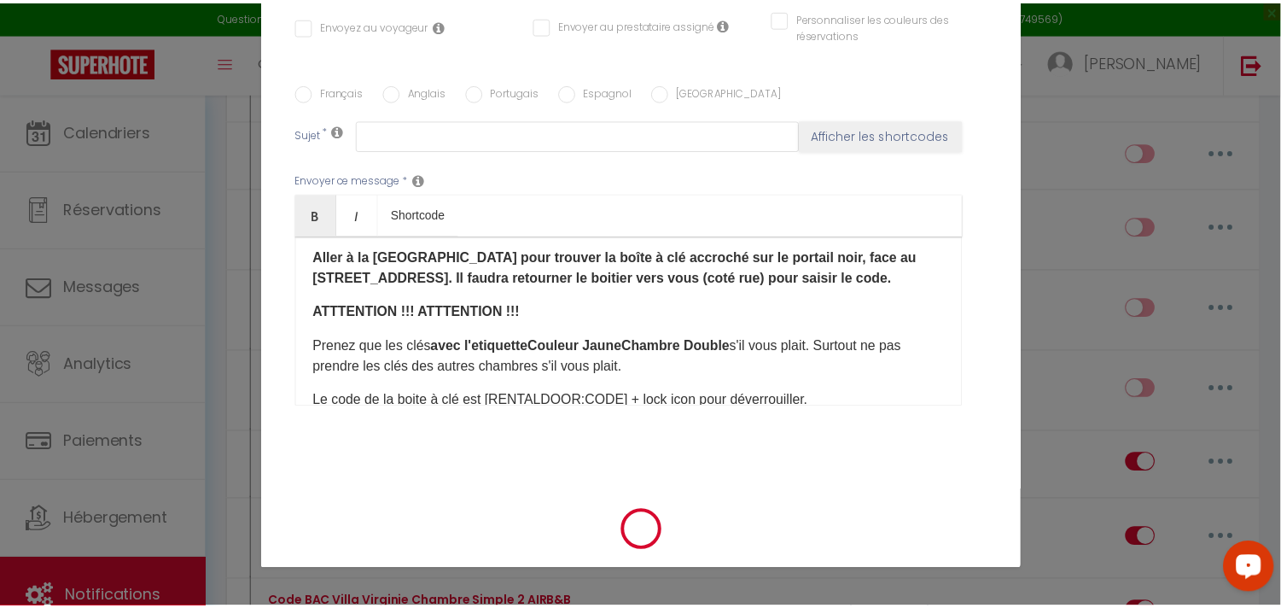
scroll to position [4836, 0]
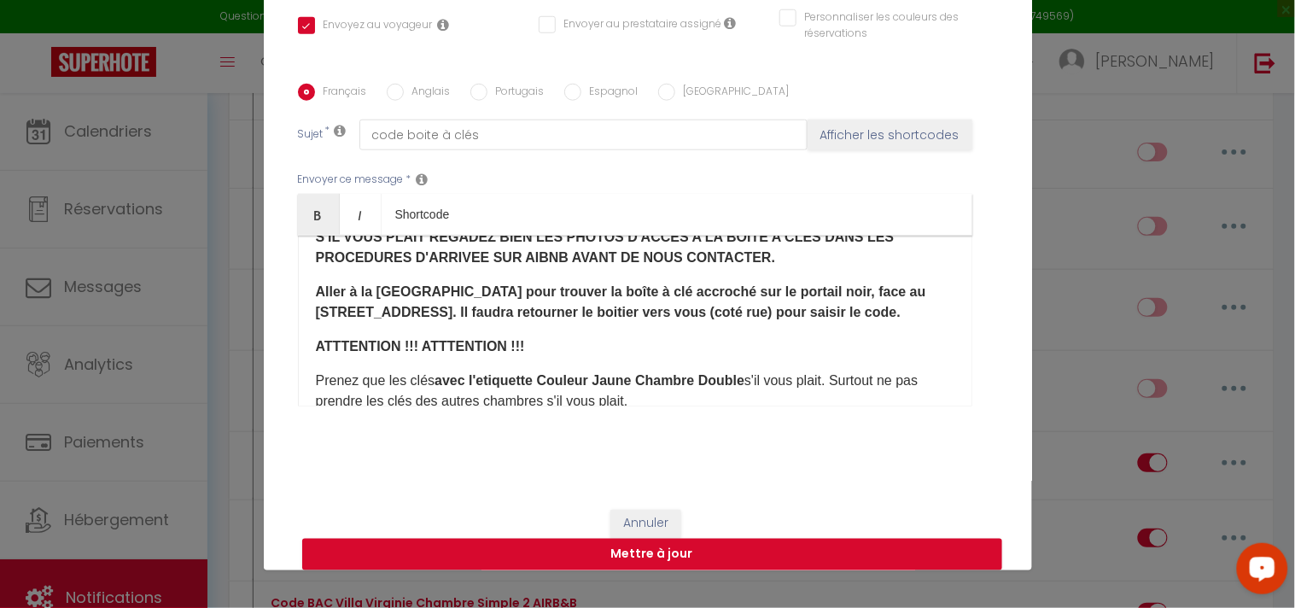
scroll to position [189, 0]
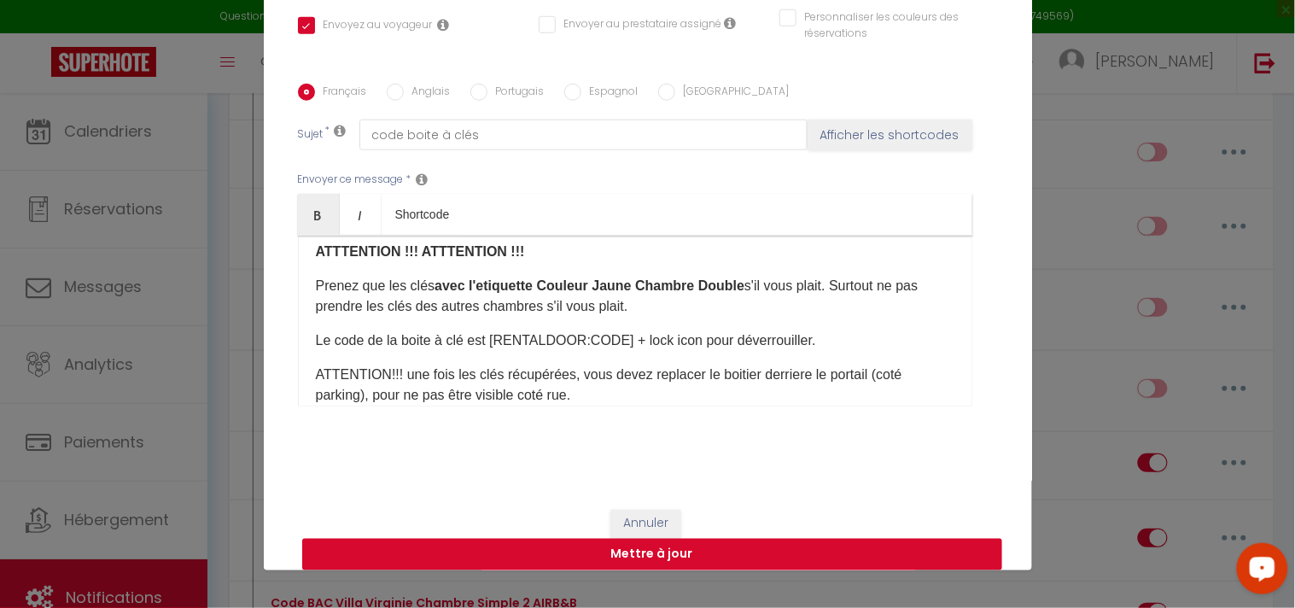
click at [646, 556] on button "Mettre à jour" at bounding box center [652, 555] width 700 height 32
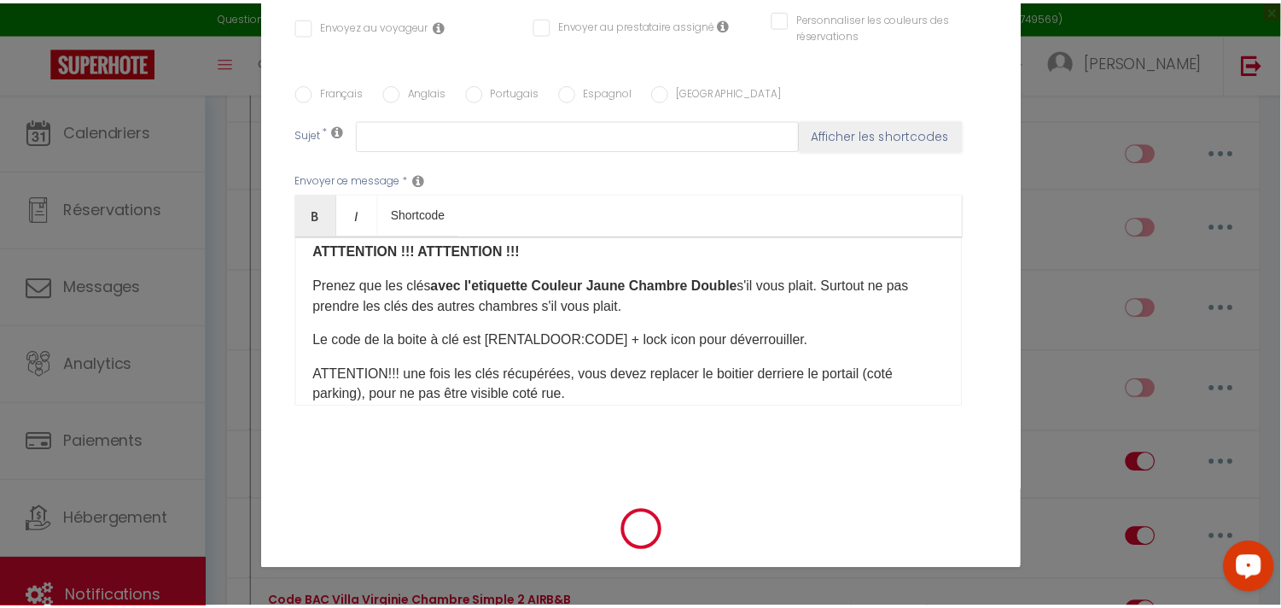
scroll to position [4836, 0]
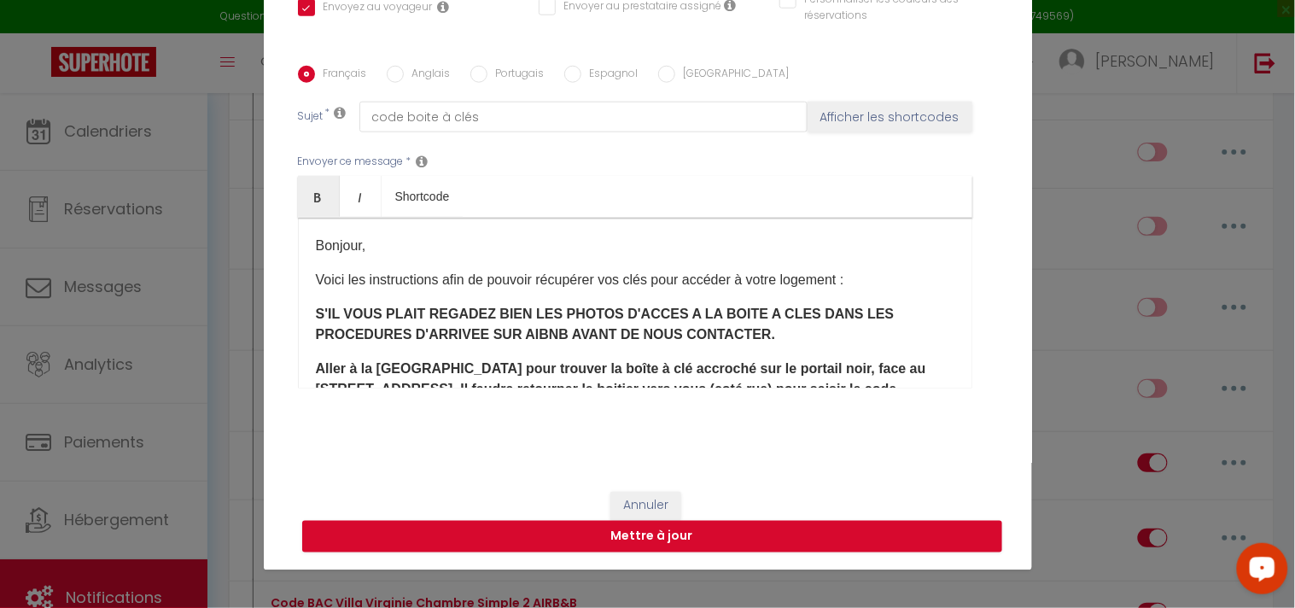
scroll to position [95, 0]
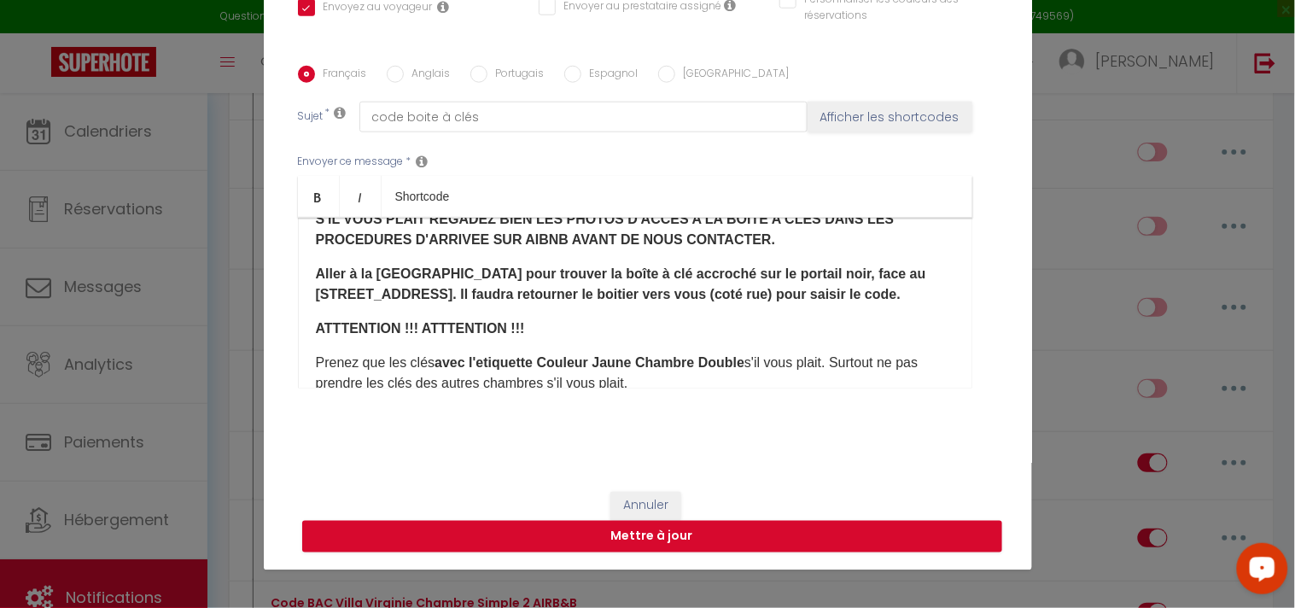
click at [687, 359] on b "avec l'etiquette Couleur Jaune ​Chambre Double" at bounding box center [589, 362] width 310 height 15
click at [653, 531] on button "Mettre à jour" at bounding box center [652, 537] width 700 height 32
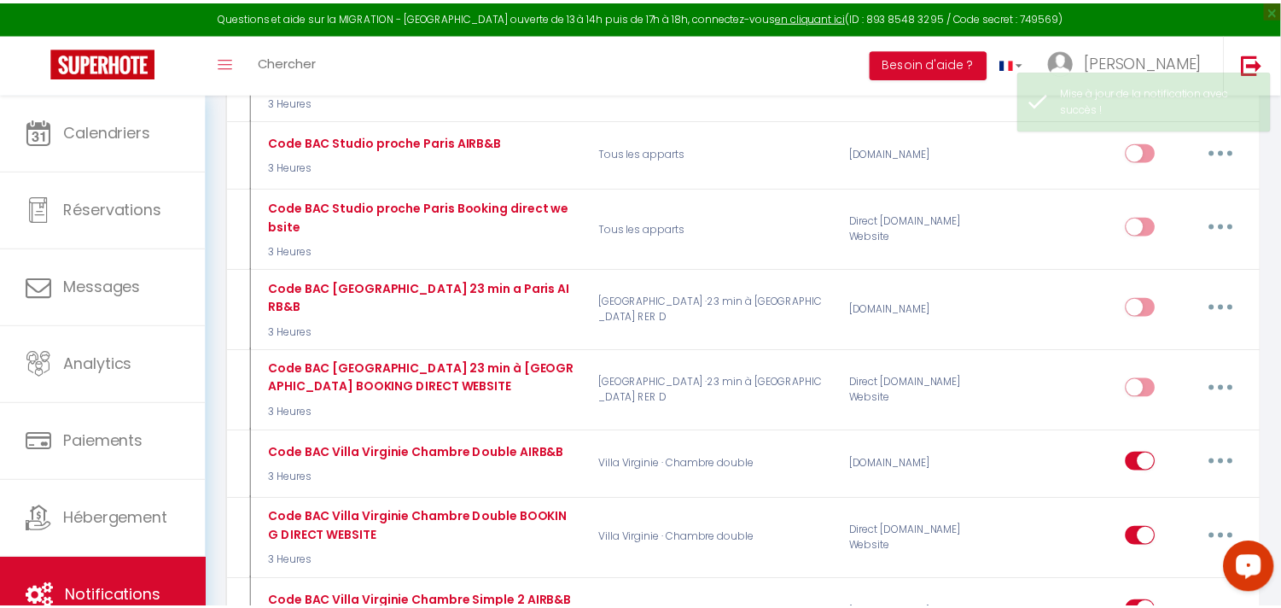
scroll to position [4836, 0]
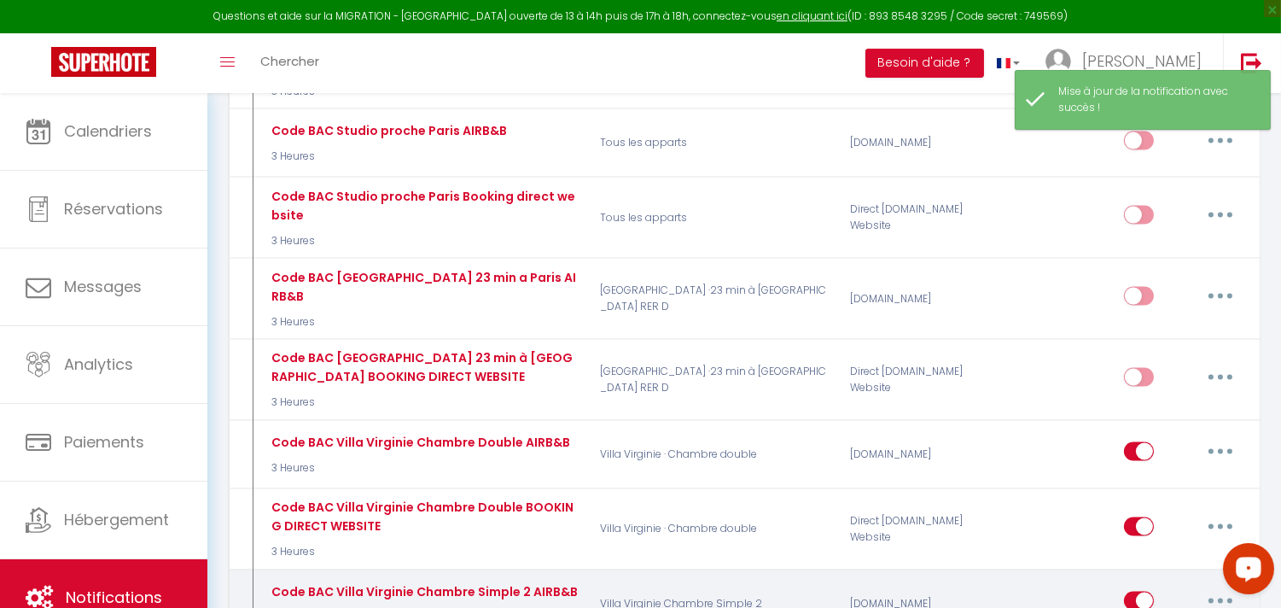
click at [1214, 587] on button "button" at bounding box center [1221, 600] width 48 height 27
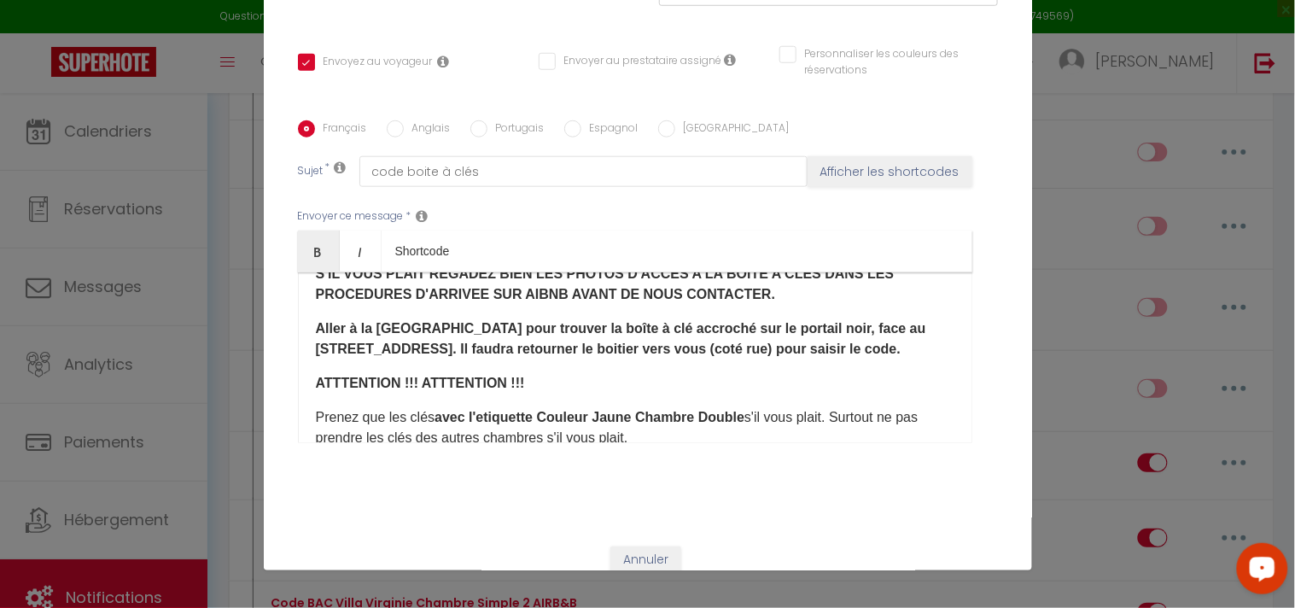
scroll to position [368, 0]
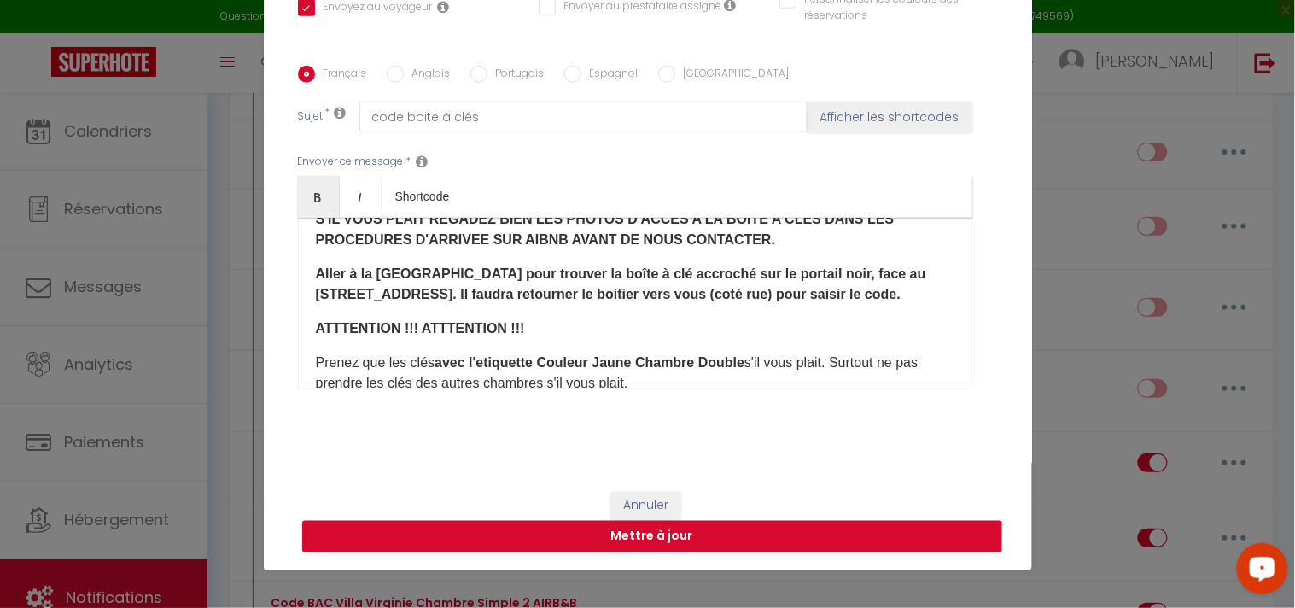
click at [694, 362] on b "avec l'etiquette Couleur Jaune​ Chambre Double" at bounding box center [589, 362] width 310 height 15
click at [663, 535] on button "Mettre à jour" at bounding box center [652, 537] width 700 height 32
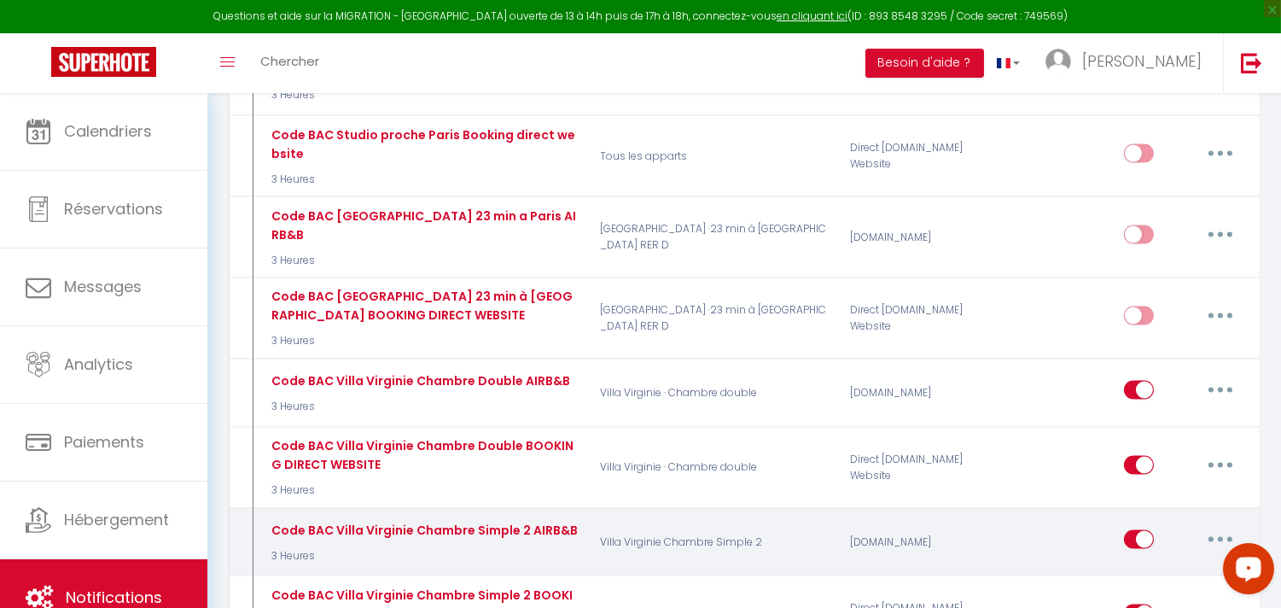
scroll to position [4930, 0]
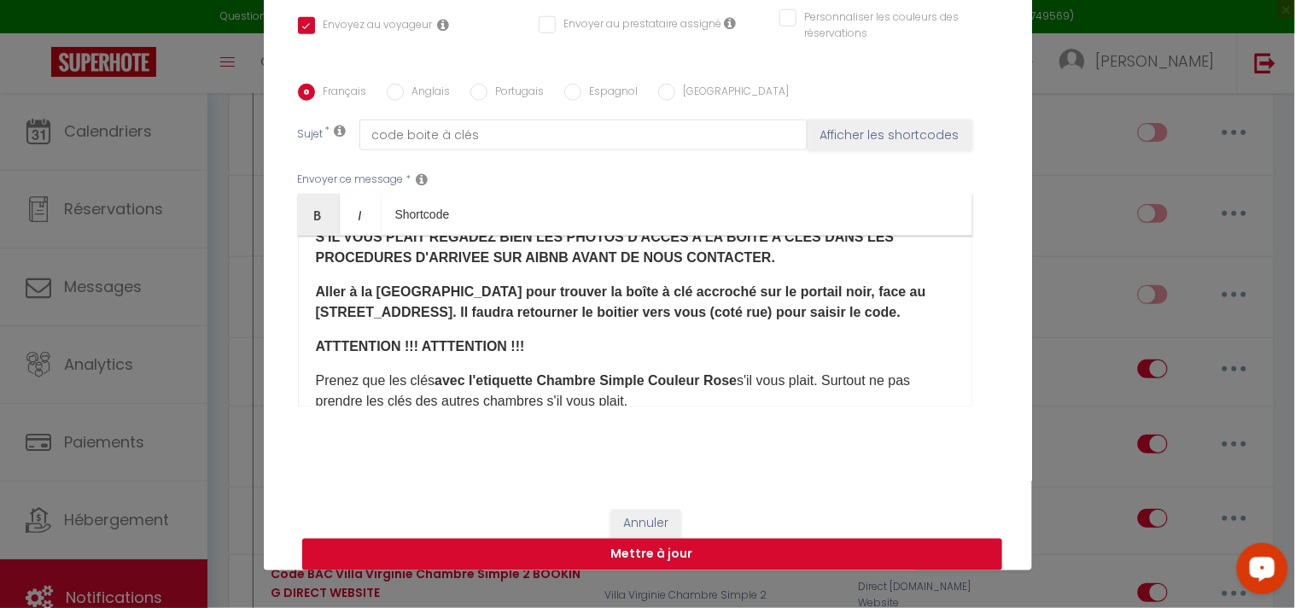
scroll to position [189, 0]
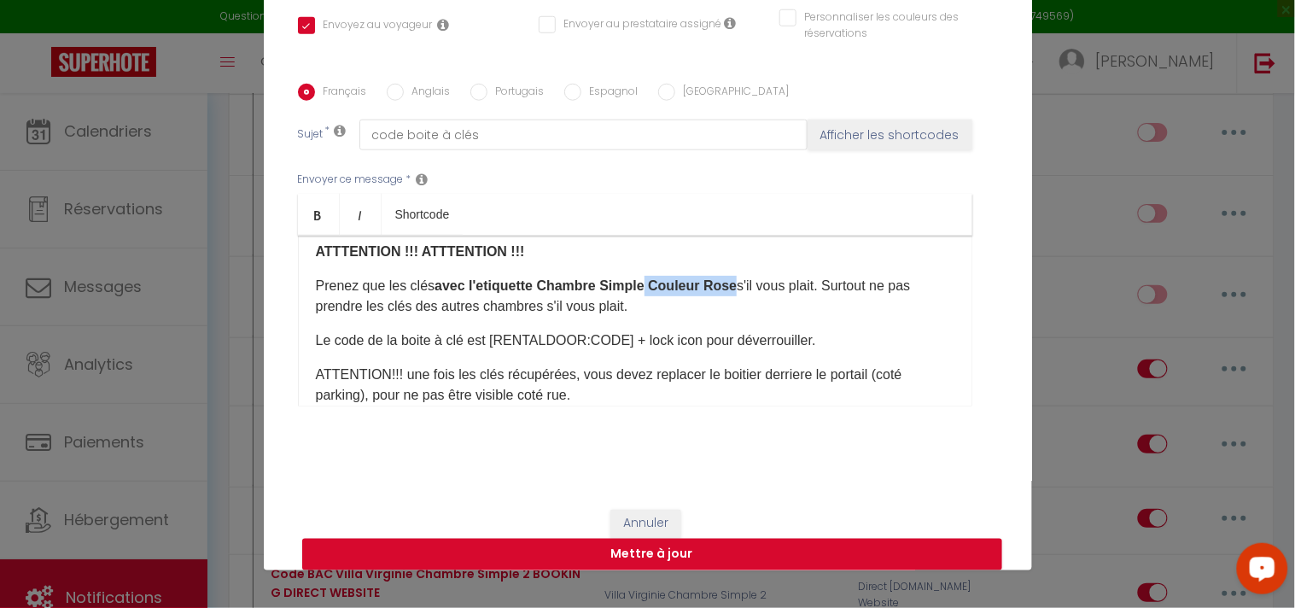
drag, startPoint x: 636, startPoint y: 283, endPoint x: 727, endPoint y: 280, distance: 91.4
click at [727, 280] on b "avec l'etiquette Chambre Simple Couleur Rose" at bounding box center [585, 285] width 302 height 15
click at [526, 285] on b "avec l'etiquette Chambre Simple" at bounding box center [539, 285] width 210 height 15
click at [533, 278] on b "avec l'etiquette Couleur Rose ​ Chambre Simple" at bounding box center [581, 285] width 294 height 15
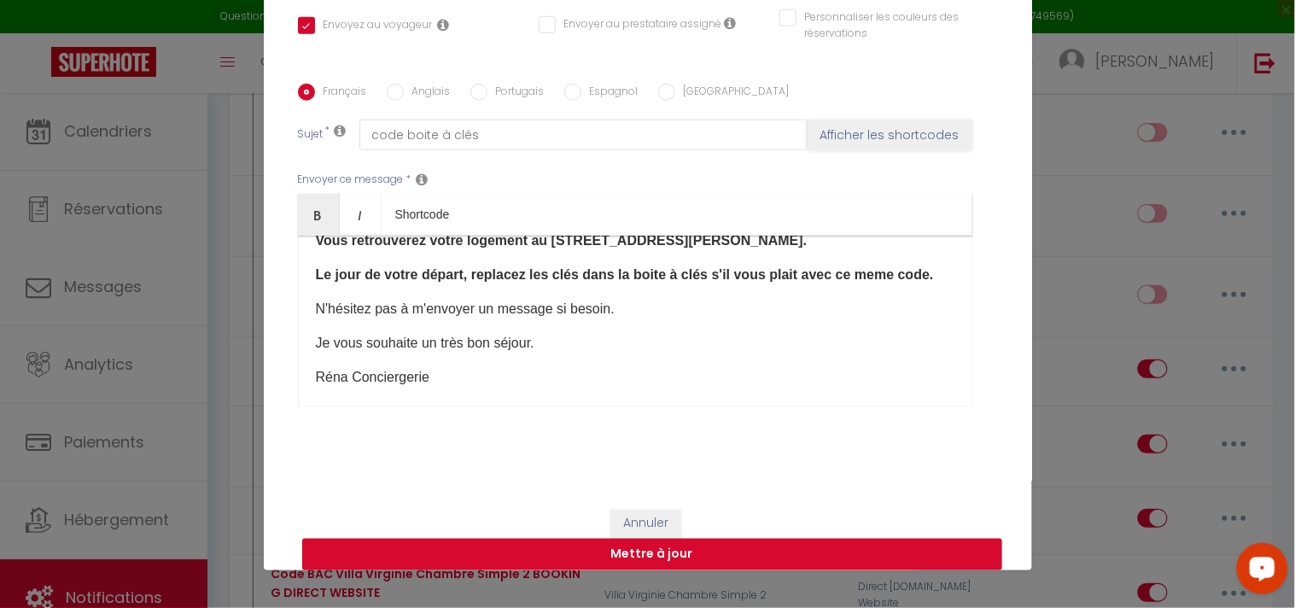
scroll to position [379, 0]
click at [711, 560] on button "Mettre à jour" at bounding box center [652, 555] width 700 height 32
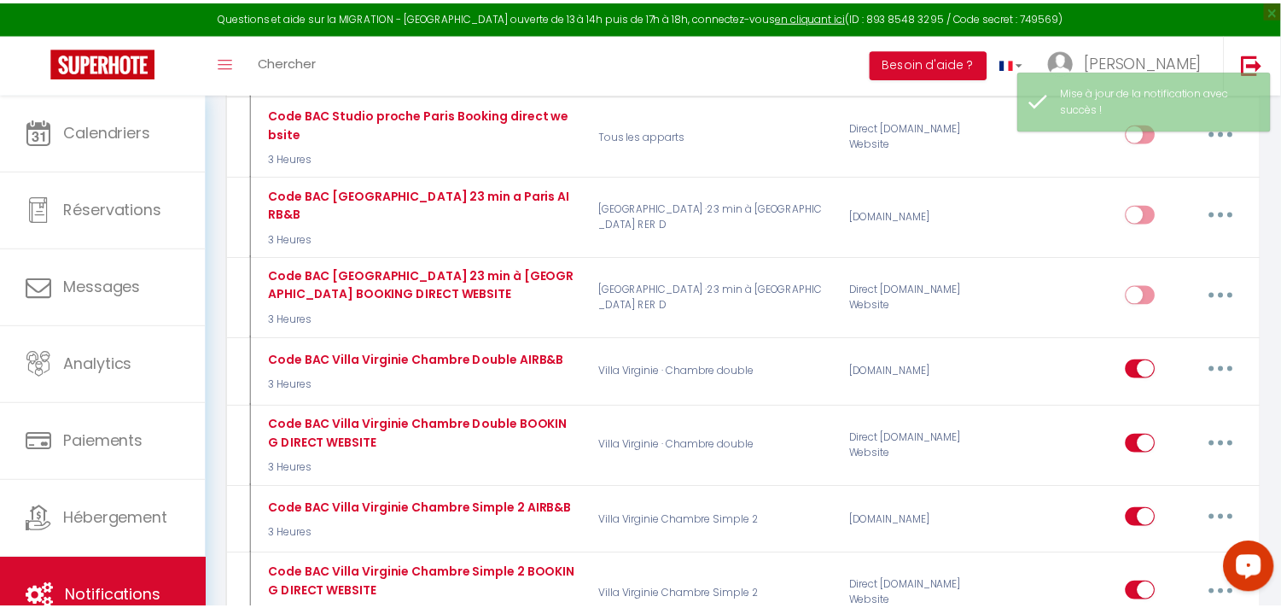
scroll to position [4930, 0]
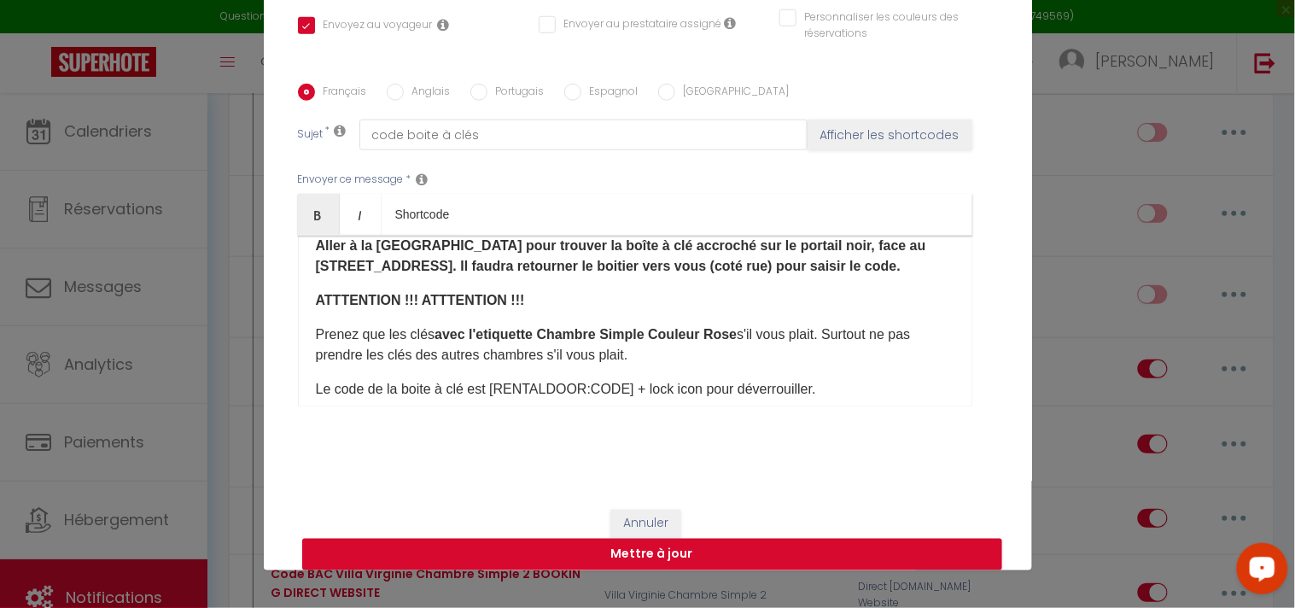
scroll to position [95, 0]
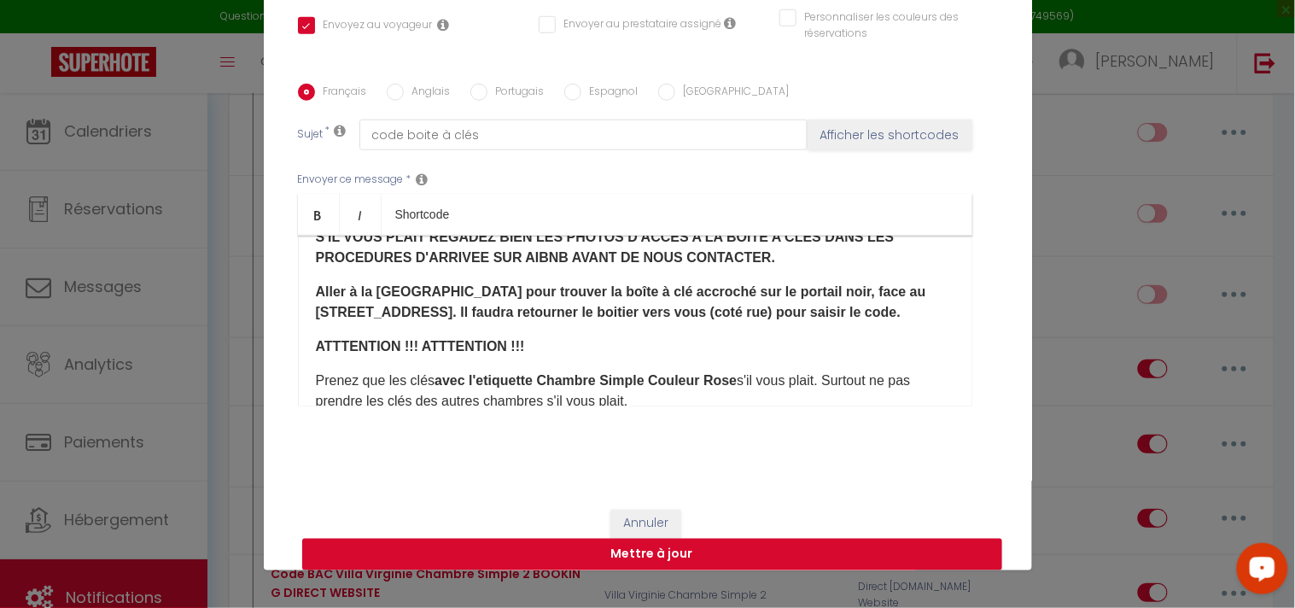
drag, startPoint x: 643, startPoint y: 382, endPoint x: 729, endPoint y: 385, distance: 86.2
click at [729, 385] on b "avec l'etiquette Chambre Simple Couleur Rose" at bounding box center [585, 380] width 302 height 15
click at [529, 380] on b "avec l'etiquette Chambre Simple" at bounding box center [539, 380] width 210 height 15
click at [532, 376] on b "avec l'etiquette Couleur Rose ​ Chambre Simple" at bounding box center [581, 380] width 294 height 15
click at [625, 381] on b "avec l'etiquette Couleur Rose ​ Chambre Simple" at bounding box center [581, 380] width 294 height 15
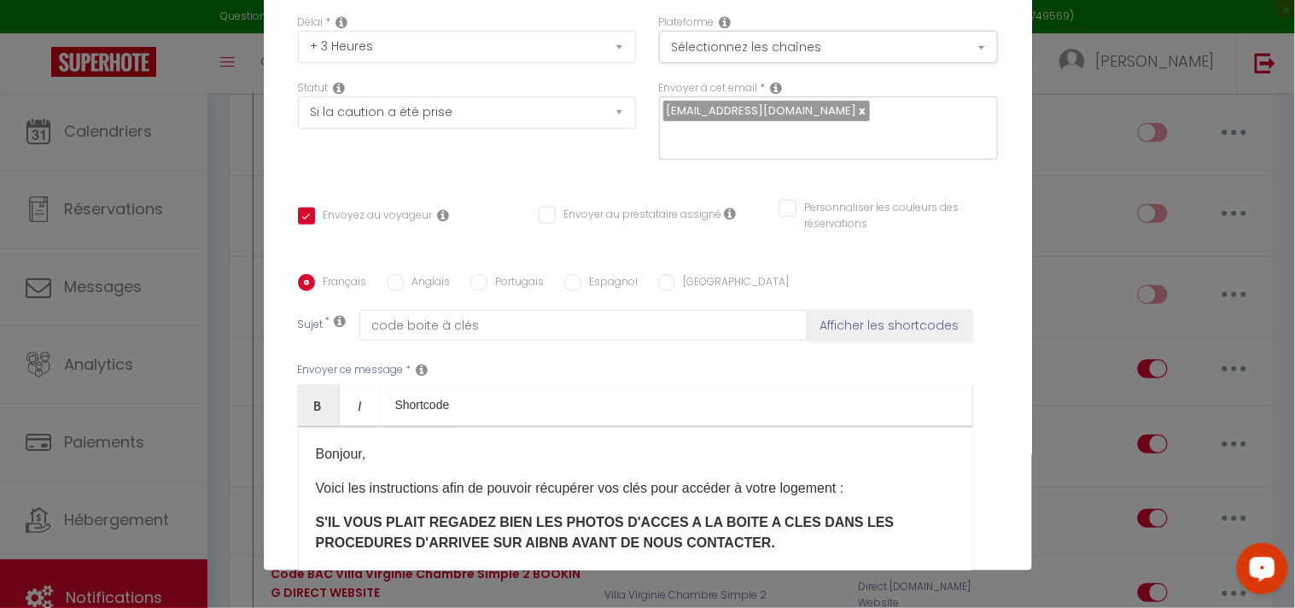
scroll to position [65, 0]
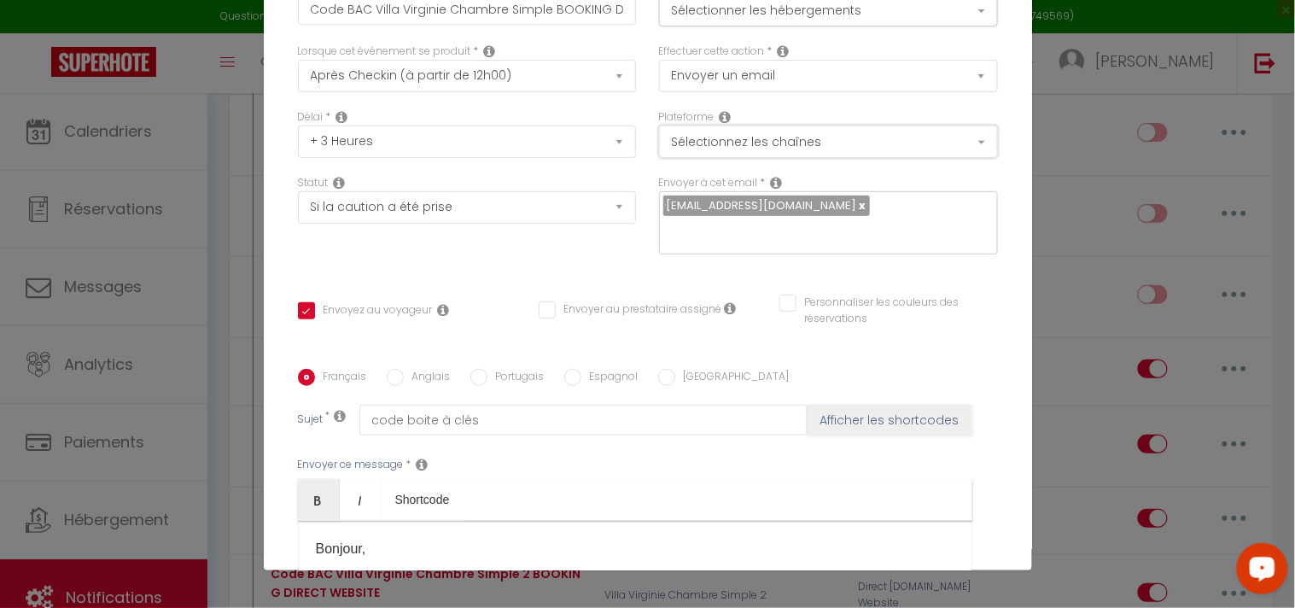
click at [865, 137] on button "Sélectionnez les chaînes" at bounding box center [828, 141] width 339 height 32
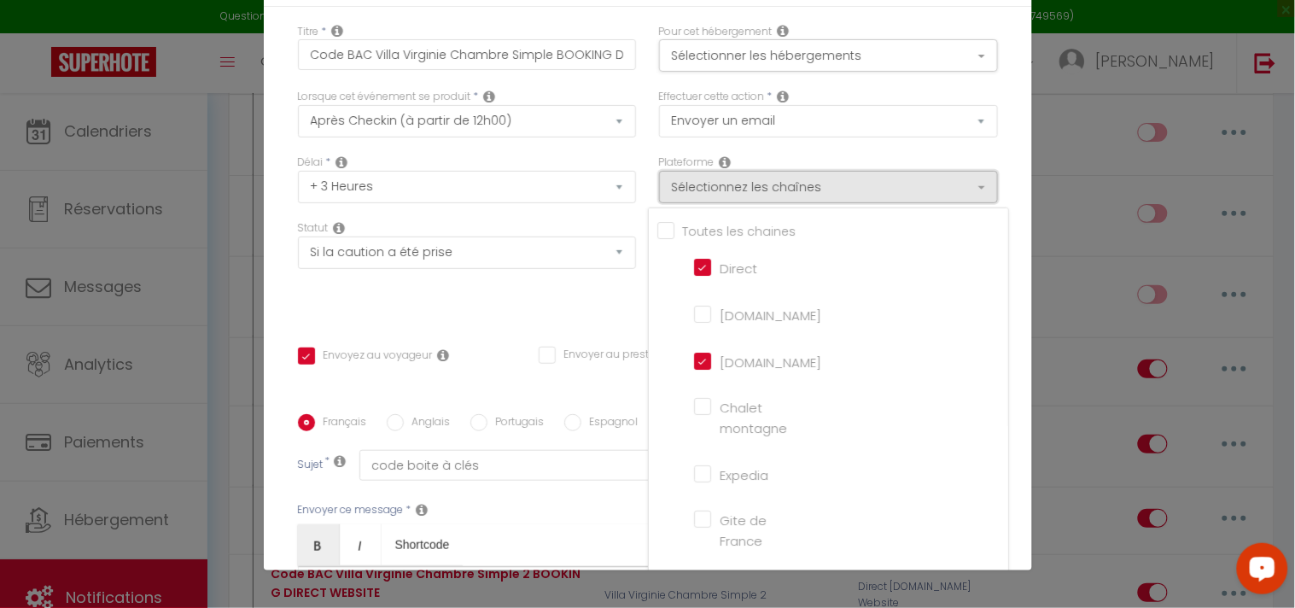
scroll to position [0, 0]
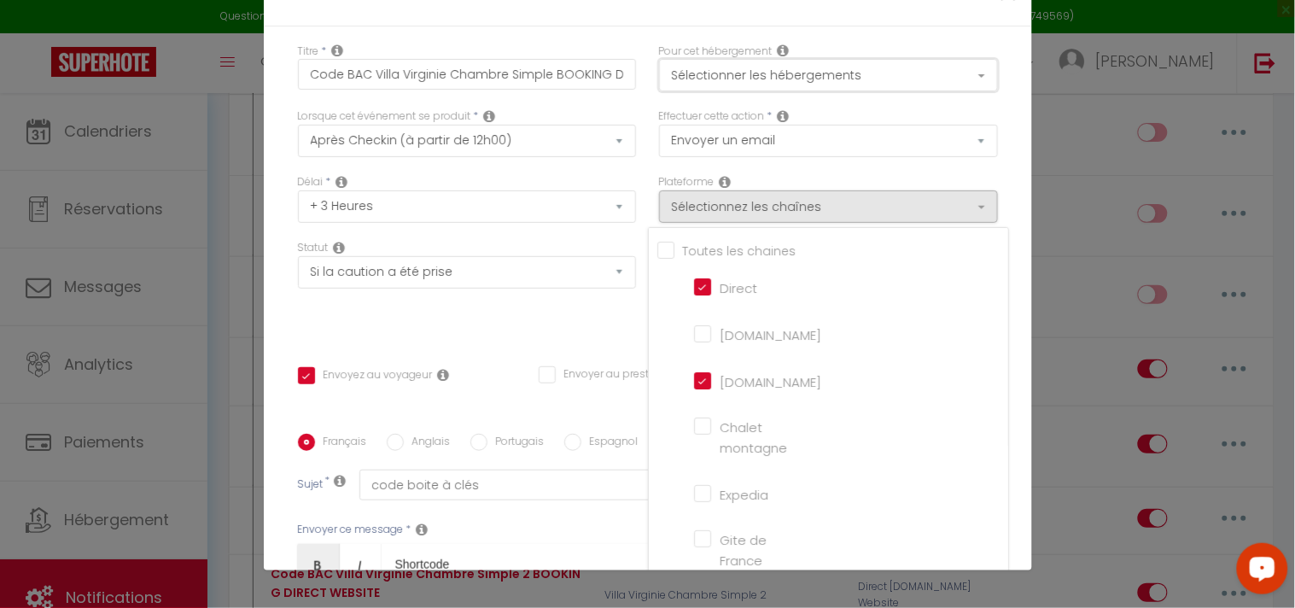
click at [795, 78] on button "Sélectionner les hébergements" at bounding box center [828, 75] width 339 height 32
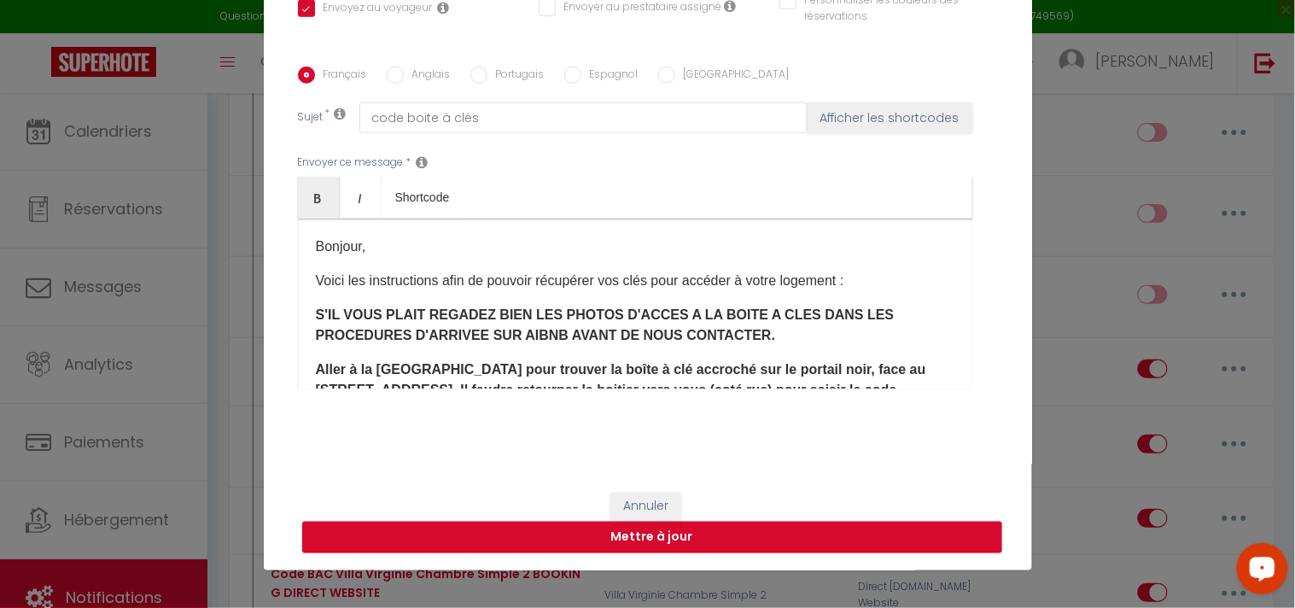
scroll to position [368, 0]
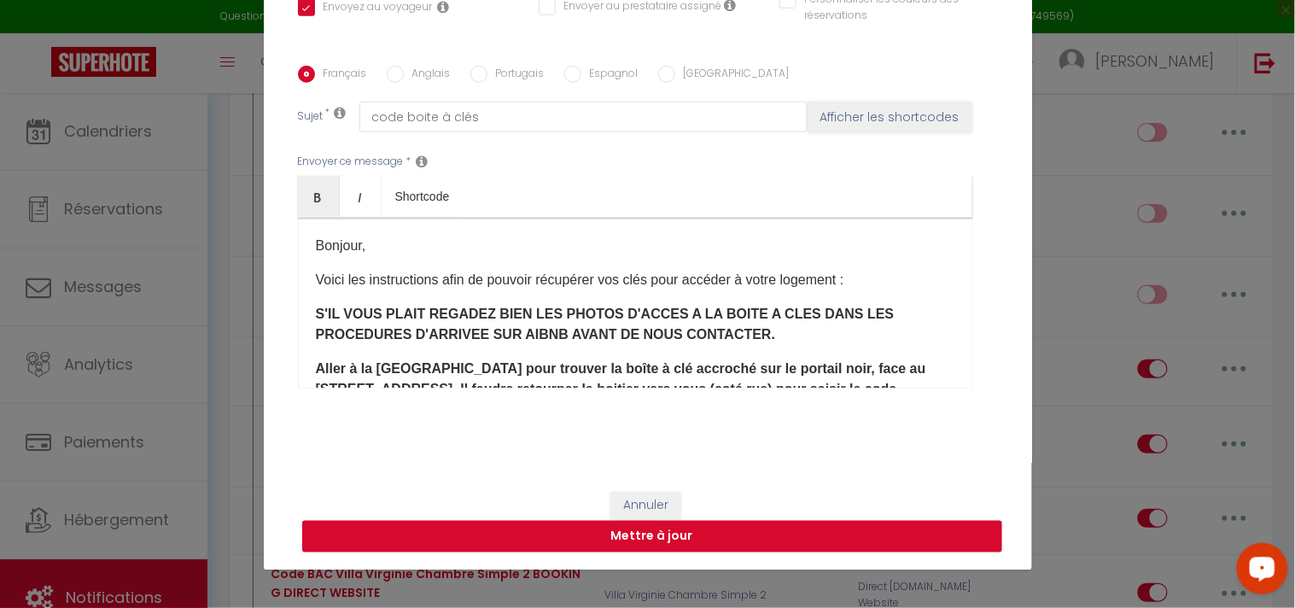
click at [617, 533] on button "Mettre à jour" at bounding box center [652, 537] width 700 height 32
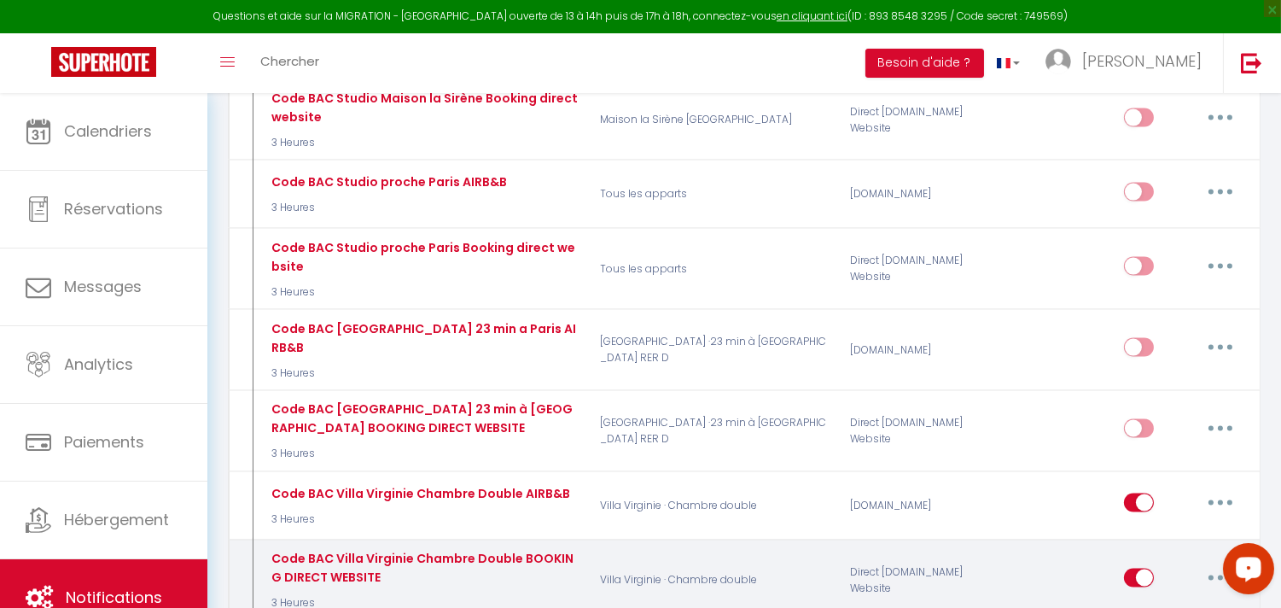
scroll to position [4741, 0]
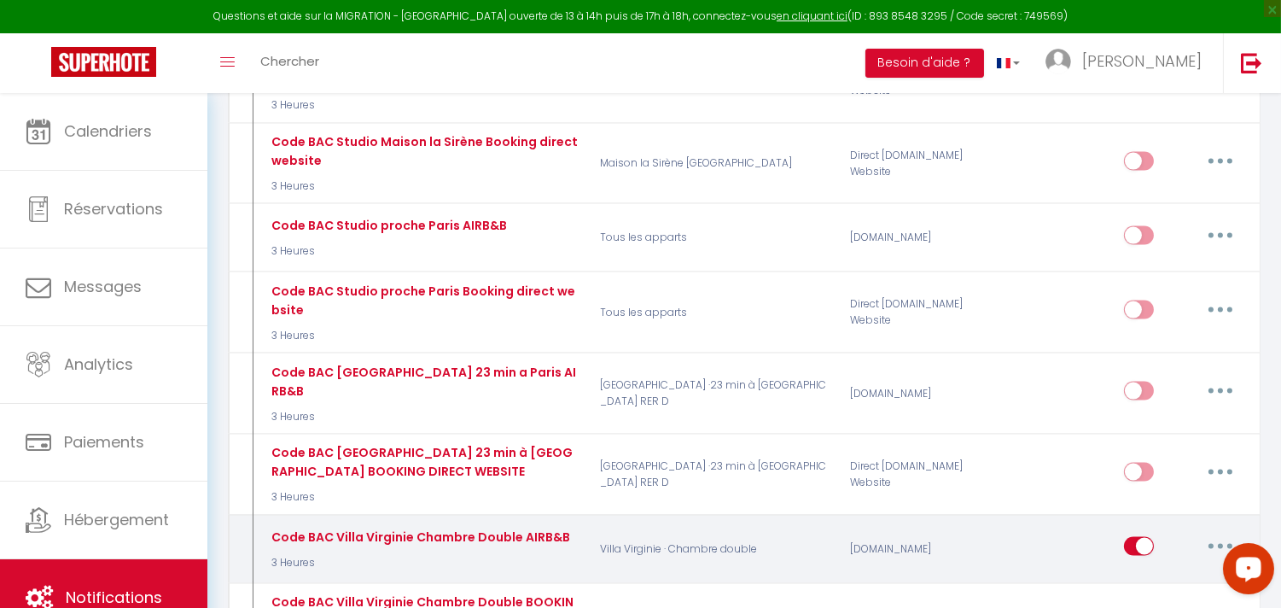
click at [1224, 533] on button "button" at bounding box center [1221, 546] width 48 height 27
click at [1156, 571] on link "Editer" at bounding box center [1176, 585] width 126 height 29
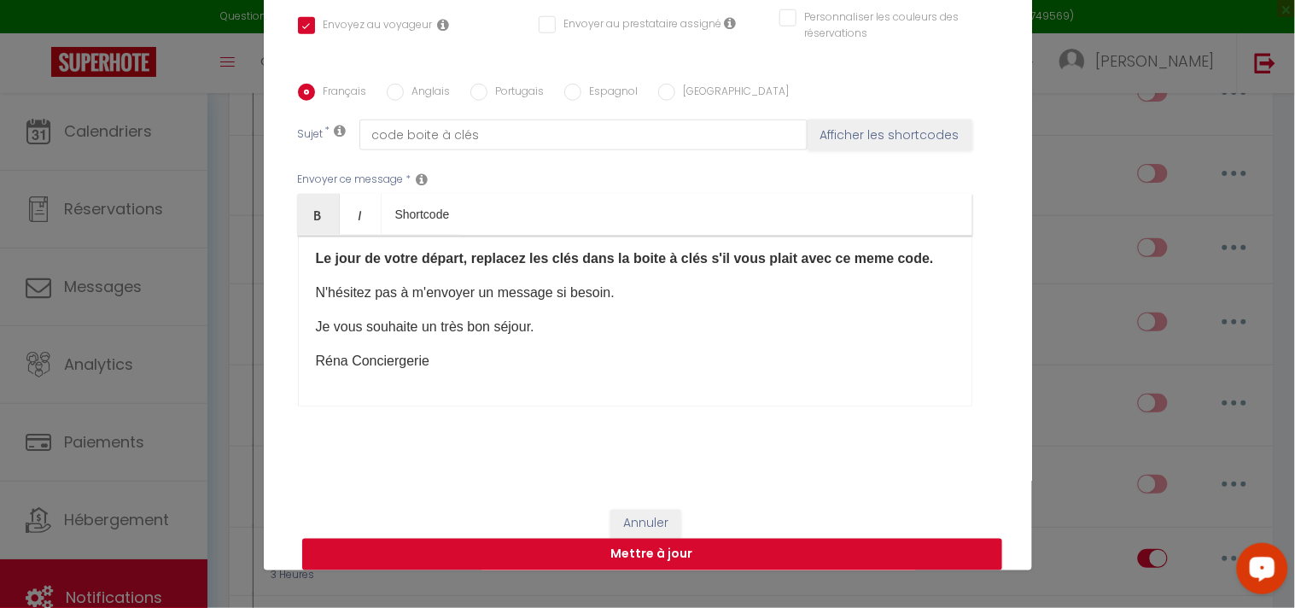
scroll to position [414, 0]
click at [641, 556] on button "Mettre à jour" at bounding box center [652, 555] width 700 height 32
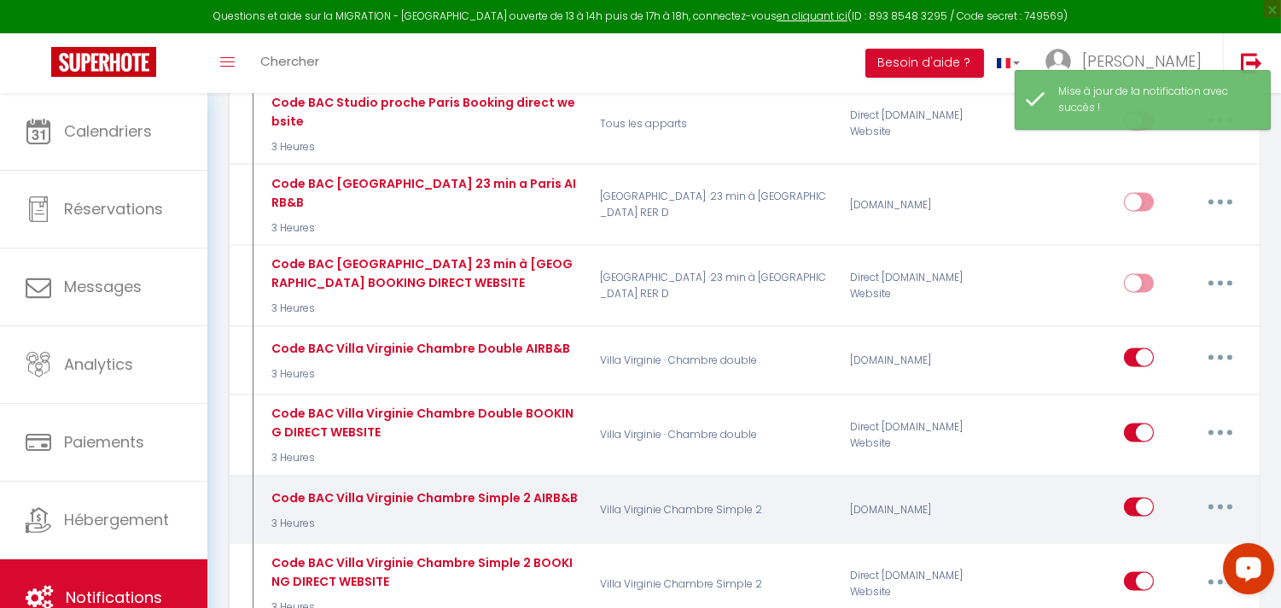
scroll to position [4930, 0]
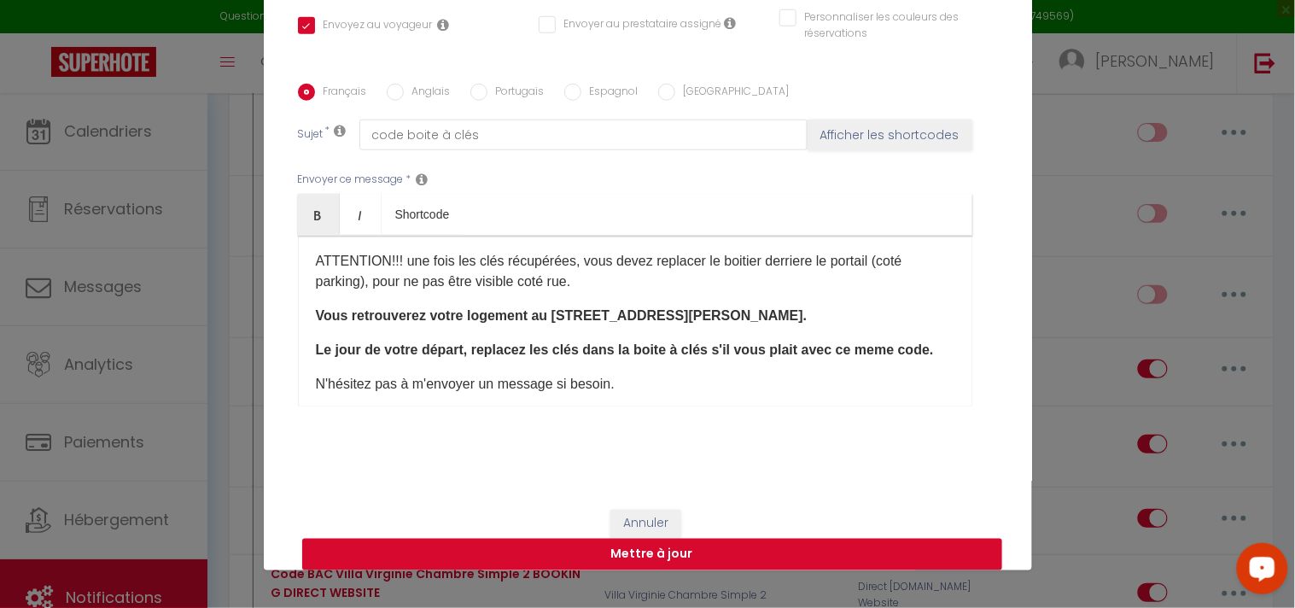
scroll to position [319, 0]
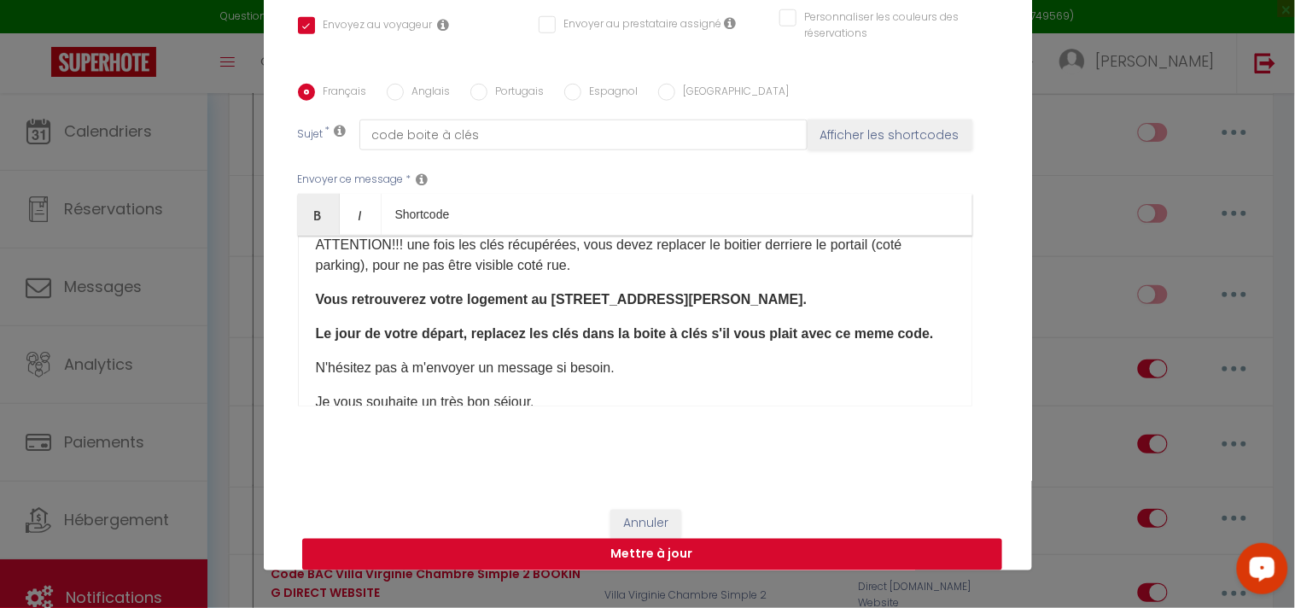
click at [697, 556] on button "Mettre à jour" at bounding box center [652, 555] width 700 height 32
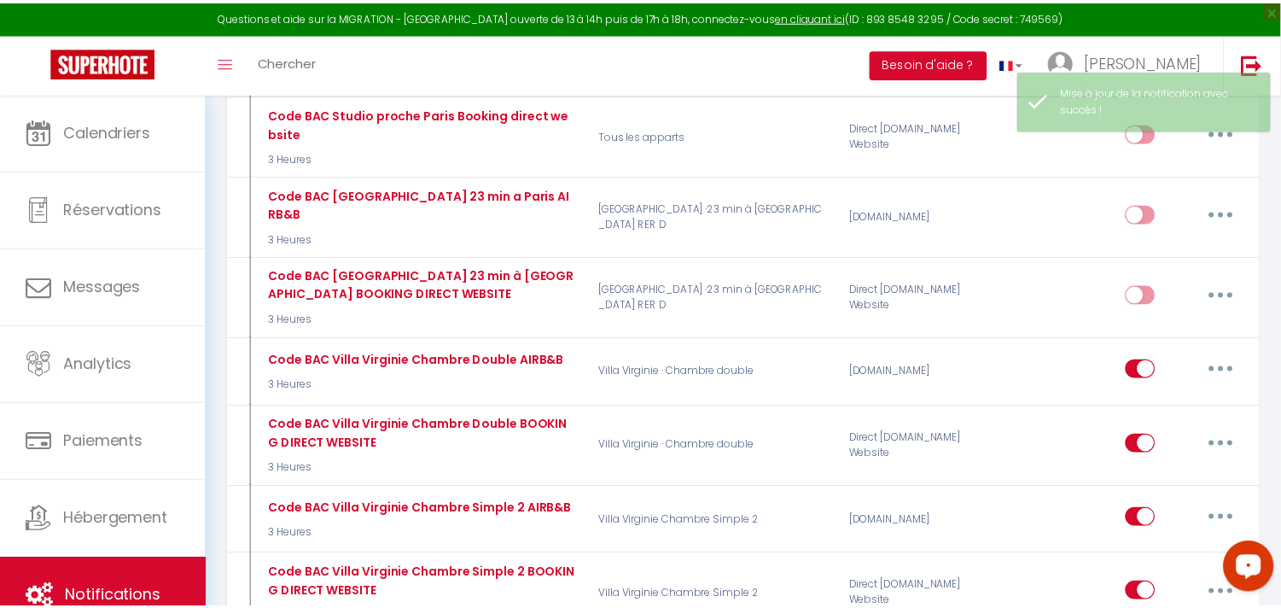
scroll to position [4930, 0]
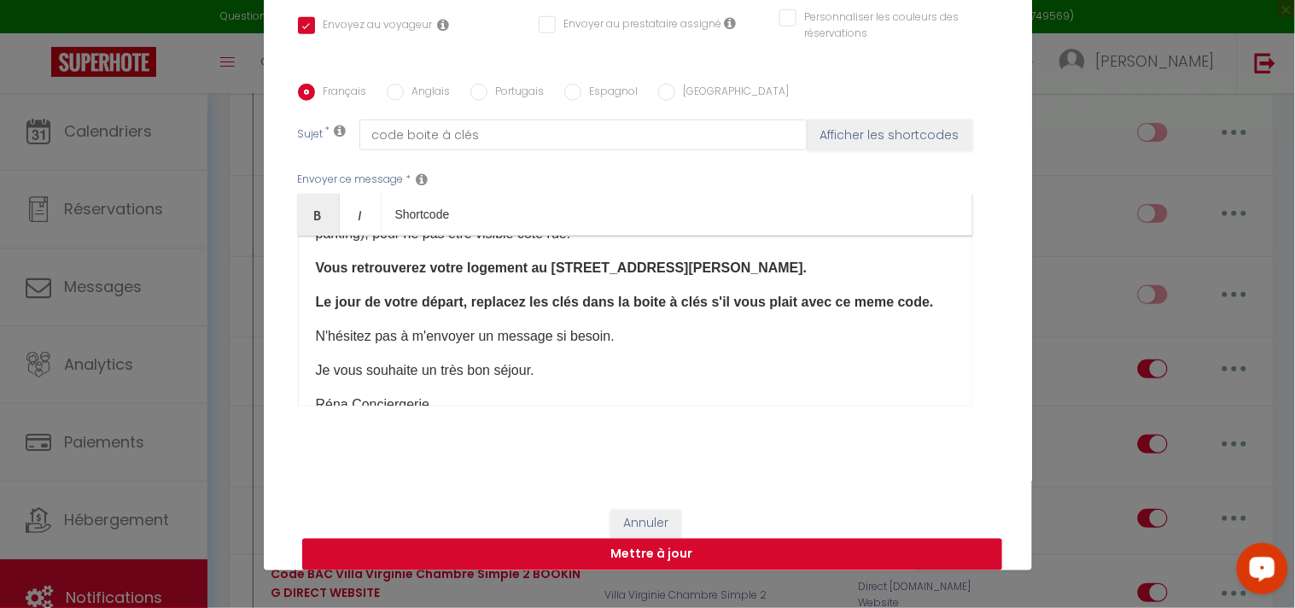
scroll to position [414, 0]
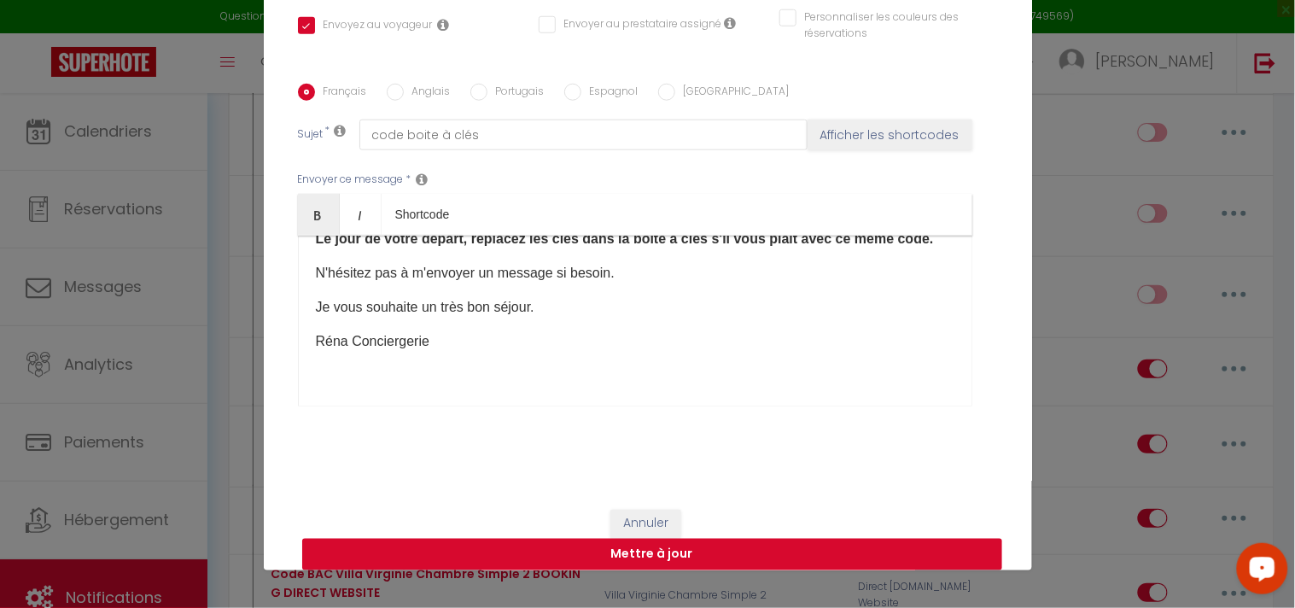
click at [715, 544] on button "Mettre à jour" at bounding box center [652, 555] width 700 height 32
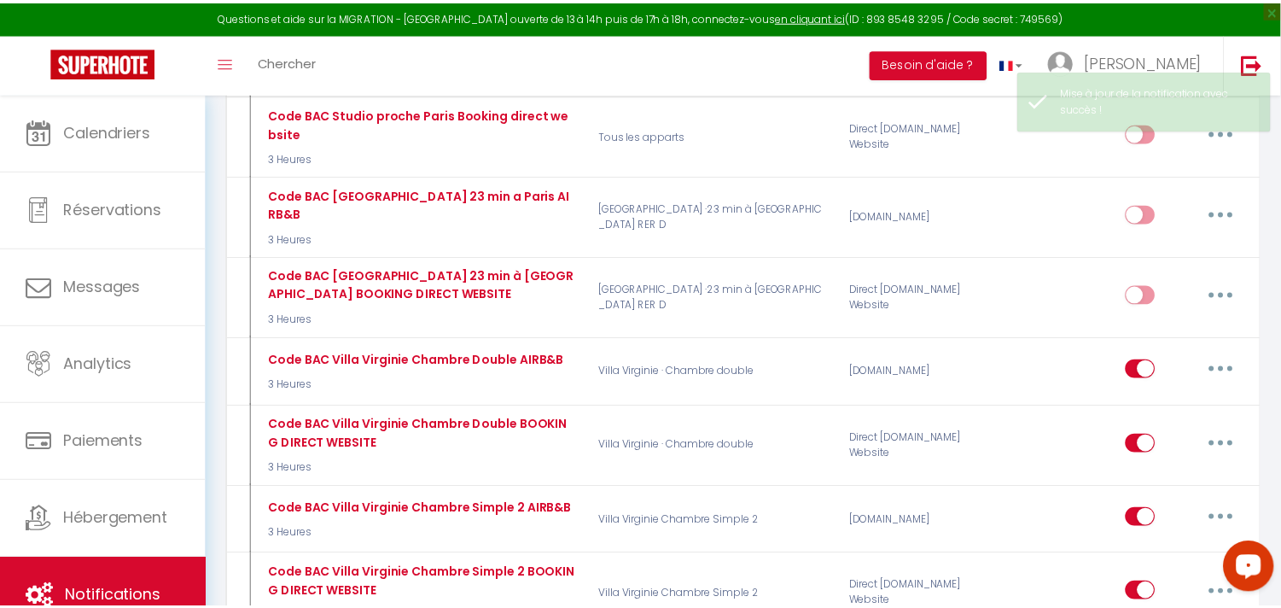
scroll to position [4930, 0]
